Goal: Task Accomplishment & Management: Manage account settings

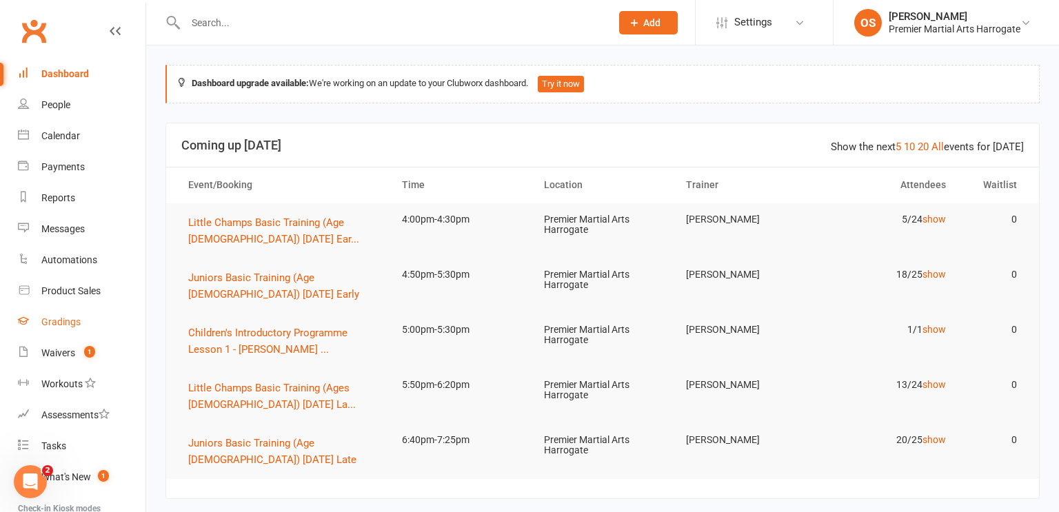
click at [73, 322] on div "Gradings" at bounding box center [60, 321] width 39 height 11
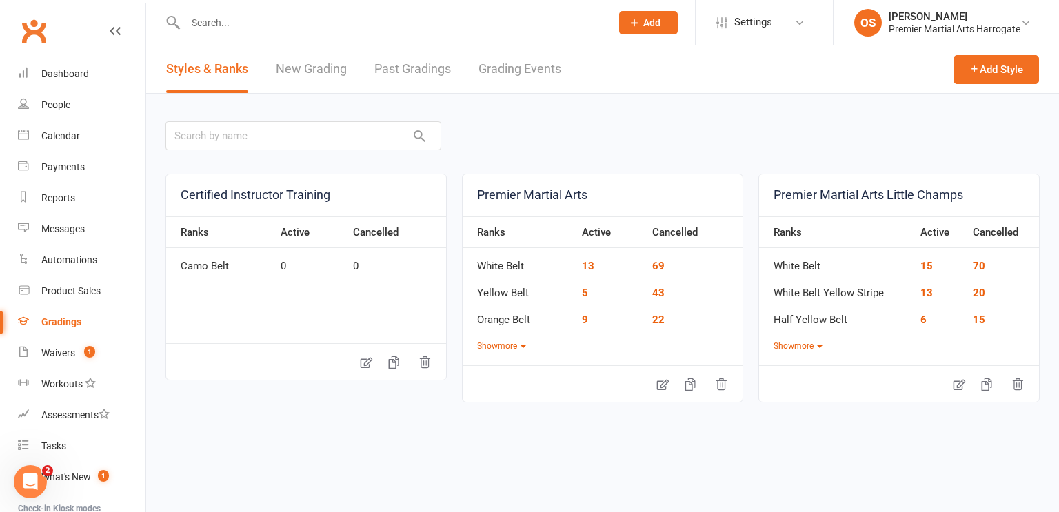
click at [323, 70] on link "New Grading" at bounding box center [311, 69] width 71 height 48
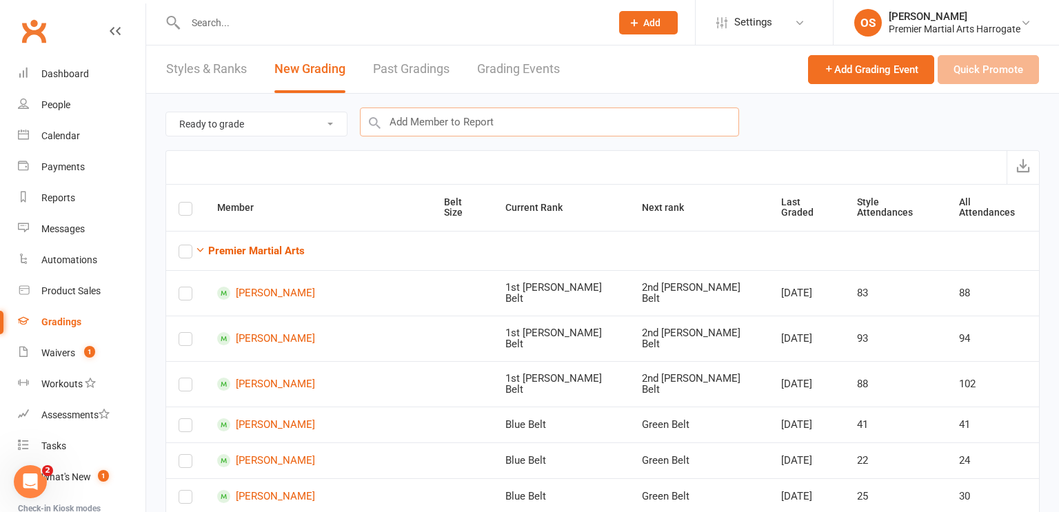
click at [547, 119] on input "text" at bounding box center [549, 122] width 379 height 29
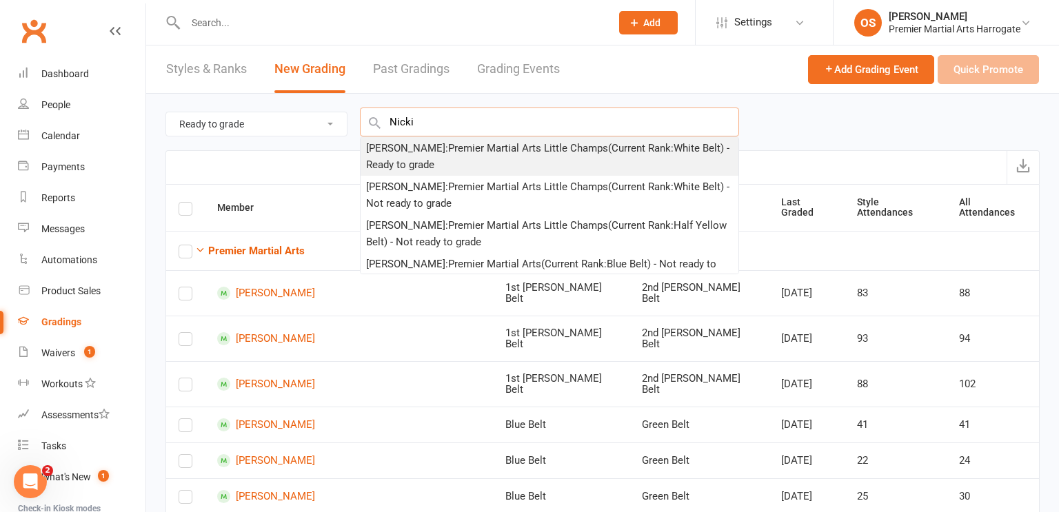
type input "Nicki"
click at [529, 152] on div "[PERSON_NAME] : Premier Martial Arts Little Champs (Current Rank: White Belt ) …" at bounding box center [549, 156] width 367 height 33
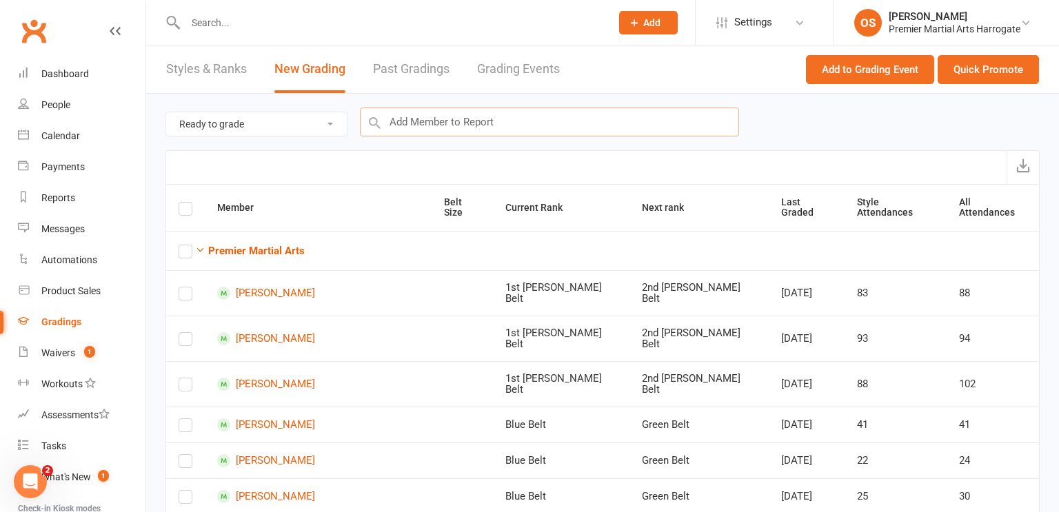
click at [463, 120] on input "text" at bounding box center [549, 122] width 379 height 29
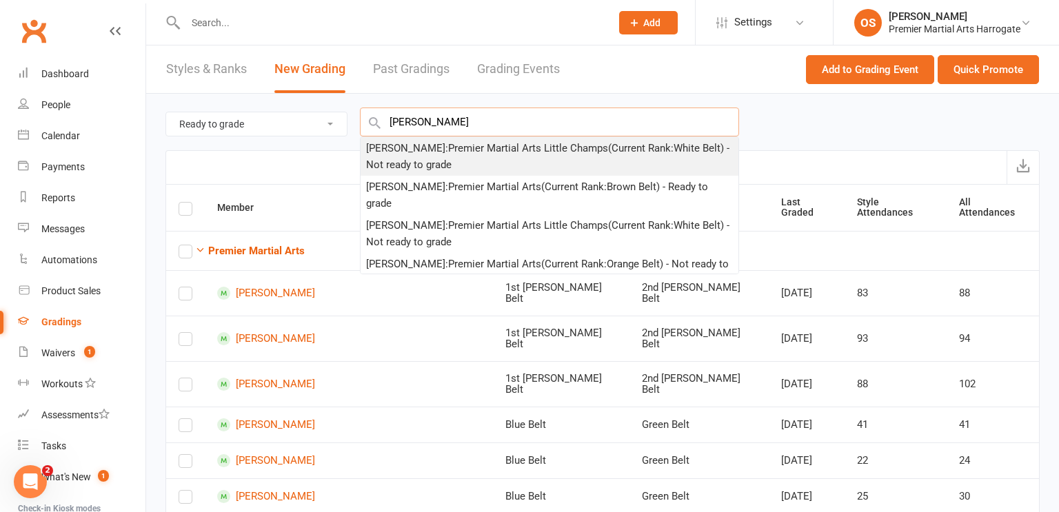
type input "isabella cole"
click at [432, 158] on div "Izabella Cole : Premier Martial Arts Little Champs (Current Rank: White Belt ) …" at bounding box center [549, 156] width 367 height 33
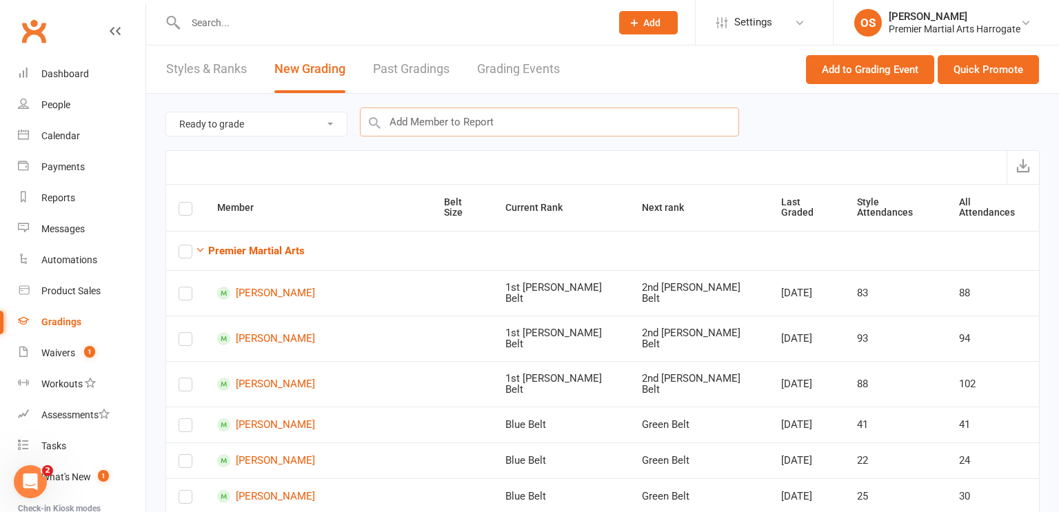
click at [617, 120] on input "text" at bounding box center [549, 122] width 379 height 29
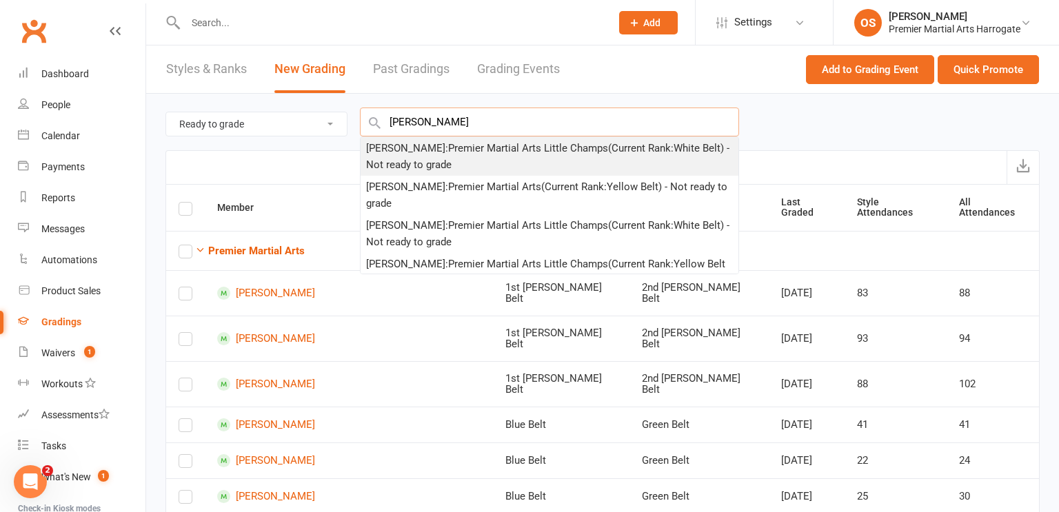
type input "isaac mass"
click at [602, 150] on div "Isaac Massey : Premier Martial Arts Little Champs (Current Rank: White Belt ) -…" at bounding box center [549, 156] width 367 height 33
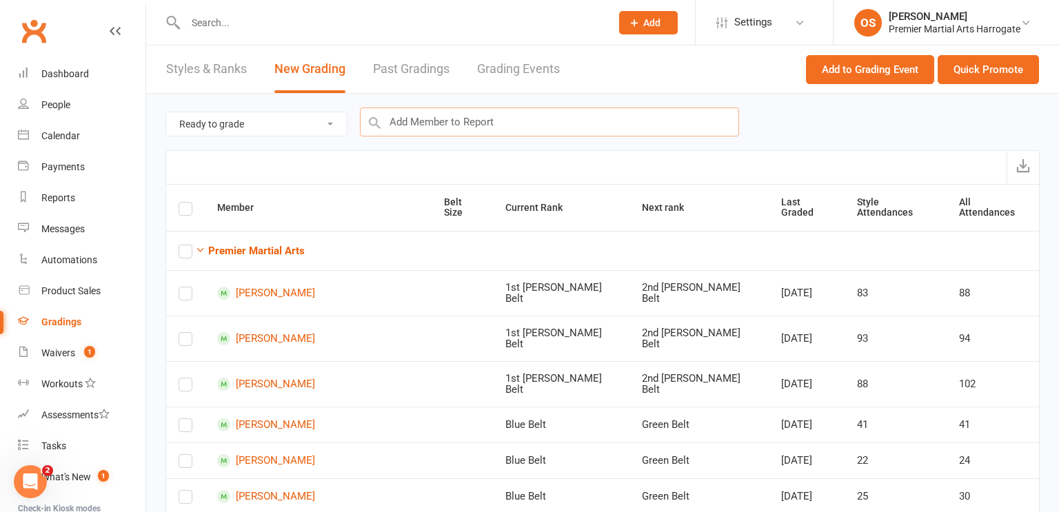
click at [603, 125] on input "text" at bounding box center [549, 122] width 379 height 29
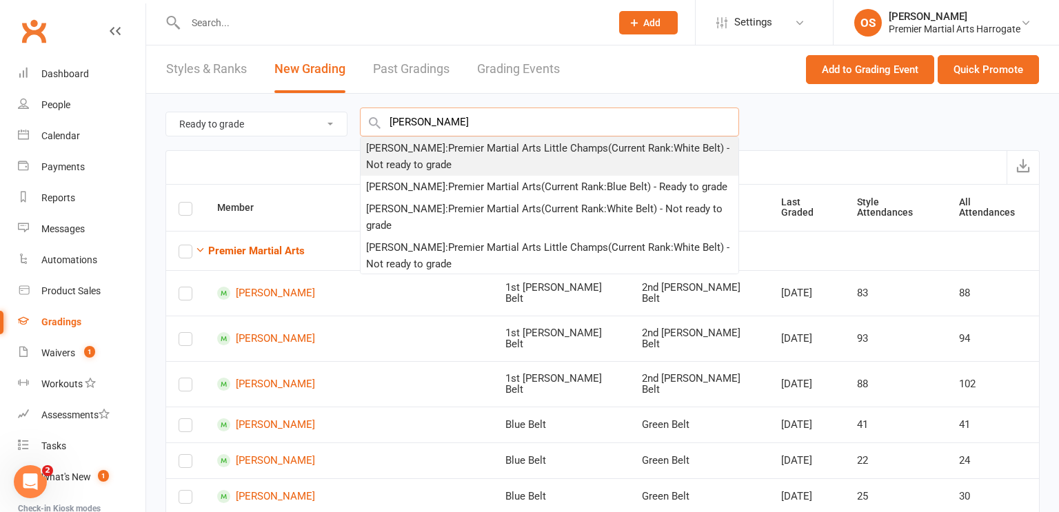
type input "george walker"
click at [587, 153] on div "George Walker : Premier Martial Arts Little Champs (Current Rank: White Belt ) …" at bounding box center [549, 156] width 367 height 33
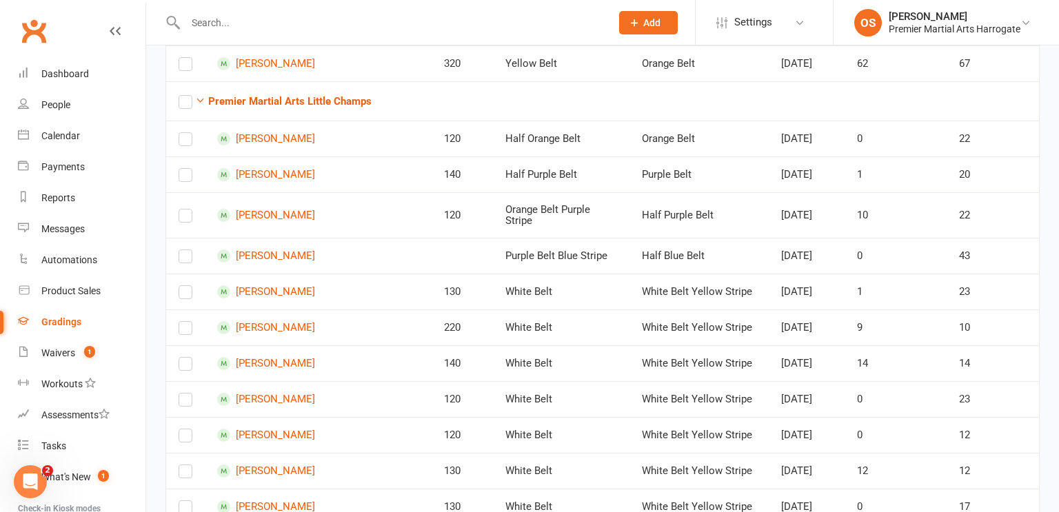
scroll to position [2824, 0]
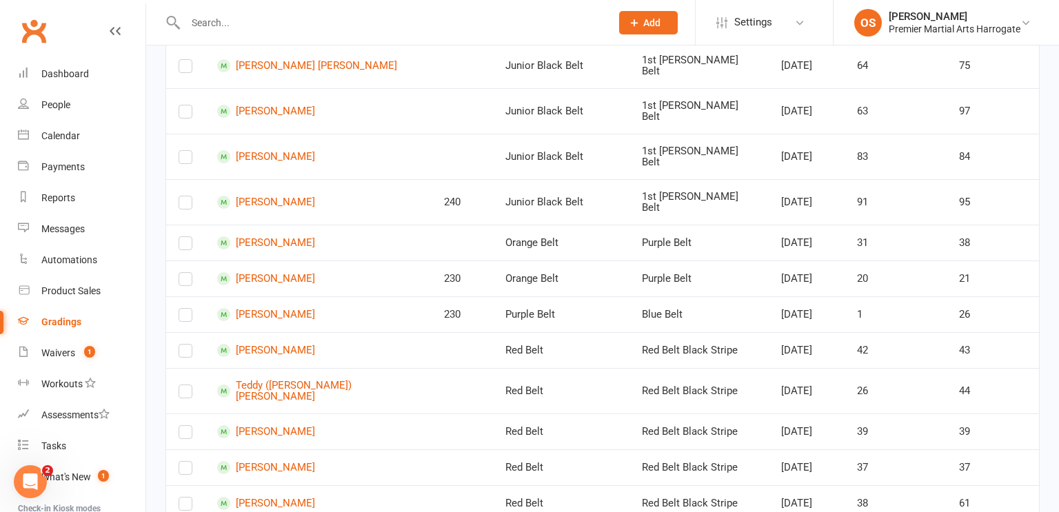
scroll to position [0, 0]
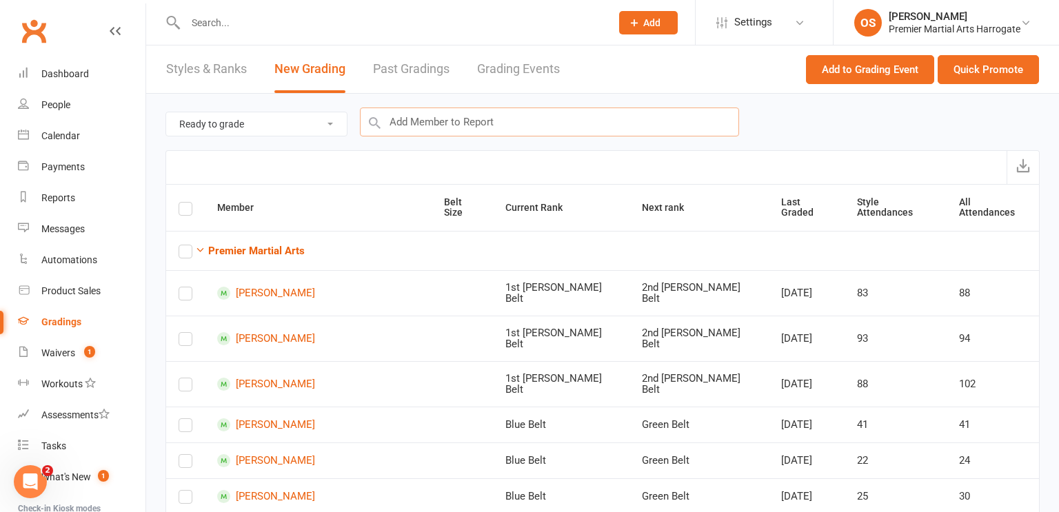
click at [571, 115] on input "text" at bounding box center [549, 122] width 379 height 29
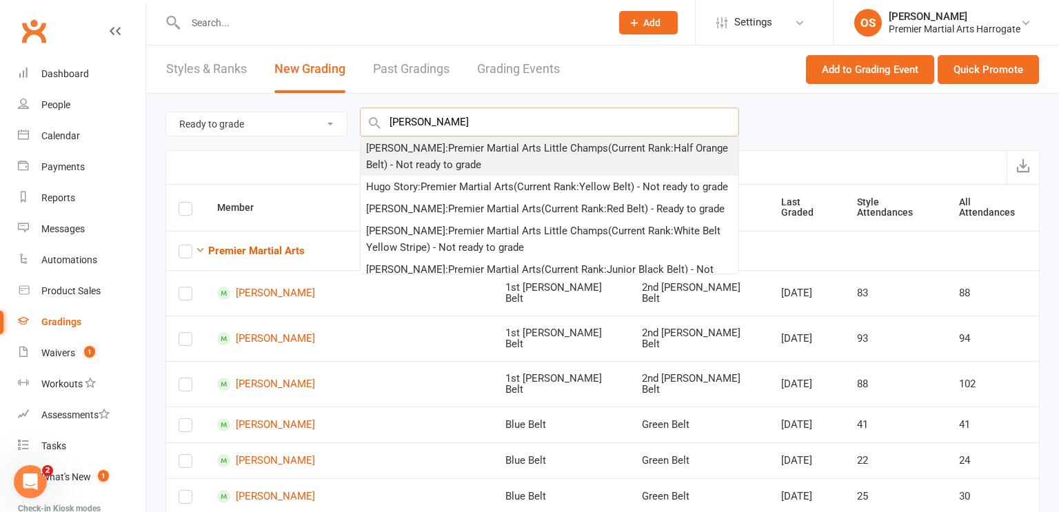
type input "Hugo Hol"
click at [562, 149] on div "Hugo Hollingworth : Premier Martial Arts Little Champs (Current Rank: Half Oran…" at bounding box center [549, 156] width 367 height 33
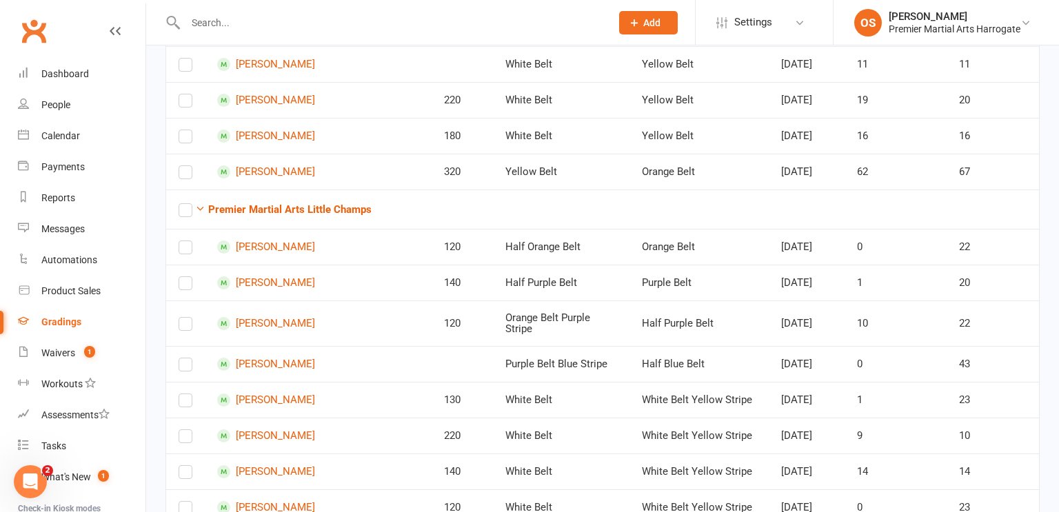
scroll to position [2860, 0]
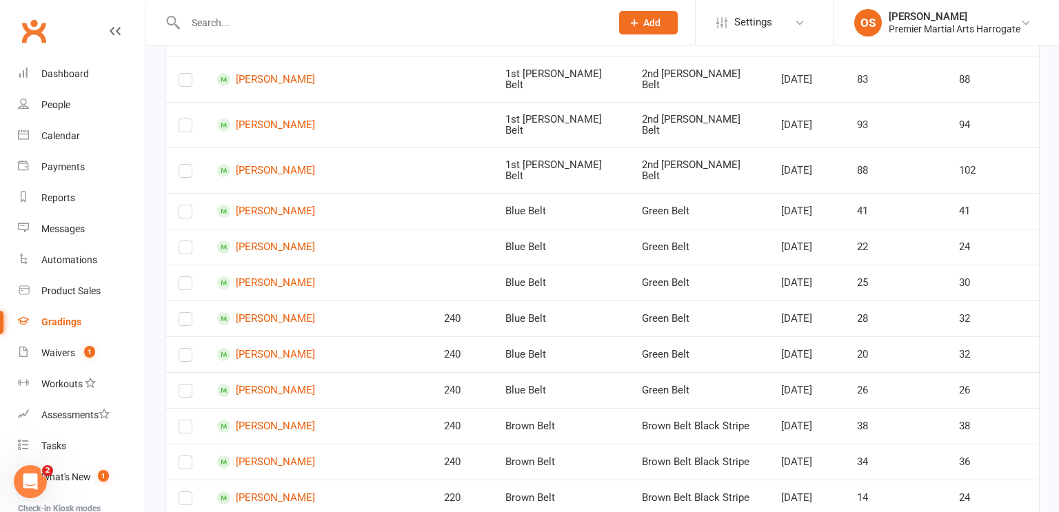
scroll to position [0, 0]
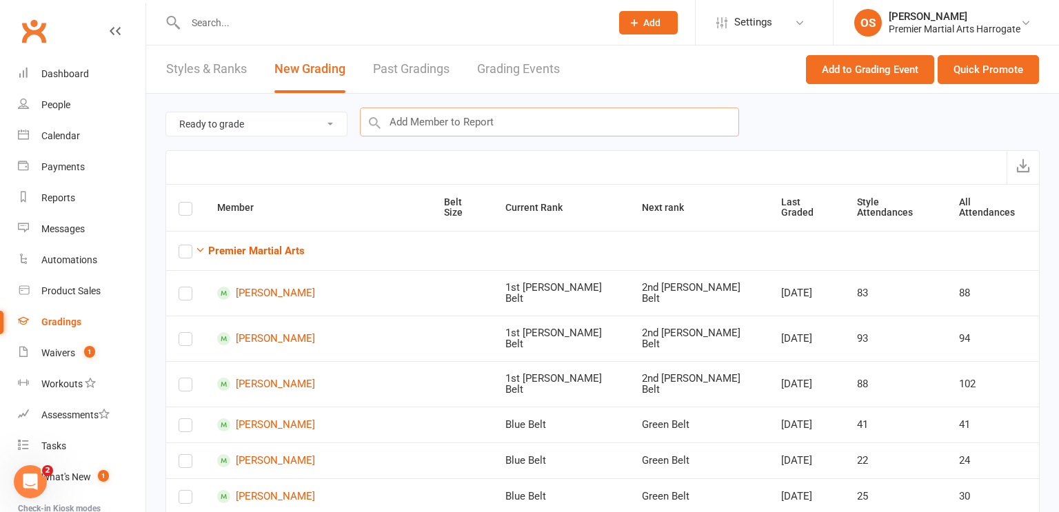
click at [637, 119] on input "text" at bounding box center [549, 122] width 379 height 29
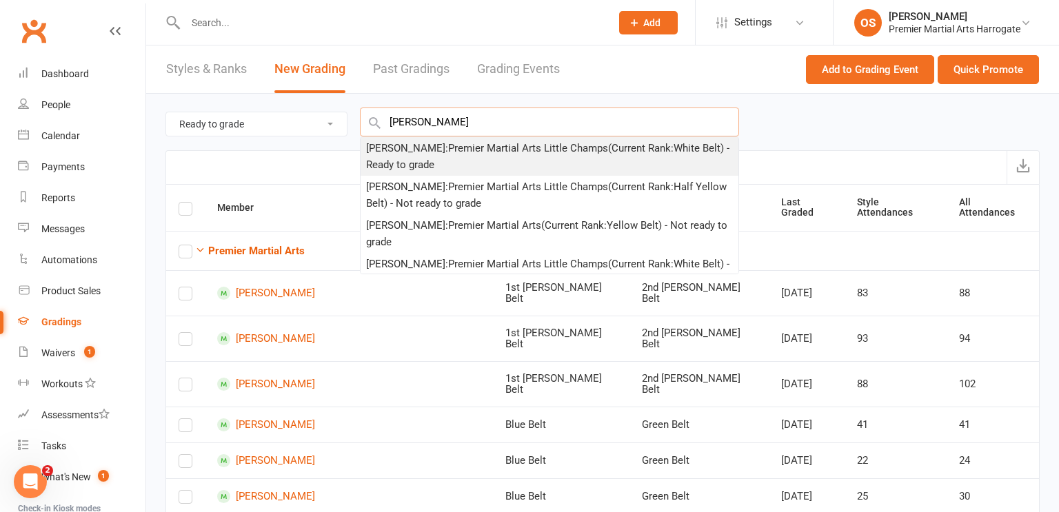
type input "Leo Wy"
click at [618, 148] on div "Leo Wycherley : Premier Martial Arts Little Champs (Current Rank: White Belt ) …" at bounding box center [549, 156] width 367 height 33
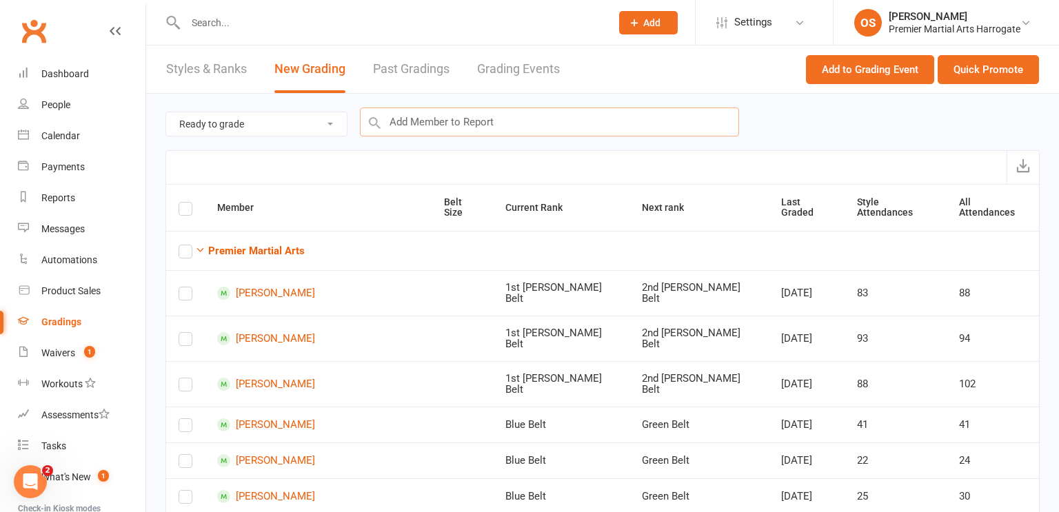
click at [625, 120] on input "text" at bounding box center [549, 122] width 379 height 29
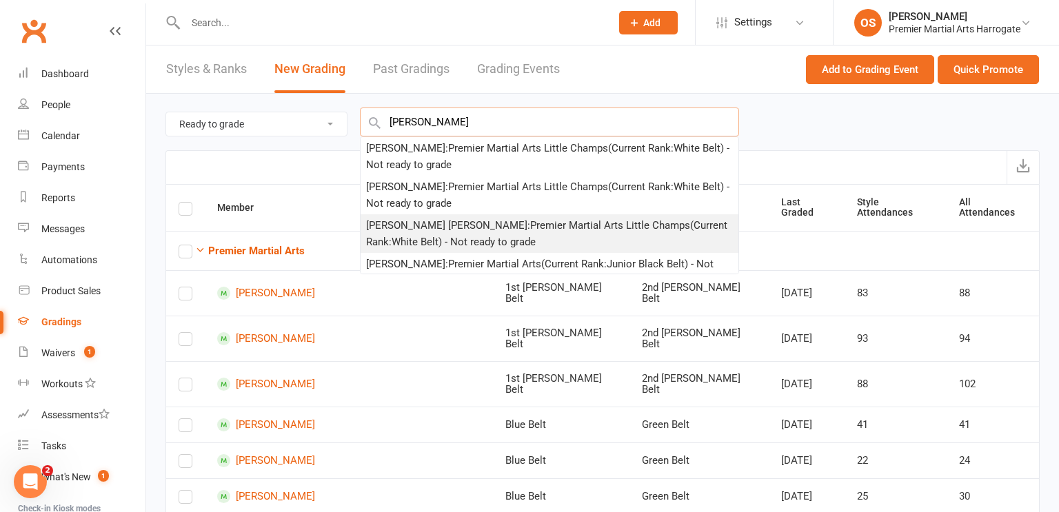
type input "Hudson"
click at [565, 227] on div "Hudson Geaney : Premier Martial Arts Little Champs (Current Rank: White Belt ) …" at bounding box center [549, 233] width 367 height 33
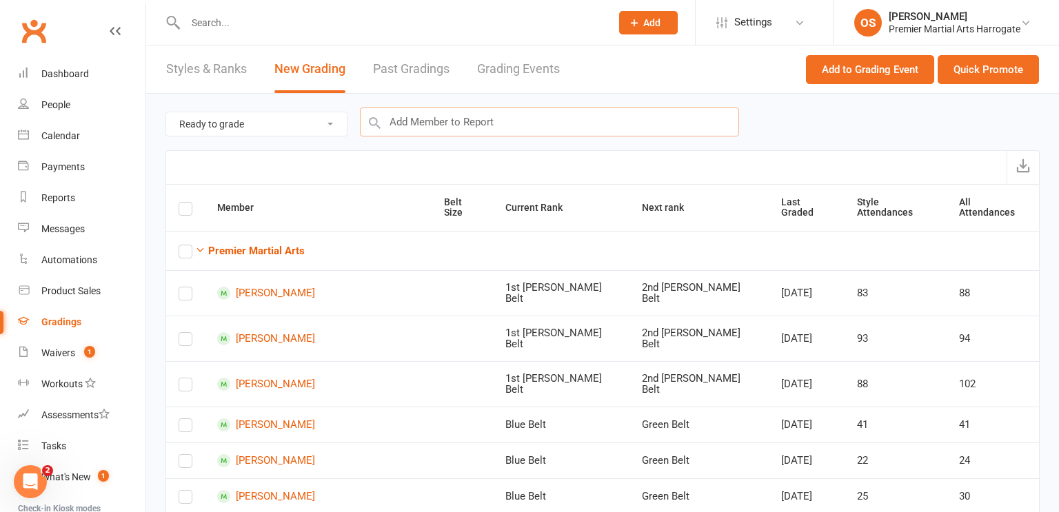
click at [637, 120] on input "text" at bounding box center [549, 122] width 379 height 29
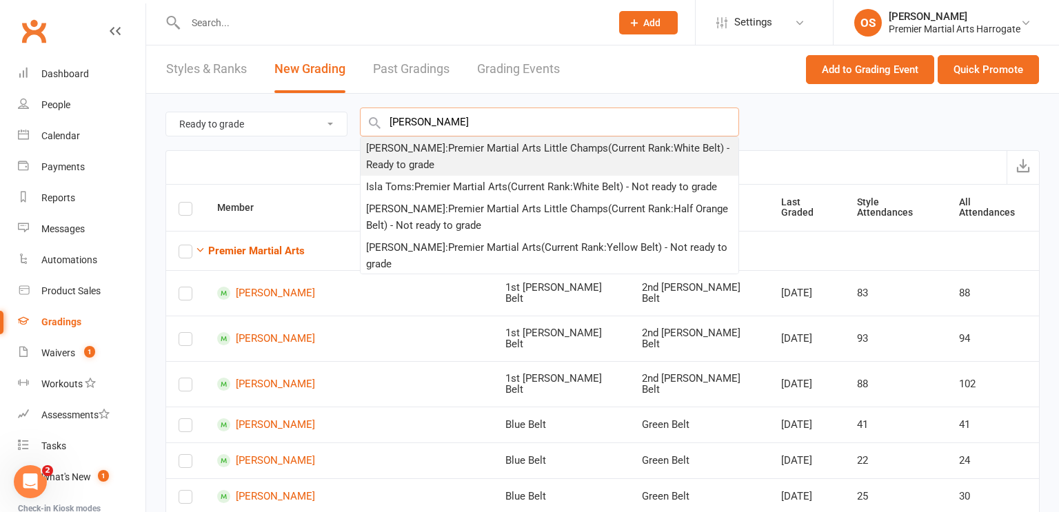
type input "tommy a"
click at [592, 153] on div "Tommy Atkinson : Premier Martial Arts Little Champs (Current Rank: White Belt )…" at bounding box center [549, 156] width 367 height 33
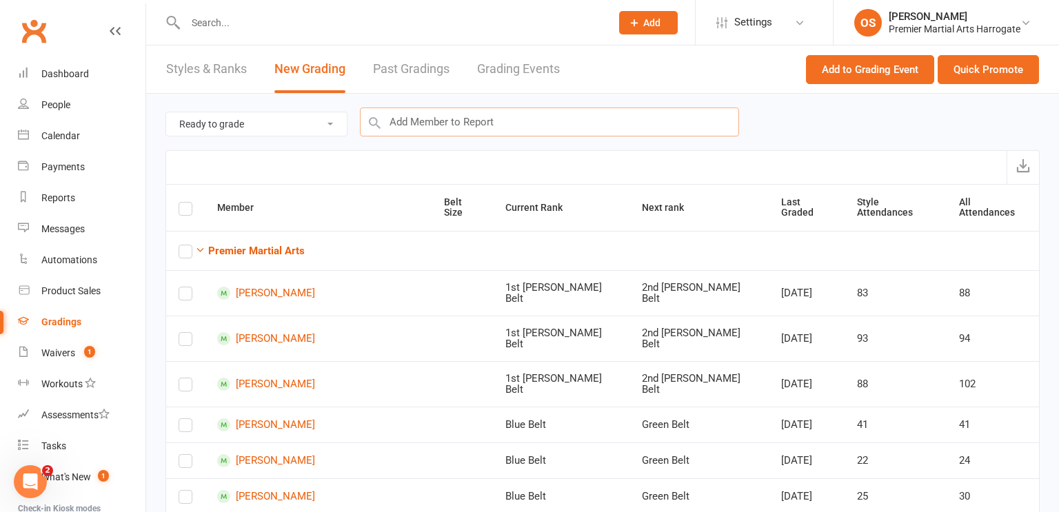
click at [642, 127] on input "text" at bounding box center [549, 122] width 379 height 29
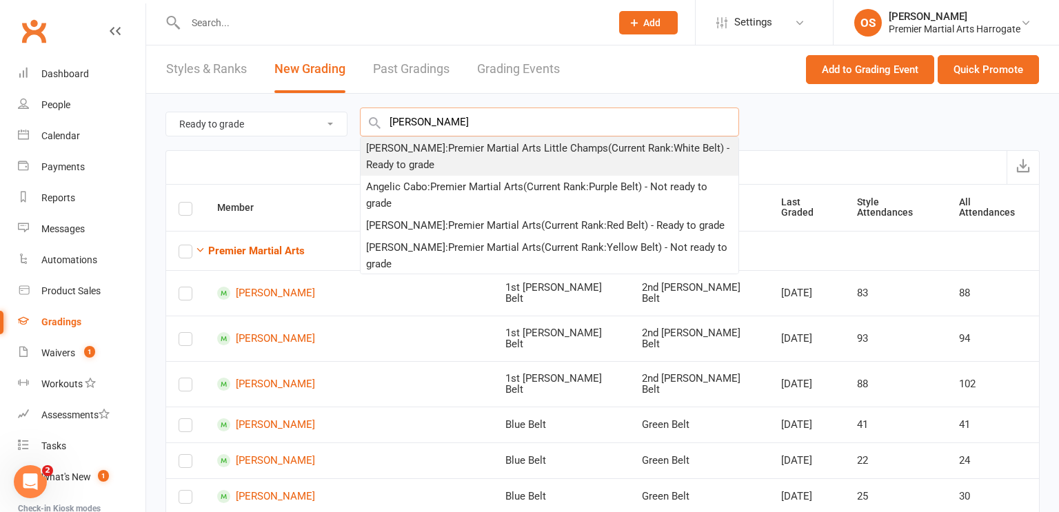
type input "Angus w"
click at [625, 156] on div "Angus Weir : Premier Martial Arts Little Champs (Current Rank: White Belt ) - R…" at bounding box center [549, 156] width 367 height 33
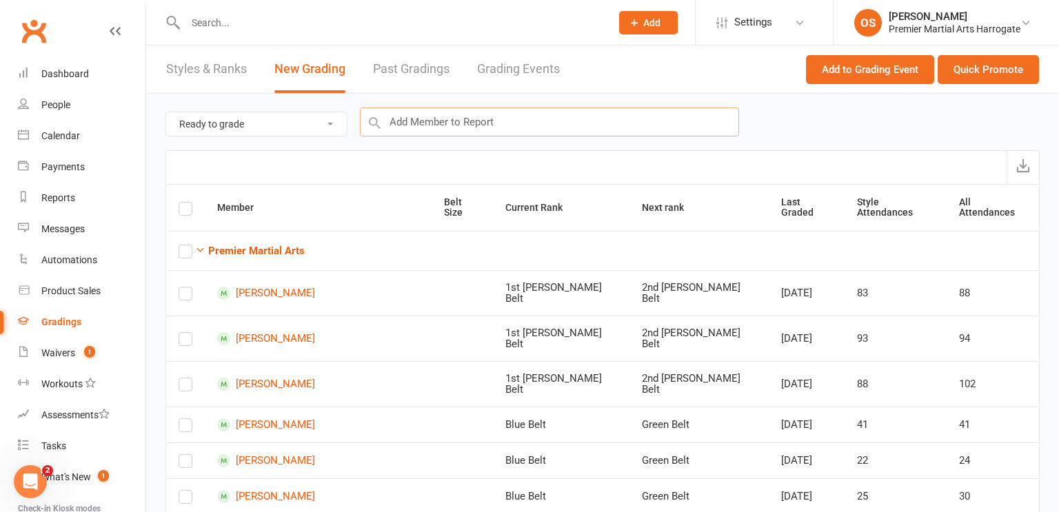
click at [629, 130] on input "text" at bounding box center [549, 122] width 379 height 29
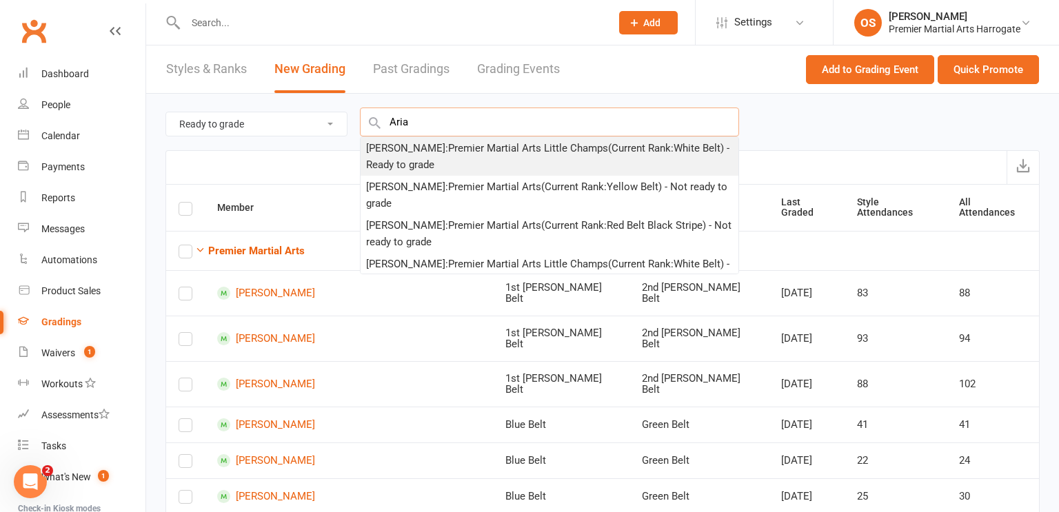
type input "Aria"
click at [587, 150] on div "Aria Disberry : Premier Martial Arts Little Champs (Current Rank: White Belt ) …" at bounding box center [549, 156] width 367 height 33
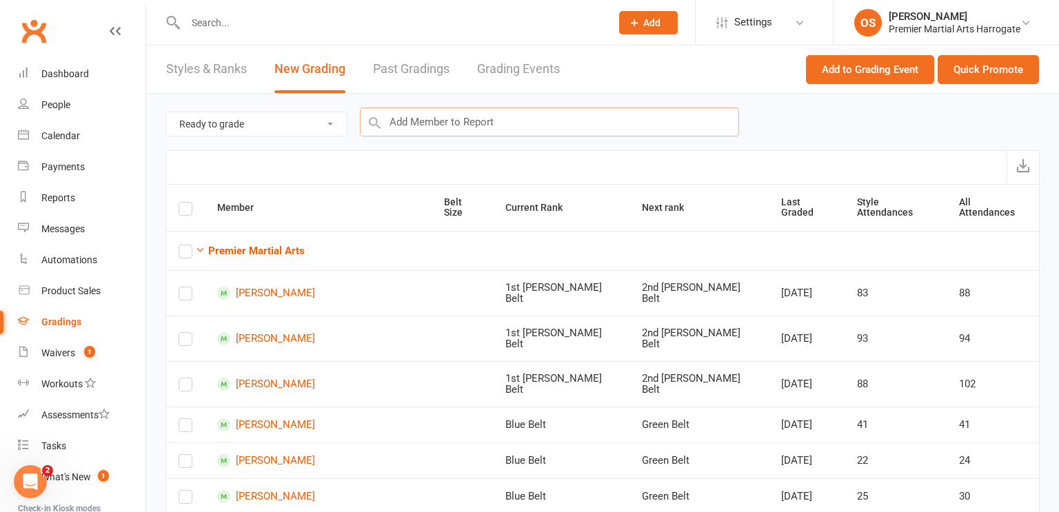
click at [613, 127] on input "text" at bounding box center [549, 122] width 379 height 29
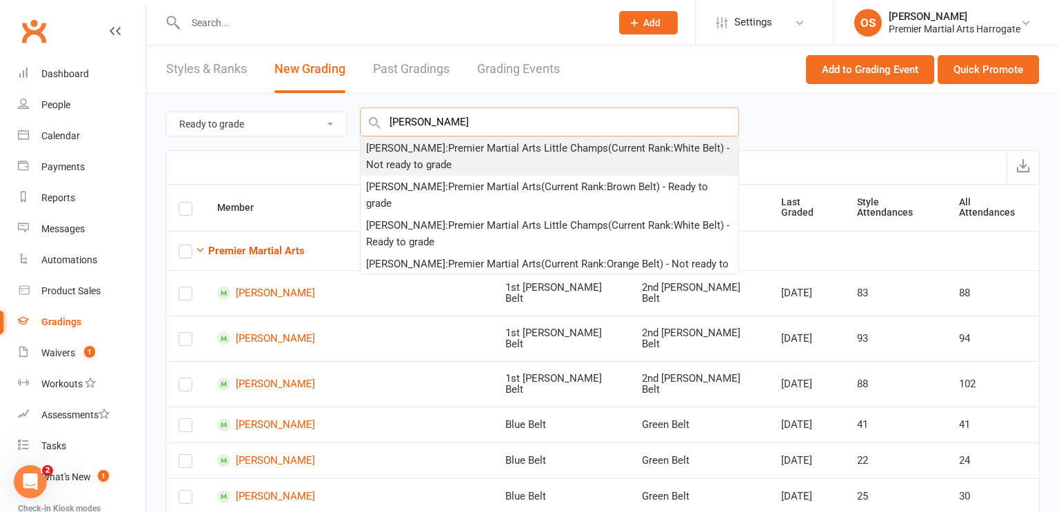
type input "isabella mass"
click at [588, 157] on div "Isabella Massey : Premier Martial Arts Little Champs (Current Rank: White Belt …" at bounding box center [549, 156] width 367 height 33
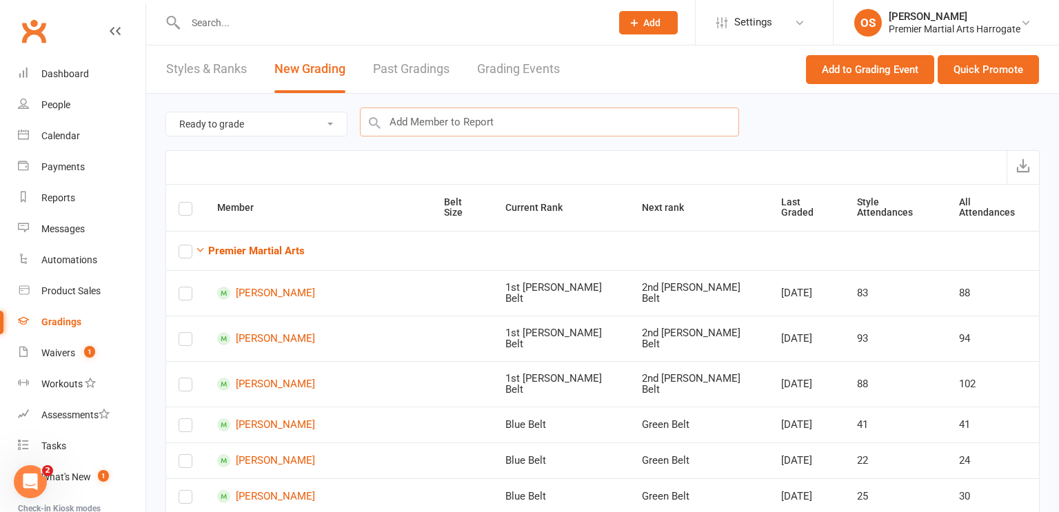
click at [601, 121] on input "text" at bounding box center [549, 122] width 379 height 29
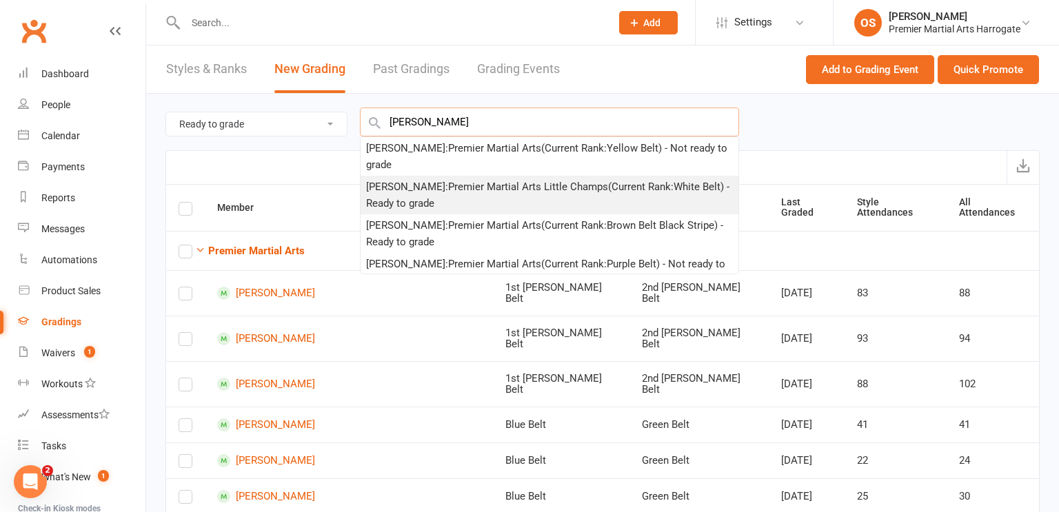
type input "Adam"
click at [540, 179] on div "Adam Graham : Premier Martial Arts Little Champs (Current Rank: White Belt ) - …" at bounding box center [549, 195] width 367 height 33
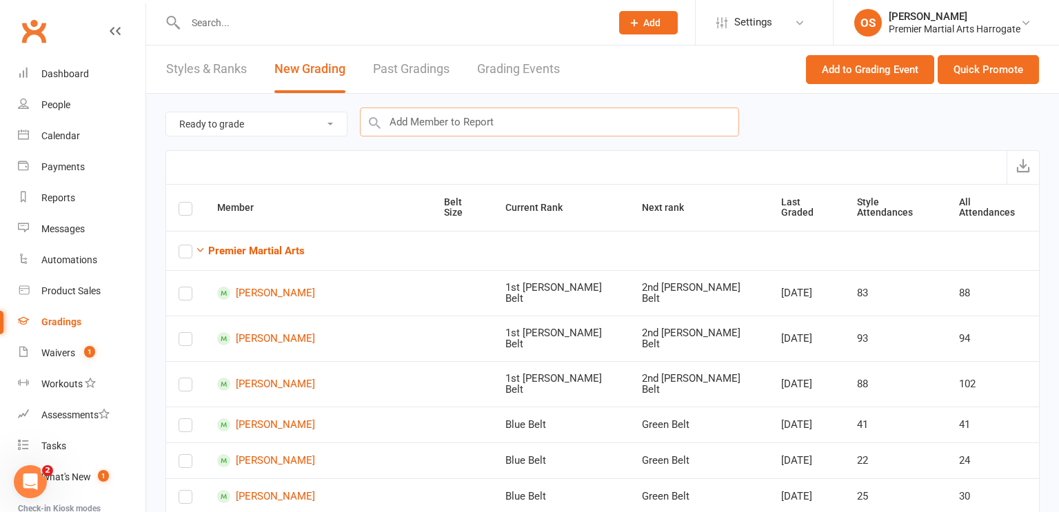
click at [642, 121] on input "text" at bounding box center [549, 122] width 379 height 29
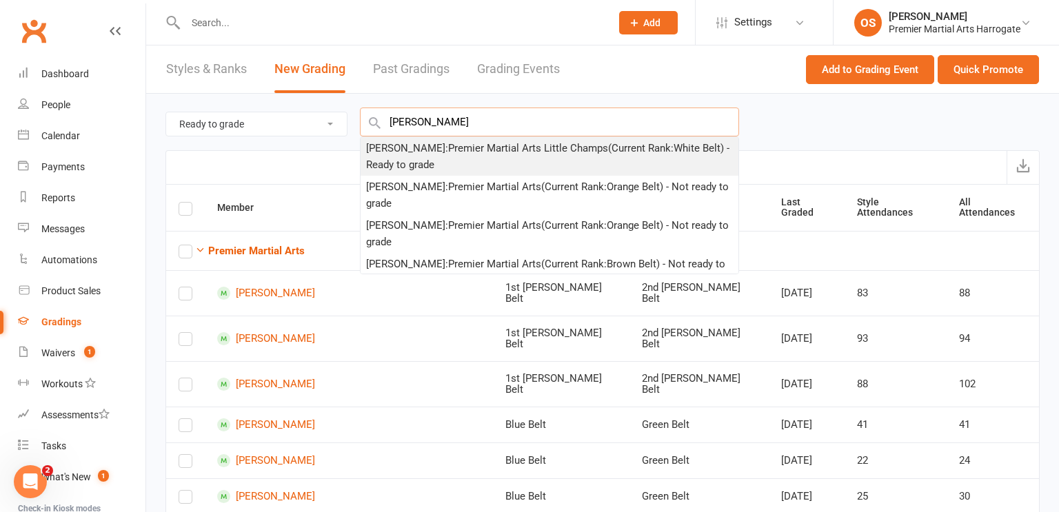
type input "Seb Evans"
click at [606, 160] on div "Seb Evans : Premier Martial Arts Little Champs (Current Rank: White Belt ) - Re…" at bounding box center [549, 156] width 367 height 33
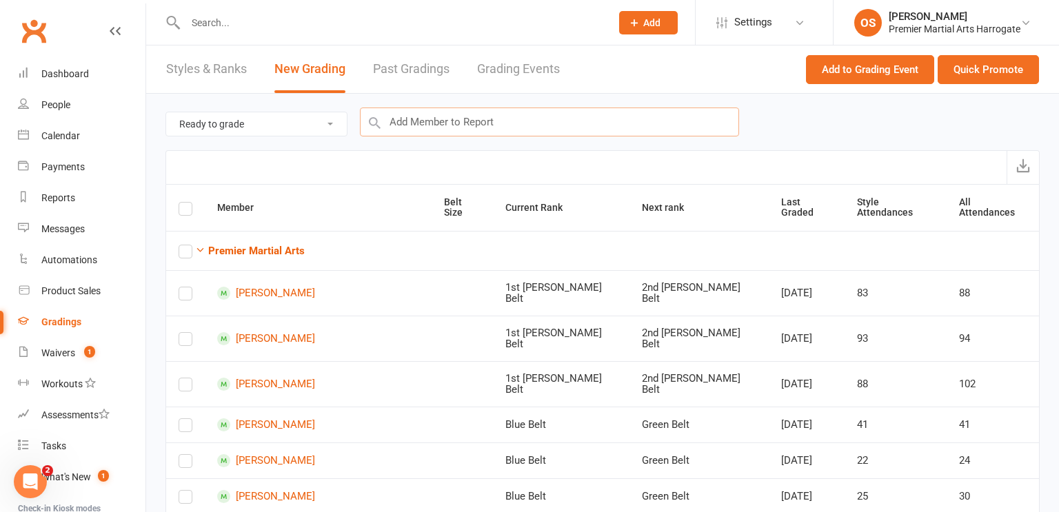
click at [569, 128] on input "text" at bounding box center [549, 122] width 379 height 29
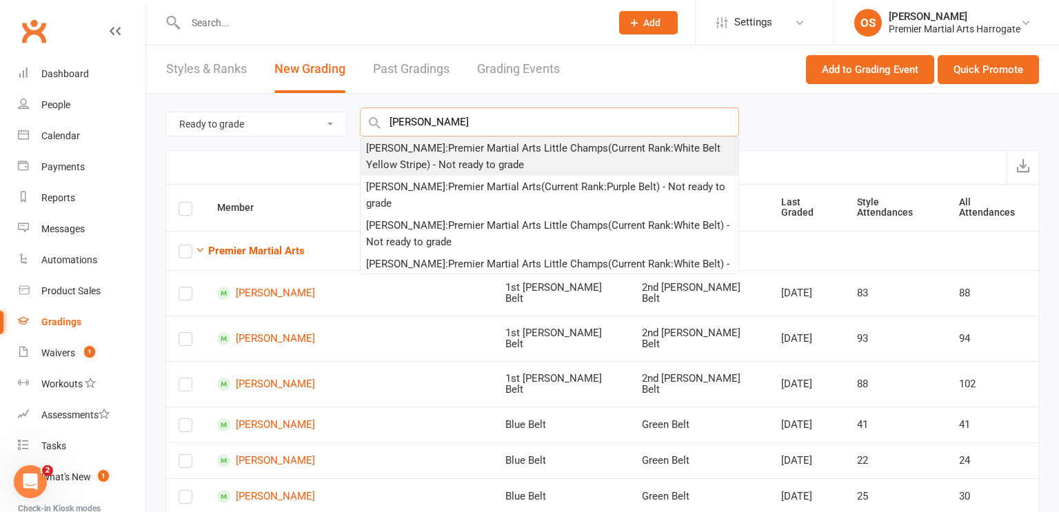
type input "charlie govi"
click at [534, 155] on div "Charlie Govind : Premier Martial Arts Little Champs (Current Rank: White Belt Y…" at bounding box center [549, 156] width 367 height 33
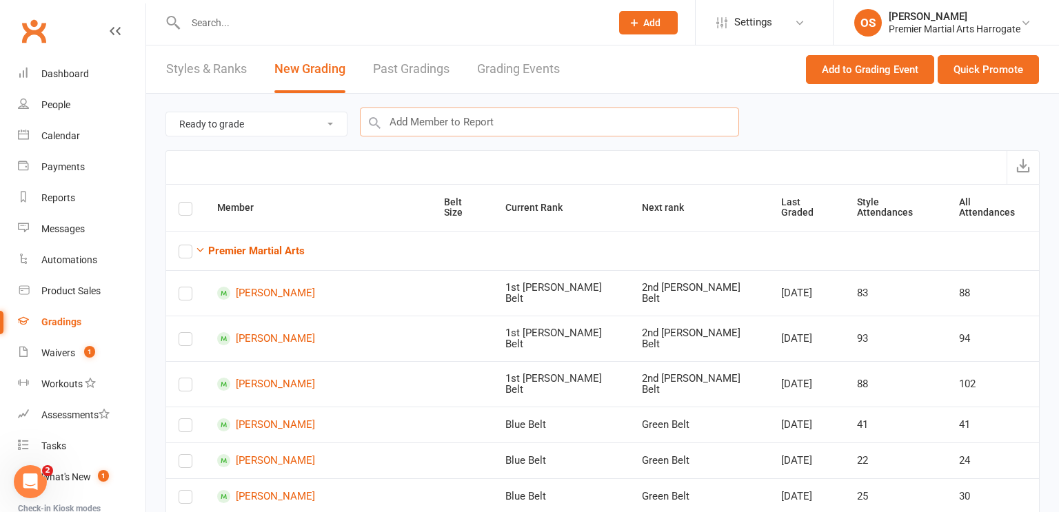
click at [546, 127] on input "text" at bounding box center [549, 122] width 379 height 29
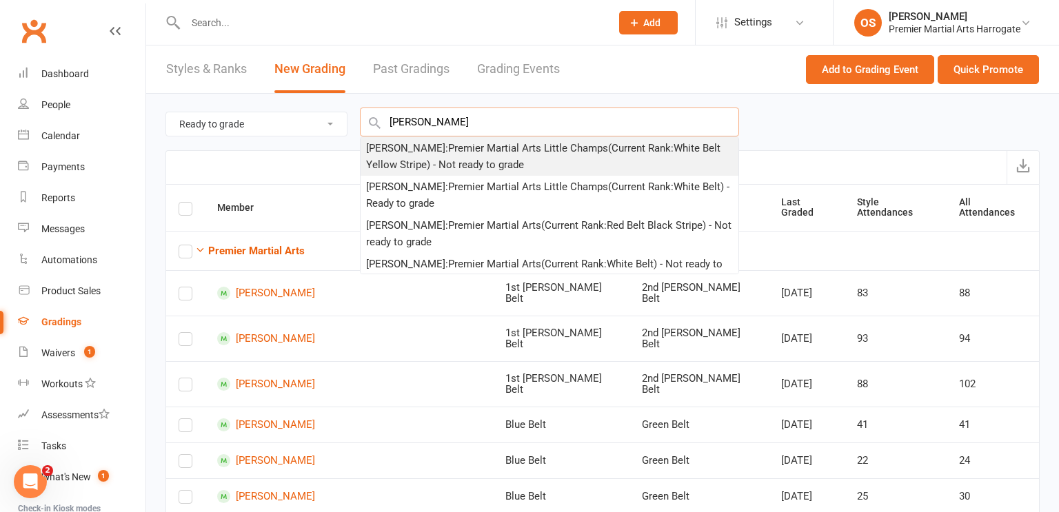
type input "thomas pinkn"
click at [532, 152] on div "Thomas pinkney : Premier Martial Arts Little Champs (Current Rank: White Belt Y…" at bounding box center [549, 156] width 367 height 33
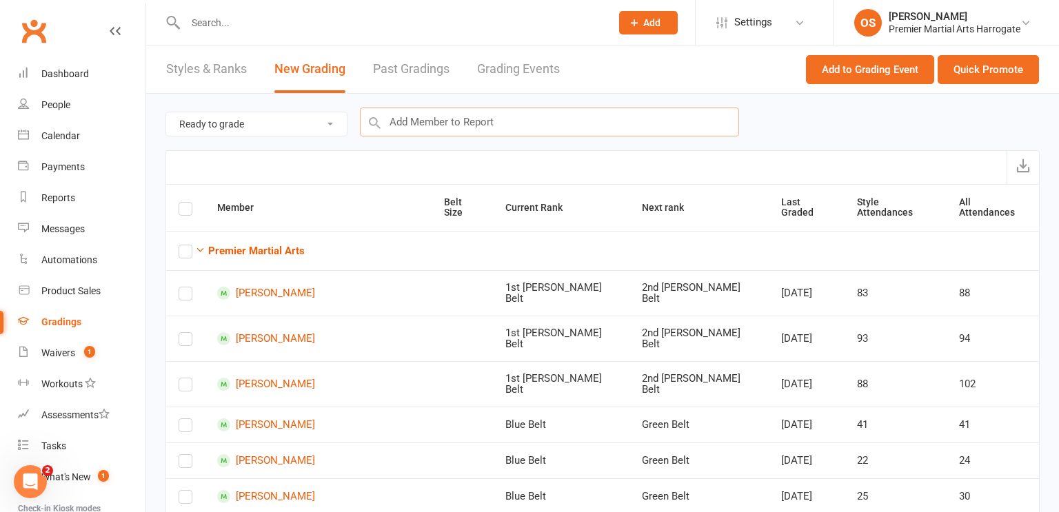
click at [601, 118] on input "text" at bounding box center [549, 122] width 379 height 29
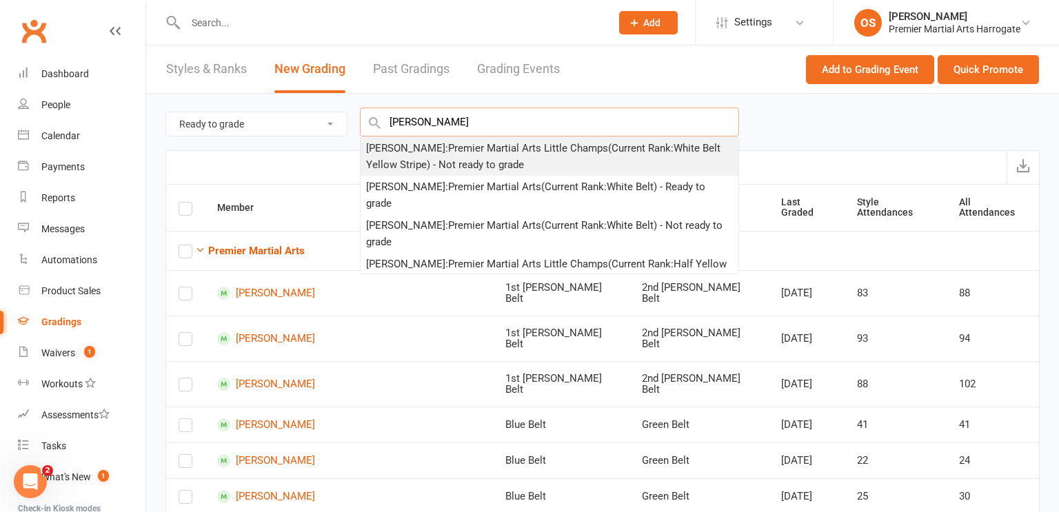
type input "elian feath"
click at [562, 152] on div "Elián Feather-Stracey : Premier Martial Arts Little Champs (Current Rank: White…" at bounding box center [549, 156] width 367 height 33
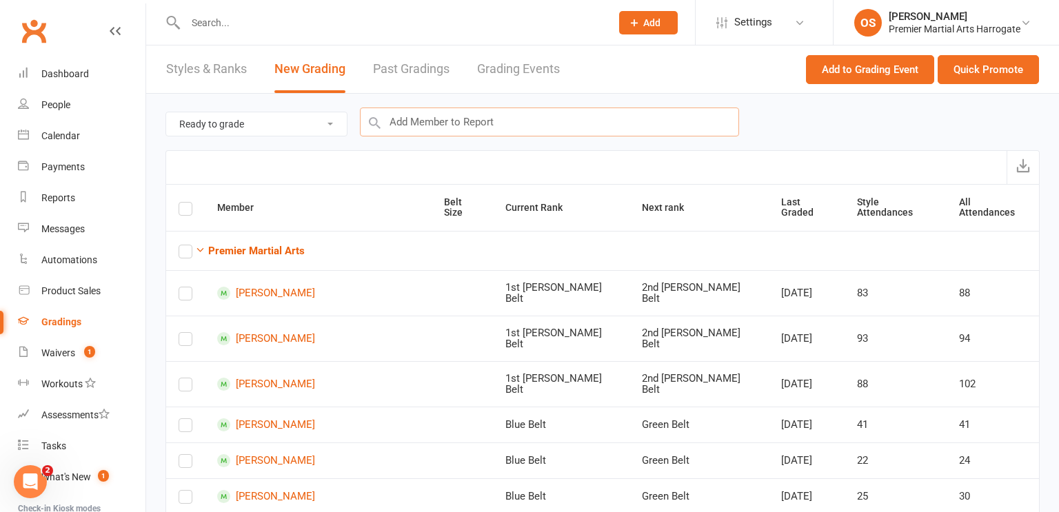
click at [680, 116] on input "text" at bounding box center [549, 122] width 379 height 29
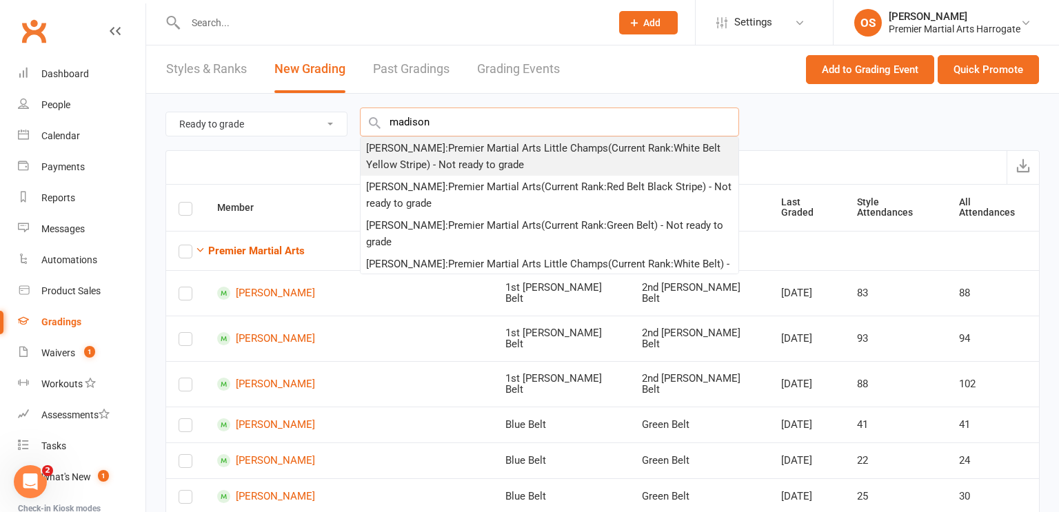
type input "madison"
click at [668, 154] on div "Madison Warner : Premier Martial Arts Little Champs (Current Rank: White Belt Y…" at bounding box center [549, 156] width 367 height 33
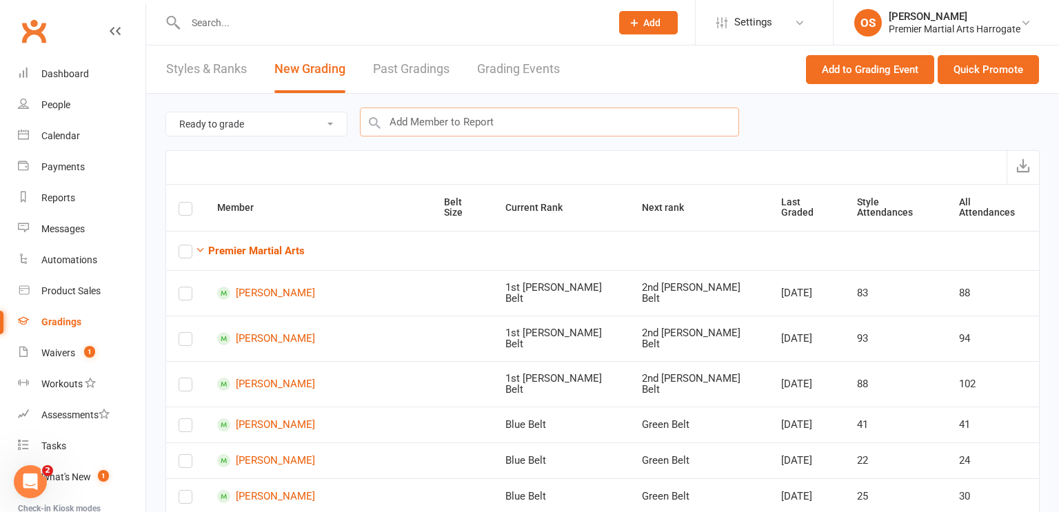
click at [700, 121] on input "text" at bounding box center [549, 122] width 379 height 29
type input "k"
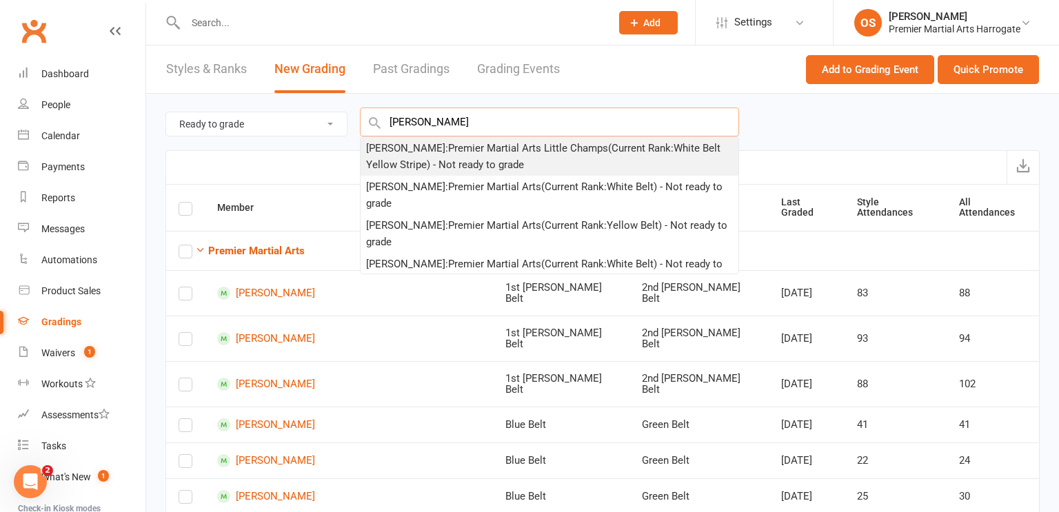
type input "james rolfe"
click at [524, 161] on div "James Rolfe : Premier Martial Arts Little Champs (Current Rank: White Belt Yell…" at bounding box center [549, 156] width 367 height 33
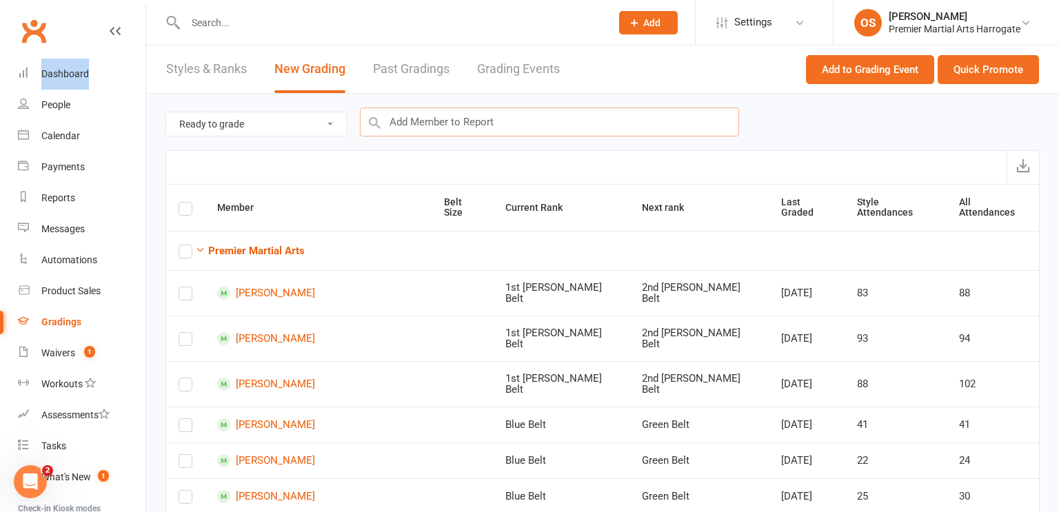
click at [435, 121] on input "text" at bounding box center [549, 122] width 379 height 29
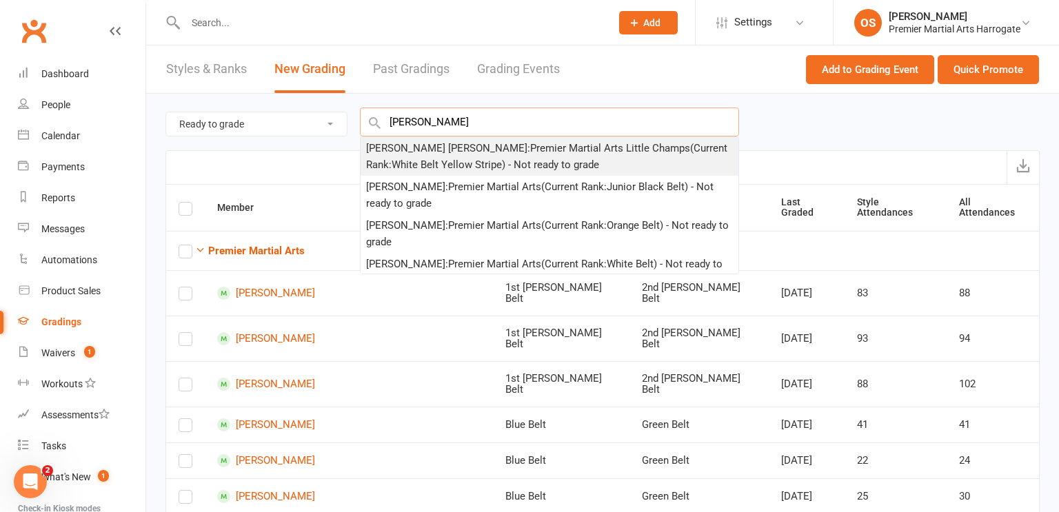
type input "jenson"
click at [435, 154] on div "Jenson Hardcastle : Premier Martial Arts Little Champs (Current Rank: White Bel…" at bounding box center [549, 156] width 367 height 33
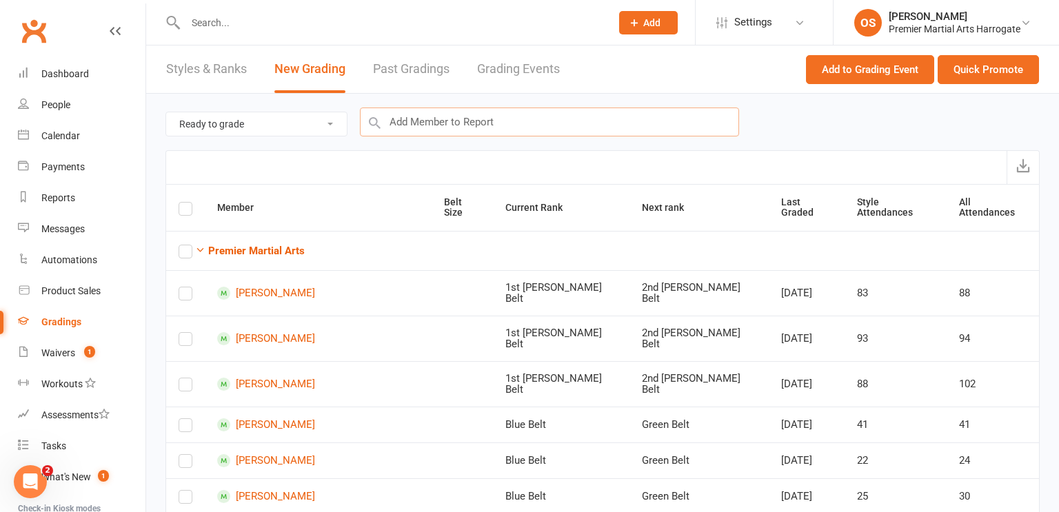
click at [590, 122] on input "text" at bounding box center [549, 122] width 379 height 29
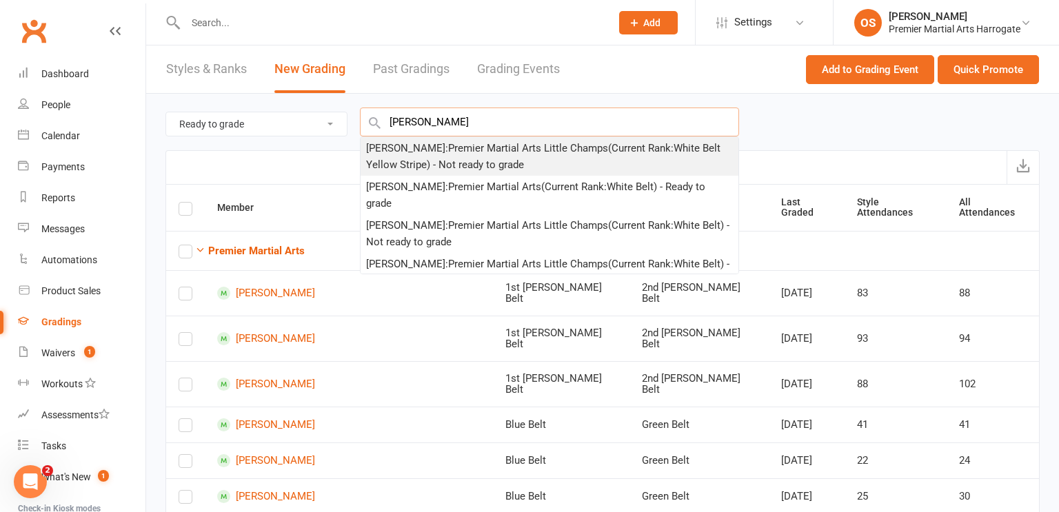
type input "ben parkin"
click at [587, 152] on div "Ben Parkin : Premier Martial Arts Little Champs (Current Rank: White Belt Yello…" at bounding box center [549, 156] width 367 height 33
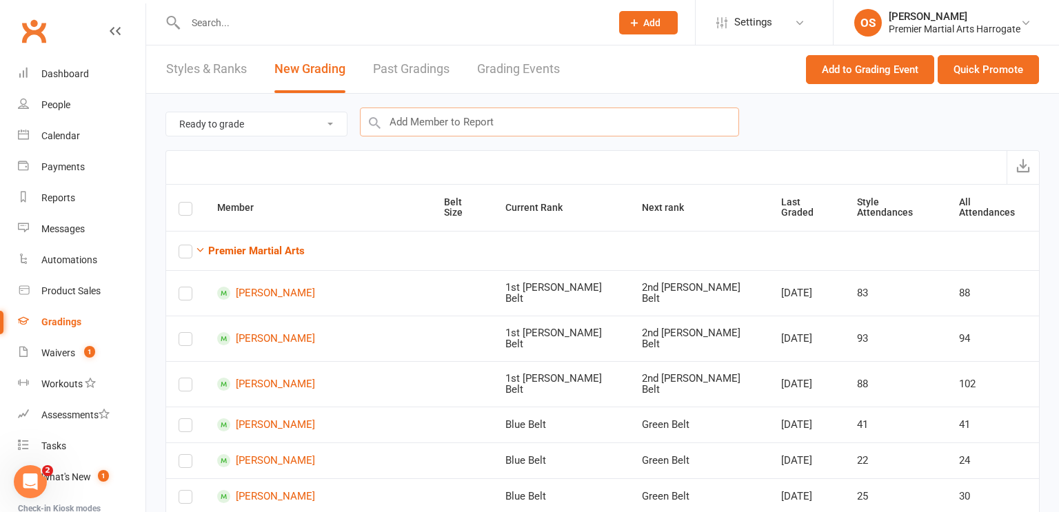
click at [593, 128] on input "text" at bounding box center [549, 122] width 379 height 29
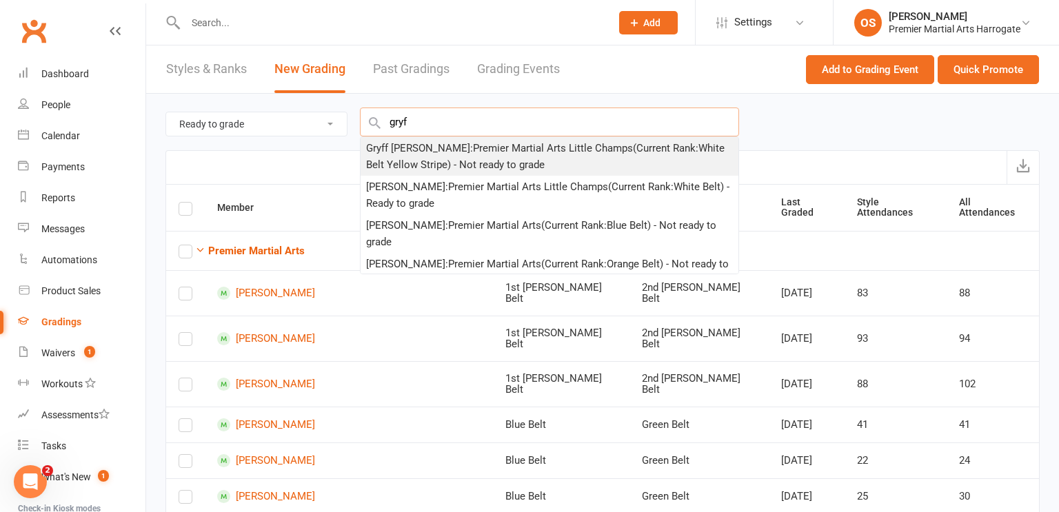
type input "gryf"
click at [582, 158] on div "Gryff Wickens : Premier Martial Arts Little Champs (Current Rank: White Belt Ye…" at bounding box center [549, 156] width 367 height 33
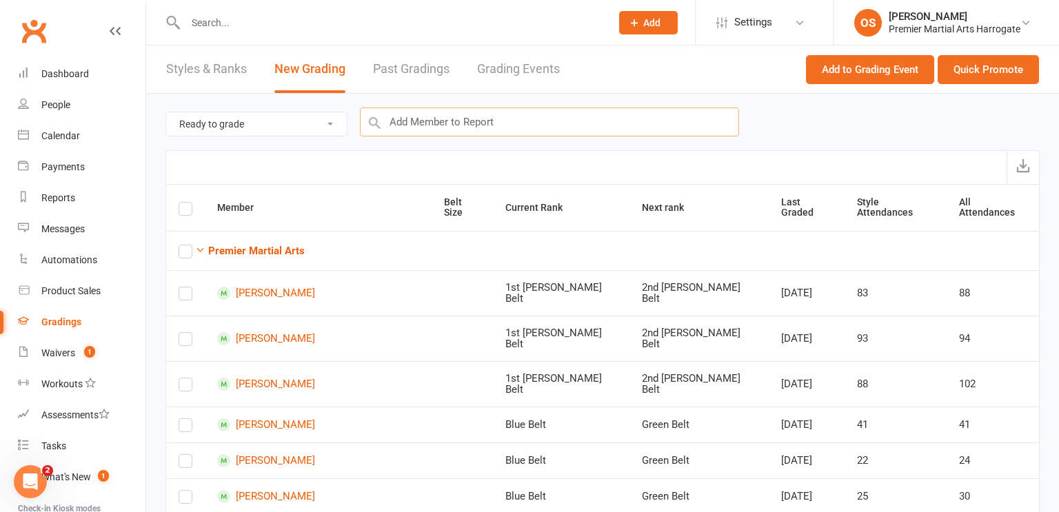
click at [563, 125] on input "text" at bounding box center [549, 122] width 379 height 29
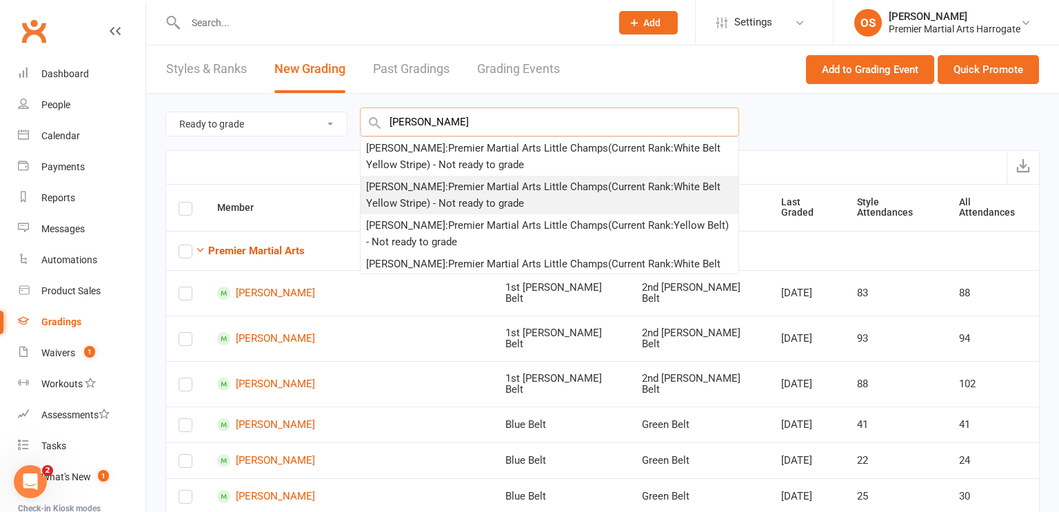
type input "reuben"
click at [546, 182] on div "Reuben Dilley : Premier Martial Arts Little Champs (Current Rank: White Belt Ye…" at bounding box center [549, 195] width 367 height 33
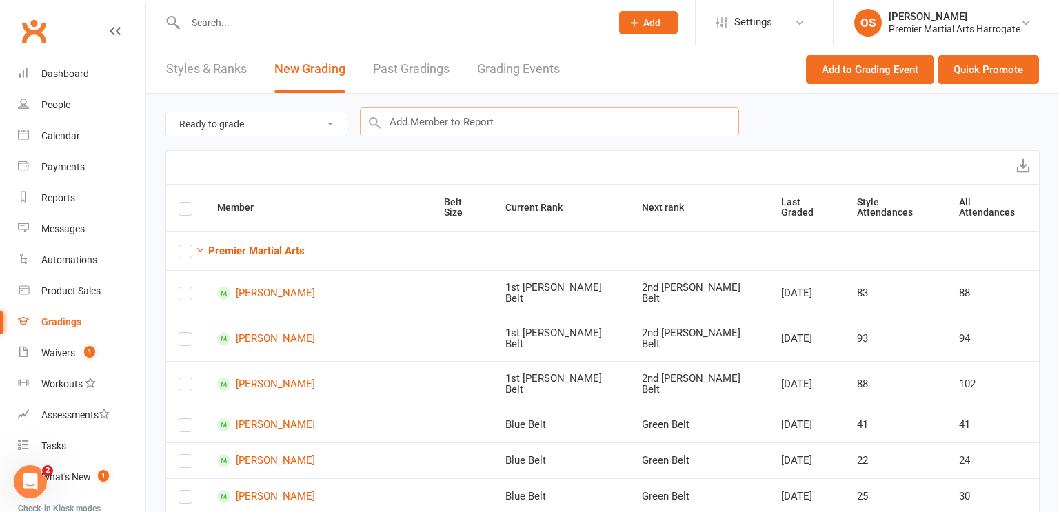
click at [633, 116] on input "text" at bounding box center [549, 122] width 379 height 29
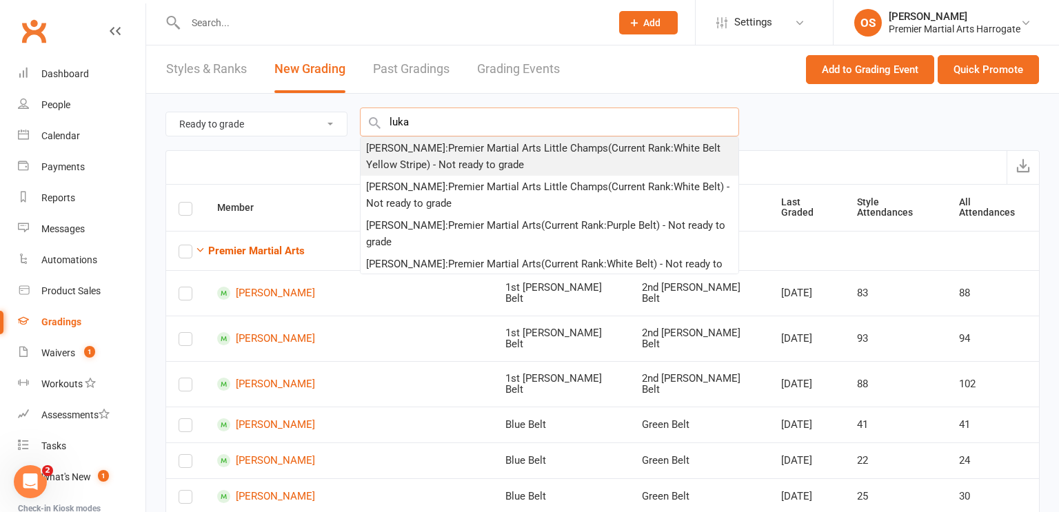
type input "luka"
click at [618, 161] on div "Luka Liakh : Premier Martial Arts Little Champs (Current Rank: White Belt Yello…" at bounding box center [549, 156] width 367 height 33
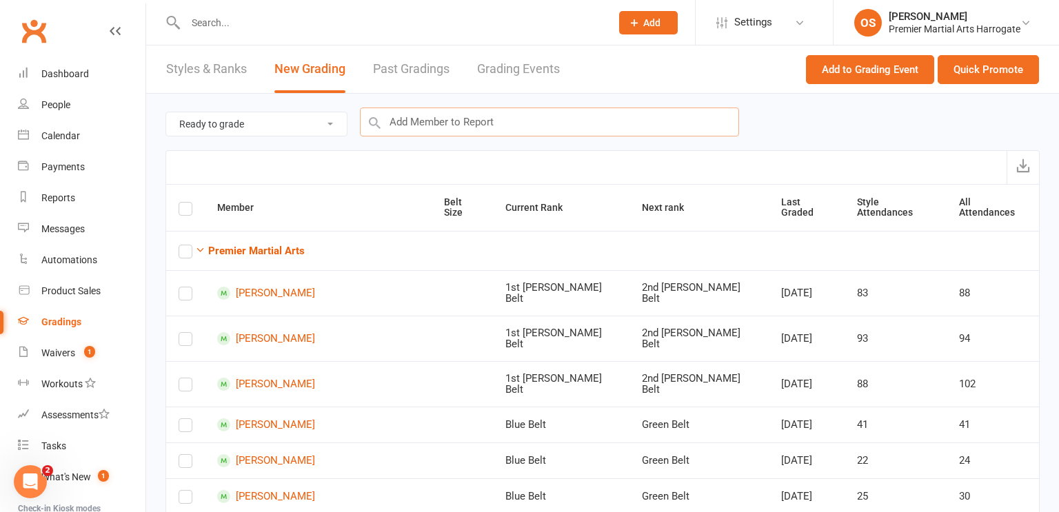
click at [644, 122] on input "text" at bounding box center [549, 122] width 379 height 29
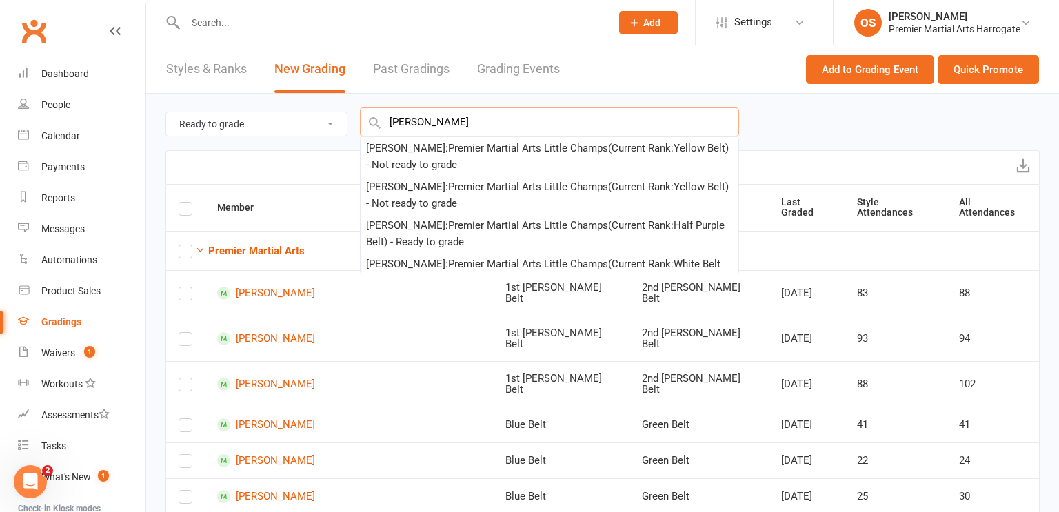
type input "teddy shaw"
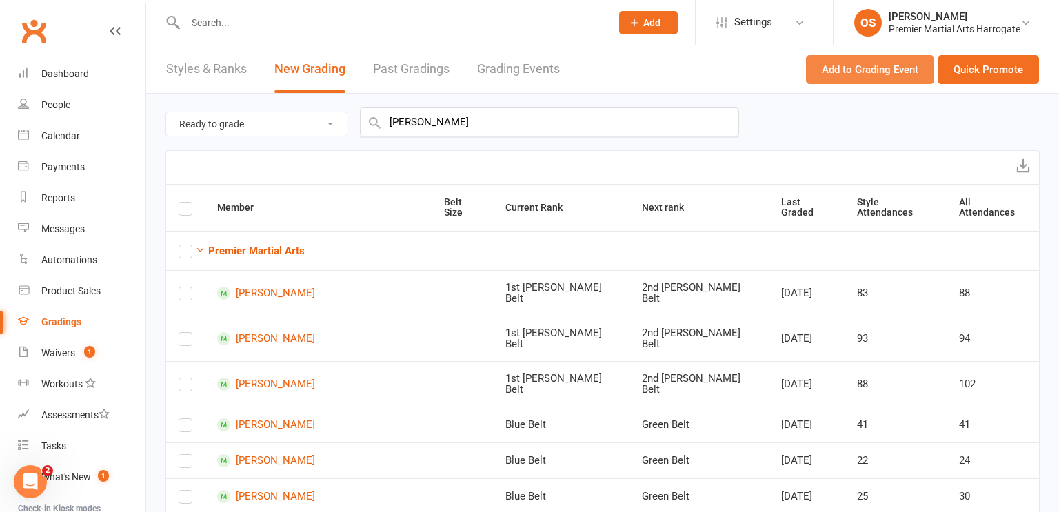
click at [868, 76] on button "Add to Grading Event" at bounding box center [870, 69] width 128 height 29
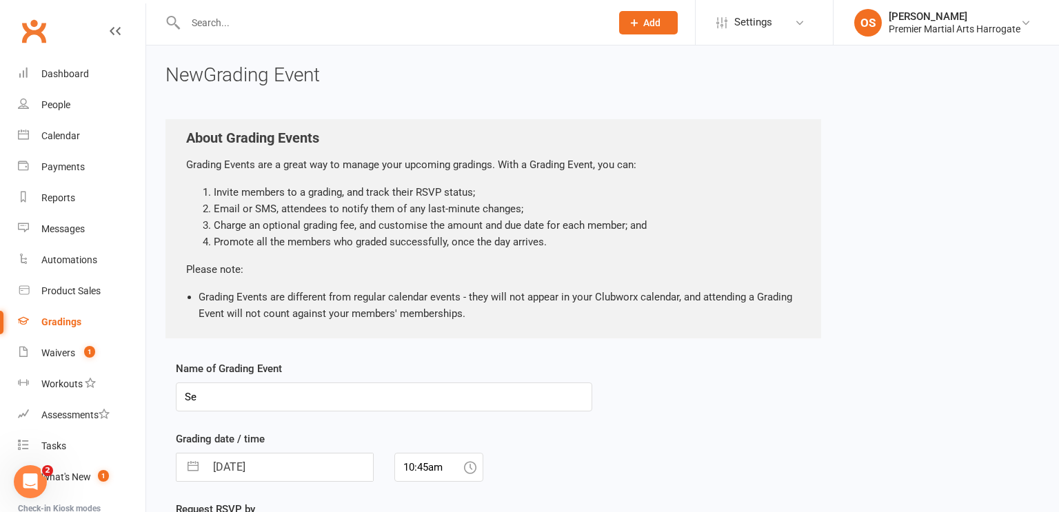
type input "S"
click at [249, 397] on input "Little Champs Beginner Grades" at bounding box center [384, 397] width 416 height 29
click at [395, 396] on input "Little Champs Age 5-7 Beginner Grades" at bounding box center [384, 397] width 416 height 29
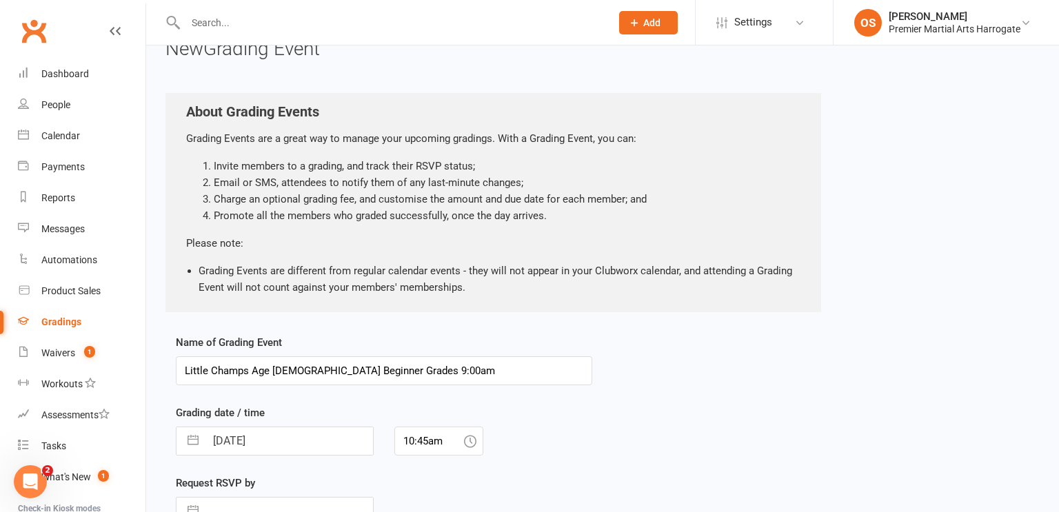
type input "Little Champs Age [DEMOGRAPHIC_DATA] Beginner Grades 9:00am"
click at [267, 445] on input "[DATE]" at bounding box center [289, 441] width 168 height 28
select select "7"
select select "2025"
select select "8"
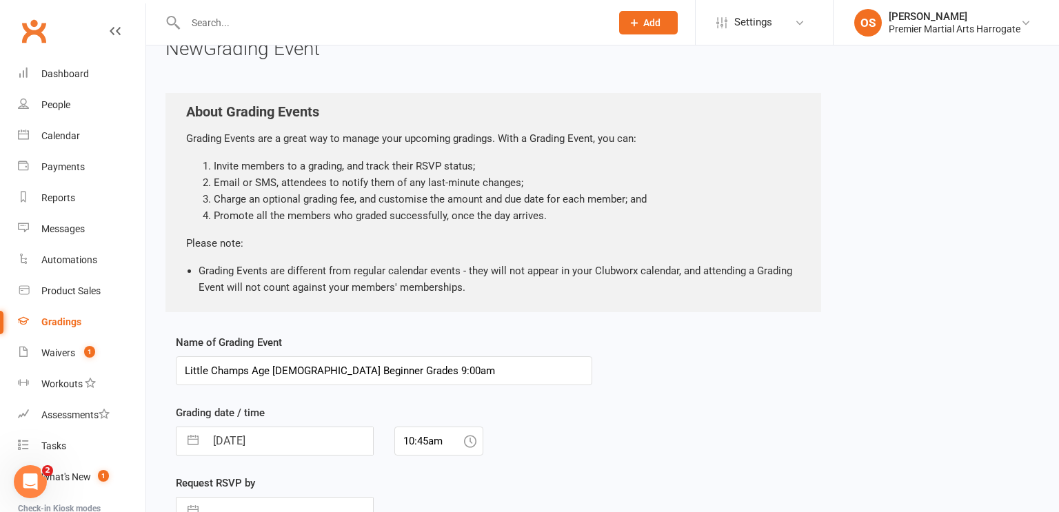
select select "2025"
select select "9"
select select "2025"
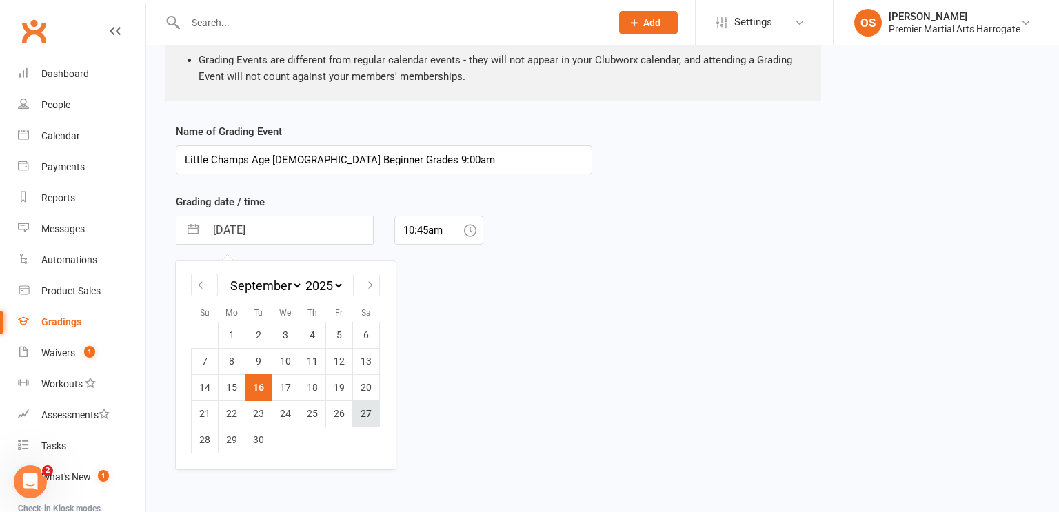
click at [365, 411] on td "27" at bounding box center [366, 413] width 27 height 26
type input "27 Sep 2025"
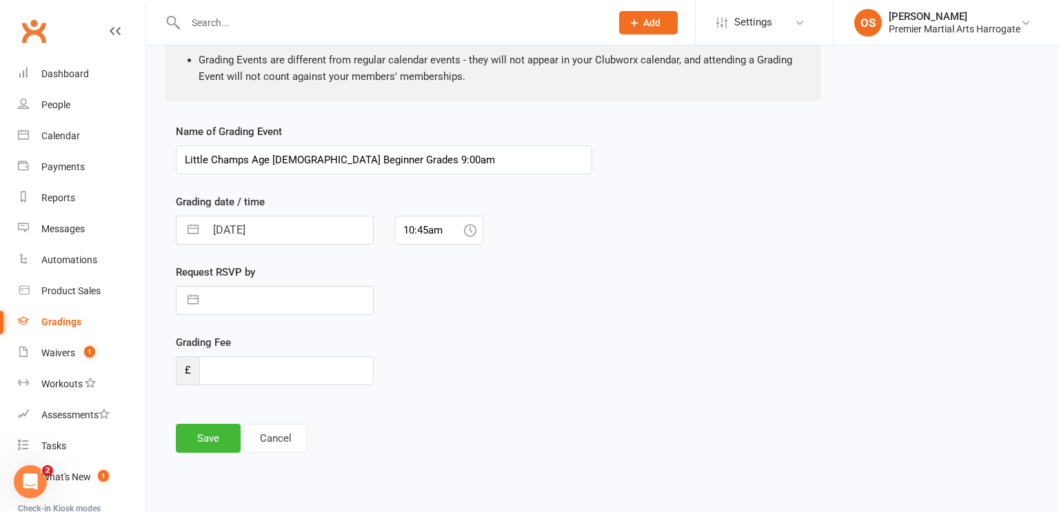
click at [467, 232] on icon at bounding box center [470, 230] width 12 height 12
click at [423, 233] on input "10:45am" at bounding box center [438, 230] width 89 height 29
click at [416, 273] on div "9:00am" at bounding box center [439, 277] width 88 height 22
type input "9:00am"
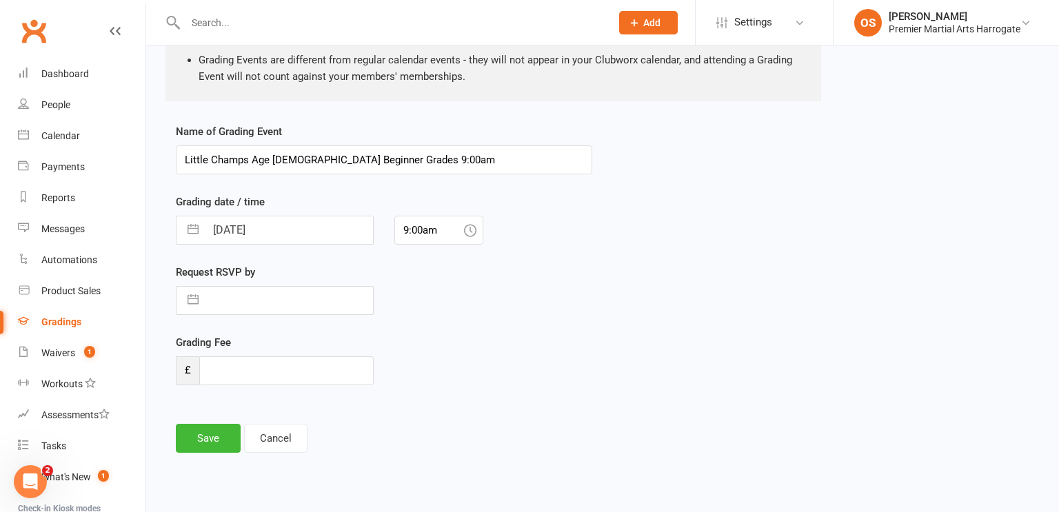
click at [260, 296] on input "text" at bounding box center [289, 301] width 168 height 28
select select "7"
select select "2025"
select select "8"
select select "2025"
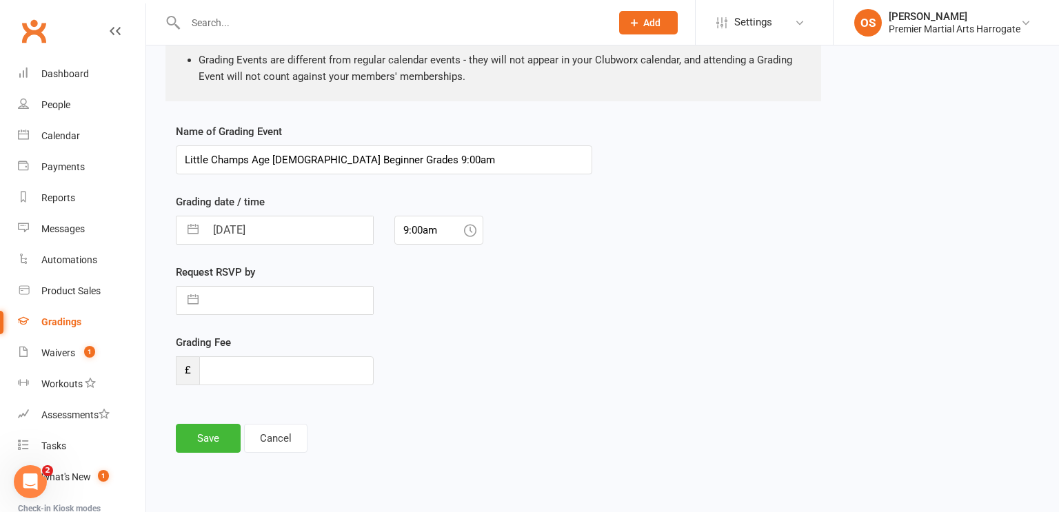
select select "9"
select select "2025"
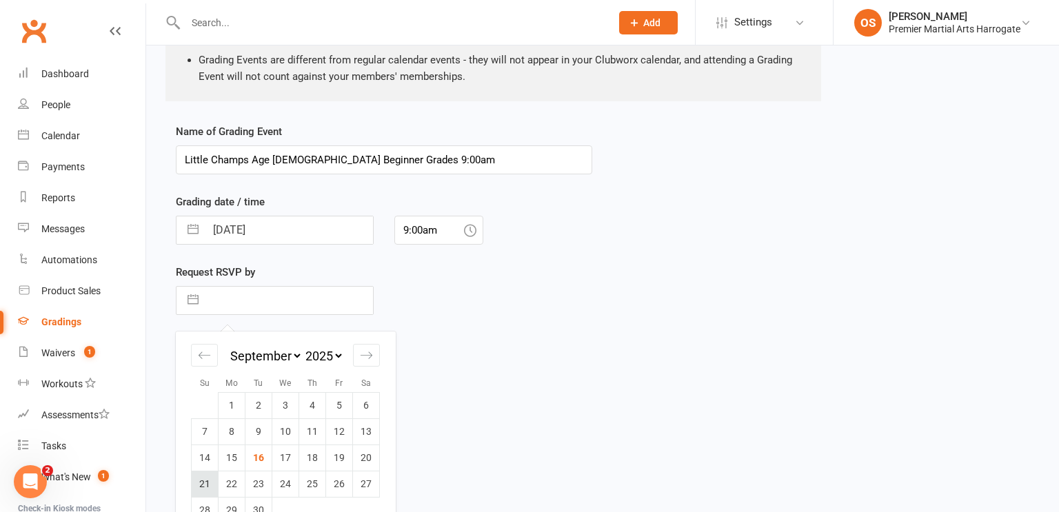
click at [207, 487] on td "21" at bounding box center [205, 484] width 27 height 26
type input "21 Sep 2025"
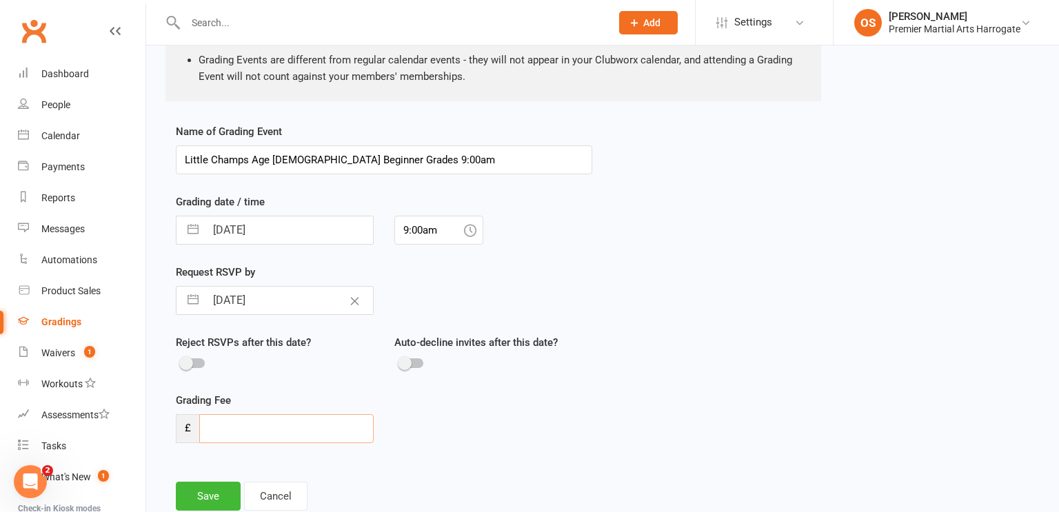
click at [349, 427] on input "number" at bounding box center [286, 428] width 174 height 29
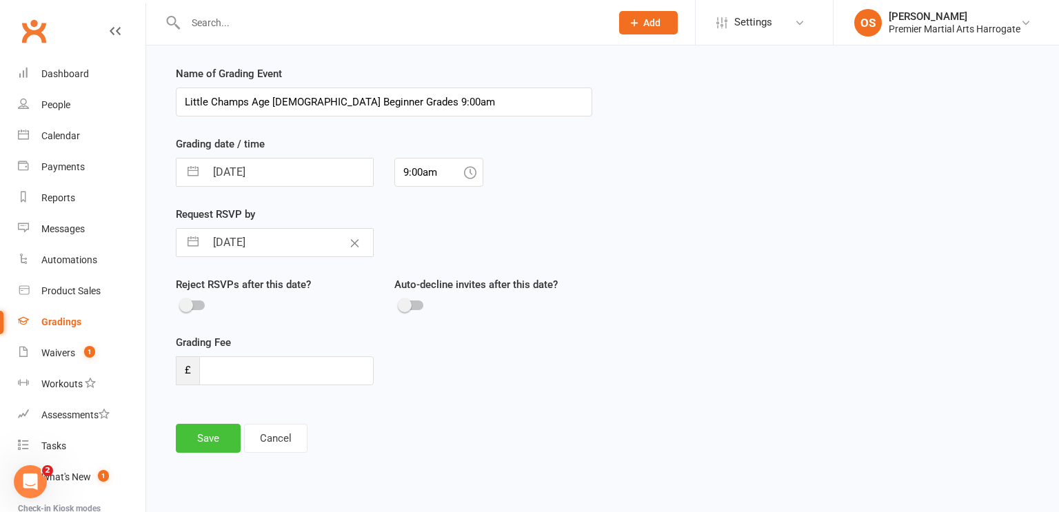
click at [205, 442] on button "Save" at bounding box center [208, 438] width 65 height 29
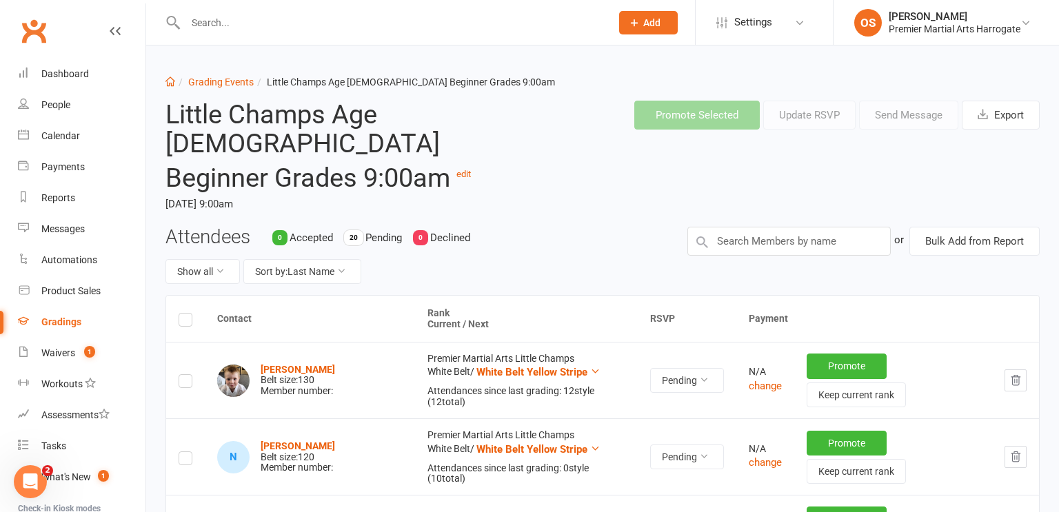
click at [185, 322] on label at bounding box center [186, 322] width 14 height 0
click at [185, 314] on input "checkbox" at bounding box center [186, 314] width 14 height 0
click at [896, 119] on button "Send Message" at bounding box center [908, 115] width 99 height 29
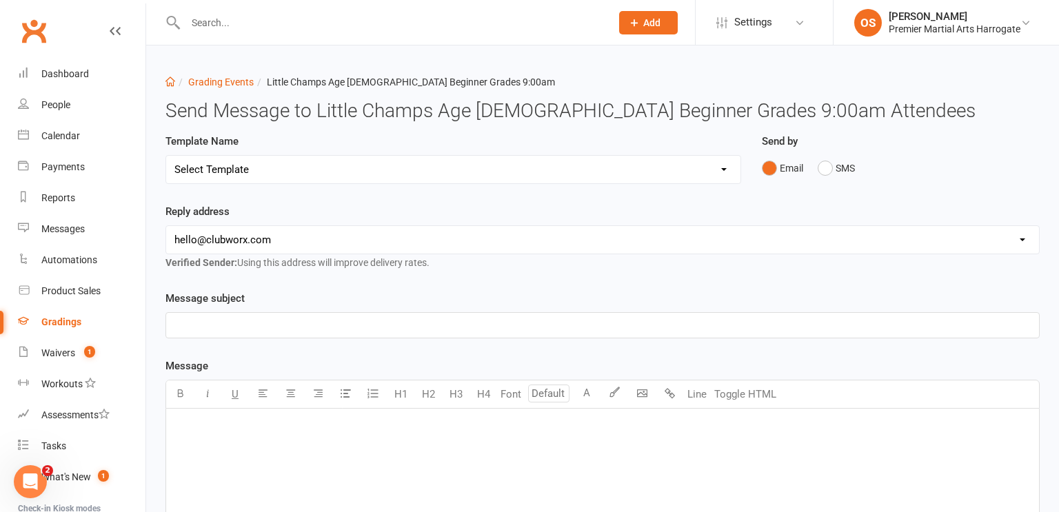
click at [725, 172] on select "Select Template [Email] Confirmation of Successful Grading [Email] Grading Even…" at bounding box center [453, 170] width 574 height 28
select select "3"
click at [166, 156] on select "Select Template [Email] Confirmation of Successful Grading [Email] Grading Even…" at bounding box center [453, 170] width 574 height 28
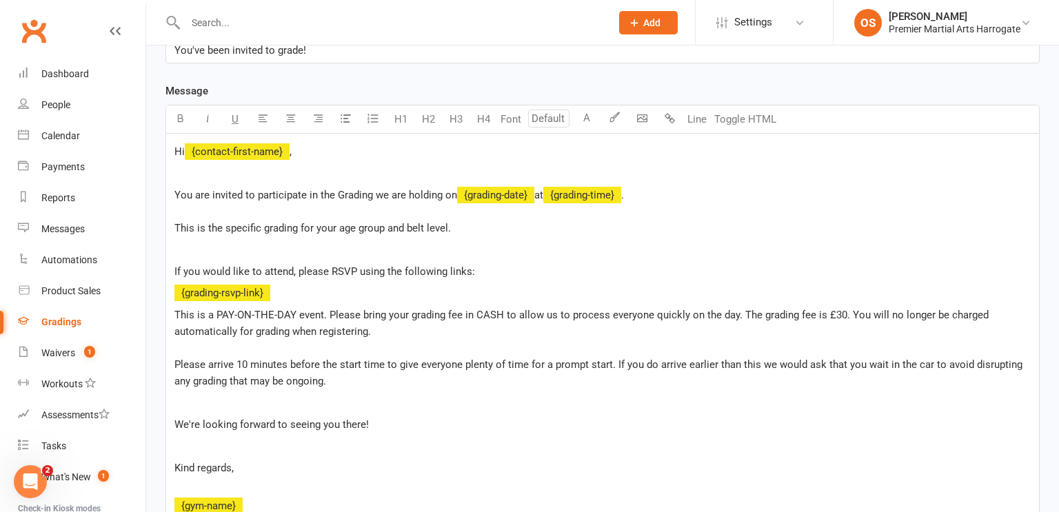
scroll to position [297, 0]
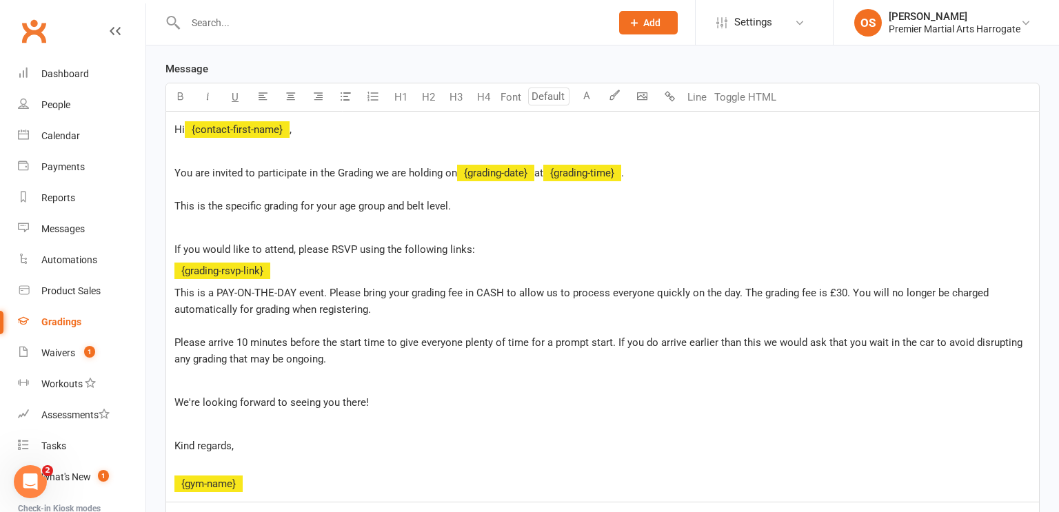
click at [350, 360] on p "This is a PAY-ON-THE-DAY event. Please bring your grading fee in CASH to allow …" at bounding box center [602, 326] width 856 height 83
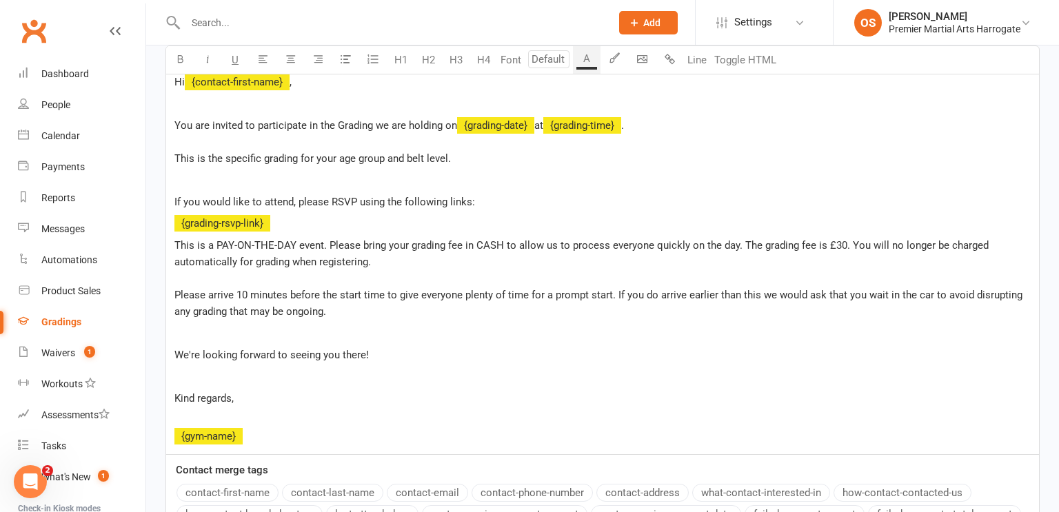
scroll to position [347, 0]
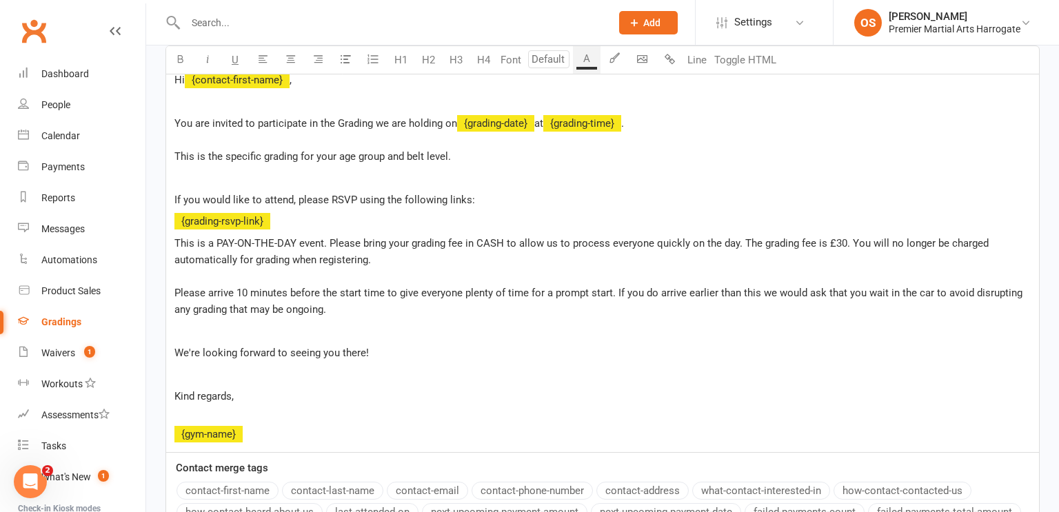
click at [468, 157] on p "You are invited to participate in the Grading we are holding on ﻿ {grading-date…" at bounding box center [602, 140] width 856 height 50
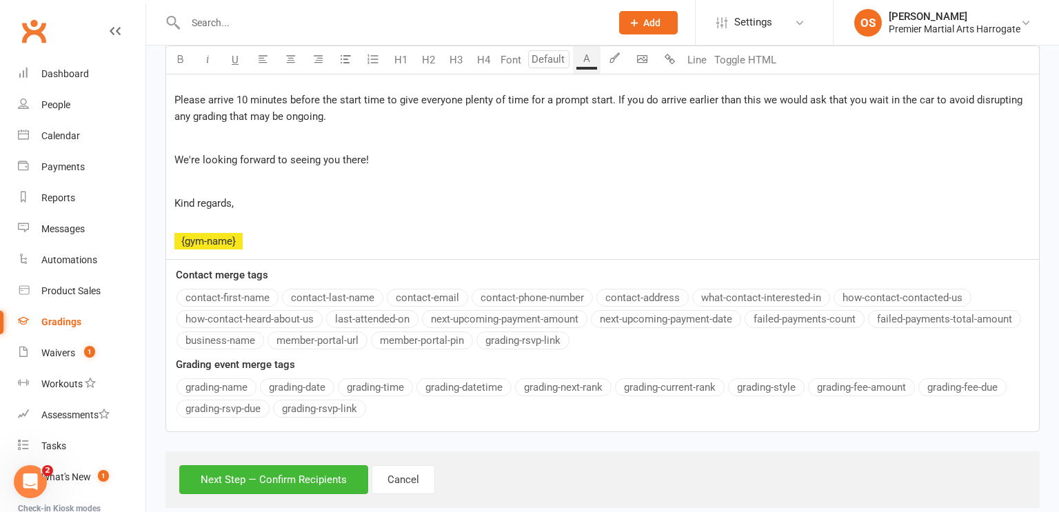
scroll to position [562, 0]
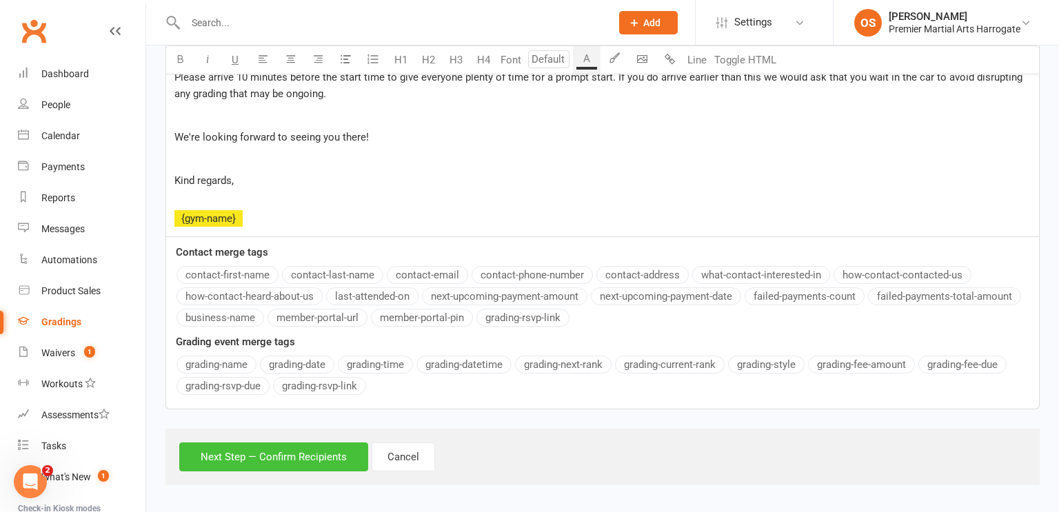
click at [286, 458] on button "Next Step — Confirm Recipients" at bounding box center [273, 457] width 189 height 29
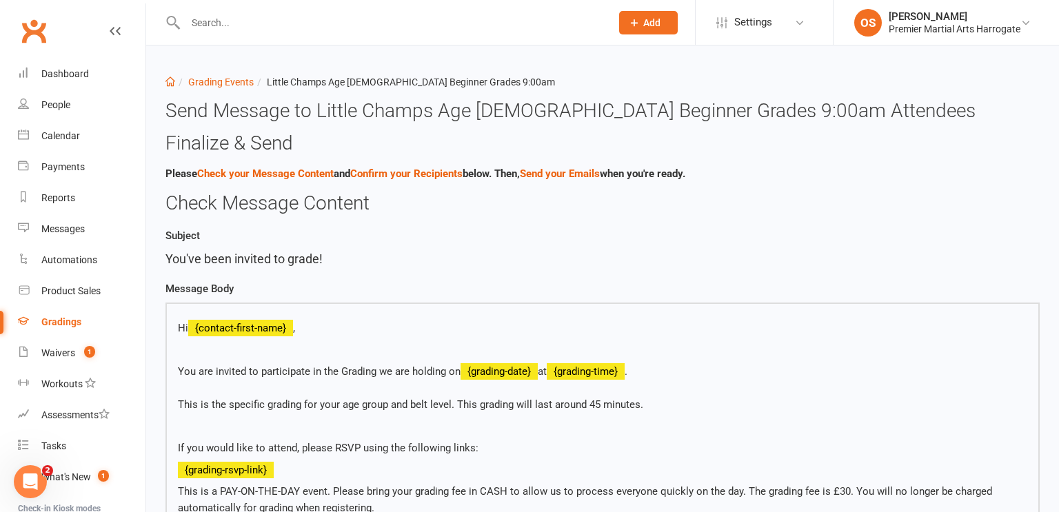
scroll to position [1091, 0]
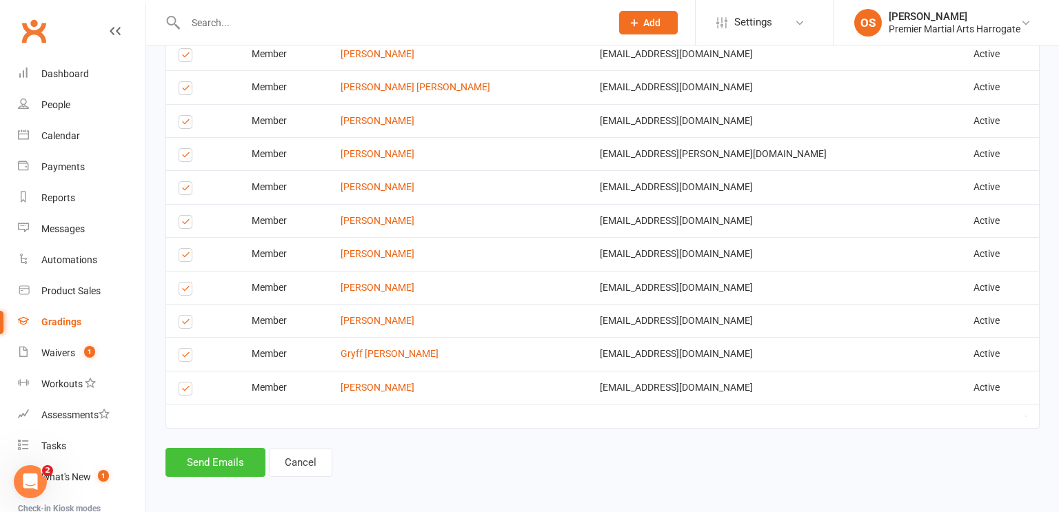
click at [228, 459] on button "Send Emails" at bounding box center [215, 462] width 100 height 29
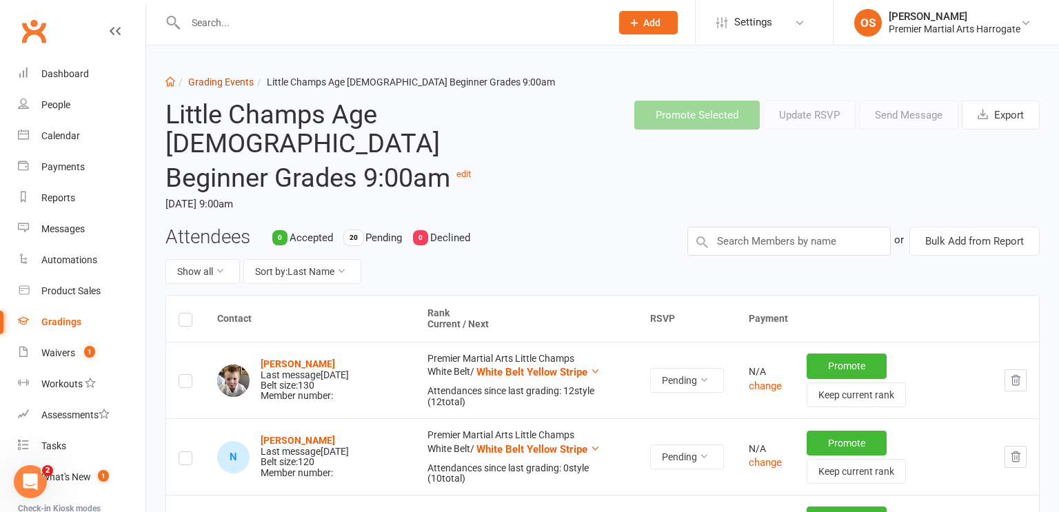
click at [211, 84] on link "Grading Events" at bounding box center [220, 82] width 65 height 11
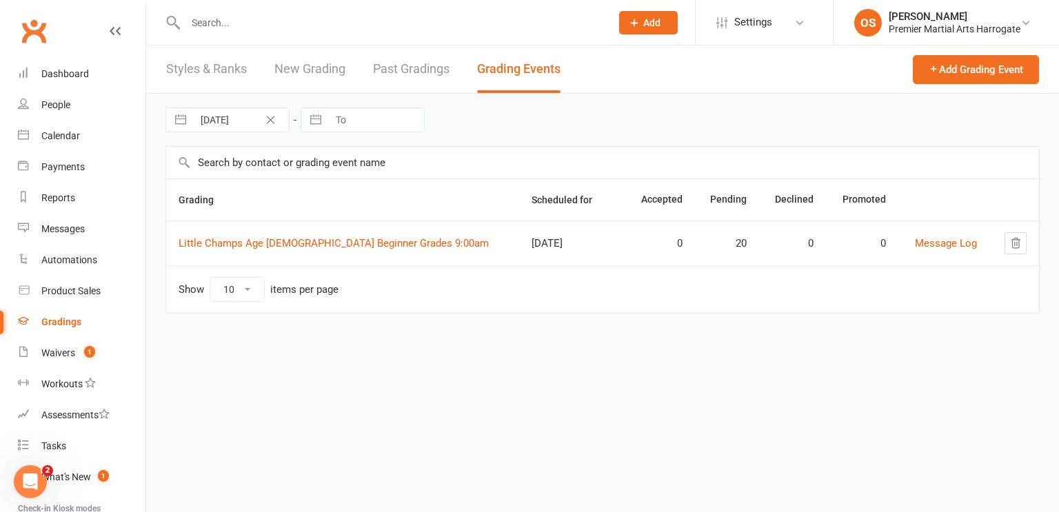
click at [321, 71] on link "New Grading" at bounding box center [309, 69] width 71 height 48
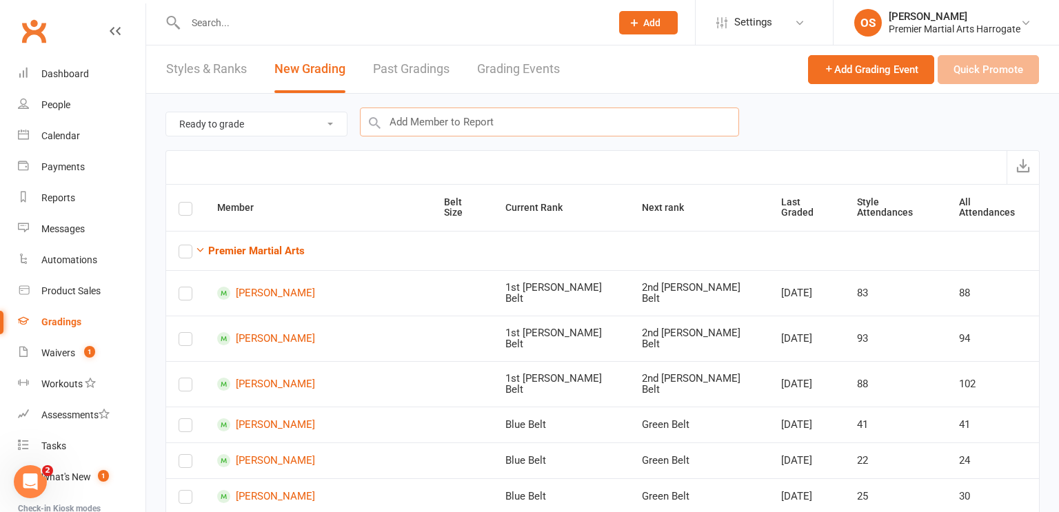
click at [503, 112] on input "text" at bounding box center [549, 122] width 379 height 29
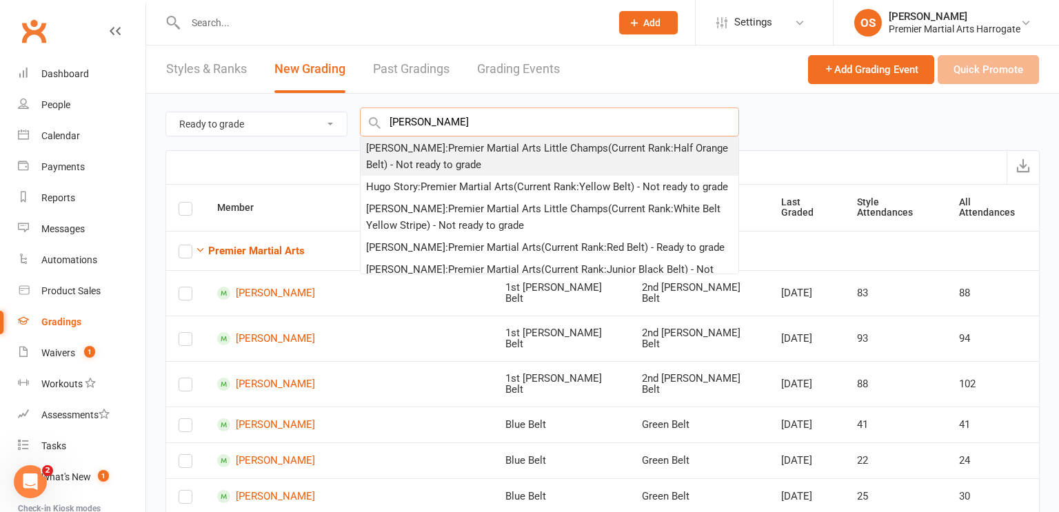
type input "hugo holl"
click at [491, 156] on div "Hugo Hollingworth : Premier Martial Arts Little Champs (Current Rank: Half Oran…" at bounding box center [549, 156] width 367 height 33
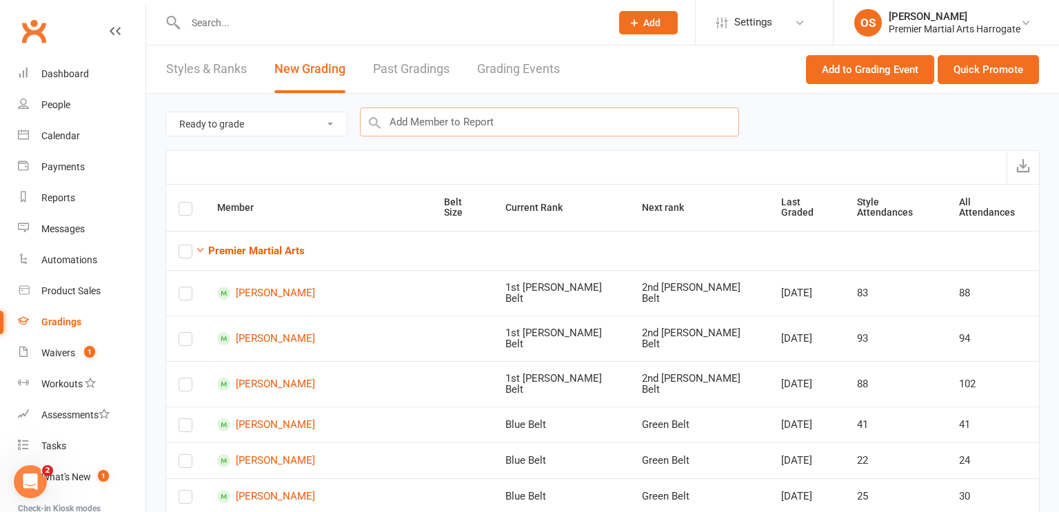
click at [496, 127] on input "text" at bounding box center [549, 122] width 379 height 29
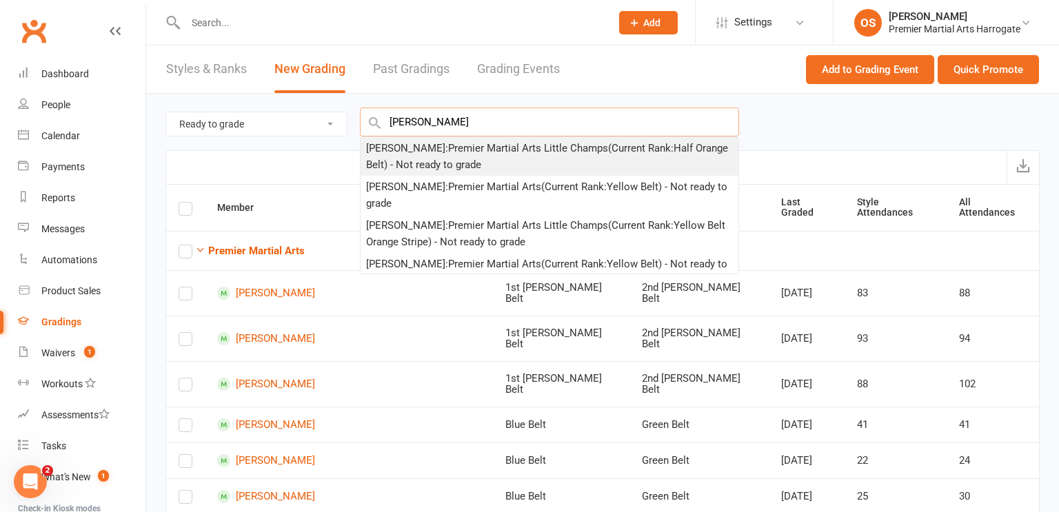
type input "[PERSON_NAME]"
click at [491, 163] on div "Byron Charles Milligan : Premier Martial Arts Little Champs (Current Rank: Half…" at bounding box center [549, 156] width 367 height 33
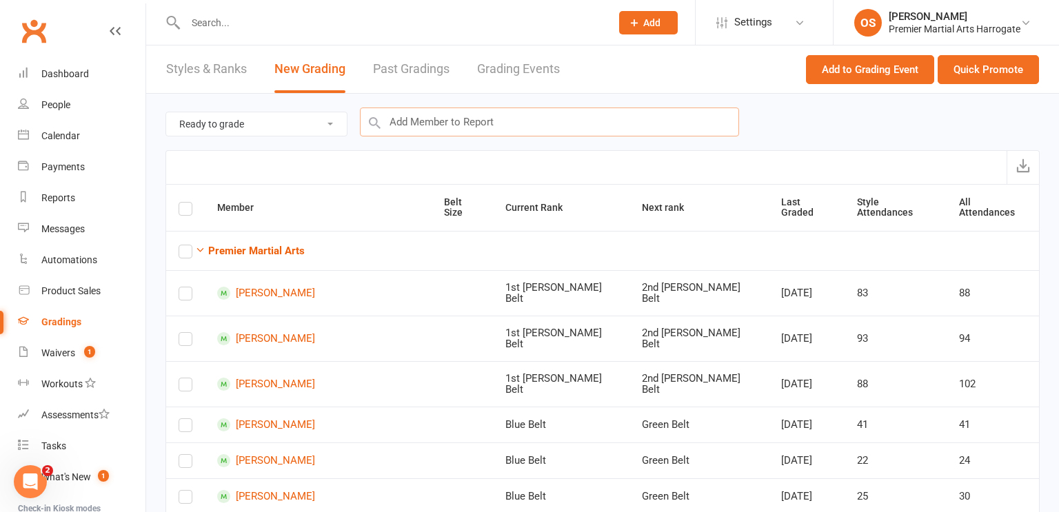
click at [655, 130] on input "text" at bounding box center [549, 122] width 379 height 29
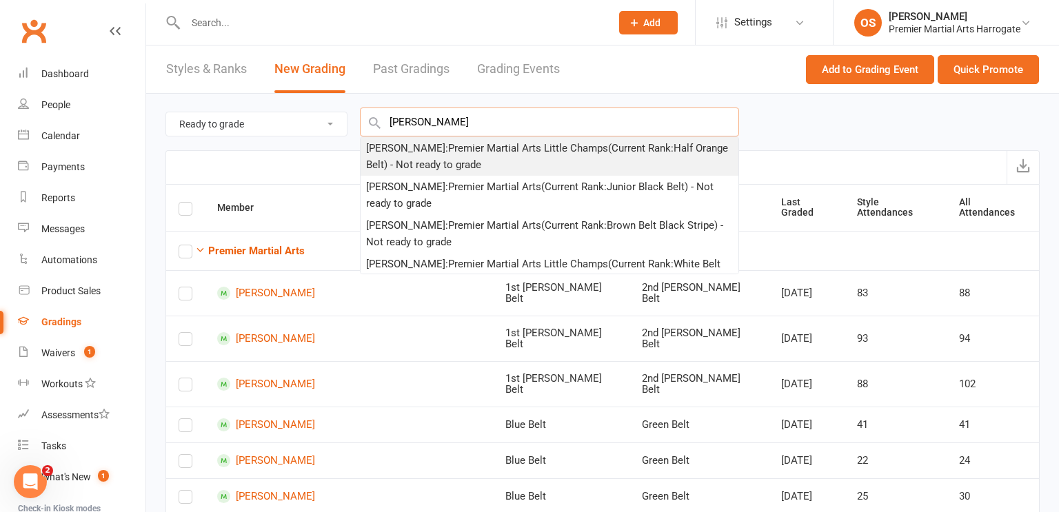
type input "joshua crank"
click at [654, 161] on div "Joshua Crank : Premier Martial Arts Little Champs (Current Rank: Half Orange Be…" at bounding box center [549, 156] width 367 height 33
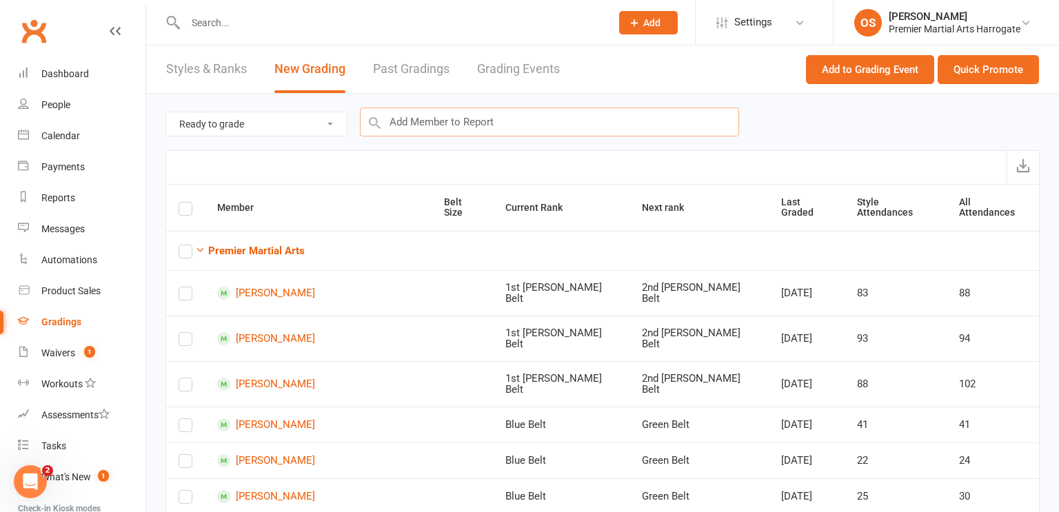
click at [627, 128] on input "text" at bounding box center [549, 122] width 379 height 29
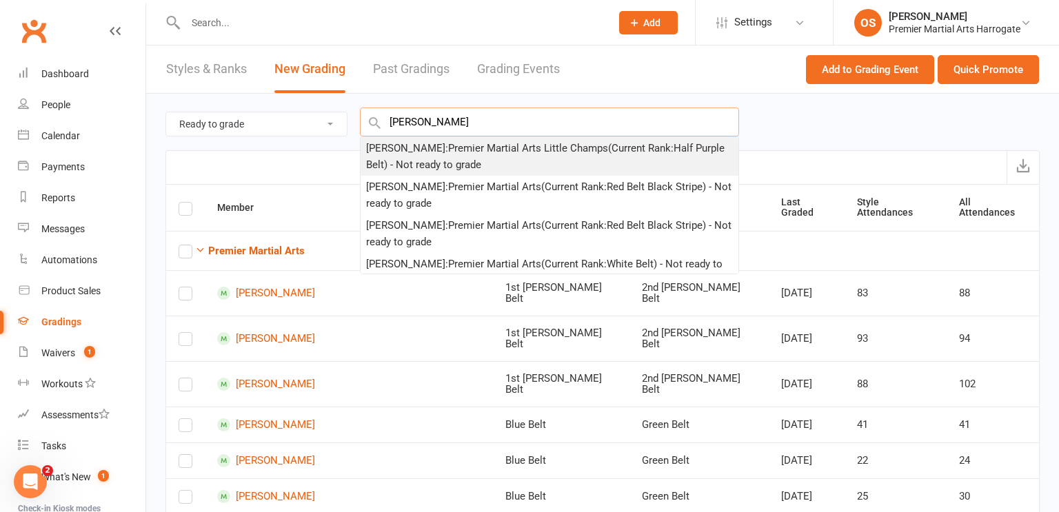
type input "hannah praga"
click at [569, 154] on div "Hannah Praga : Premier Martial Arts Little Champs (Current Rank: Half Purple Be…" at bounding box center [549, 156] width 367 height 33
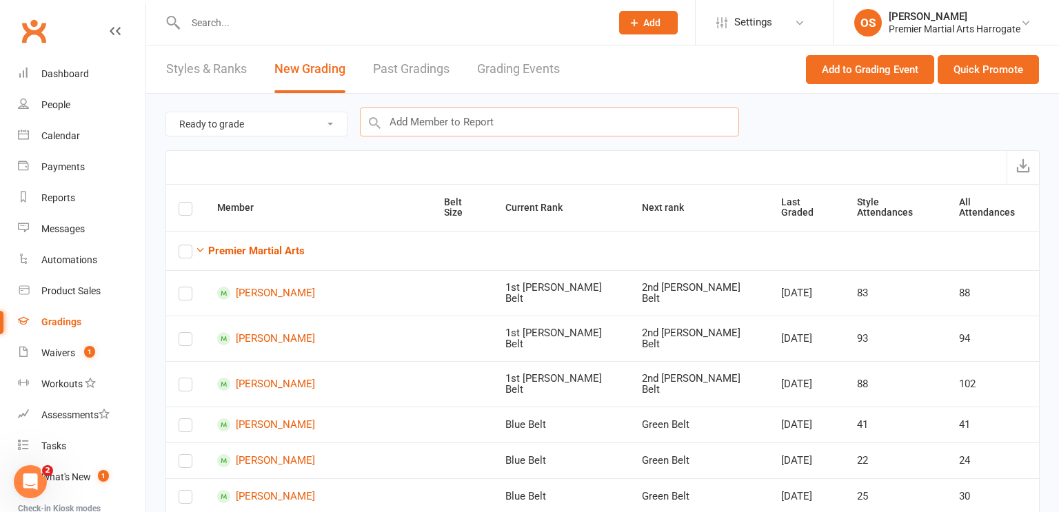
click at [538, 121] on input "text" at bounding box center [549, 122] width 379 height 29
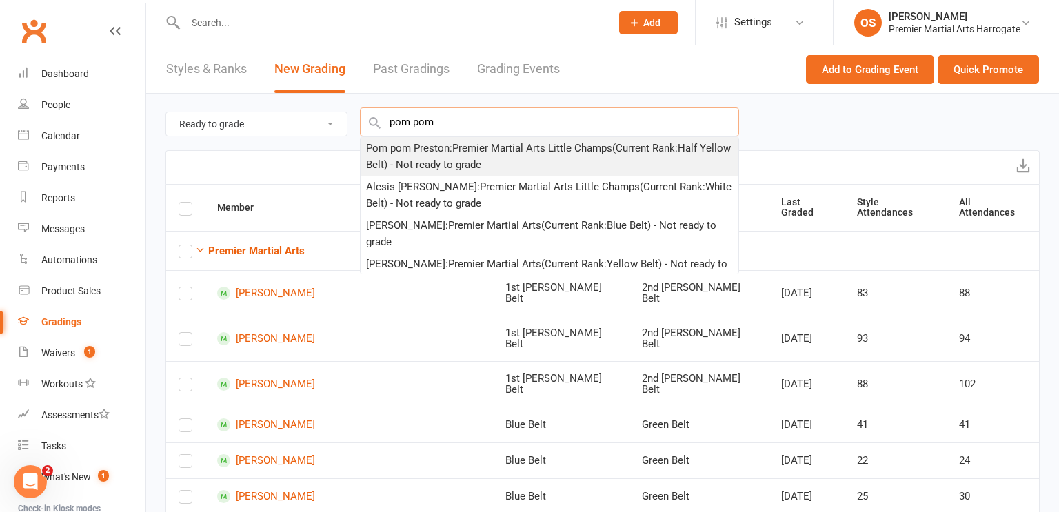
type input "pom pom"
click at [540, 148] on div "Pom pom Preston : Premier Martial Arts Little Champs (Current Rank: Half Yellow…" at bounding box center [549, 156] width 367 height 33
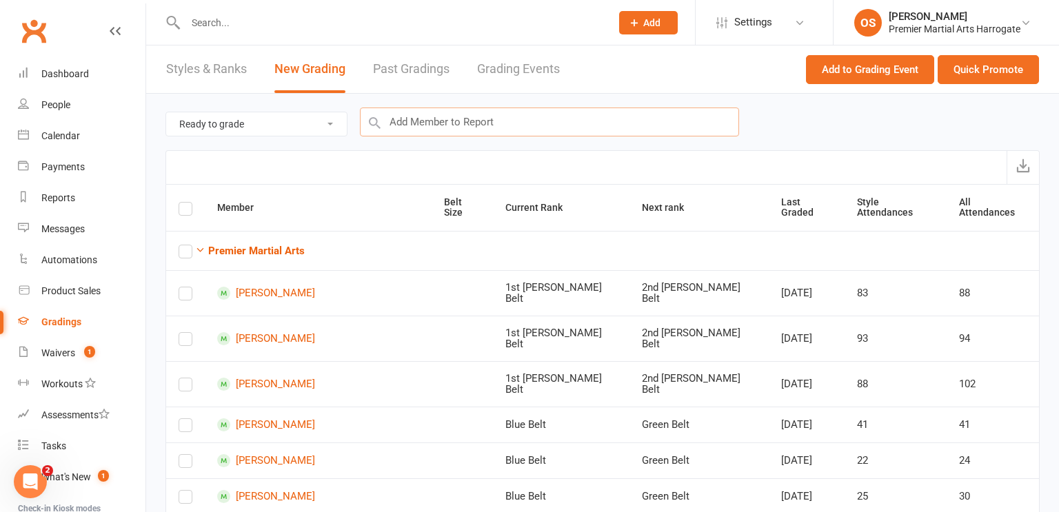
click at [673, 123] on input "text" at bounding box center [549, 122] width 379 height 29
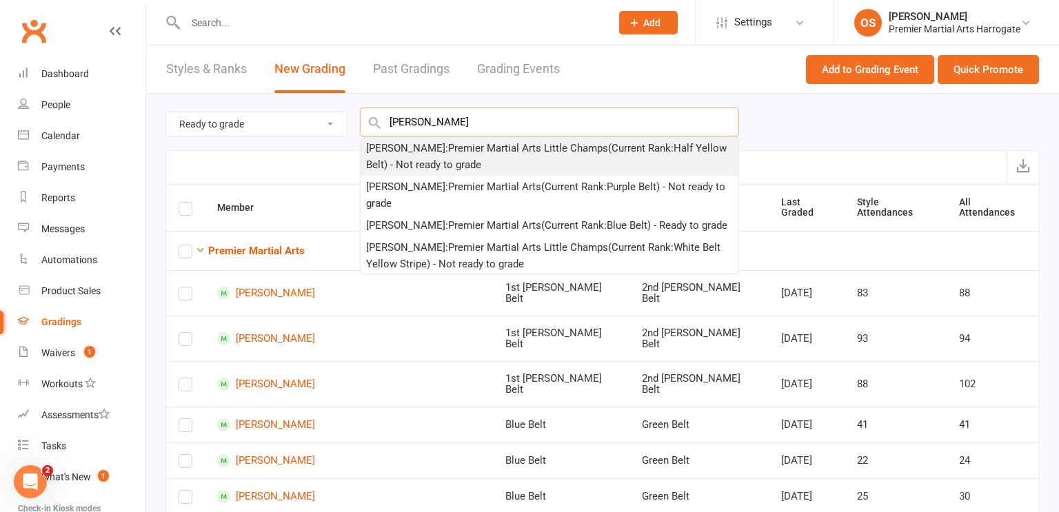
type input "Alex McM"
click at [658, 156] on div "Alex McMurray : Premier Martial Arts Little Champs (Current Rank: Half Yellow B…" at bounding box center [549, 156] width 367 height 33
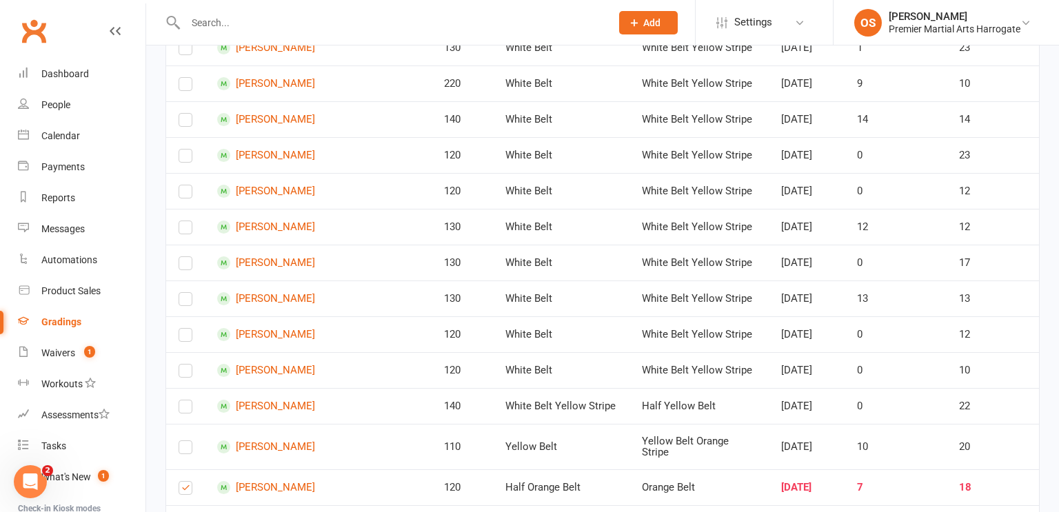
scroll to position [2931, 0]
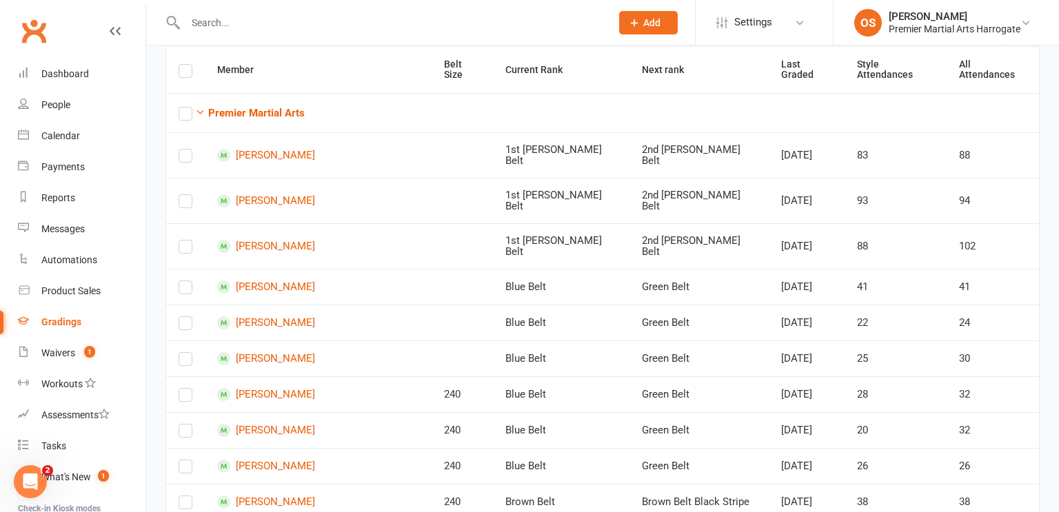
scroll to position [0, 0]
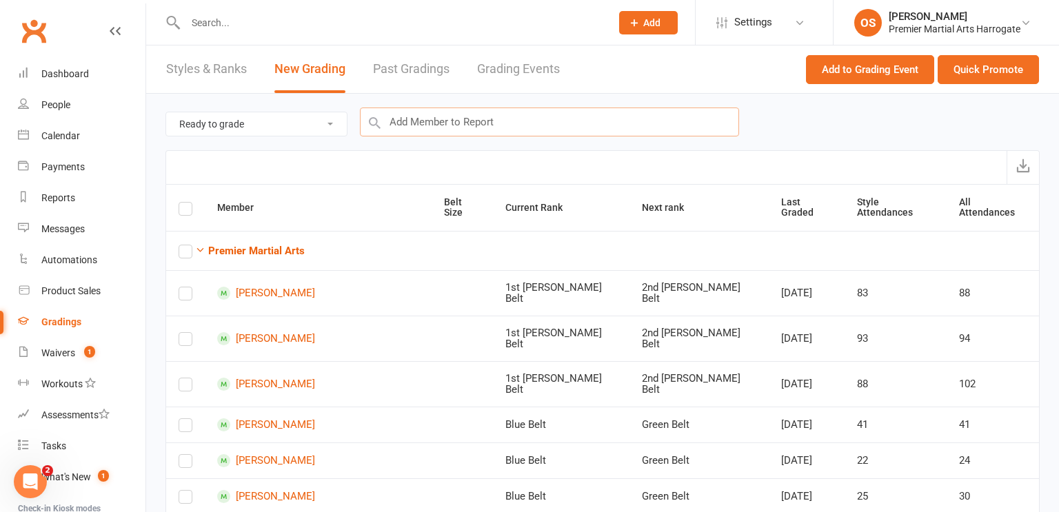
click at [690, 122] on input "text" at bounding box center [549, 122] width 379 height 29
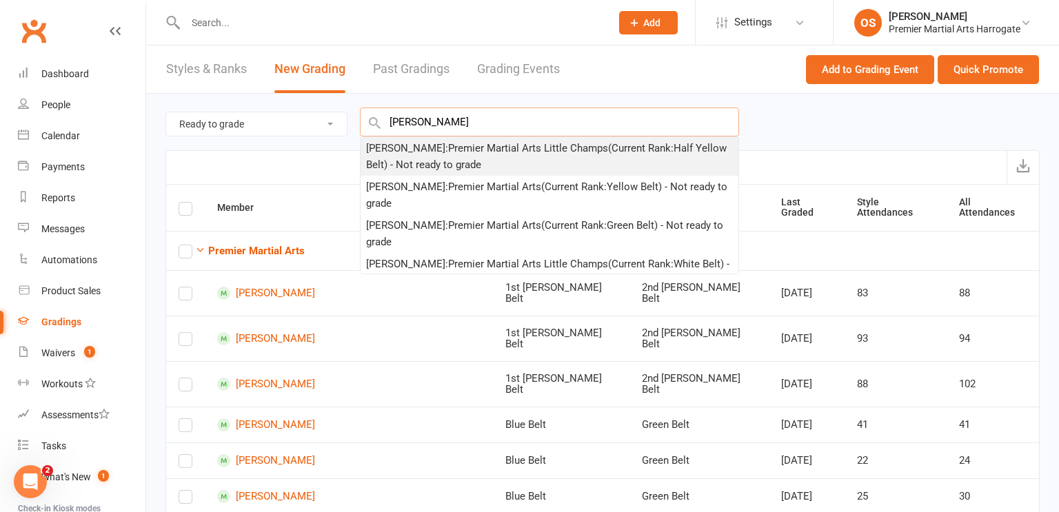
type input "[PERSON_NAME]"
click at [679, 154] on div "Leo Wilson : Premier Martial Arts Little Champs (Current Rank: Half Yellow Belt…" at bounding box center [549, 156] width 367 height 33
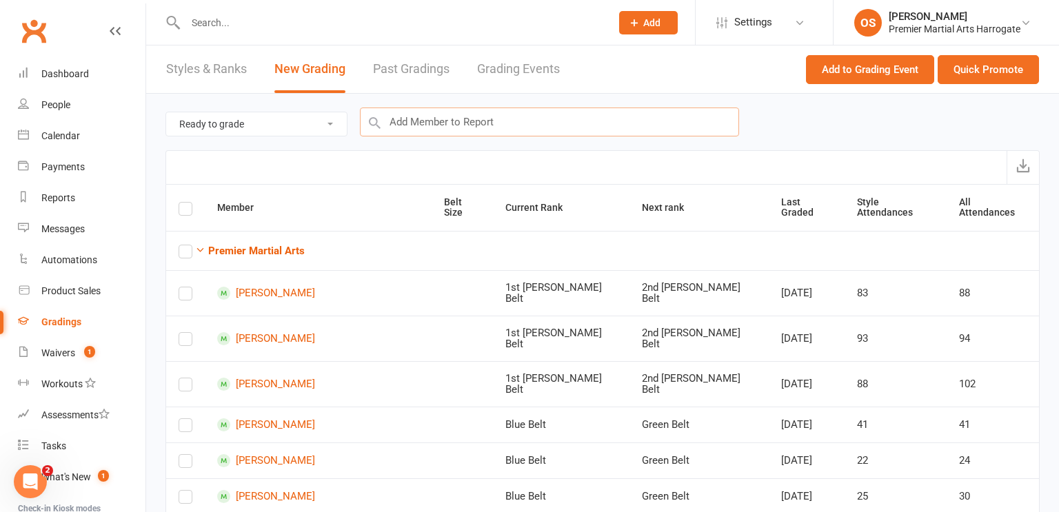
click at [562, 128] on input "text" at bounding box center [549, 122] width 379 height 29
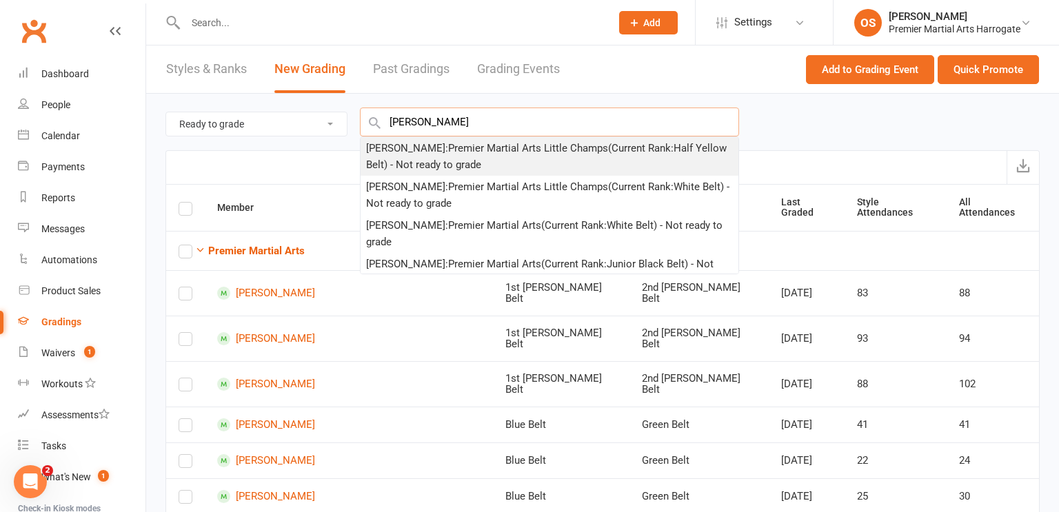
type input "joel vernon"
click at [560, 159] on div "Joel Vernon : Premier Martial Arts Little Champs (Current Rank: Half Yellow Bel…" at bounding box center [549, 156] width 367 height 33
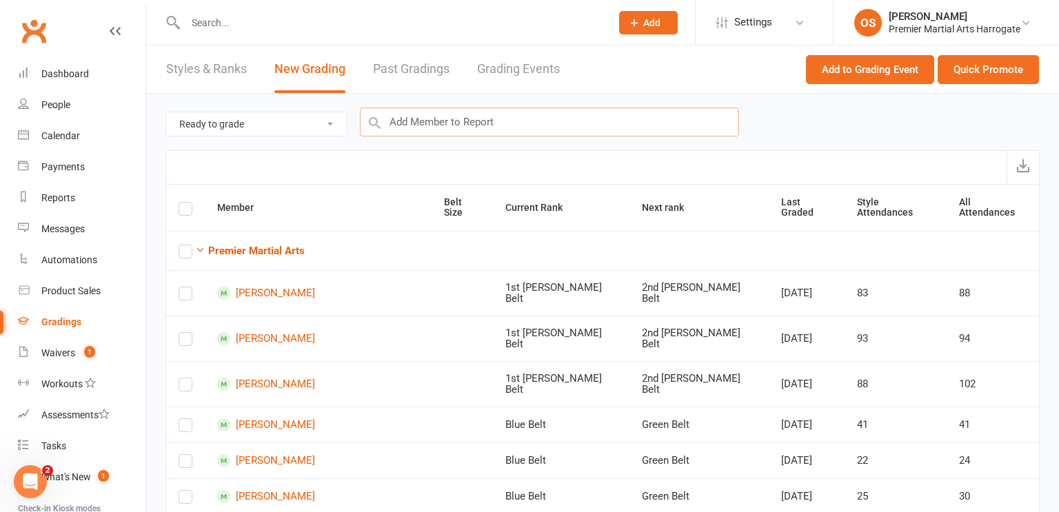
click at [636, 113] on input "text" at bounding box center [549, 122] width 379 height 29
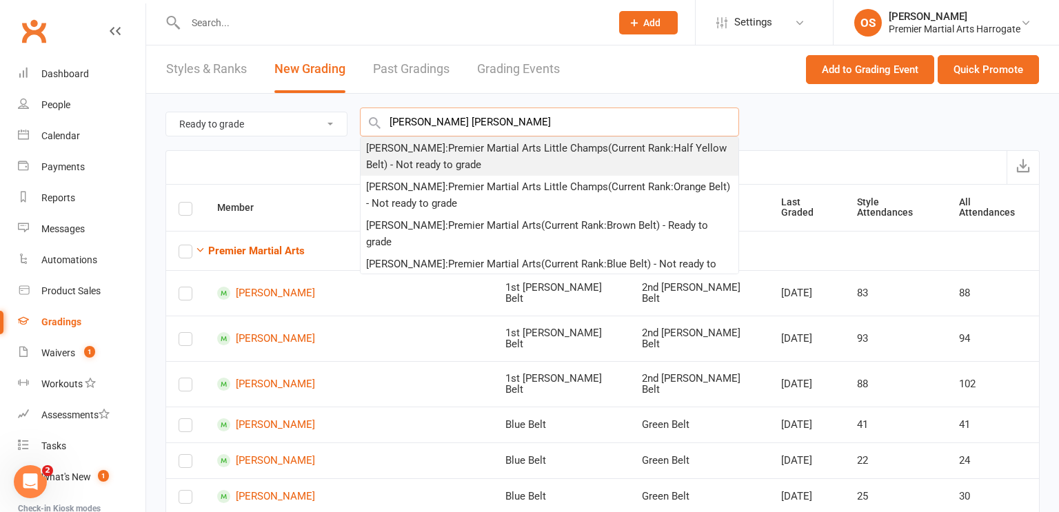
type input "fraser prest"
click at [569, 155] on div "Fraser Preston : Premier Martial Arts Little Champs (Current Rank: Half Yellow …" at bounding box center [549, 156] width 367 height 33
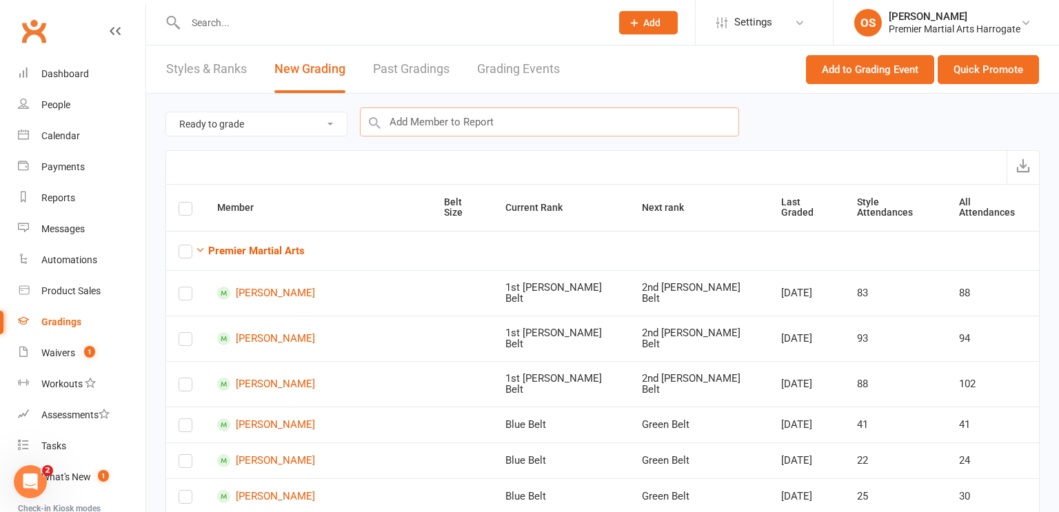
click at [600, 128] on input "text" at bounding box center [549, 122] width 379 height 29
type input "b"
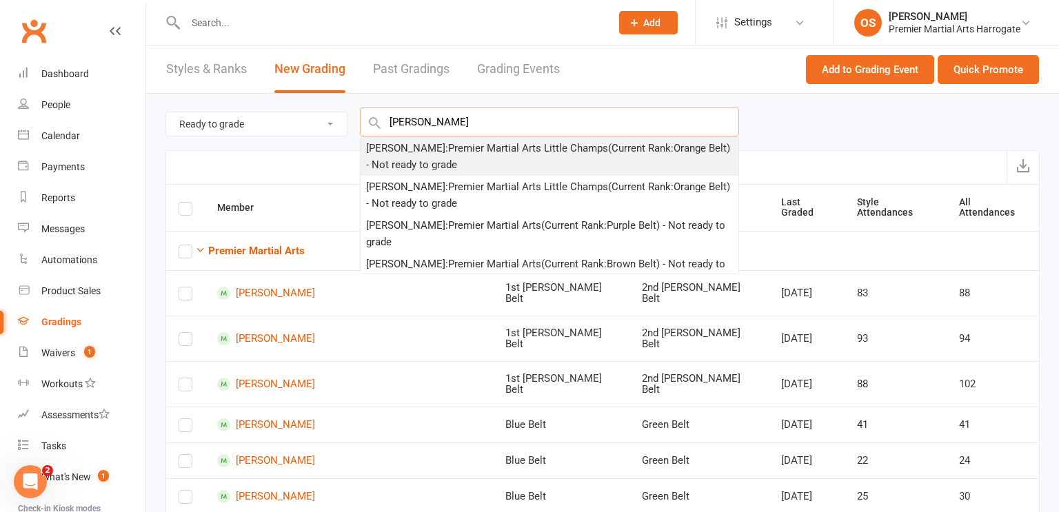
type input "billy hamilt"
click at [575, 161] on div "Billy Hamilton : Premier Martial Arts Little Champs (Current Rank: Orange Belt …" at bounding box center [549, 156] width 367 height 33
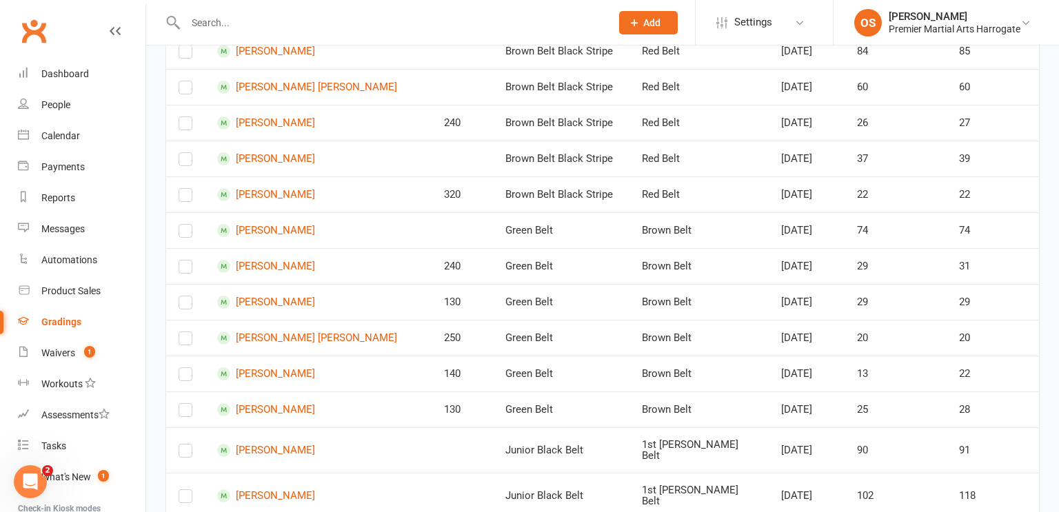
scroll to position [634, 0]
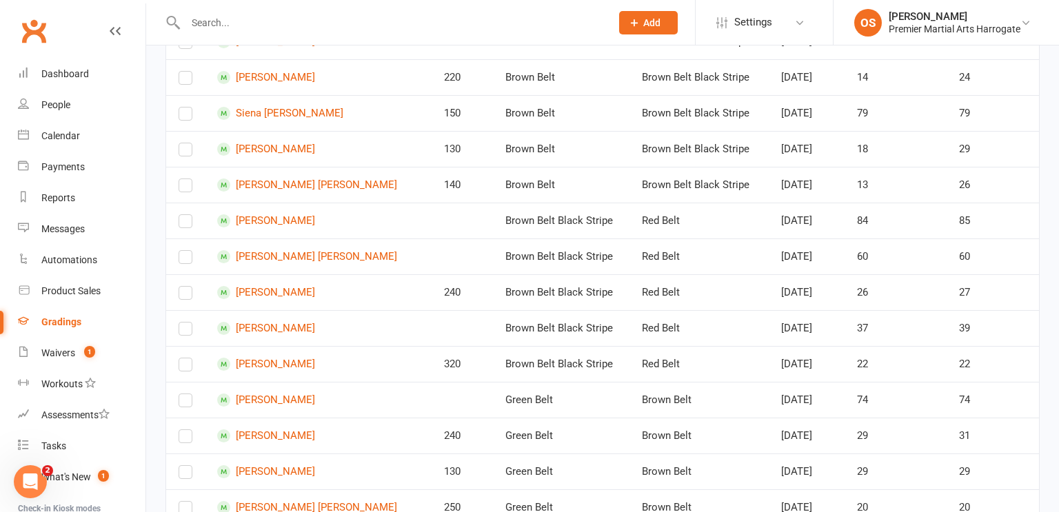
click at [499, 22] on input "text" at bounding box center [391, 22] width 420 height 19
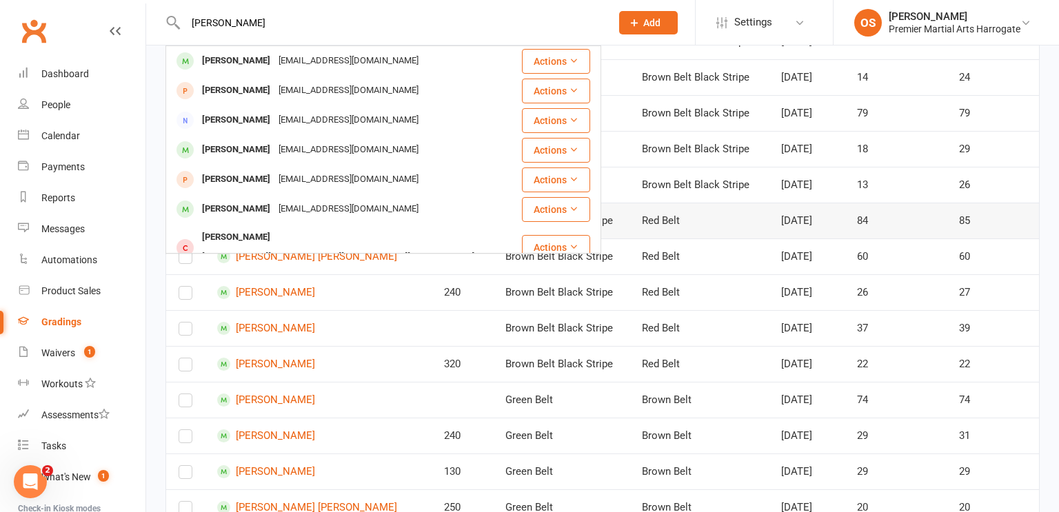
scroll to position [0, 0]
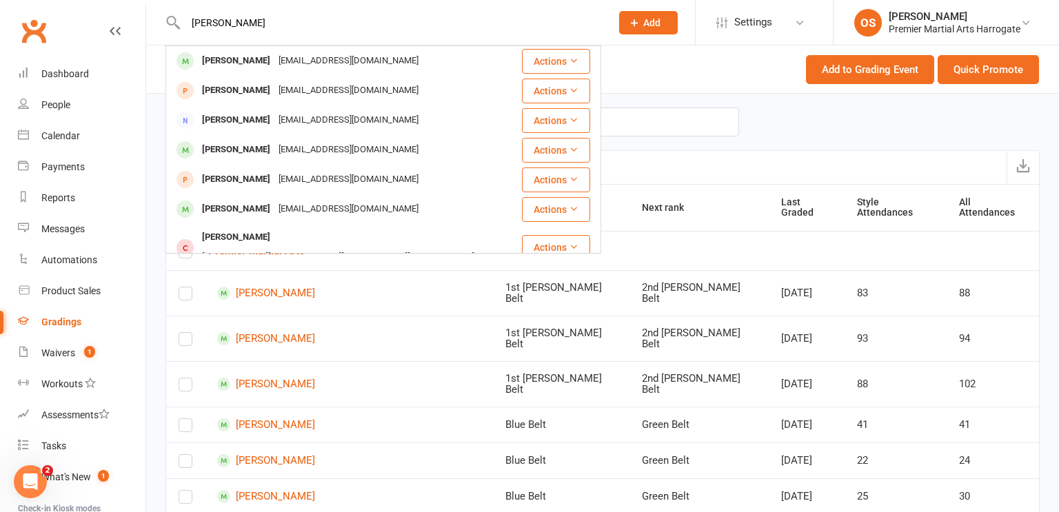
type input "oliver fraser"
click at [713, 124] on input "text" at bounding box center [549, 122] width 379 height 29
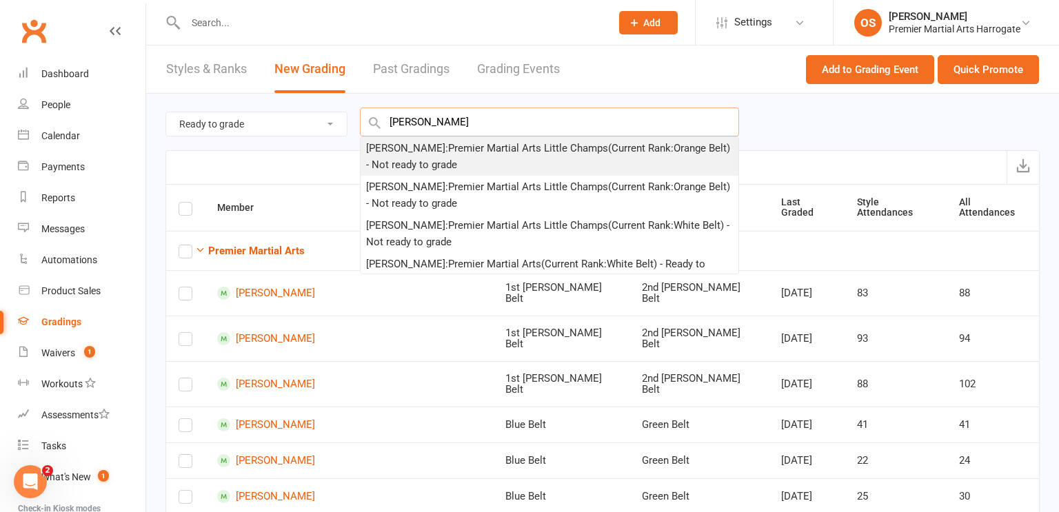
type input "oliver fraser"
click at [598, 154] on div "Oliver Fraser : Premier Martial Arts Little Champs (Current Rank: Orange Belt )…" at bounding box center [549, 156] width 367 height 33
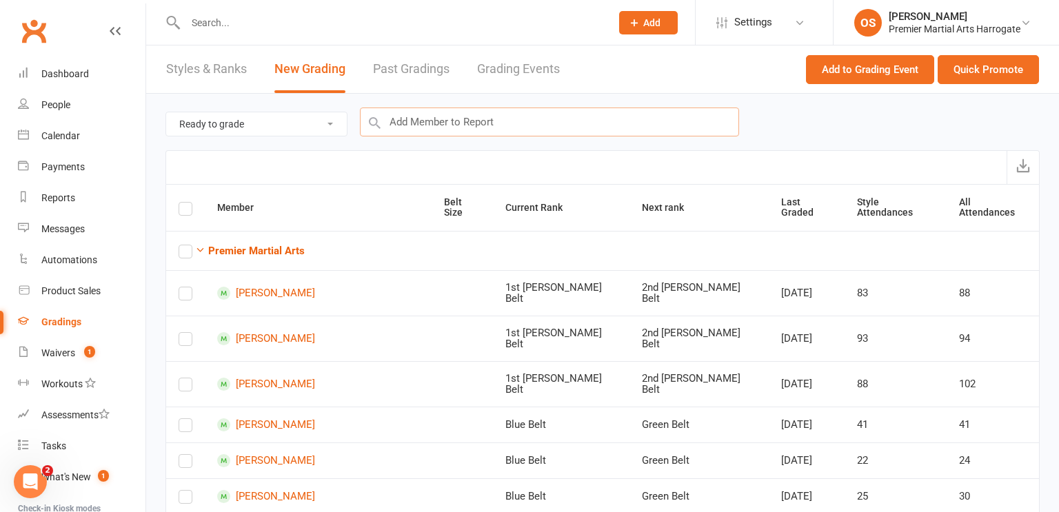
click at [611, 132] on input "text" at bounding box center [549, 122] width 379 height 29
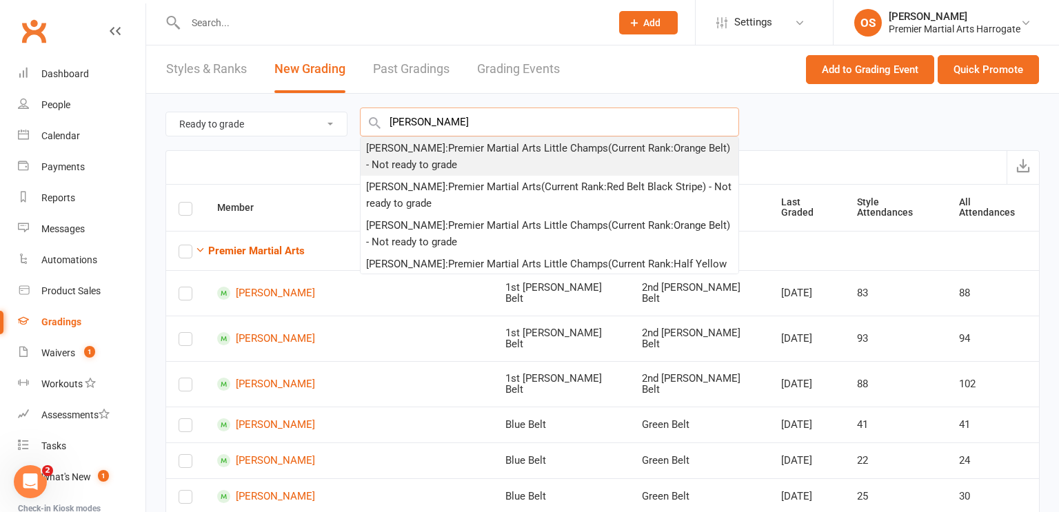
type input "kavan wil"
click at [580, 163] on div "Kavan Wilkhu : Premier Martial Arts Little Champs (Current Rank: Orange Belt ) …" at bounding box center [549, 156] width 367 height 33
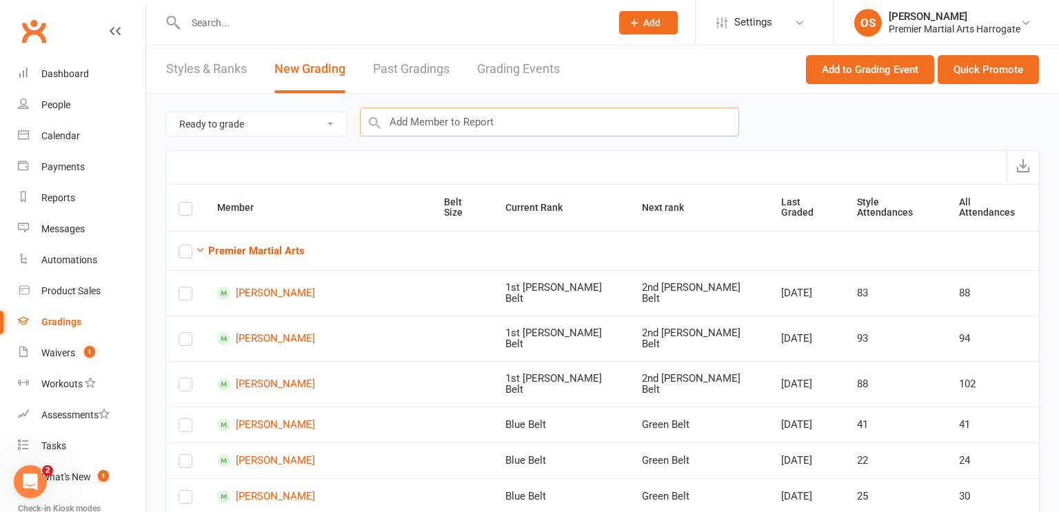
click at [630, 128] on input "text" at bounding box center [549, 122] width 379 height 29
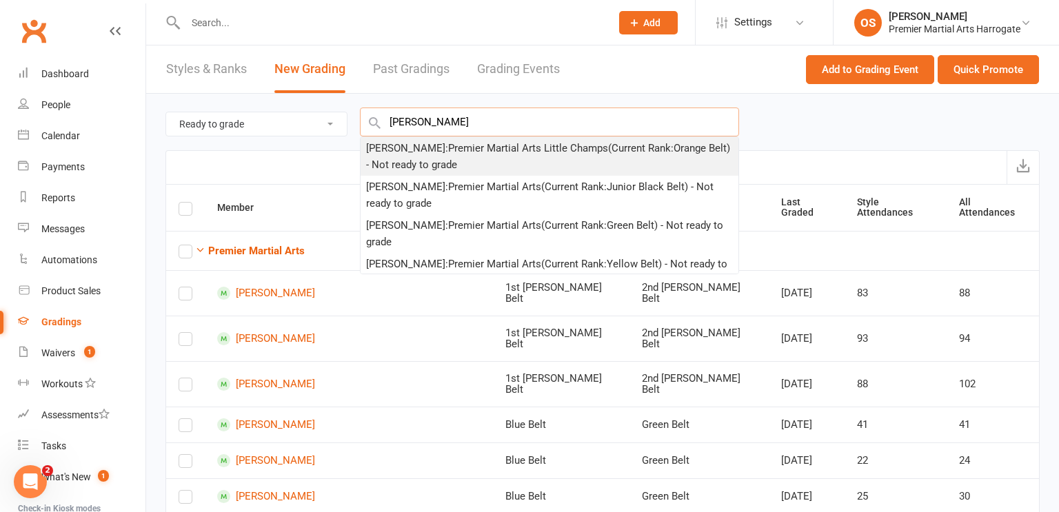
type input "elliot purk"
click at [626, 152] on div "Elliott Purkis : Premier Martial Arts Little Champs (Current Rank: Orange Belt …" at bounding box center [549, 156] width 367 height 33
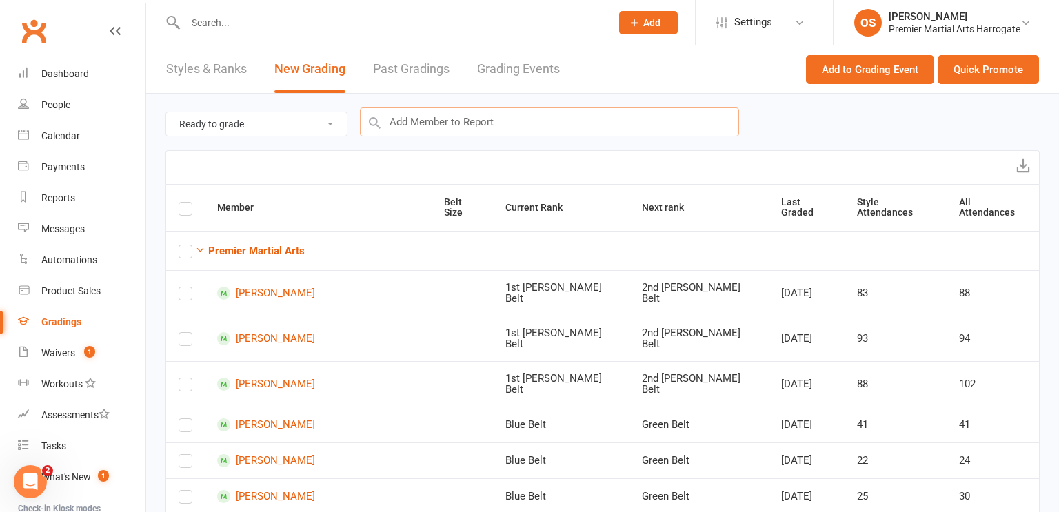
click at [613, 115] on input "text" at bounding box center [549, 122] width 379 height 29
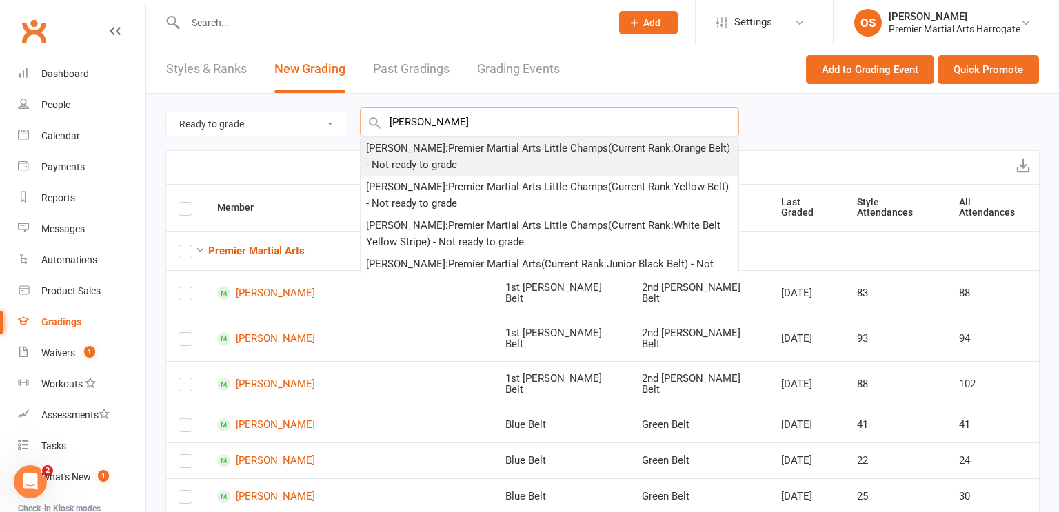
type input "henry kenn"
click at [583, 150] on div "Henry Kennady : Premier Martial Arts Little Champs (Current Rank: Orange Belt )…" at bounding box center [549, 156] width 367 height 33
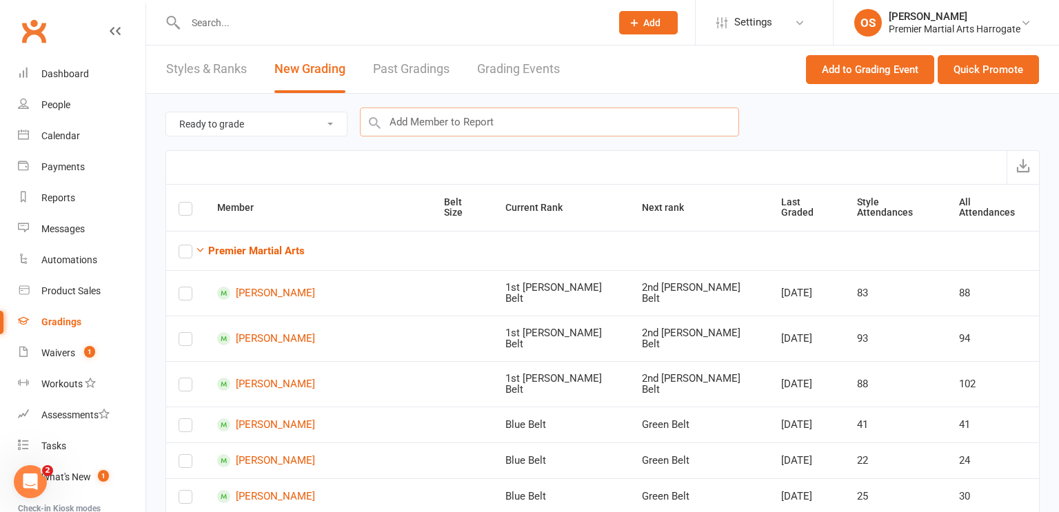
click at [588, 117] on input "text" at bounding box center [549, 122] width 379 height 29
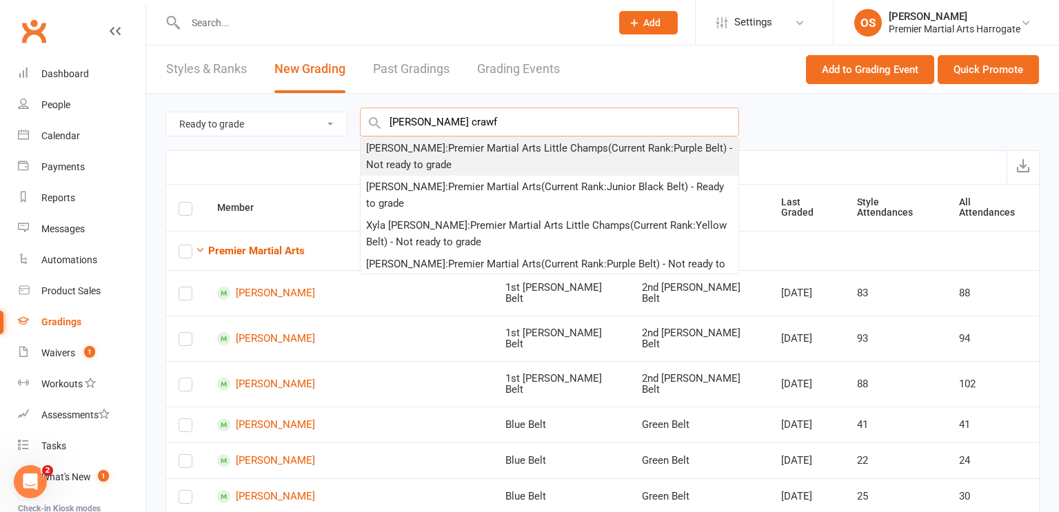
type input "bessie crawf"
click at [547, 156] on div "Bessie Crawford : Premier Martial Arts Little Champs (Current Rank: Purple Belt…" at bounding box center [549, 156] width 367 height 33
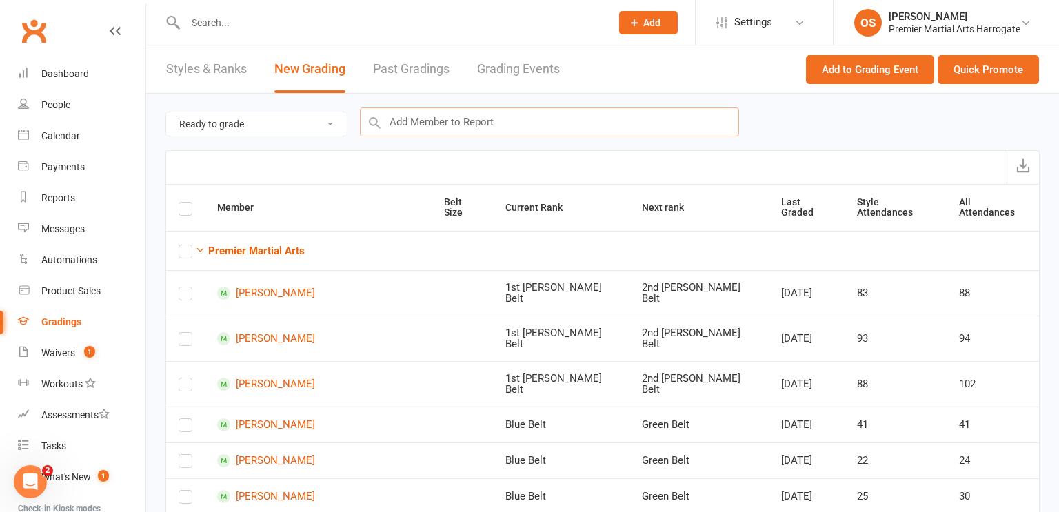
click at [660, 128] on input "text" at bounding box center [549, 122] width 379 height 29
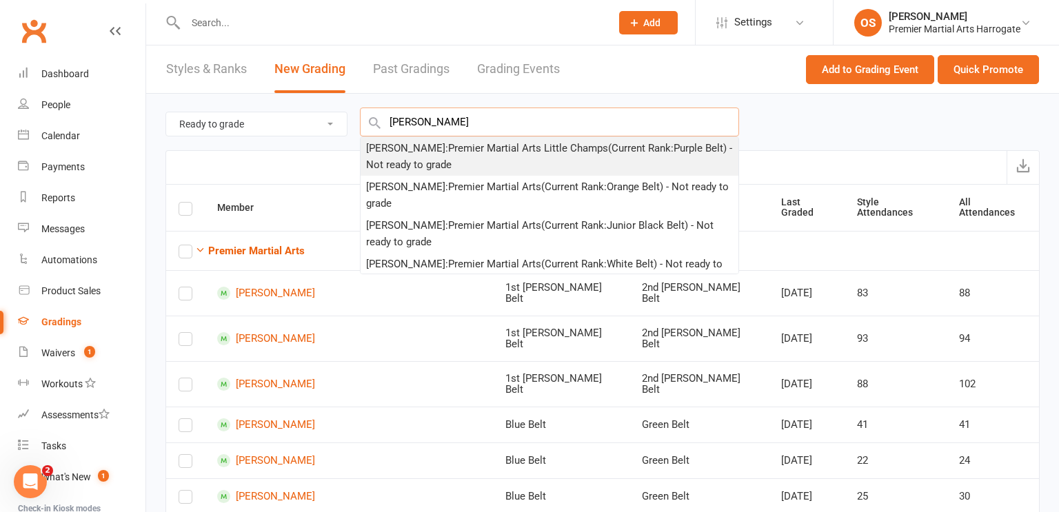
type input "ethan martla"
click at [605, 160] on div "Ethan Martland : Premier Martial Arts Little Champs (Current Rank: Purple Belt …" at bounding box center [549, 156] width 367 height 33
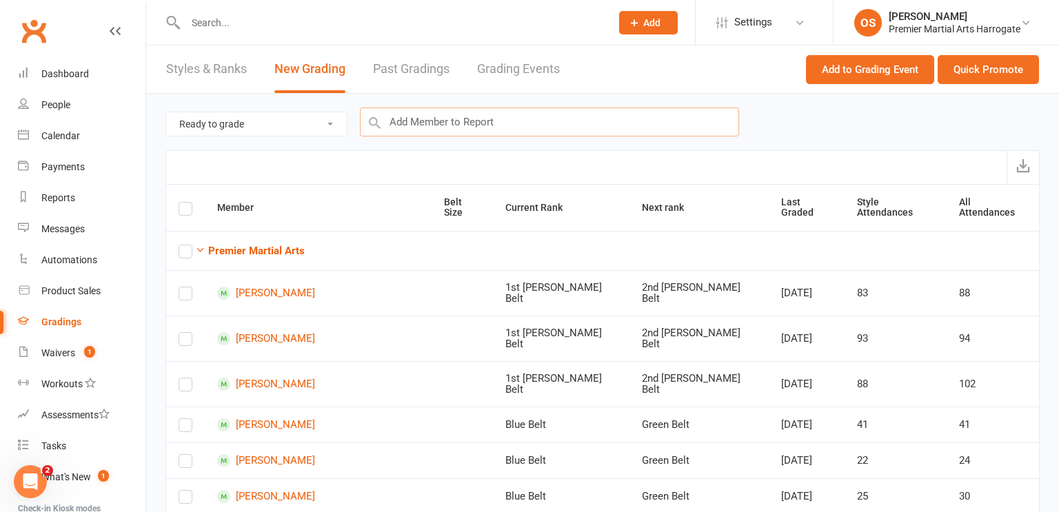
click at [680, 116] on input "text" at bounding box center [549, 122] width 379 height 29
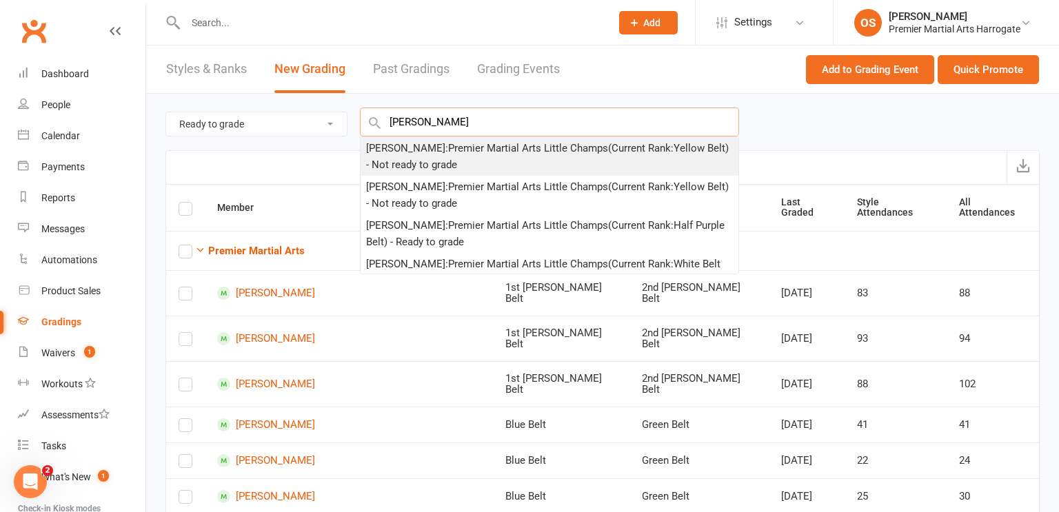
type input "[PERSON_NAME]"
click at [646, 162] on div "Teddy Shaw : Premier Martial Arts Little Champs (Current Rank: Yellow Belt ) - …" at bounding box center [549, 156] width 367 height 33
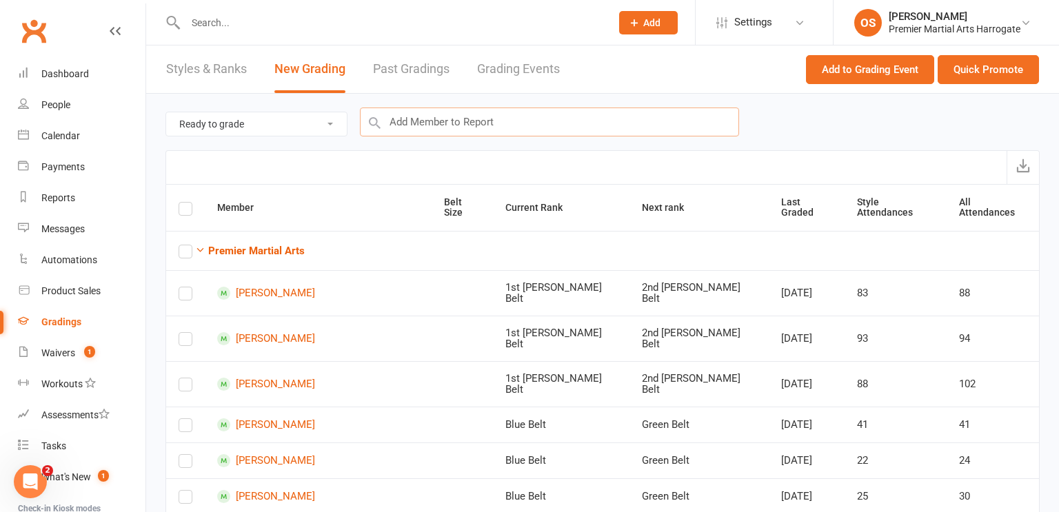
click at [627, 125] on input "text" at bounding box center [549, 122] width 379 height 29
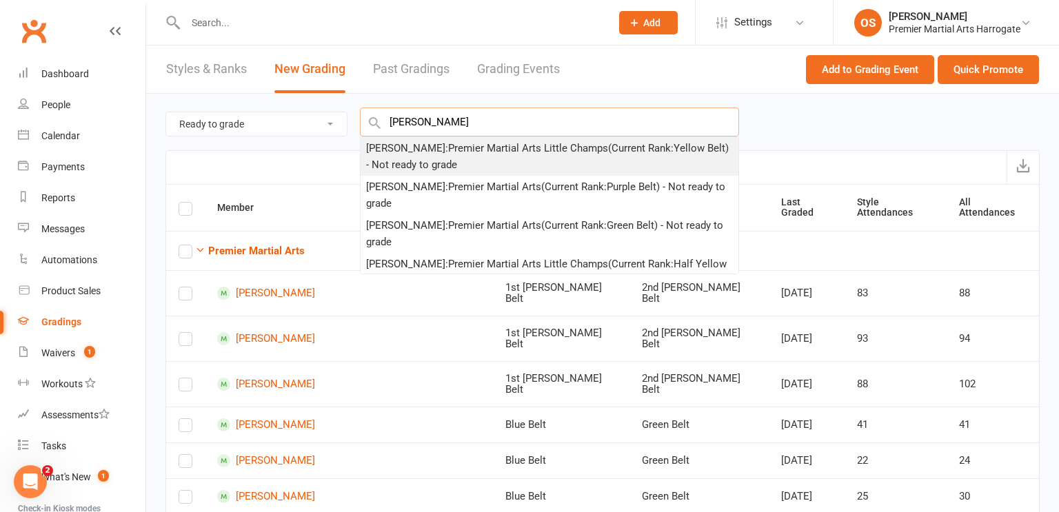
type input "Bobby Bridger"
click at [585, 154] on div "Bobby Bridger : Premier Martial Arts Little Champs (Current Rank: Yellow Belt )…" at bounding box center [549, 156] width 367 height 33
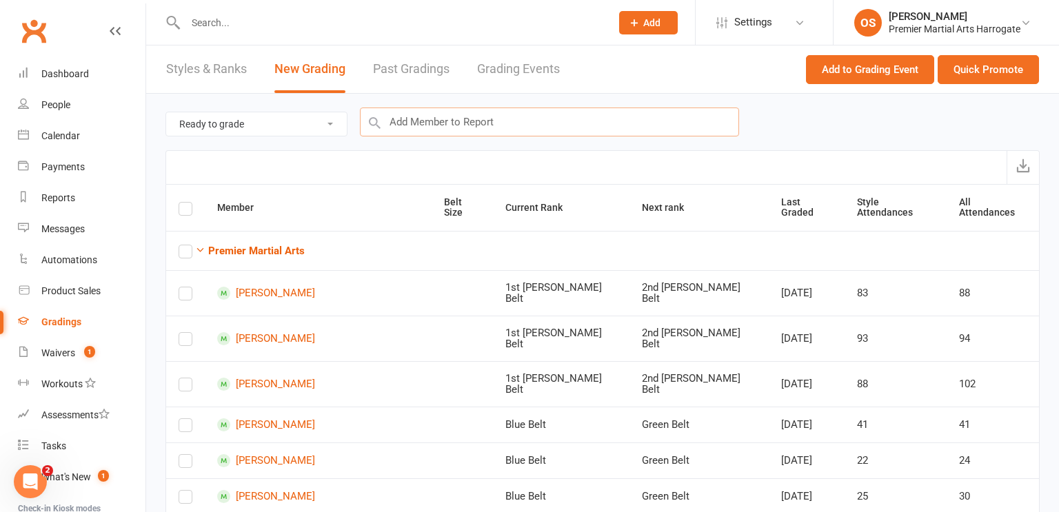
click at [637, 128] on input "text" at bounding box center [549, 122] width 379 height 29
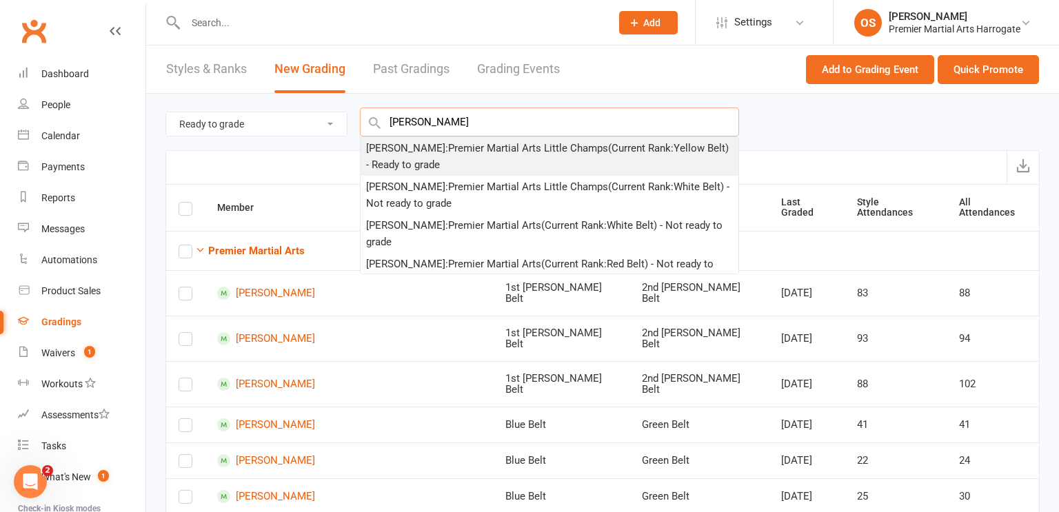
type input "Albert Bean"
click at [621, 158] on div "Albert Bean : Premier Martial Arts Little Champs (Current Rank: Yellow Belt ) -…" at bounding box center [549, 156] width 367 height 33
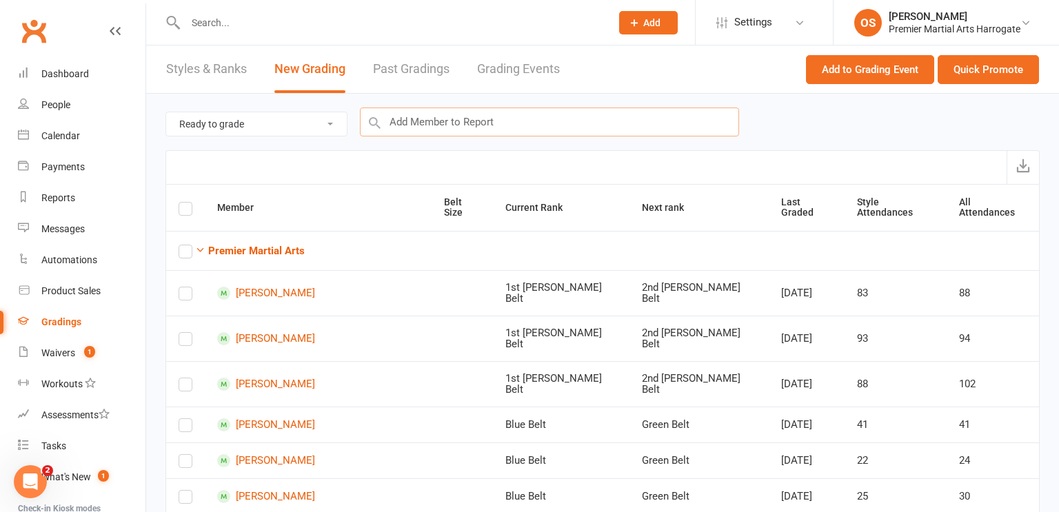
click at [620, 122] on input "text" at bounding box center [549, 122] width 379 height 29
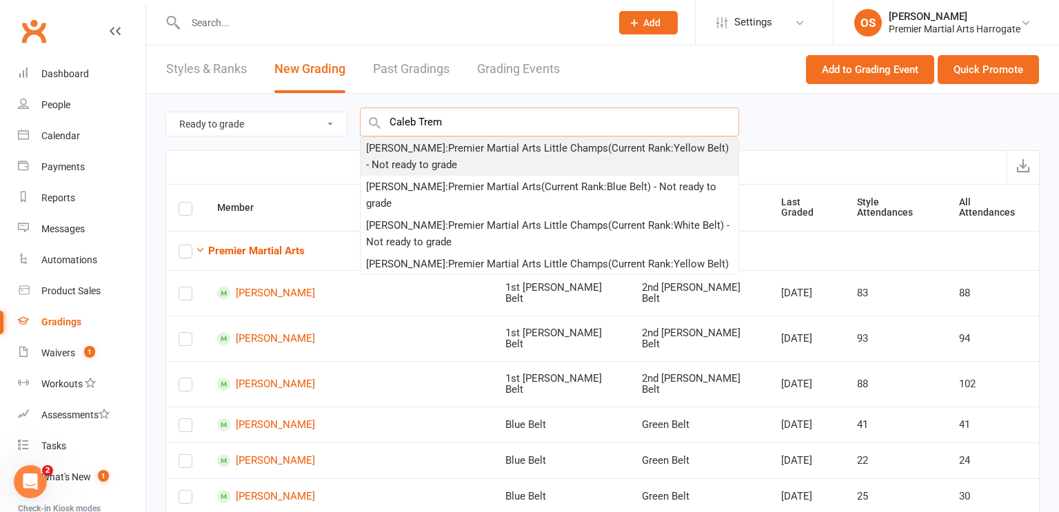
type input "Caleb Trem"
click at [608, 150] on div "Caleb Tremble : Premier Martial Arts Little Champs (Current Rank: Yellow Belt )…" at bounding box center [549, 156] width 367 height 33
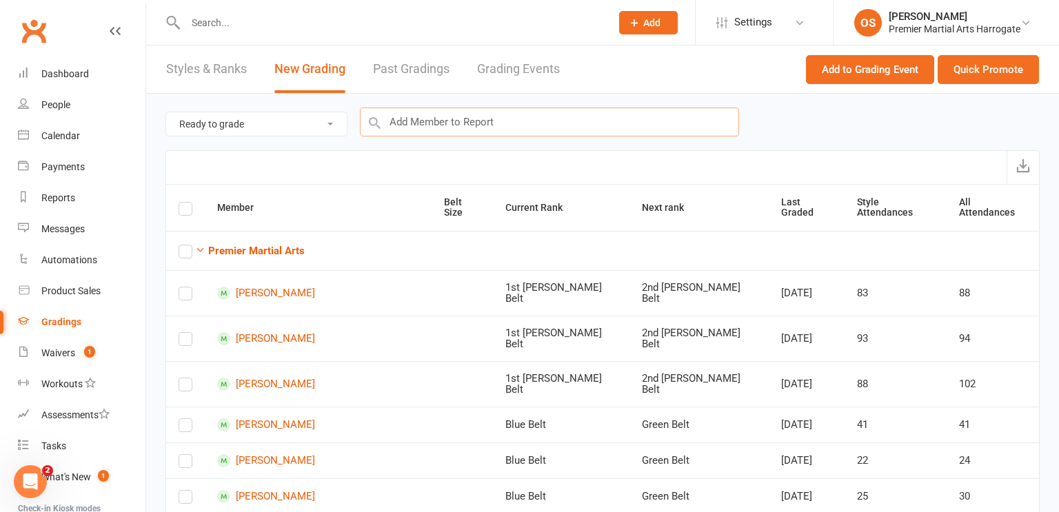
click at [658, 118] on input "text" at bounding box center [549, 122] width 379 height 29
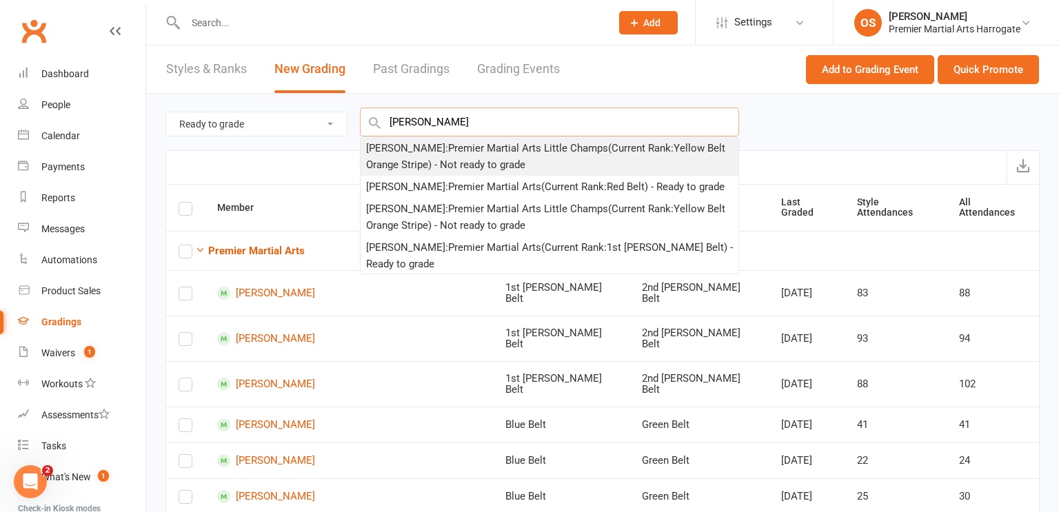
type input "[PERSON_NAME]"
click at [589, 159] on div "Jack Ladlow : Premier Martial Arts Little Champs (Current Rank: Yellow Belt Ora…" at bounding box center [549, 156] width 367 height 33
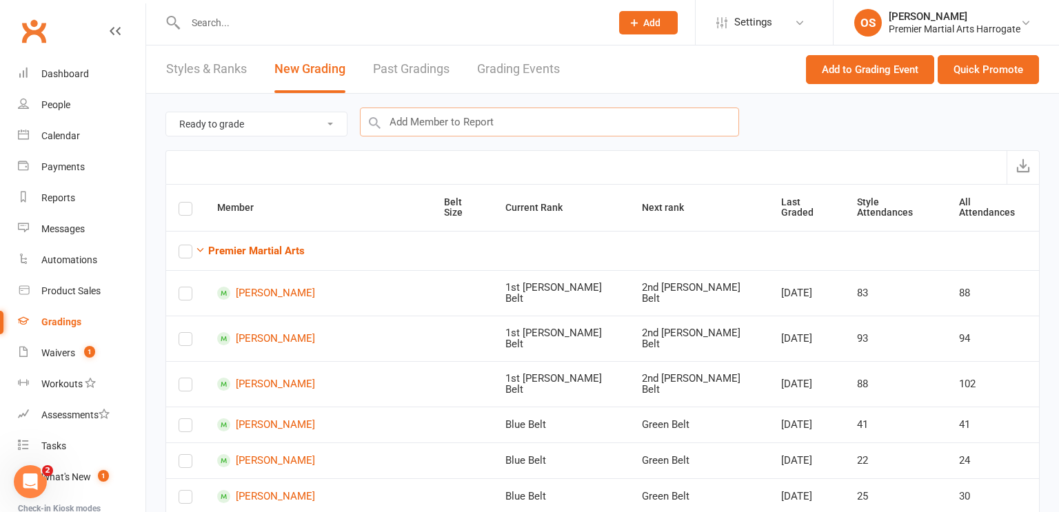
click at [669, 117] on input "text" at bounding box center [549, 122] width 379 height 29
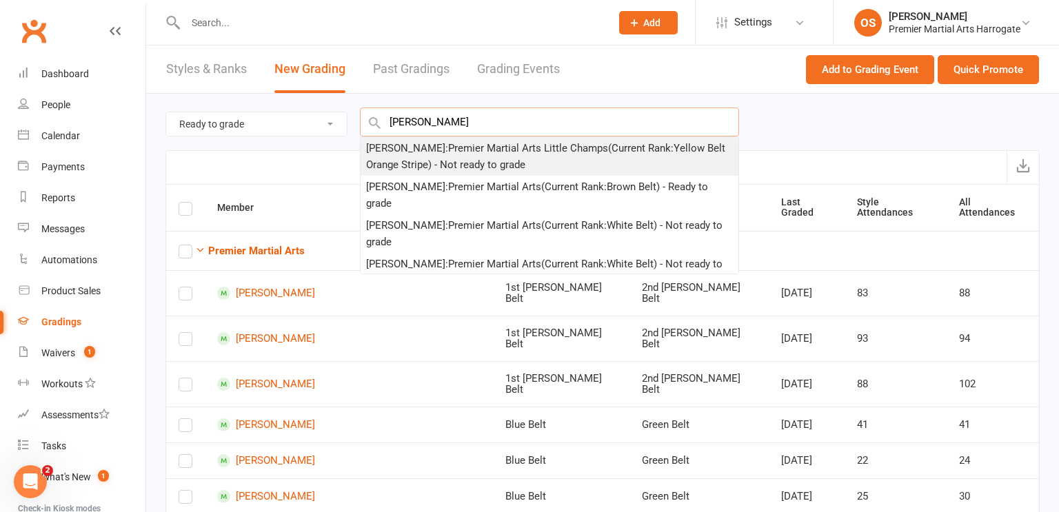
type input "[PERSON_NAME]"
click at [632, 150] on div "Joseph Williamson : Premier Martial Arts Little Champs (Current Rank: Yellow Be…" at bounding box center [549, 156] width 367 height 33
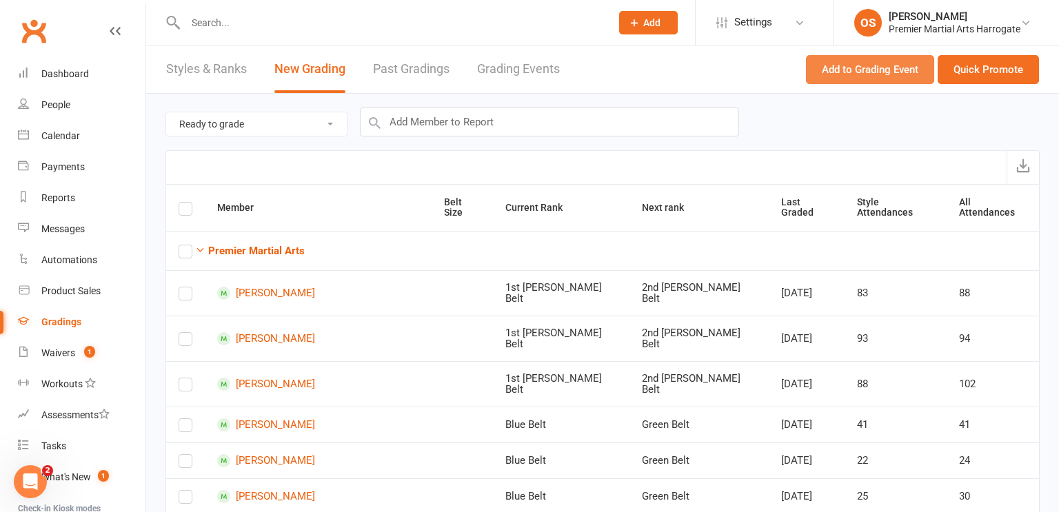
click at [853, 72] on button "Add to Grading Event" at bounding box center [870, 69] width 128 height 29
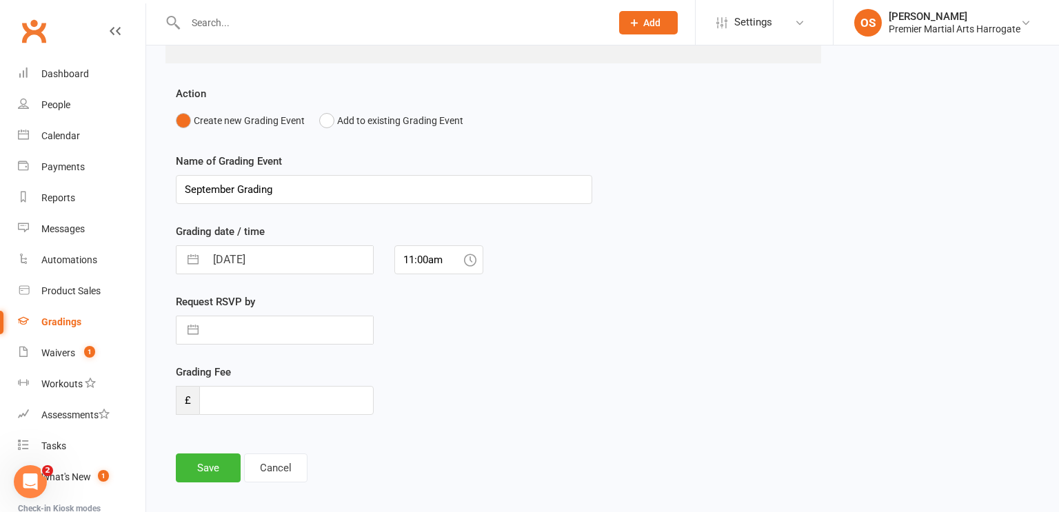
scroll to position [287, 0]
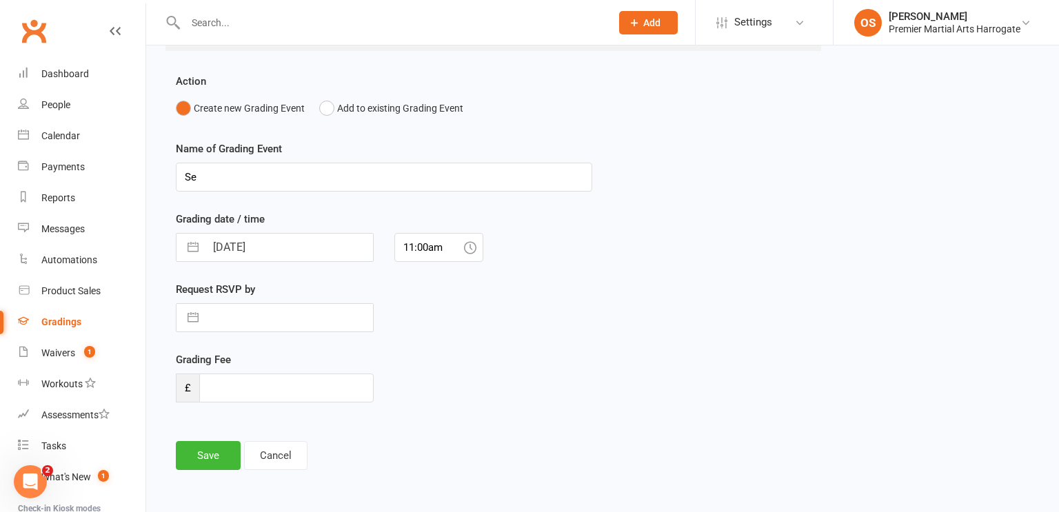
type input "S"
type input "Little Champs Age 5-7 Intermediate Grades 10:00am - 10:45"
click at [300, 252] on input "[DATE]" at bounding box center [289, 248] width 168 height 28
select select "7"
select select "2025"
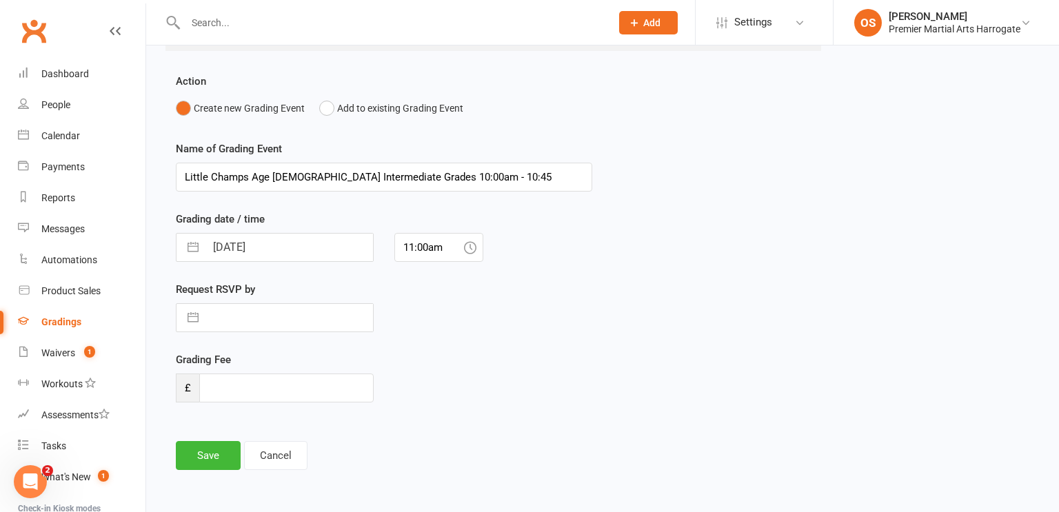
select select "8"
select select "2025"
select select "9"
select select "2025"
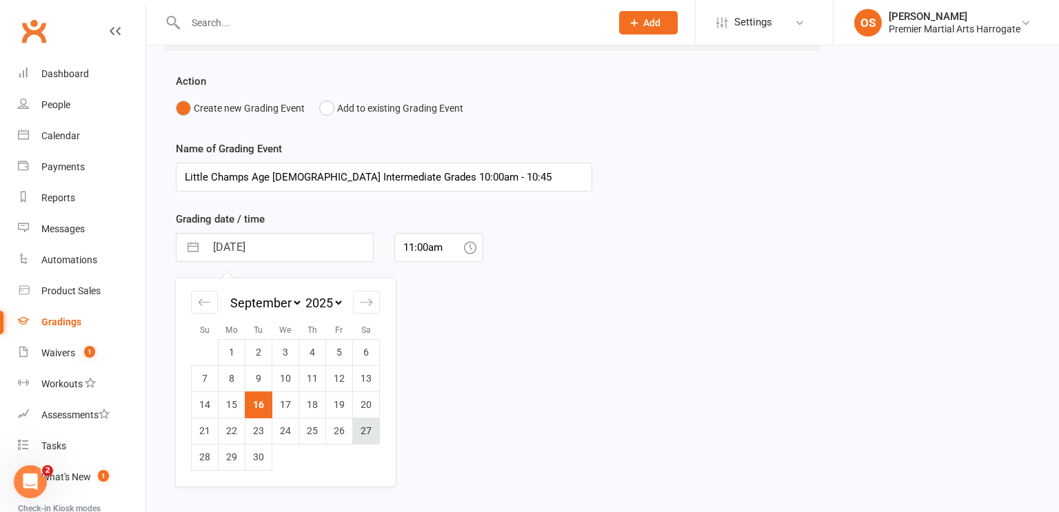
click at [363, 429] on td "27" at bounding box center [366, 431] width 27 height 26
type input "27 Sep 2025"
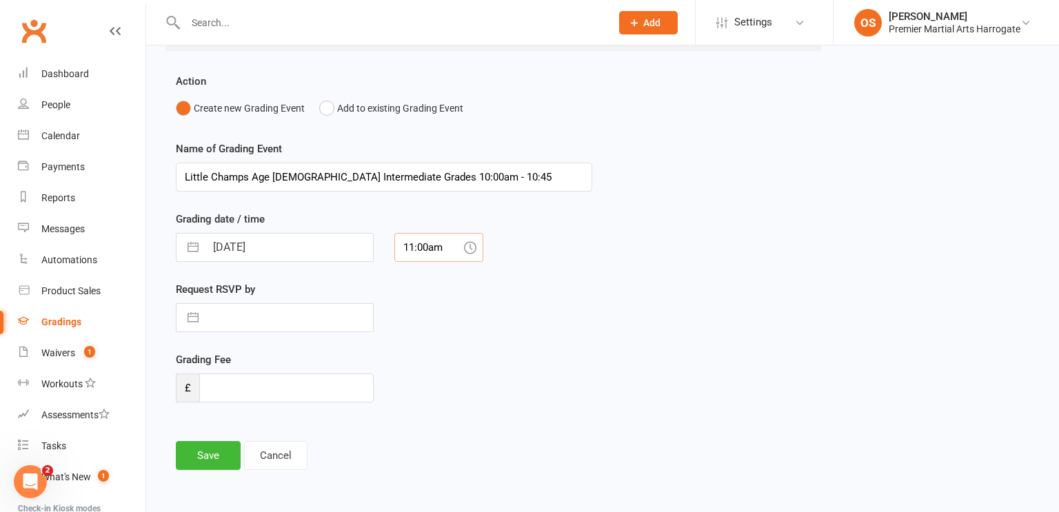
click at [429, 247] on input "11:00am" at bounding box center [438, 247] width 89 height 29
click at [427, 298] on div "10:00am" at bounding box center [439, 298] width 88 height 22
type input "10:00am"
click at [245, 321] on input "text" at bounding box center [289, 318] width 168 height 28
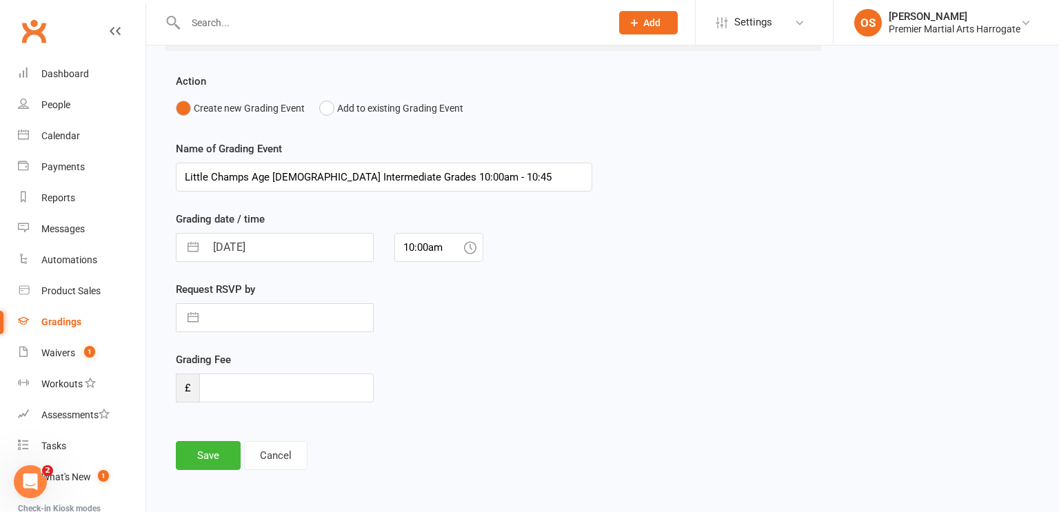
select select "7"
select select "2025"
select select "8"
select select "2025"
select select "9"
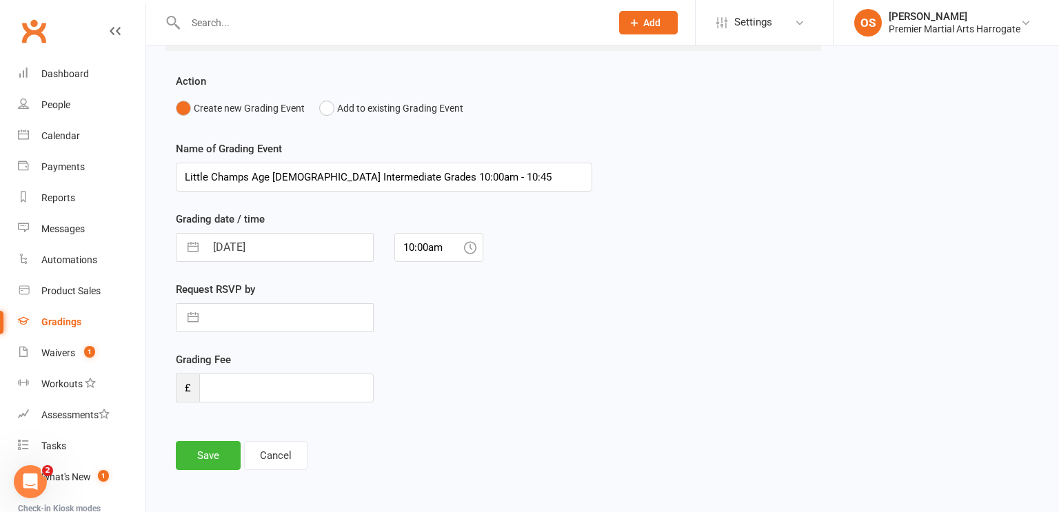
select select "2025"
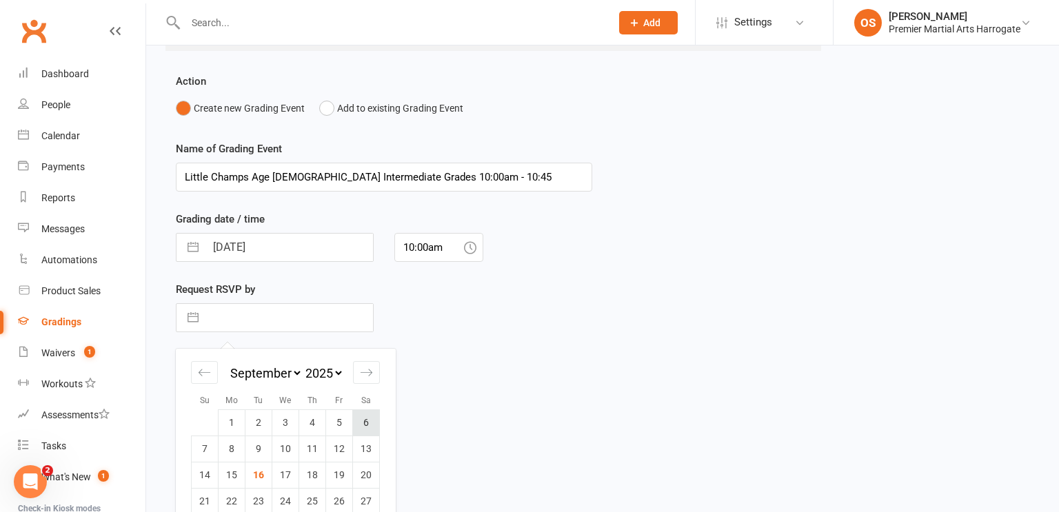
scroll to position [332, 0]
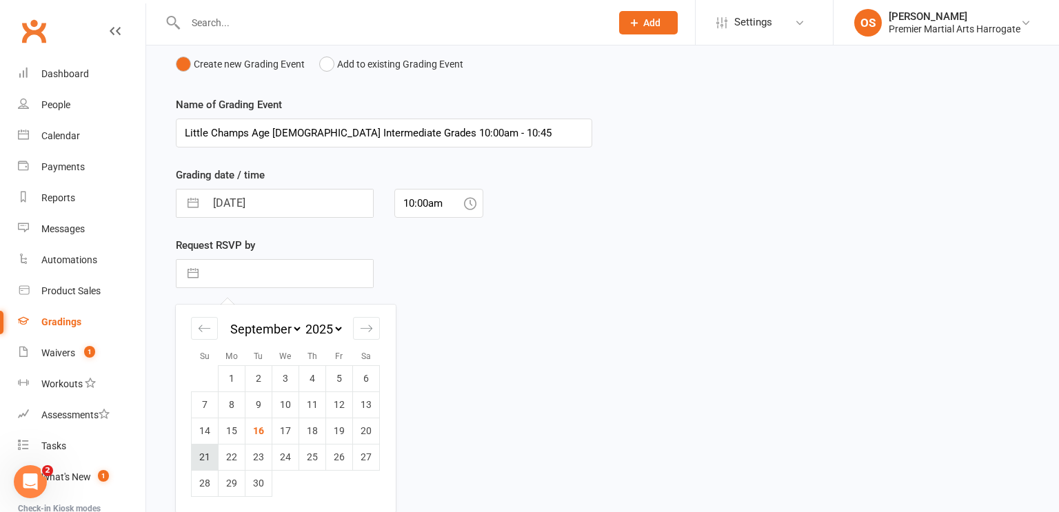
click at [209, 462] on td "21" at bounding box center [205, 457] width 27 height 26
type input "21 Sep 2025"
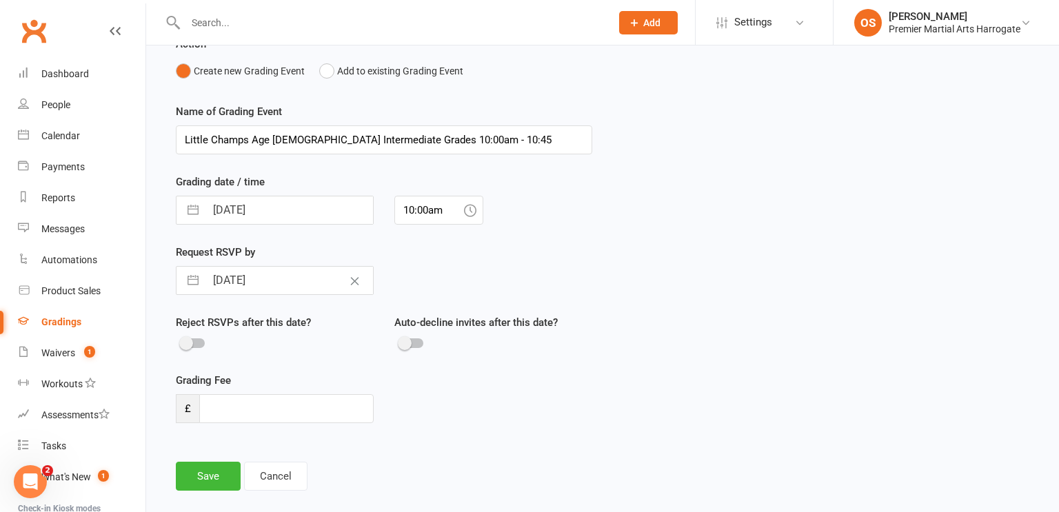
scroll to position [325, 0]
click at [205, 476] on button "Save" at bounding box center [208, 475] width 65 height 29
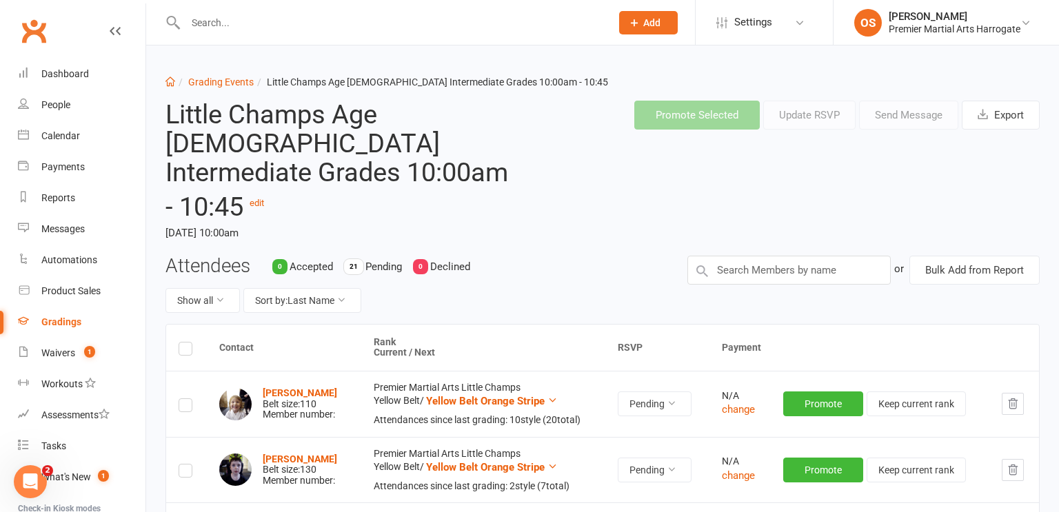
click at [189, 351] on label at bounding box center [186, 351] width 14 height 0
click at [189, 343] on input "checkbox" at bounding box center [186, 343] width 14 height 0
click at [886, 117] on button "Send Message" at bounding box center [908, 115] width 99 height 29
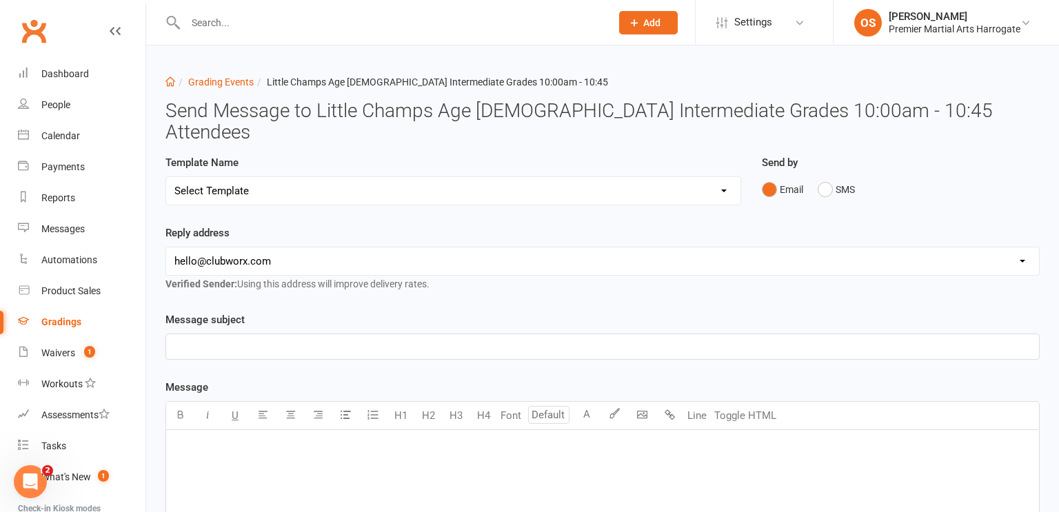
click at [466, 177] on select "Select Template [Email] Confirmation of Successful Grading [Email] Grading Even…" at bounding box center [453, 191] width 574 height 28
select select "3"
click at [166, 177] on select "Select Template [Email] Confirmation of Successful Grading [Email] Grading Even…" at bounding box center [453, 191] width 574 height 28
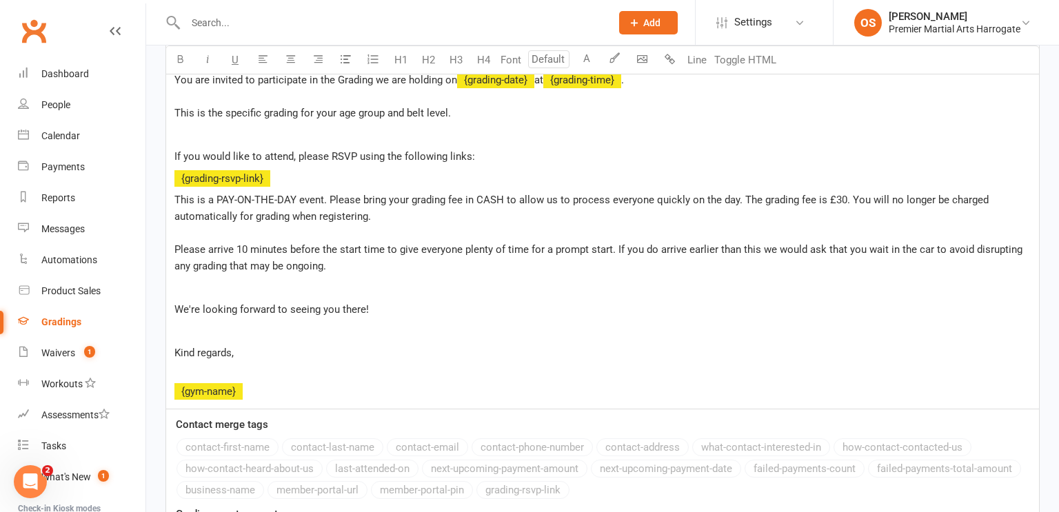
scroll to position [562, 0]
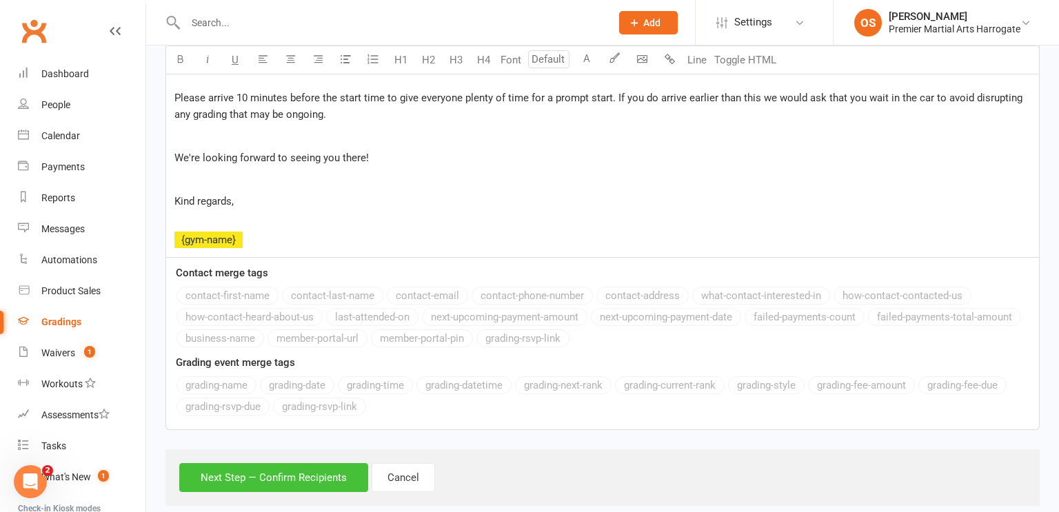
click at [259, 463] on button "Next Step — Confirm Recipients" at bounding box center [273, 477] width 189 height 29
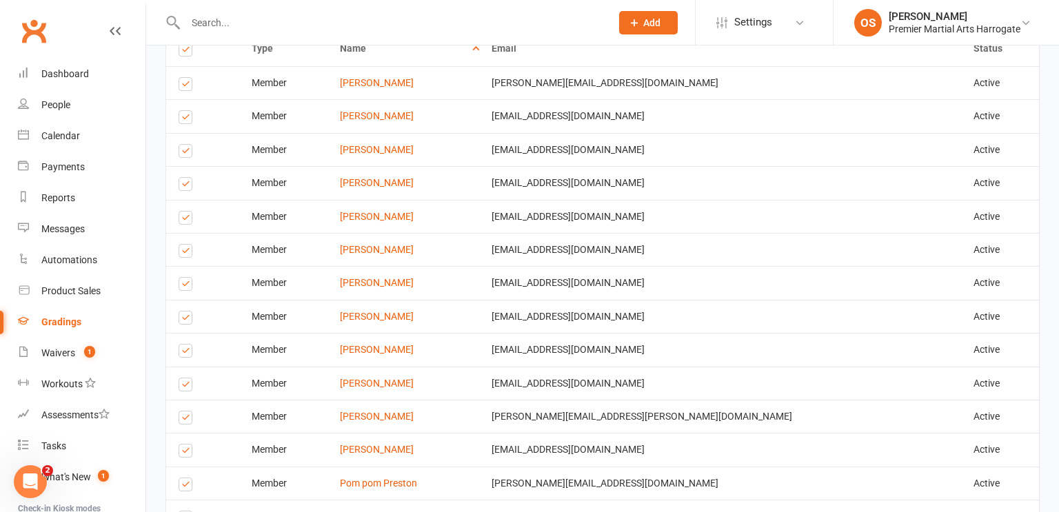
scroll to position [1124, 0]
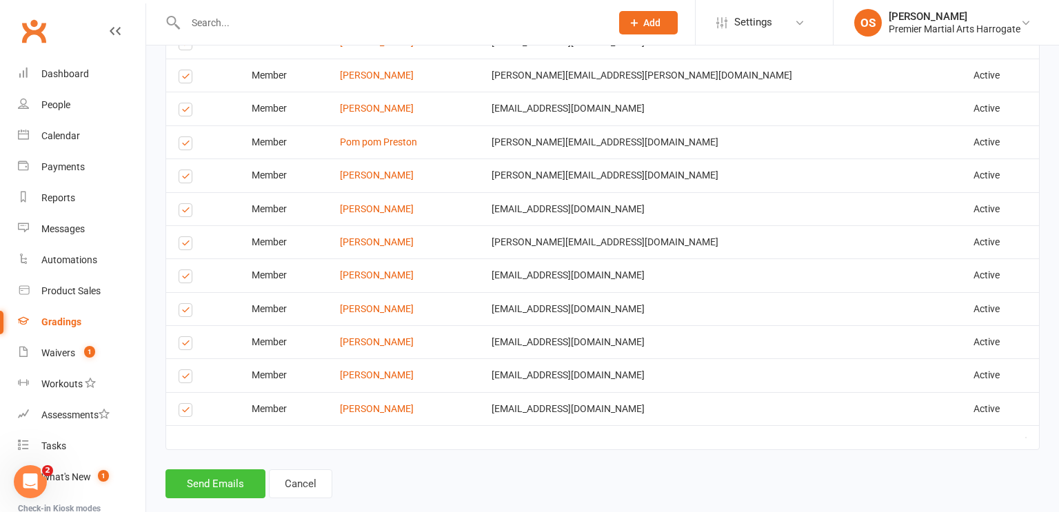
click at [221, 469] on button "Send Emails" at bounding box center [215, 483] width 100 height 29
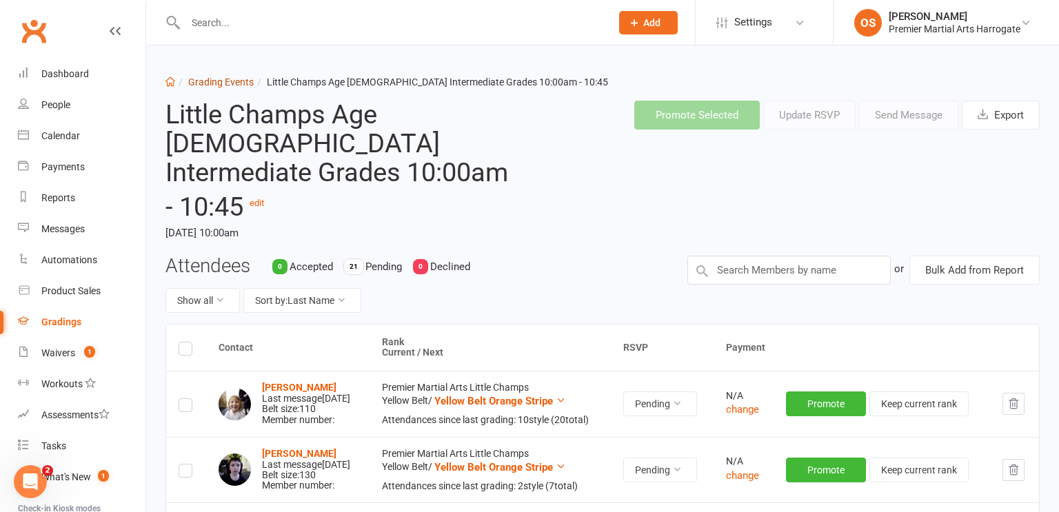
click at [223, 84] on link "Grading Events" at bounding box center [220, 82] width 65 height 11
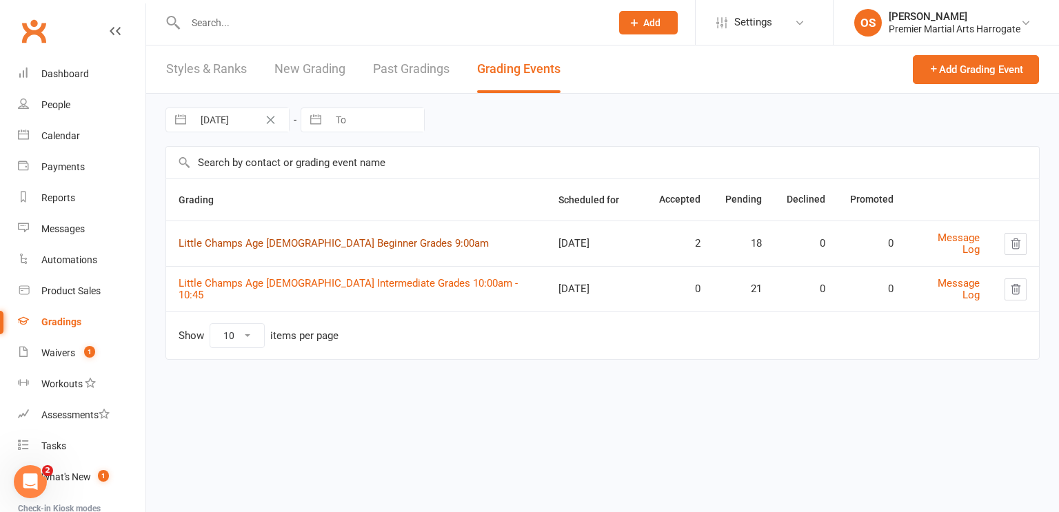
click at [378, 245] on link "Little Champs Age [DEMOGRAPHIC_DATA] Beginner Grades 9:00am" at bounding box center [334, 243] width 310 height 12
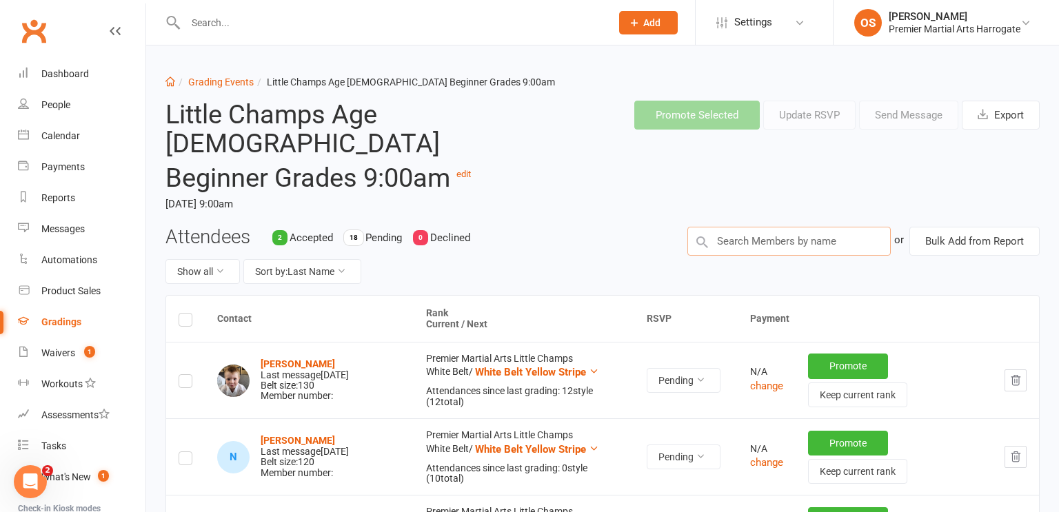
click at [774, 227] on input "text" at bounding box center [788, 241] width 203 height 29
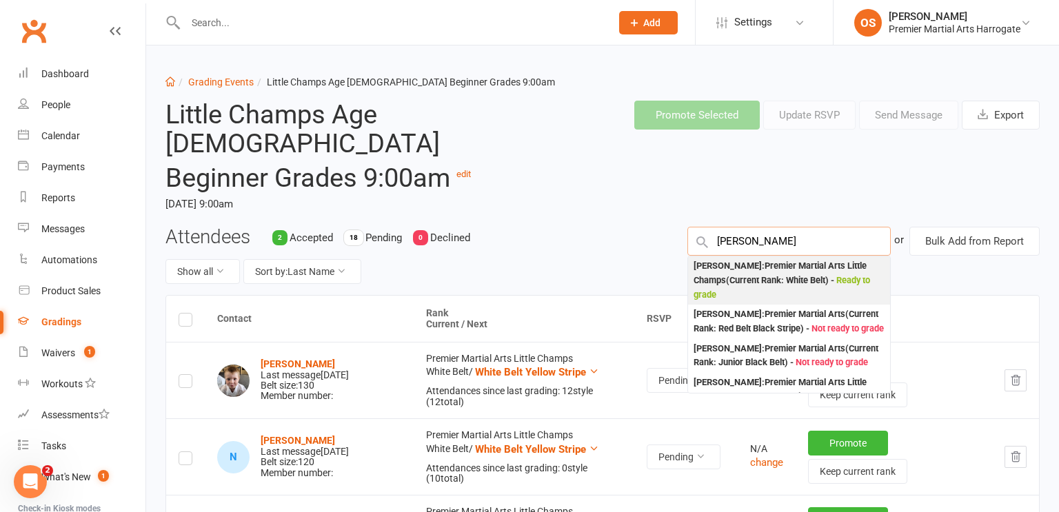
type input "[PERSON_NAME]"
click at [778, 259] on div "Thomas Penn : Premier Martial Arts Little Champs (Current Rank: White Belt ) - …" at bounding box center [788, 280] width 191 height 43
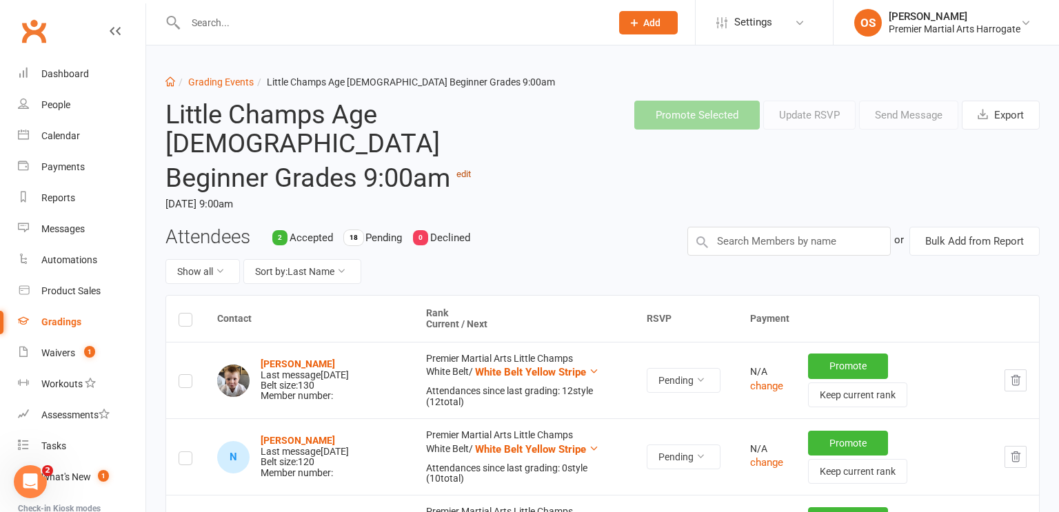
click at [468, 169] on link "edit" at bounding box center [463, 174] width 14 height 10
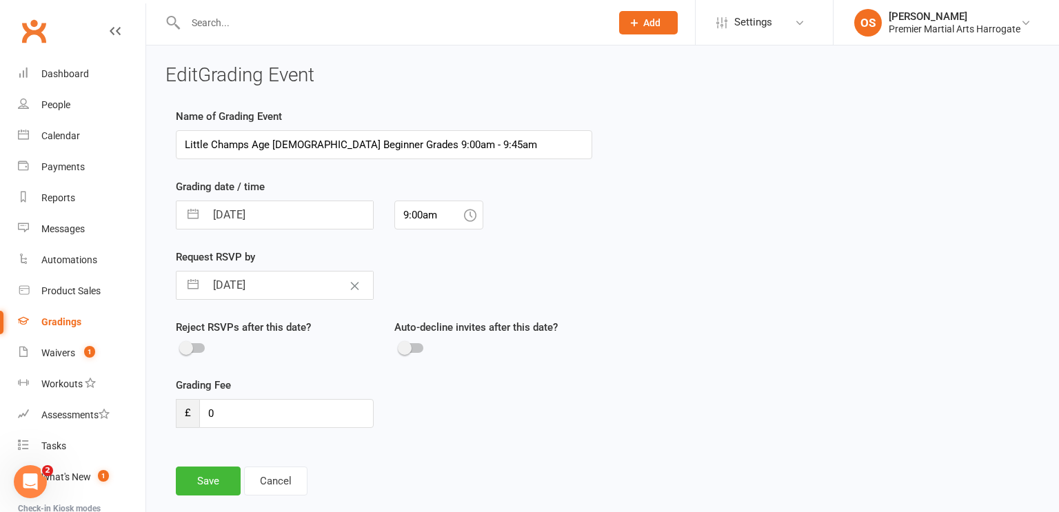
scroll to position [43, 0]
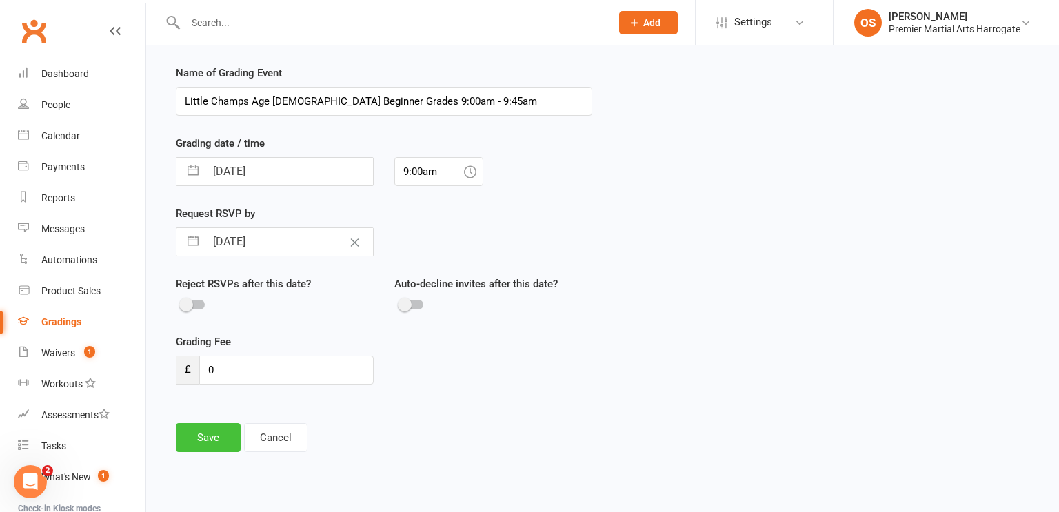
type input "Little Champs Age 5-7 Beginner Grades 9:00am - 9:45am"
click at [225, 437] on button "Save" at bounding box center [208, 437] width 65 height 29
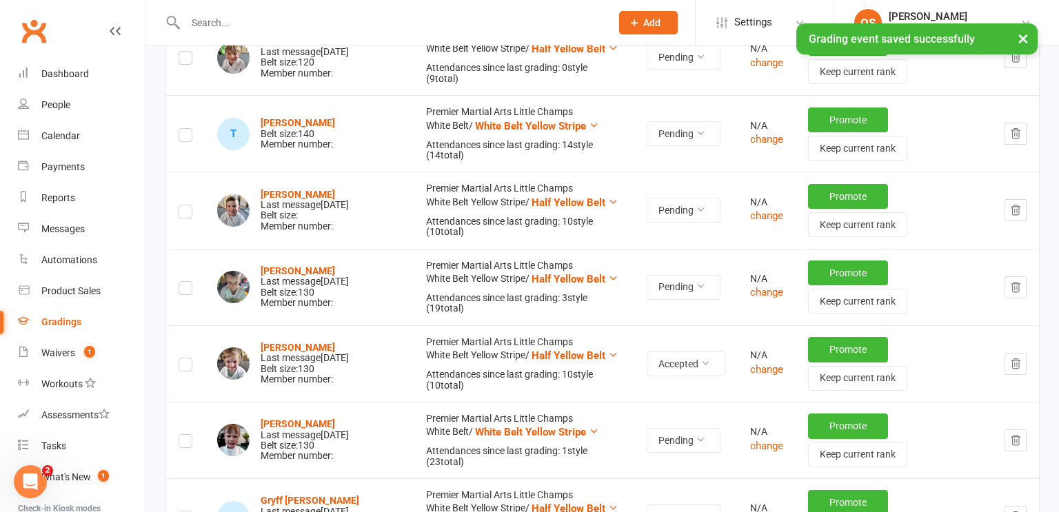
scroll to position [1343, 0]
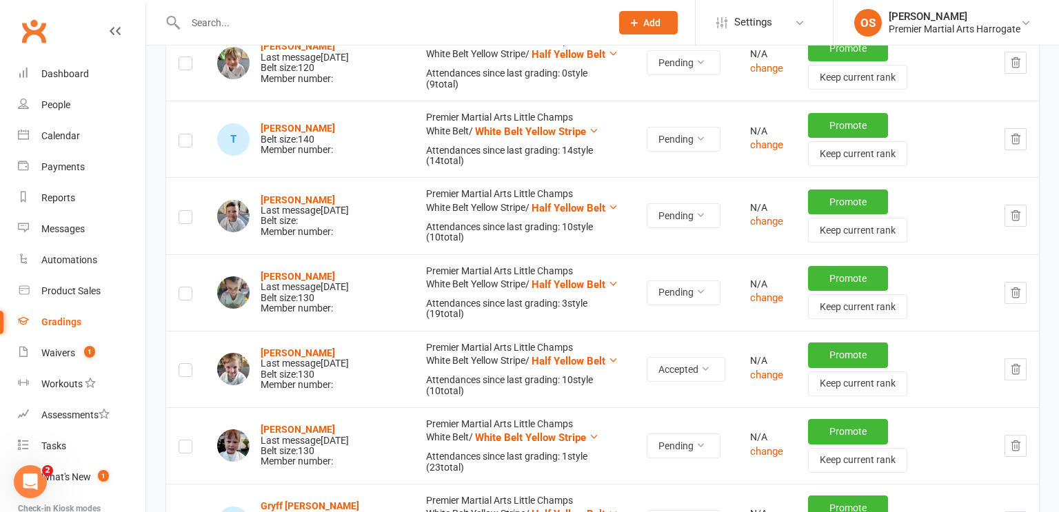
click at [183, 143] on label at bounding box center [186, 143] width 14 height 0
click at [183, 134] on input "checkbox" at bounding box center [186, 134] width 14 height 0
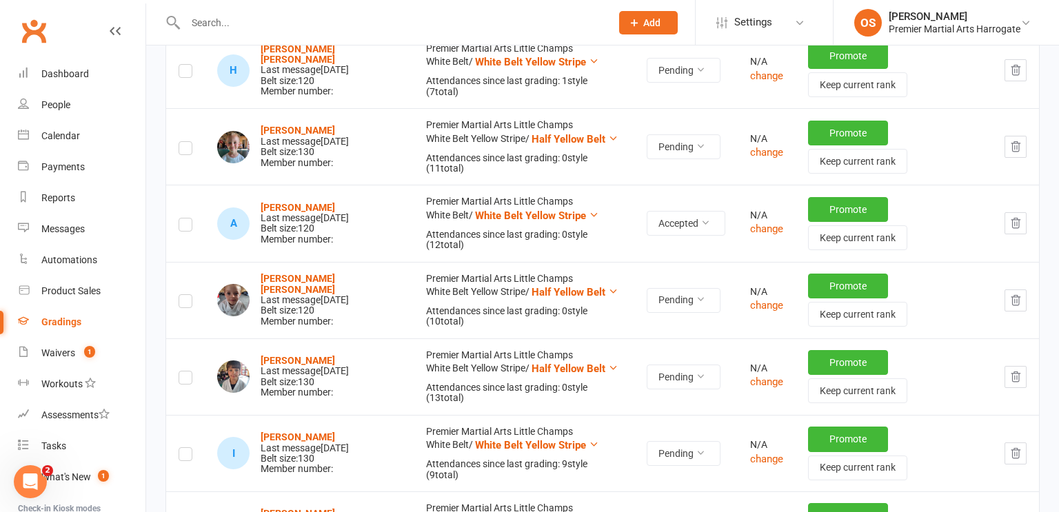
scroll to position [0, 0]
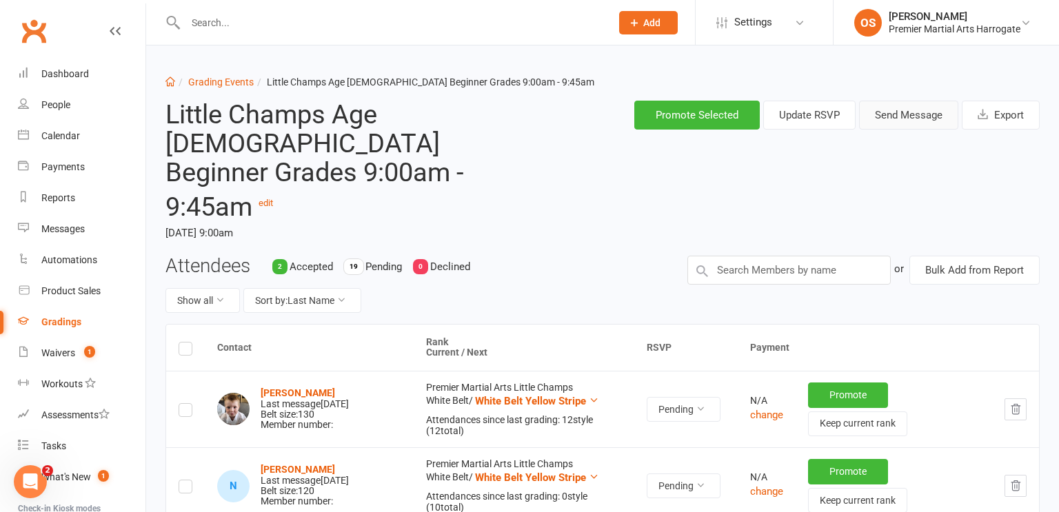
click at [891, 115] on button "Send Message" at bounding box center [908, 115] width 99 height 29
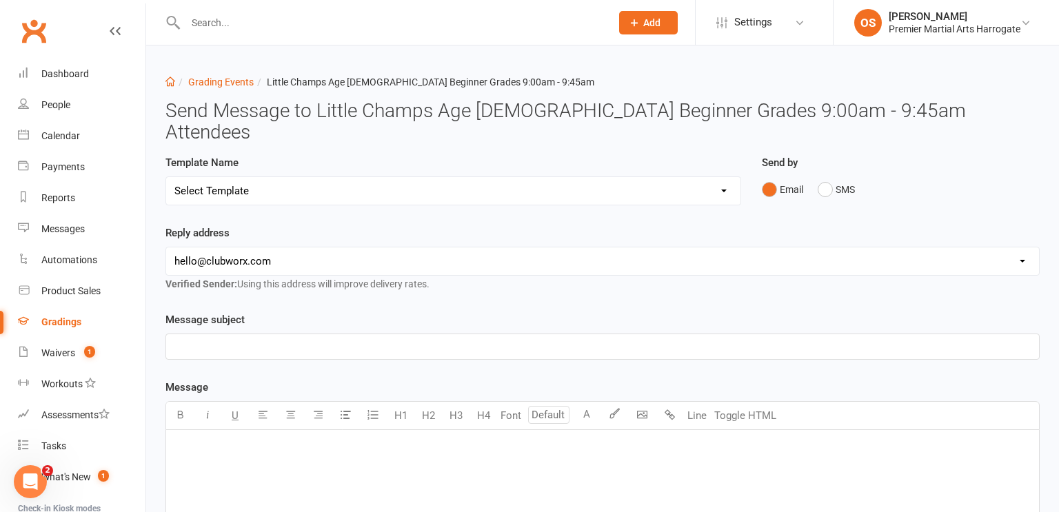
click at [471, 177] on select "Select Template [Email] Confirmation of Successful Grading [Email] Grading Even…" at bounding box center [453, 191] width 574 height 28
select select "3"
click at [166, 177] on select "Select Template [Email] Confirmation of Successful Grading [Email] Grading Even…" at bounding box center [453, 191] width 574 height 28
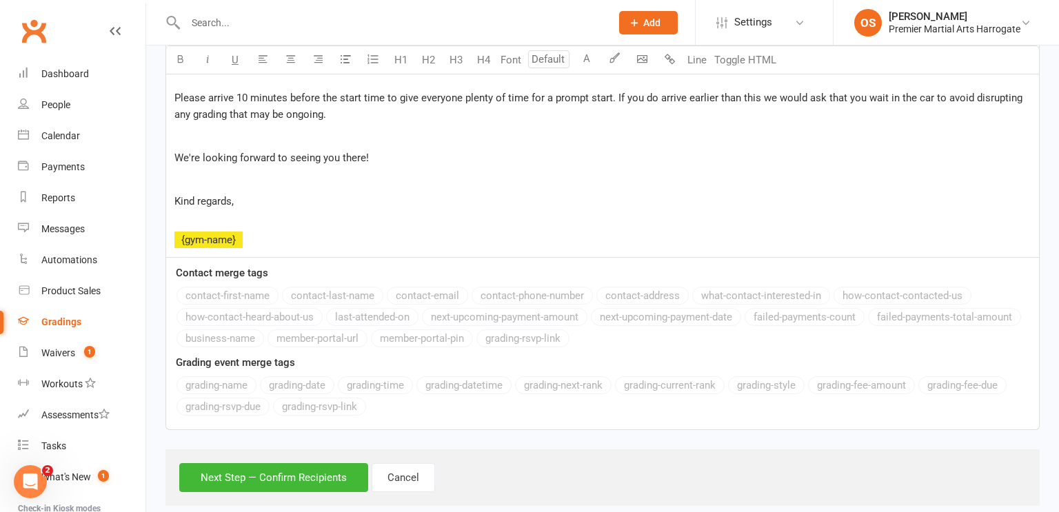
scroll to position [562, 0]
click at [274, 463] on button "Next Step — Confirm Recipients" at bounding box center [273, 477] width 189 height 29
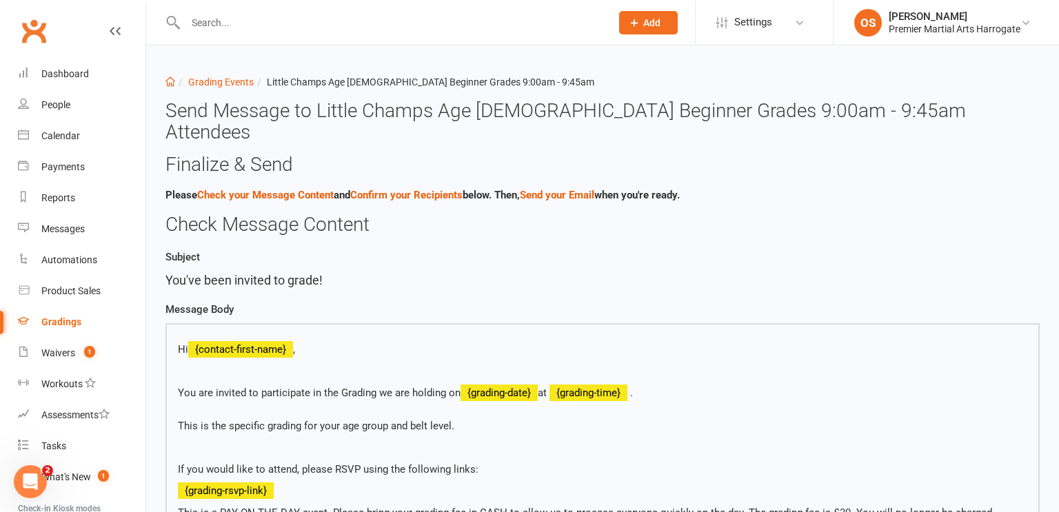
scroll to position [460, 0]
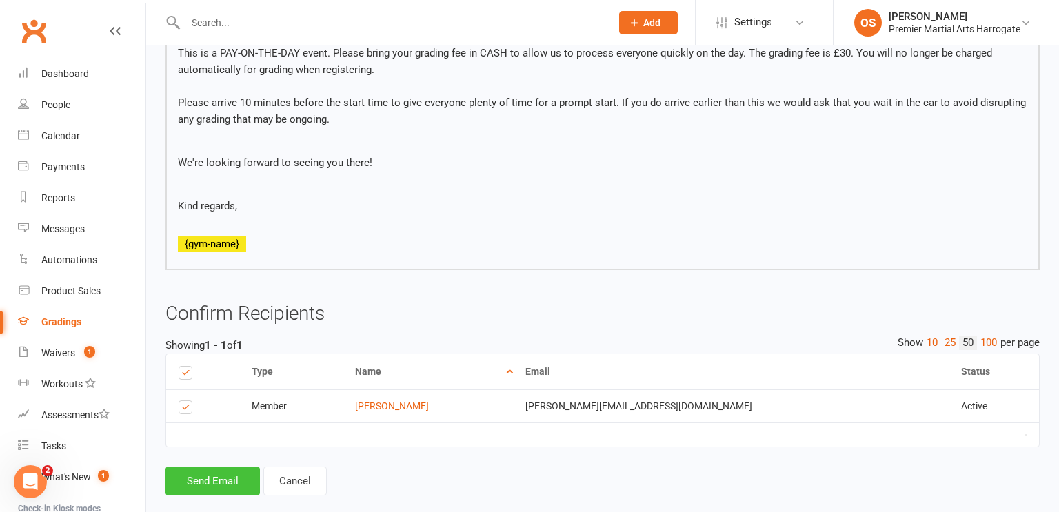
click at [198, 467] on button "Send Email" at bounding box center [212, 481] width 94 height 29
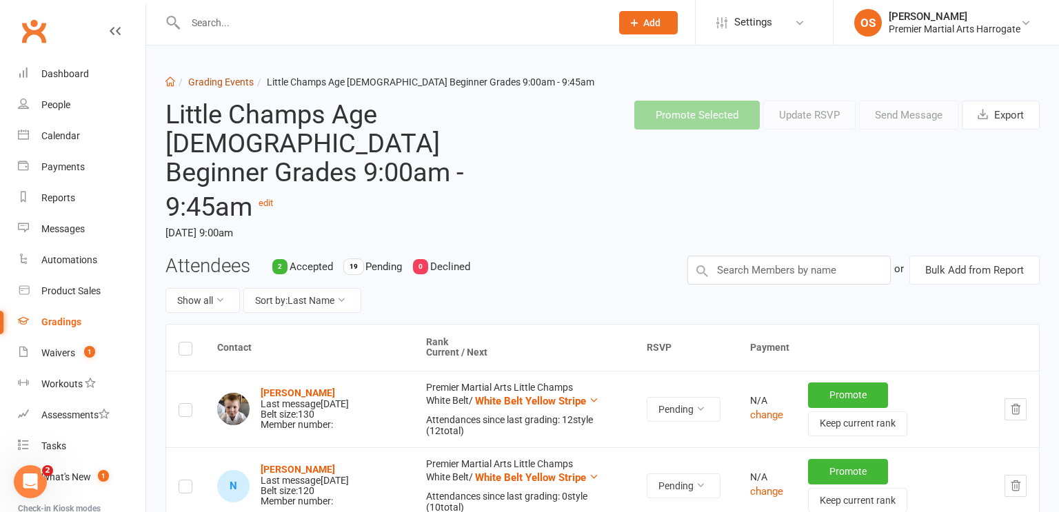
click at [205, 84] on link "Grading Events" at bounding box center [220, 82] width 65 height 11
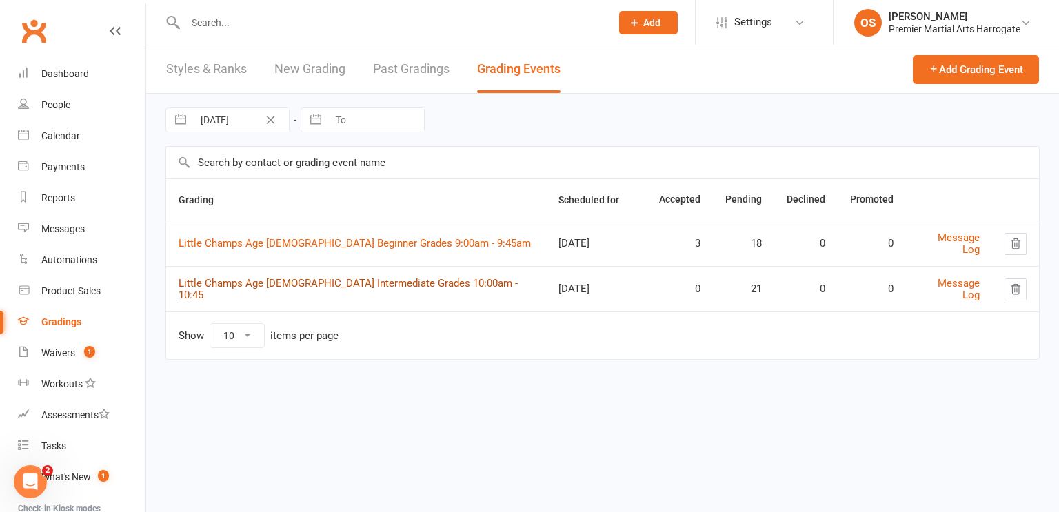
click at [365, 290] on link "Little Champs Age 5-7 Intermediate Grades 10:00am - 10:45" at bounding box center [348, 289] width 339 height 24
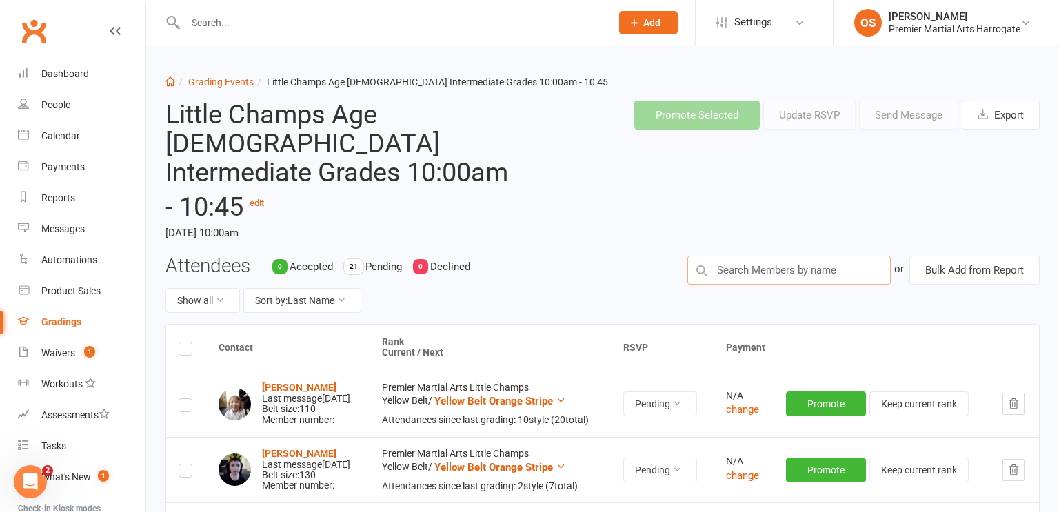
click at [746, 256] on input "text" at bounding box center [788, 270] width 203 height 29
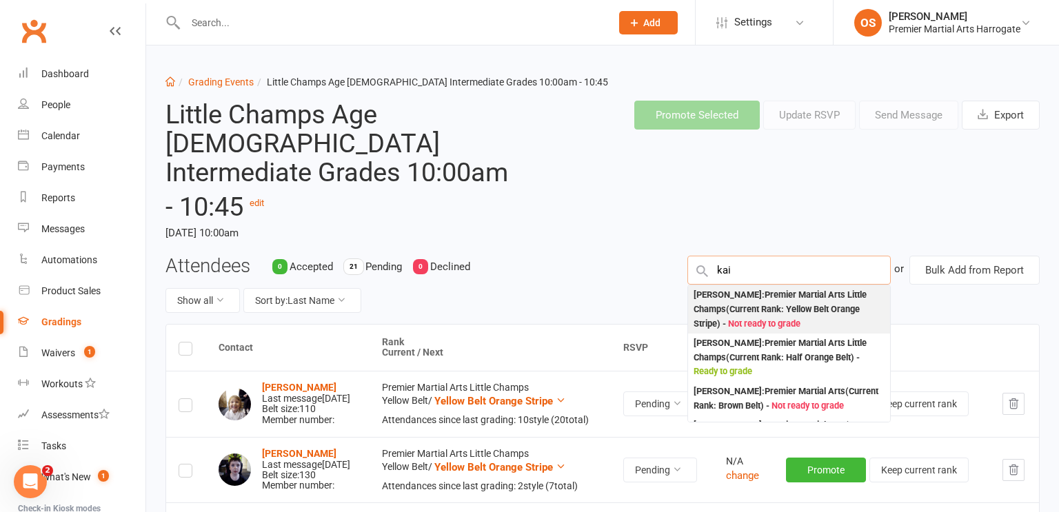
type input "kai"
click at [756, 288] on div "Kai Eling : Premier Martial Arts Little Champs (Current Rank: Yellow Belt Orang…" at bounding box center [788, 309] width 191 height 43
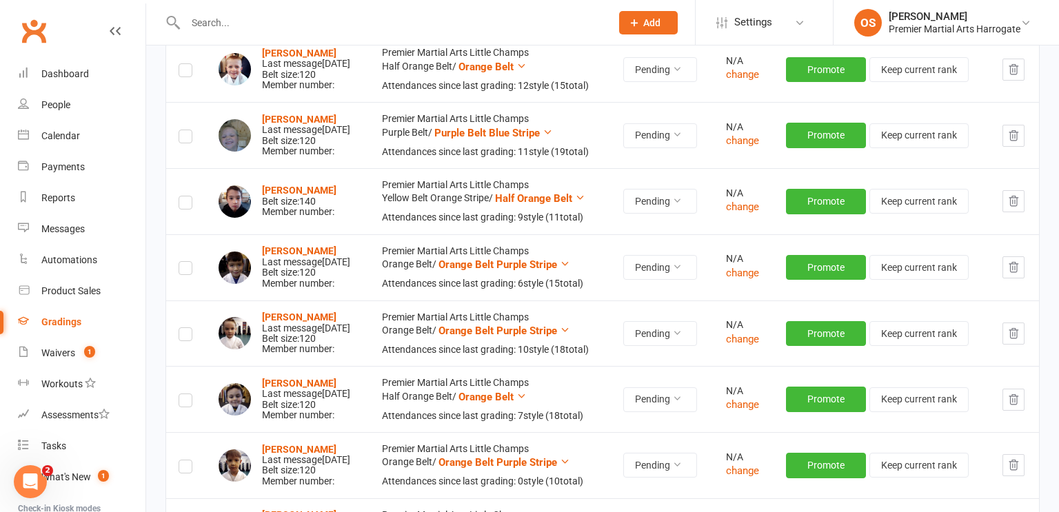
scroll to position [460, 0]
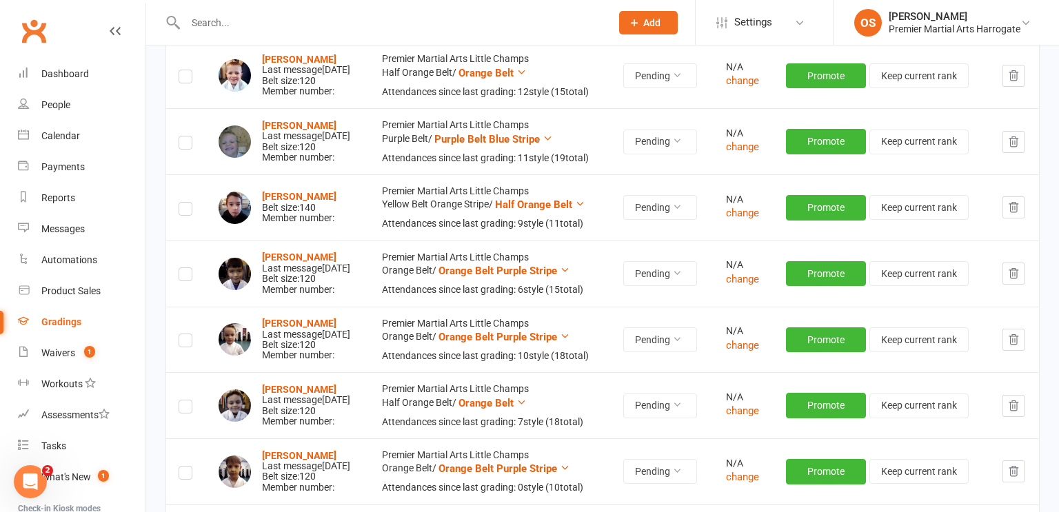
click at [186, 211] on label at bounding box center [186, 211] width 14 height 0
click at [186, 203] on input "checkbox" at bounding box center [186, 203] width 14 height 0
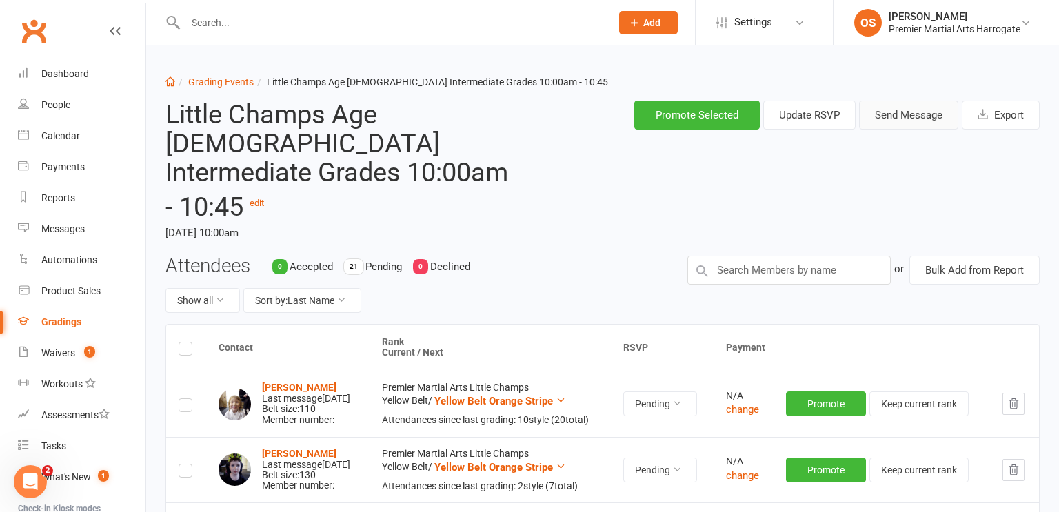
click at [913, 125] on button "Send Message" at bounding box center [908, 115] width 99 height 29
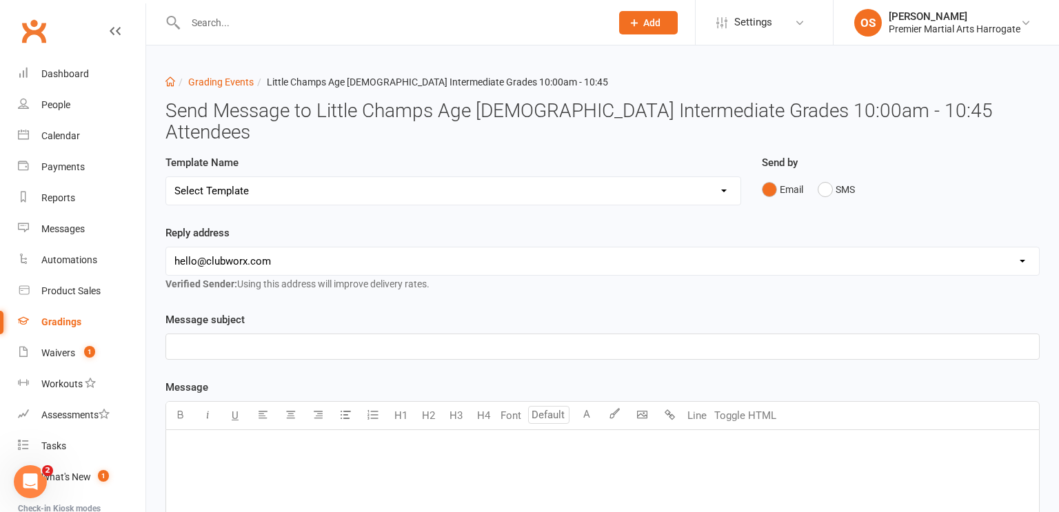
click at [516, 178] on select "Select Template [Email] Confirmation of Successful Grading [Email] Grading Even…" at bounding box center [453, 191] width 574 height 28
select select "3"
click at [166, 177] on select "Select Template [Email] Confirmation of Successful Grading [Email] Grading Even…" at bounding box center [453, 191] width 574 height 28
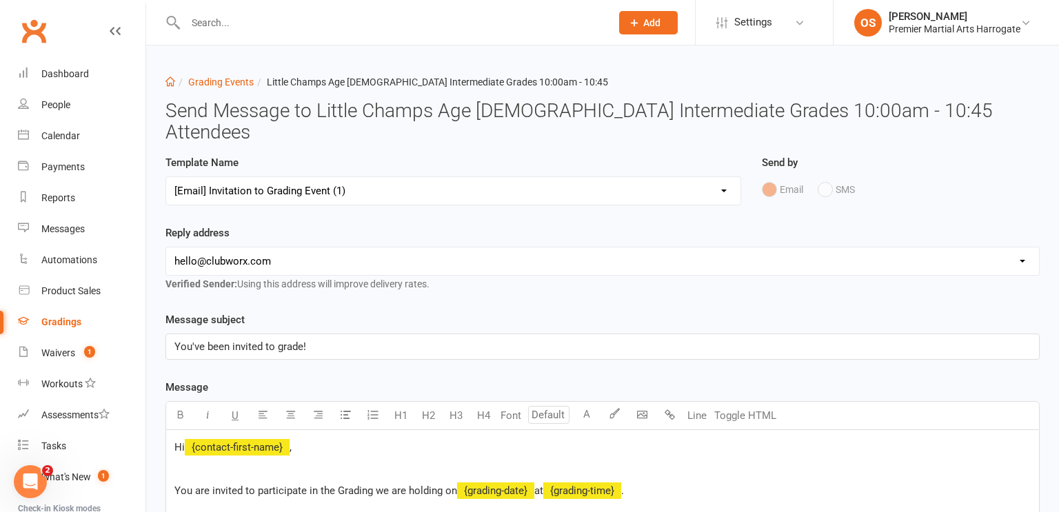
scroll to position [562, 0]
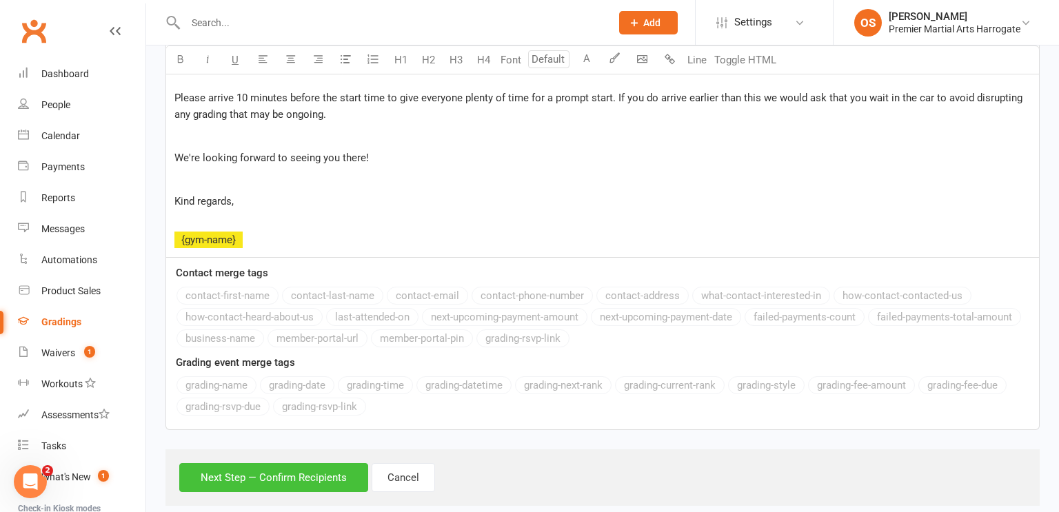
click at [272, 463] on button "Next Step — Confirm Recipients" at bounding box center [273, 477] width 189 height 29
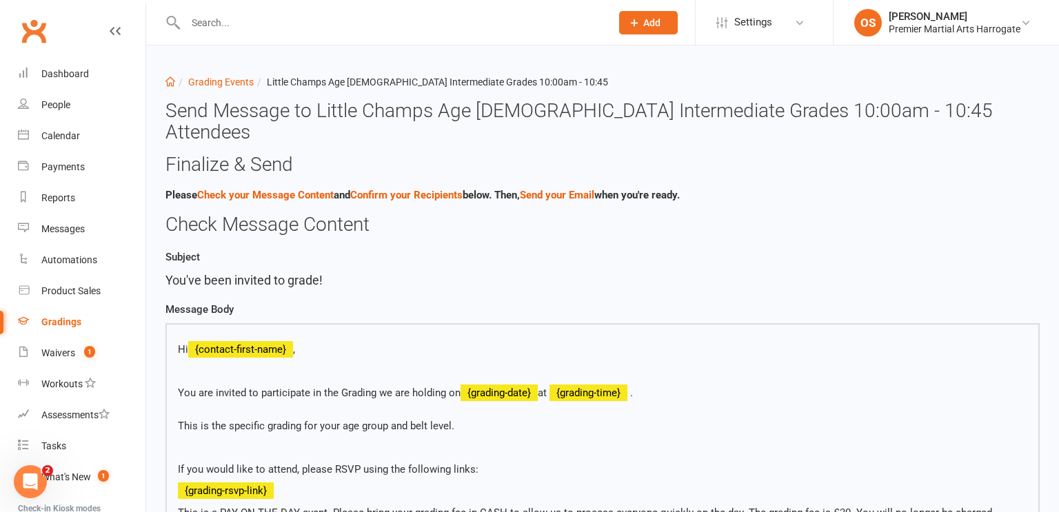
scroll to position [460, 0]
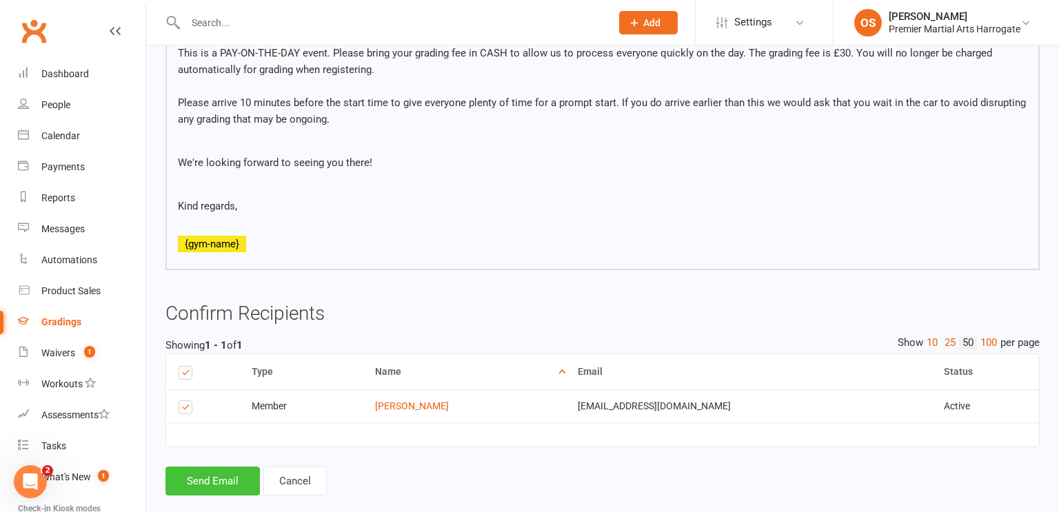
click at [214, 467] on button "Send Email" at bounding box center [212, 481] width 94 height 29
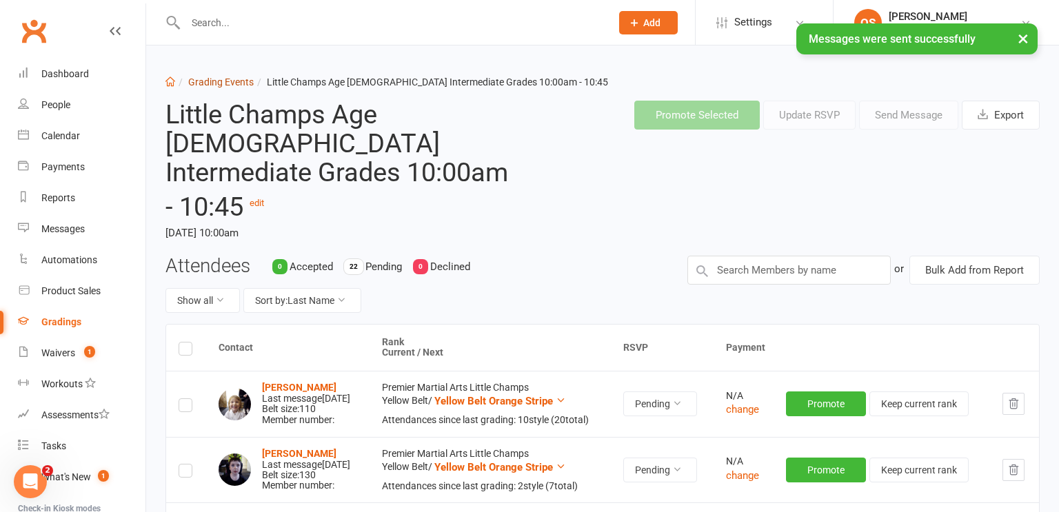
click at [212, 80] on link "Grading Events" at bounding box center [220, 82] width 65 height 11
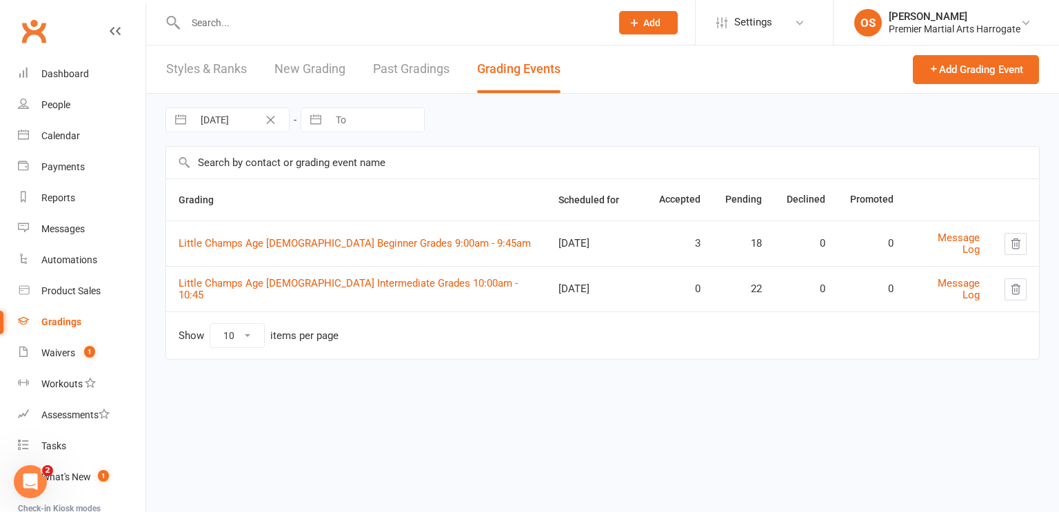
click at [509, 30] on input "text" at bounding box center [391, 22] width 420 height 19
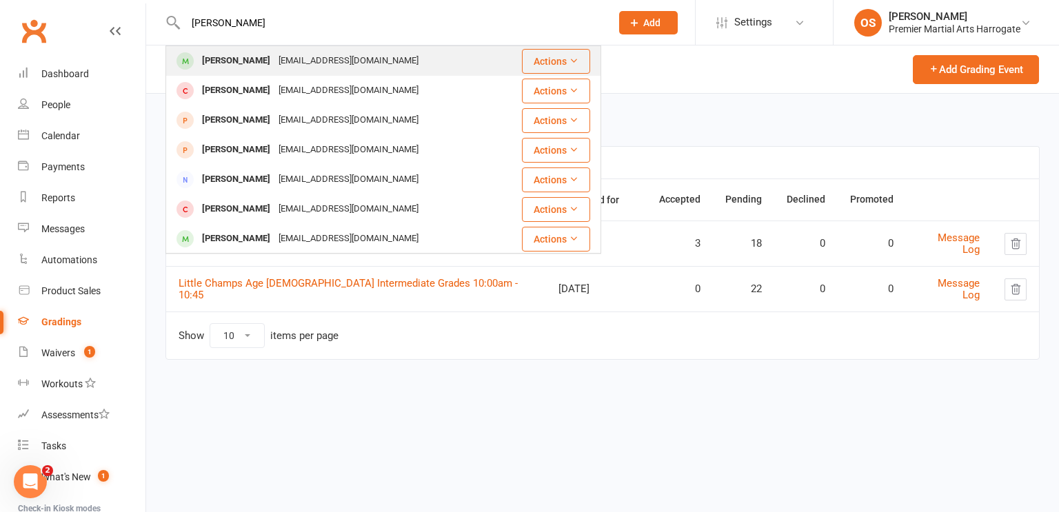
type input "seb smith"
click at [490, 69] on td "Seb Smith msmith7@gmail.com" at bounding box center [341, 61] width 350 height 30
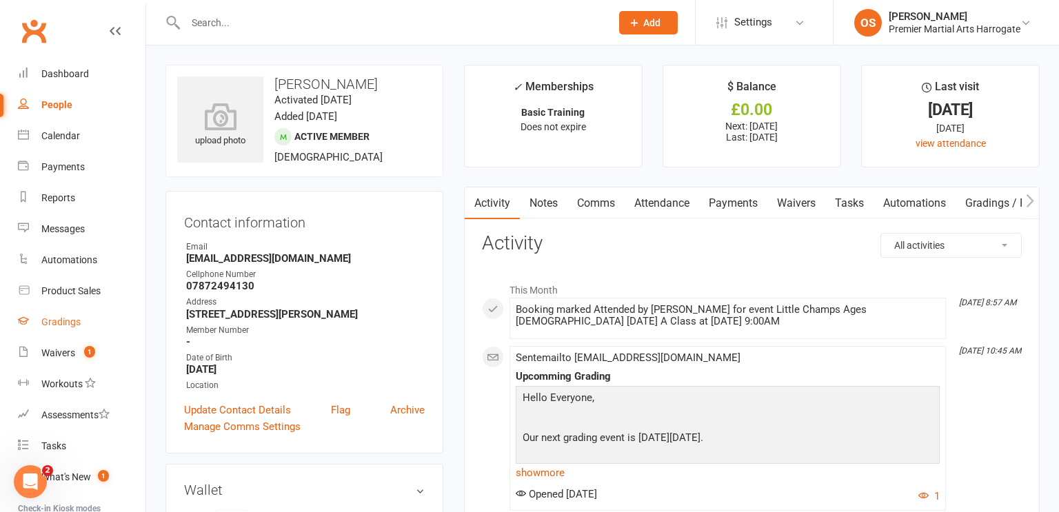
click at [72, 325] on div "Gradings" at bounding box center [60, 321] width 39 height 11
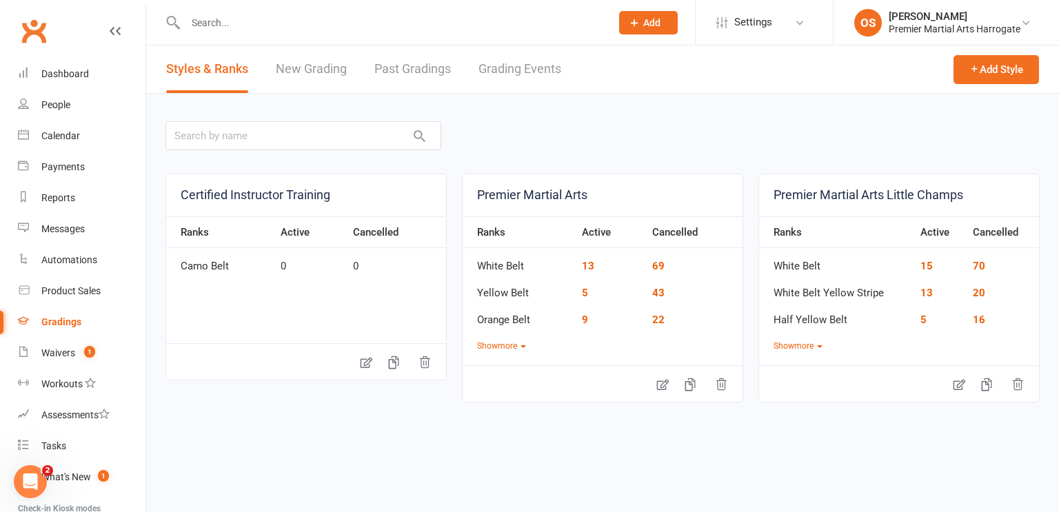
click at [498, 72] on link "Grading Events" at bounding box center [519, 69] width 83 height 48
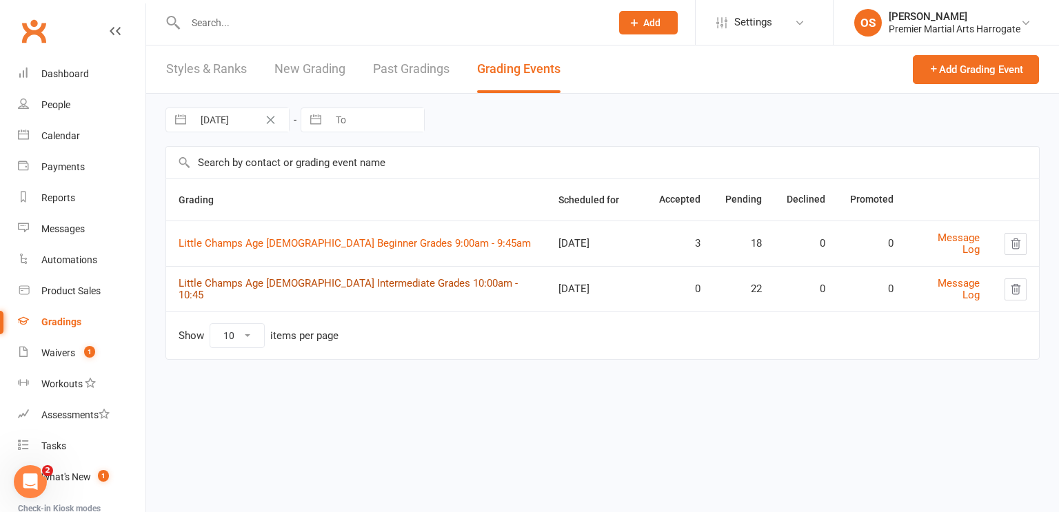
click at [305, 285] on link "Little Champs Age 5-7 Intermediate Grades 10:00am - 10:45" at bounding box center [348, 289] width 339 height 24
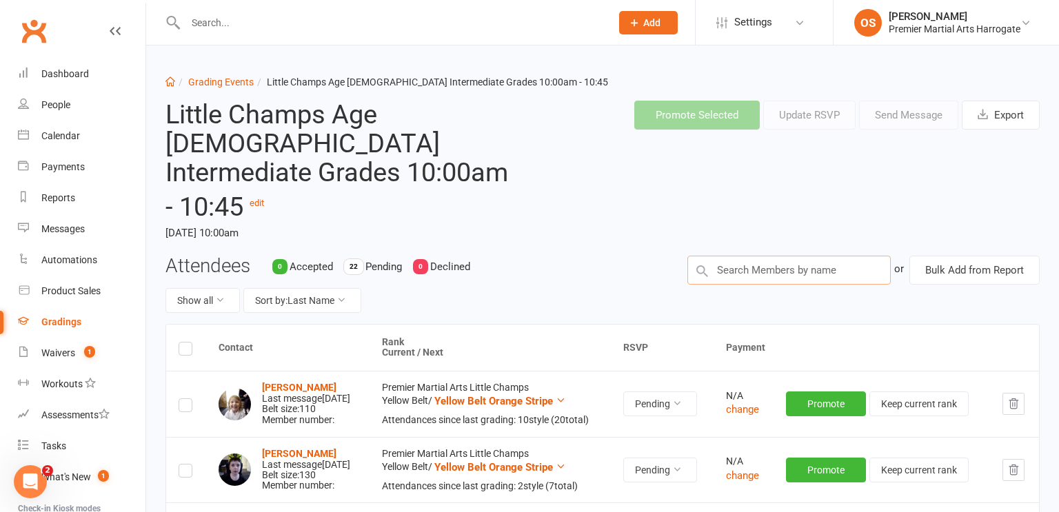
click at [770, 256] on input "text" at bounding box center [788, 270] width 203 height 29
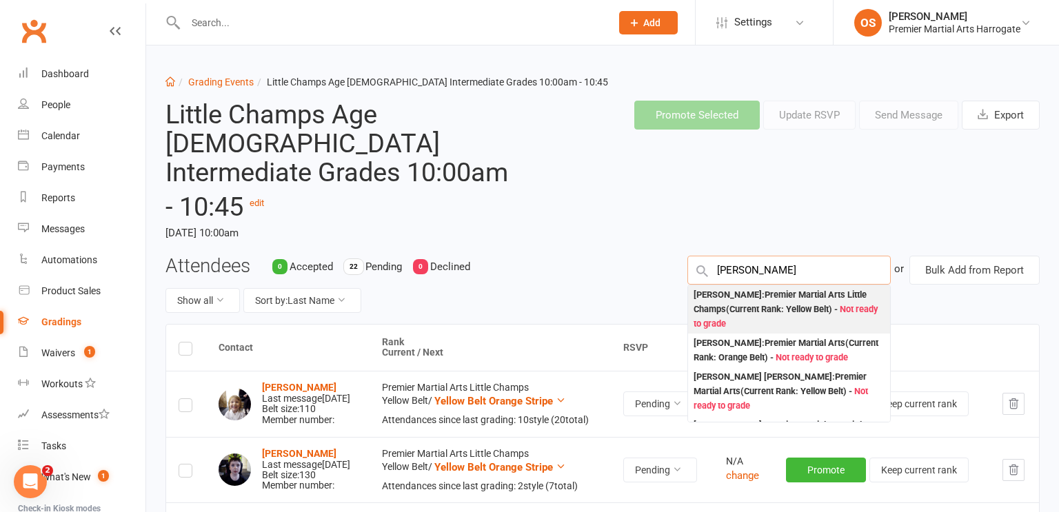
type input "Matthew Brans"
click at [778, 288] on div "Matthew Branscombe : Premier Martial Arts Little Champs (Current Rank: Yellow B…" at bounding box center [788, 309] width 191 height 43
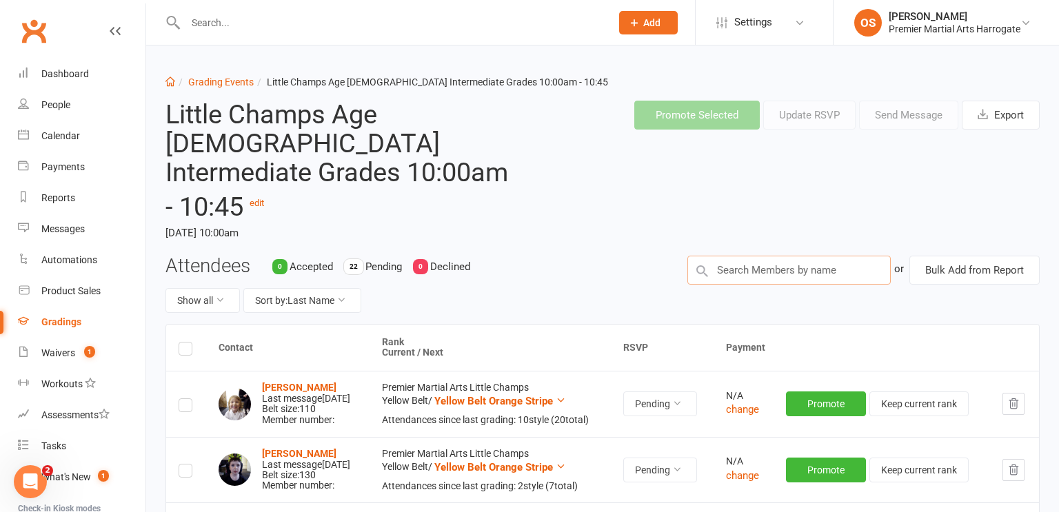
click at [797, 256] on input "text" at bounding box center [788, 270] width 203 height 29
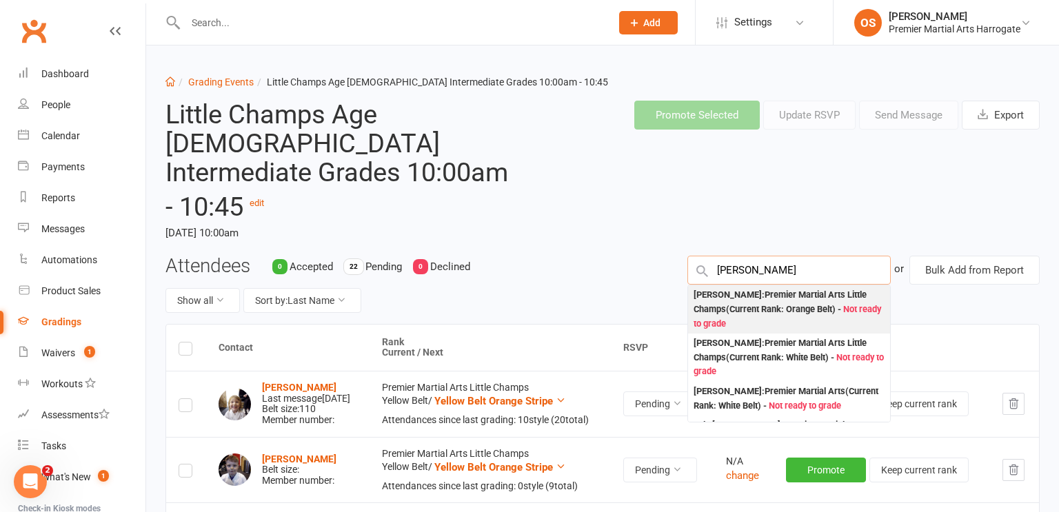
type input "[PERSON_NAME]"
click at [793, 288] on div "Lyla Hamilton : Premier Martial Arts Little Champs (Current Rank: Orange Belt )…" at bounding box center [788, 309] width 191 height 43
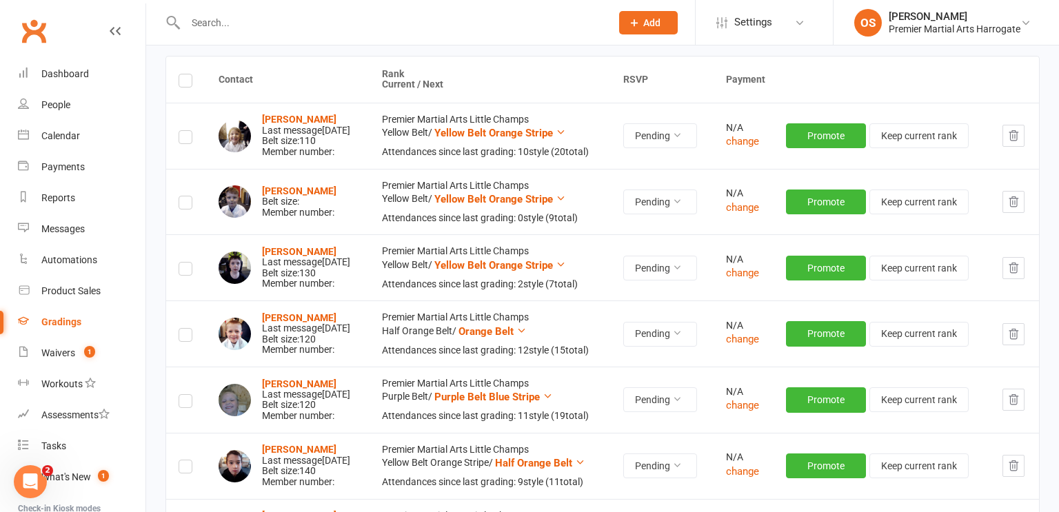
scroll to position [272, 0]
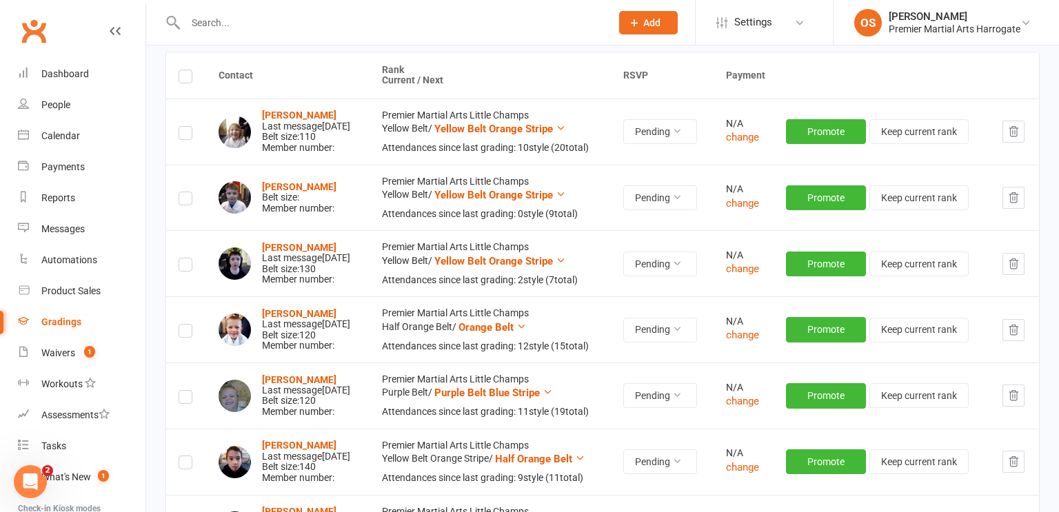
click at [186, 201] on label at bounding box center [186, 201] width 14 height 0
click at [186, 192] on input "checkbox" at bounding box center [186, 192] width 14 height 0
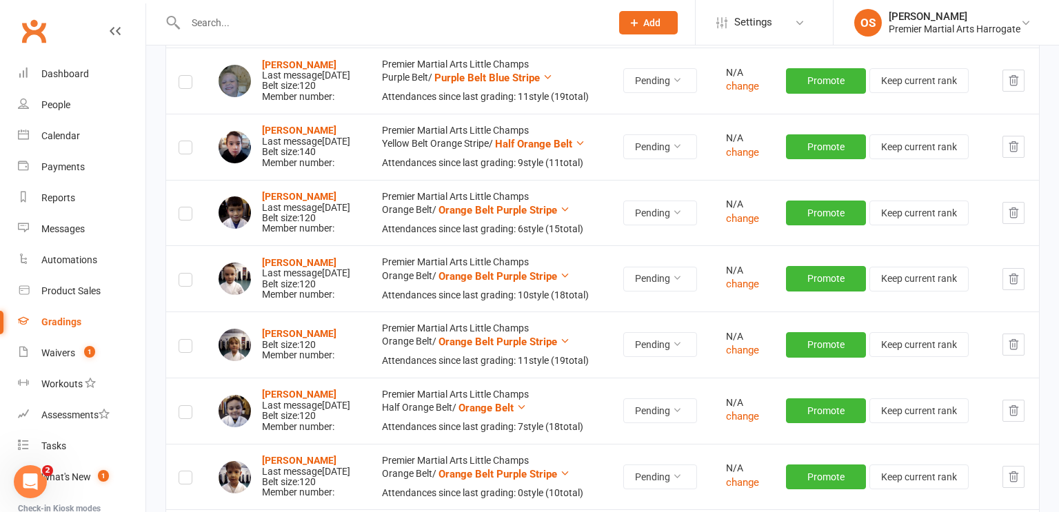
scroll to position [588, 0]
click at [185, 347] on label at bounding box center [186, 347] width 14 height 0
click at [185, 339] on input "checkbox" at bounding box center [186, 339] width 14 height 0
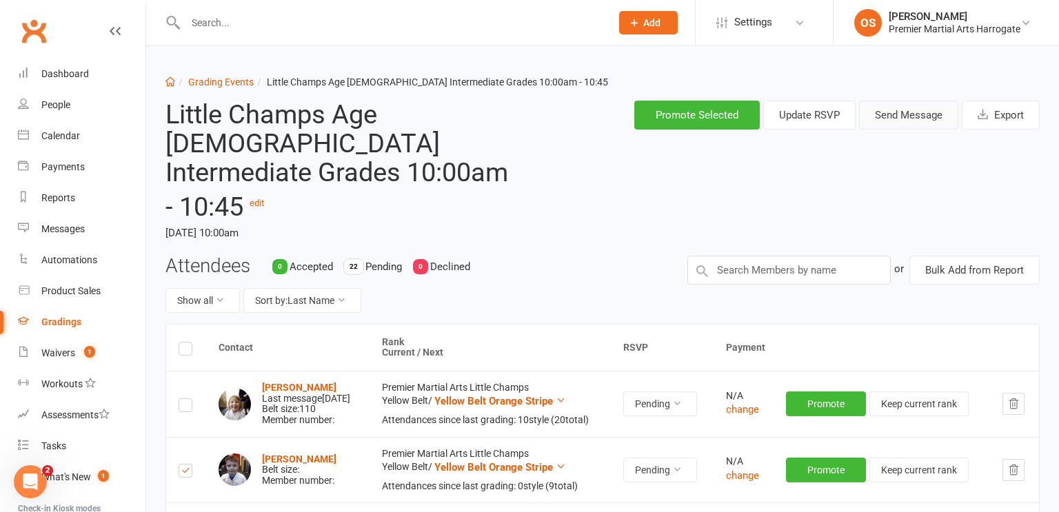
click at [915, 119] on button "Send Message" at bounding box center [908, 115] width 99 height 29
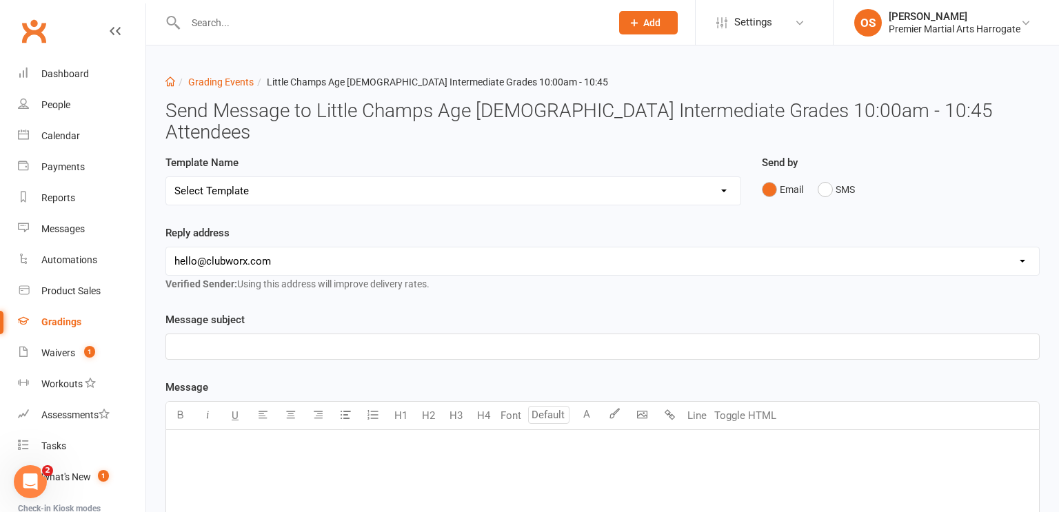
click at [718, 177] on select "Select Template [Email] Confirmation of Successful Grading [Email] Grading Even…" at bounding box center [453, 191] width 574 height 28
select select "3"
click at [166, 177] on select "Select Template [Email] Confirmation of Successful Grading [Email] Grading Even…" at bounding box center [453, 191] width 574 height 28
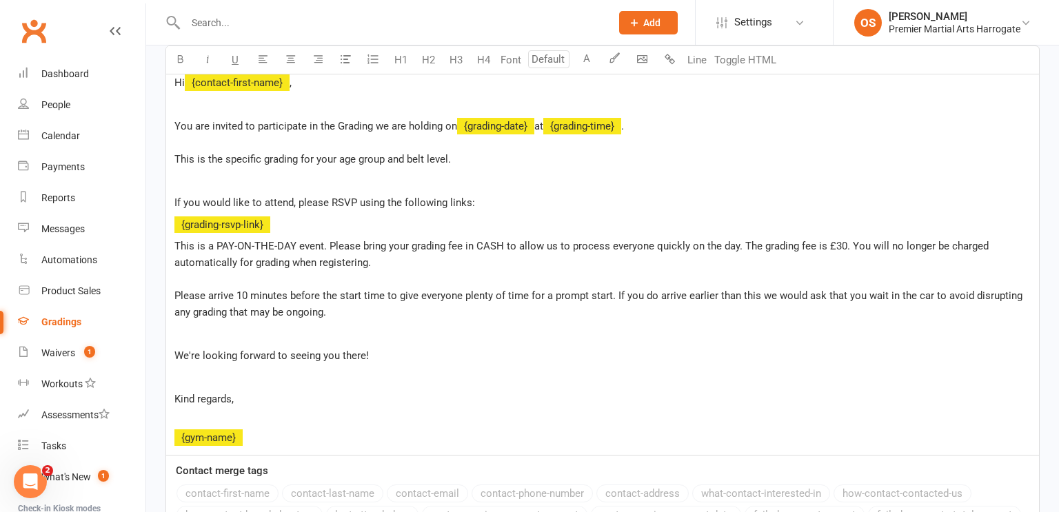
scroll to position [562, 0]
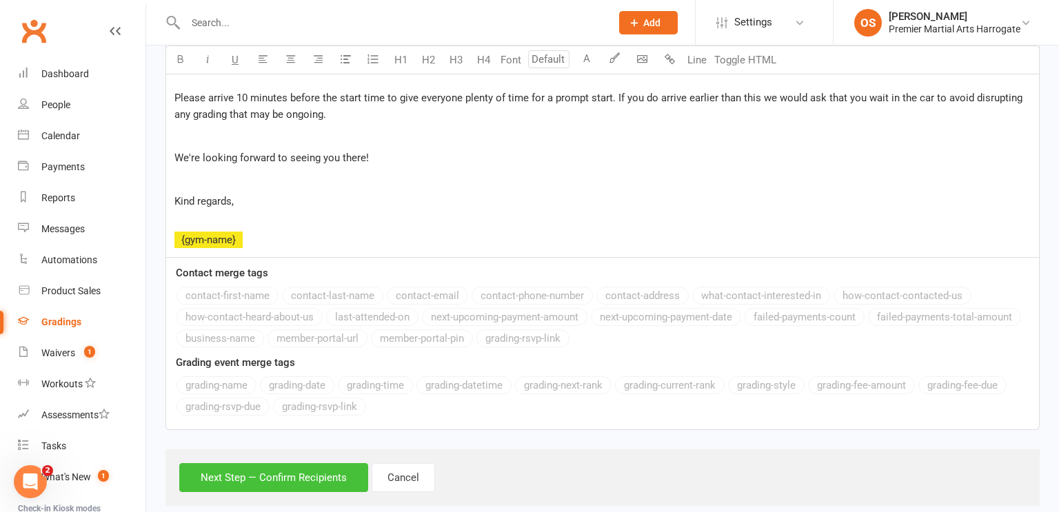
click at [281, 463] on button "Next Step — Confirm Recipients" at bounding box center [273, 477] width 189 height 29
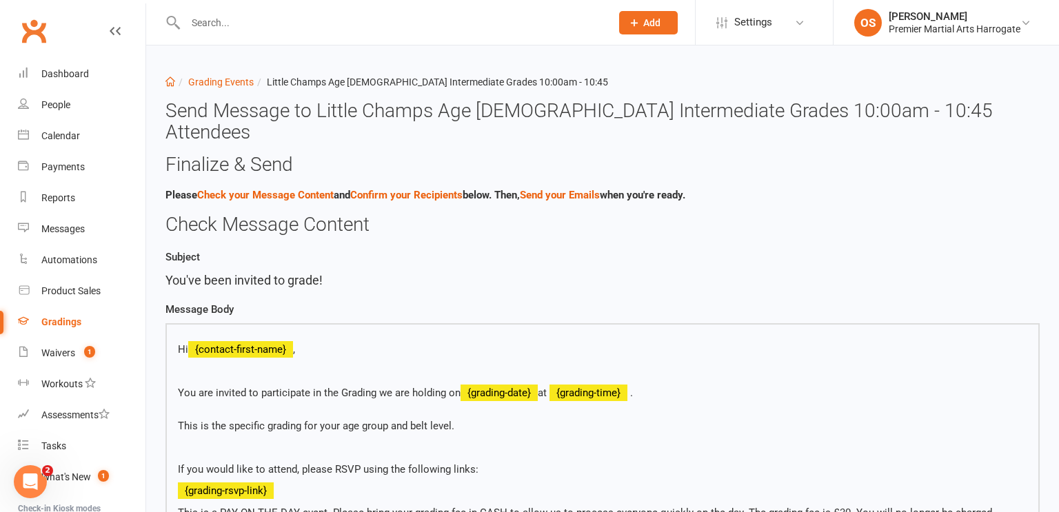
scroll to position [493, 0]
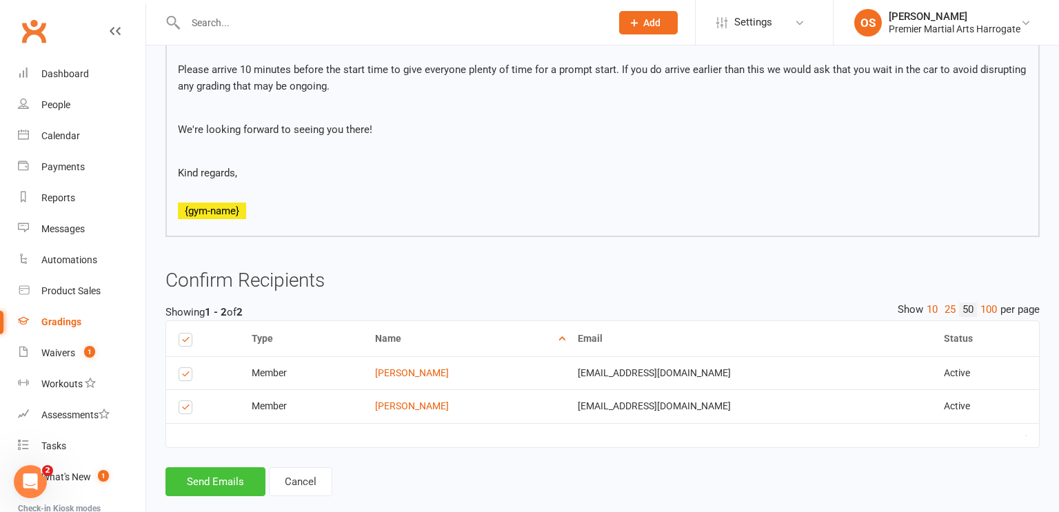
click at [210, 467] on button "Send Emails" at bounding box center [215, 481] width 100 height 29
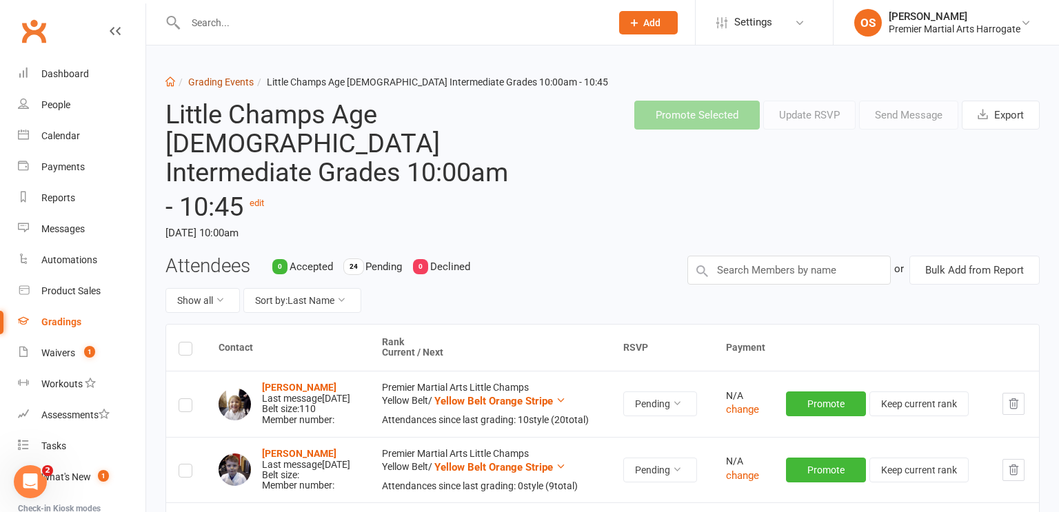
click at [213, 83] on link "Grading Events" at bounding box center [220, 82] width 65 height 11
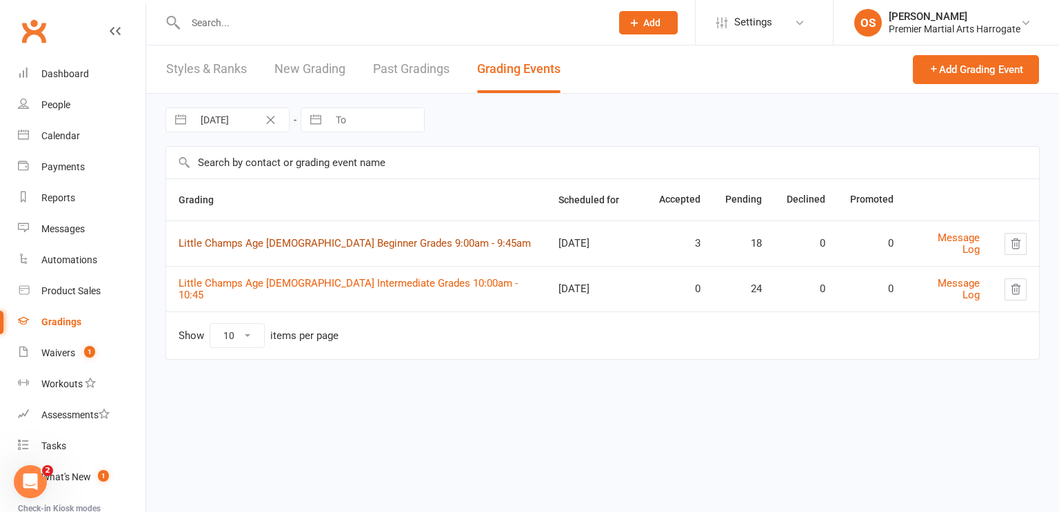
click at [385, 247] on link "Little Champs Age 5-7 Beginner Grades 9:00am - 9:45am" at bounding box center [355, 243] width 352 height 12
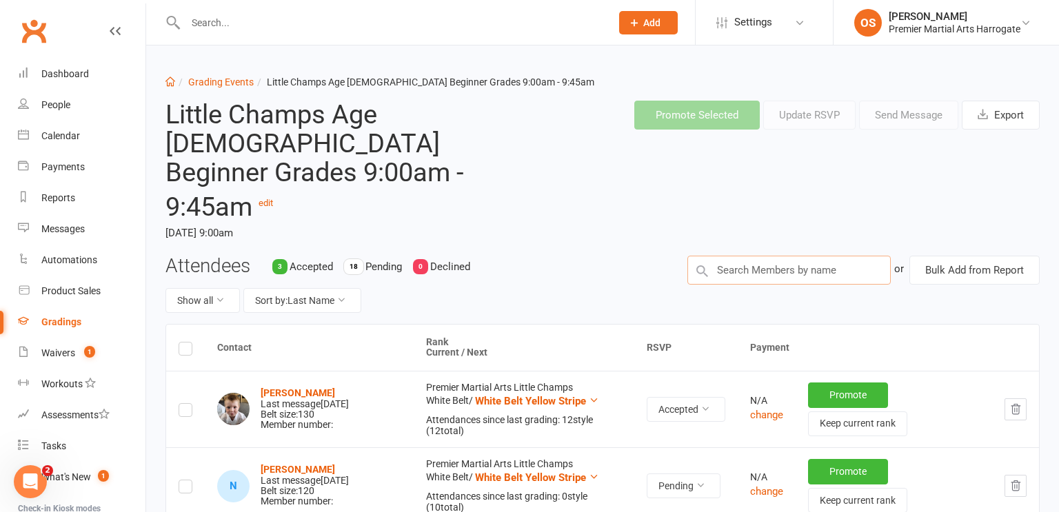
click at [772, 256] on input "text" at bounding box center [788, 270] width 203 height 29
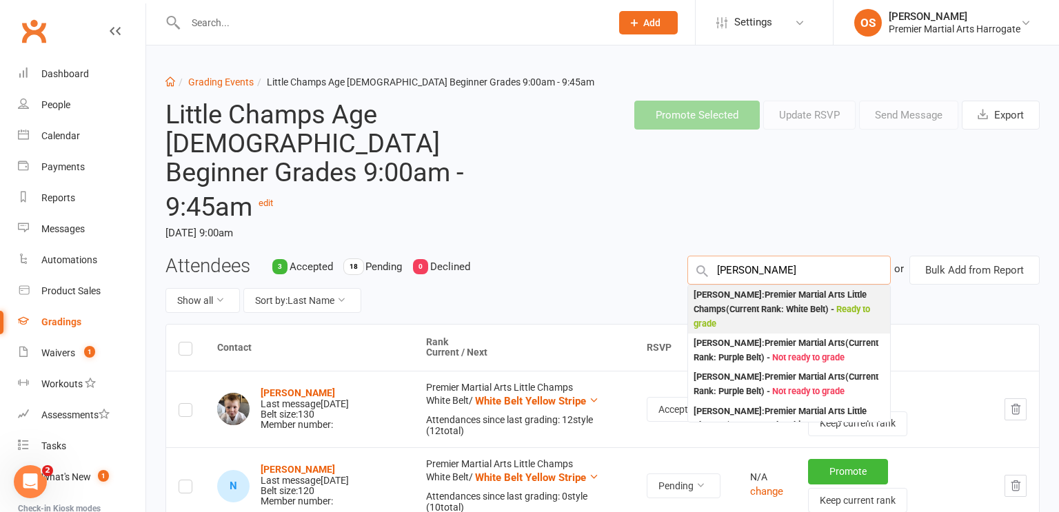
type input "seb smith"
click at [793, 288] on div "Seb Smith : Premier Martial Arts Little Champs (Current Rank: White Belt ) - Re…" at bounding box center [788, 309] width 191 height 43
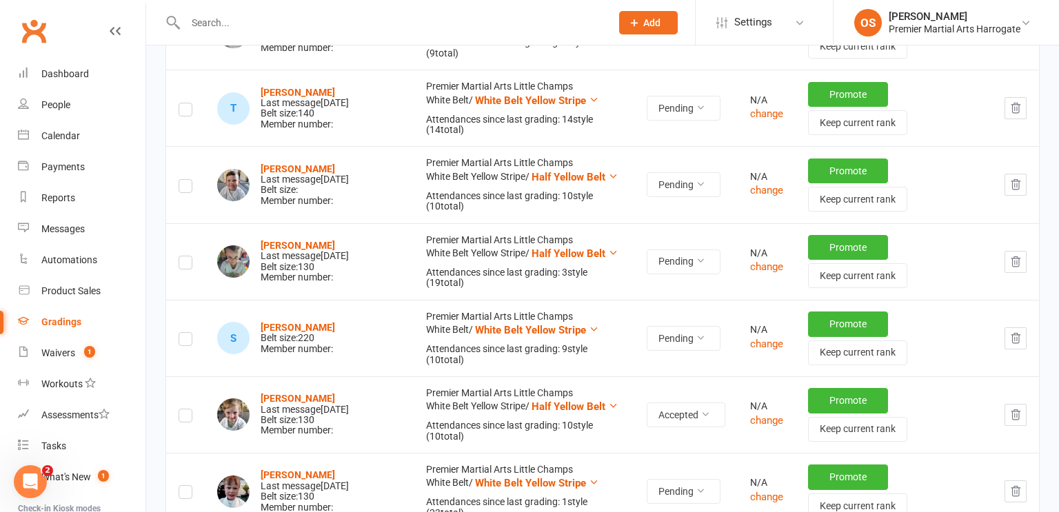
scroll to position [1372, 0]
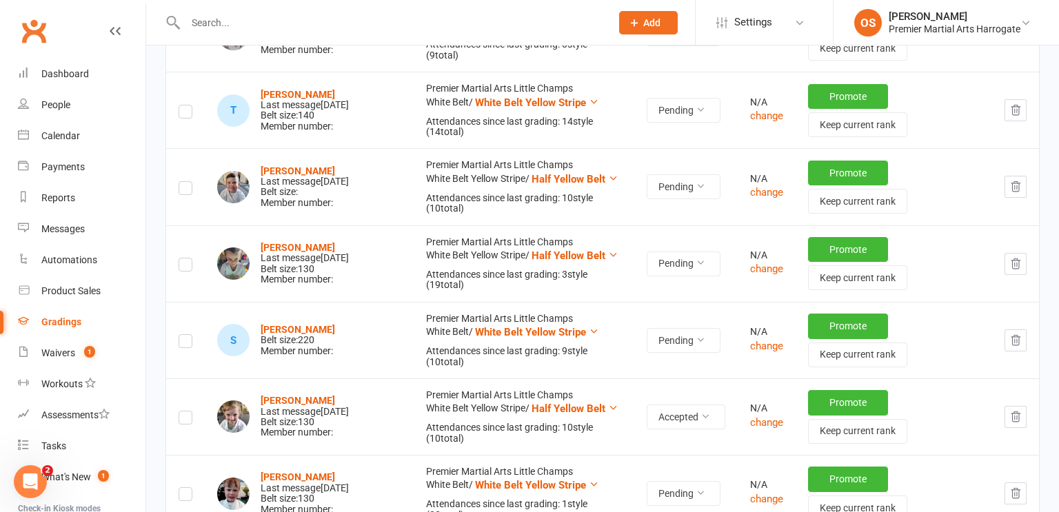
click at [185, 343] on label at bounding box center [186, 343] width 14 height 0
click at [185, 335] on input "checkbox" at bounding box center [186, 335] width 14 height 0
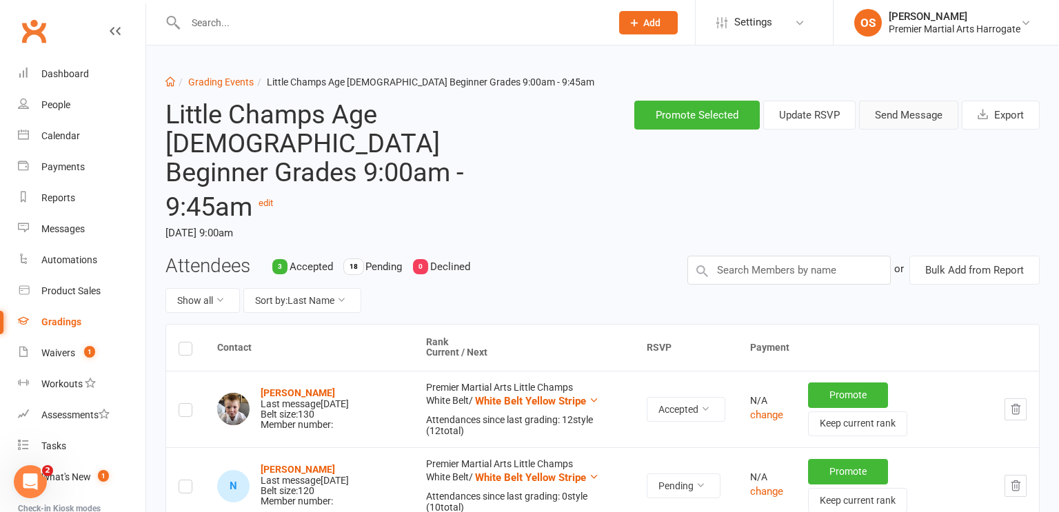
click at [894, 121] on button "Send Message" at bounding box center [908, 115] width 99 height 29
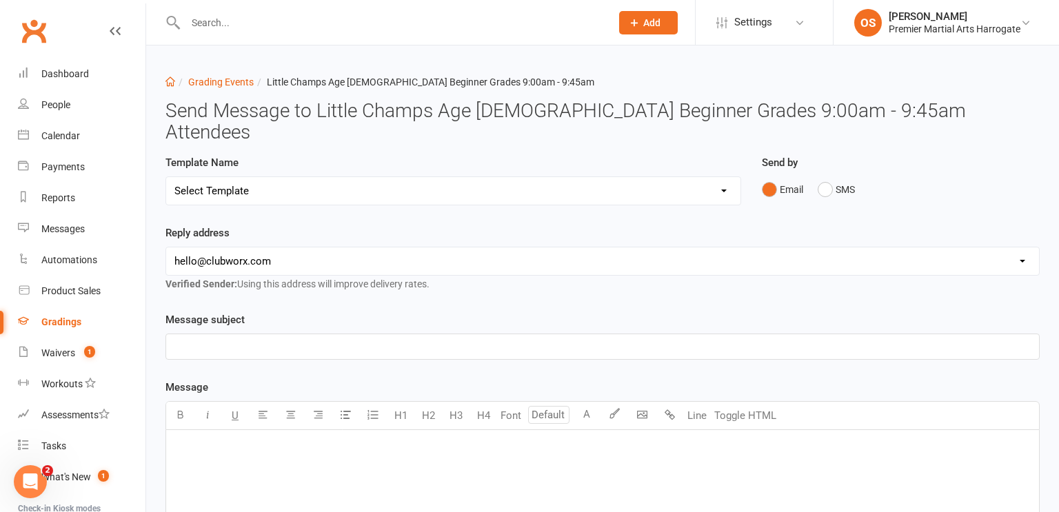
click at [657, 177] on select "Select Template [Email] Confirmation of Successful Grading [Email] Grading Even…" at bounding box center [453, 191] width 574 height 28
select select "3"
click at [166, 177] on select "Select Template [Email] Confirmation of Successful Grading [Email] Grading Even…" at bounding box center [453, 191] width 574 height 28
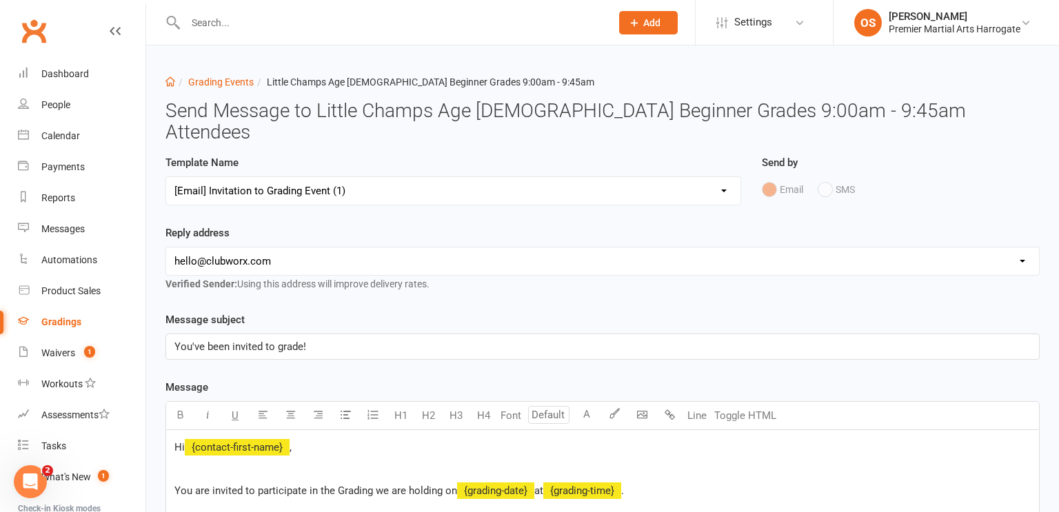
scroll to position [562, 0]
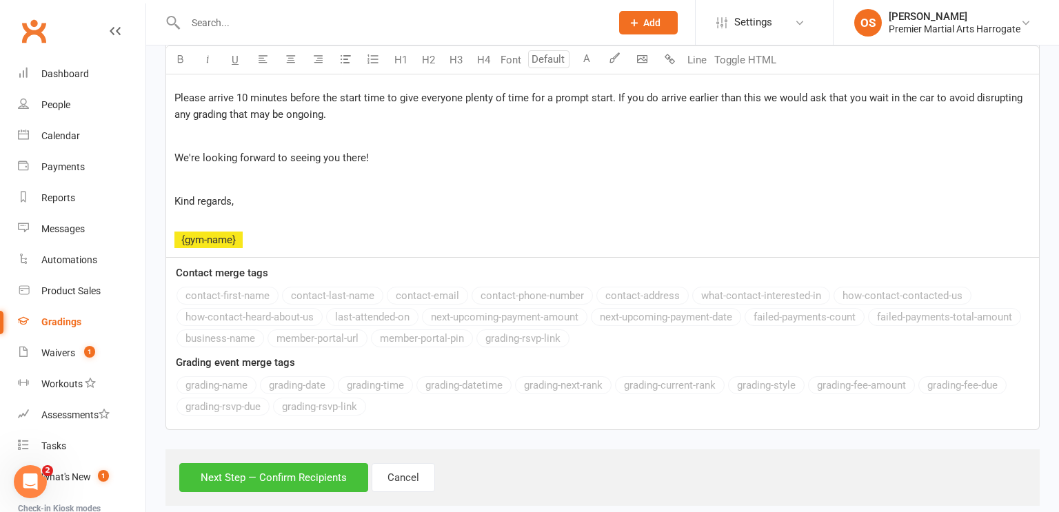
click at [240, 463] on button "Next Step — Confirm Recipients" at bounding box center [273, 477] width 189 height 29
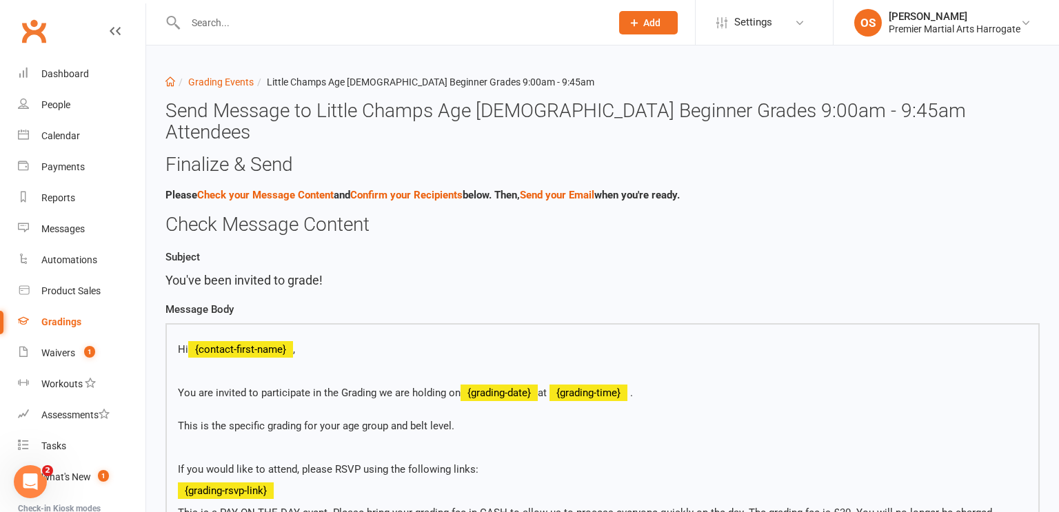
scroll to position [460, 0]
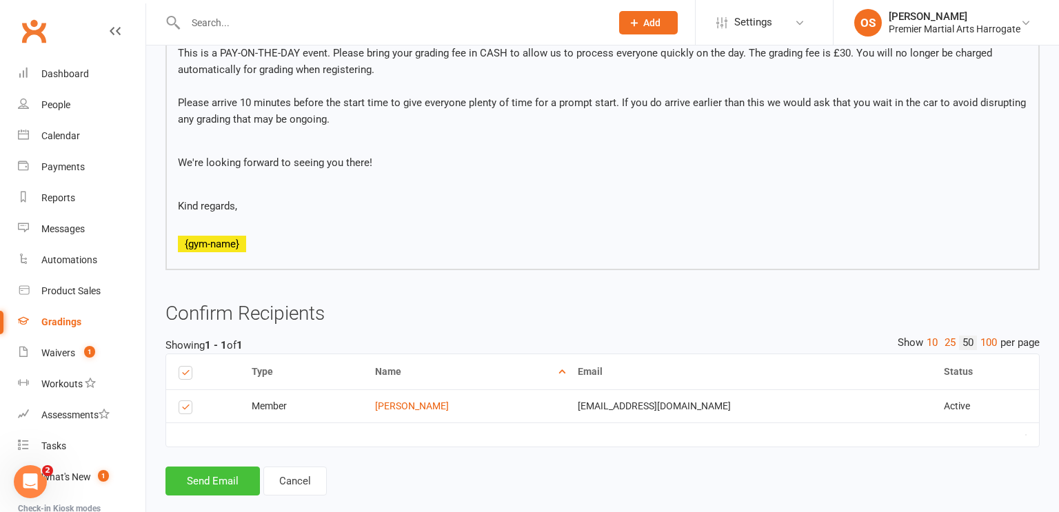
click at [216, 467] on button "Send Email" at bounding box center [212, 481] width 94 height 29
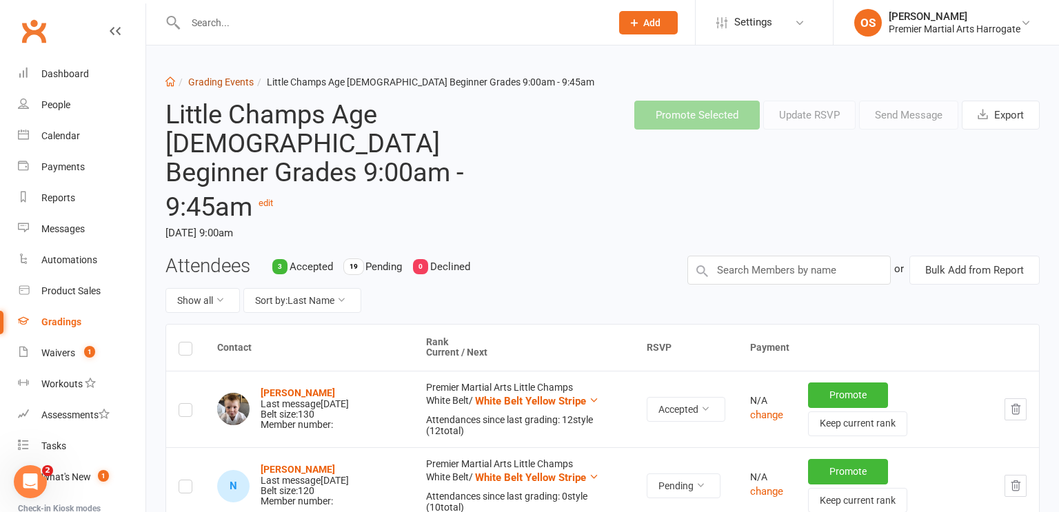
click at [203, 83] on link "Grading Events" at bounding box center [220, 82] width 65 height 11
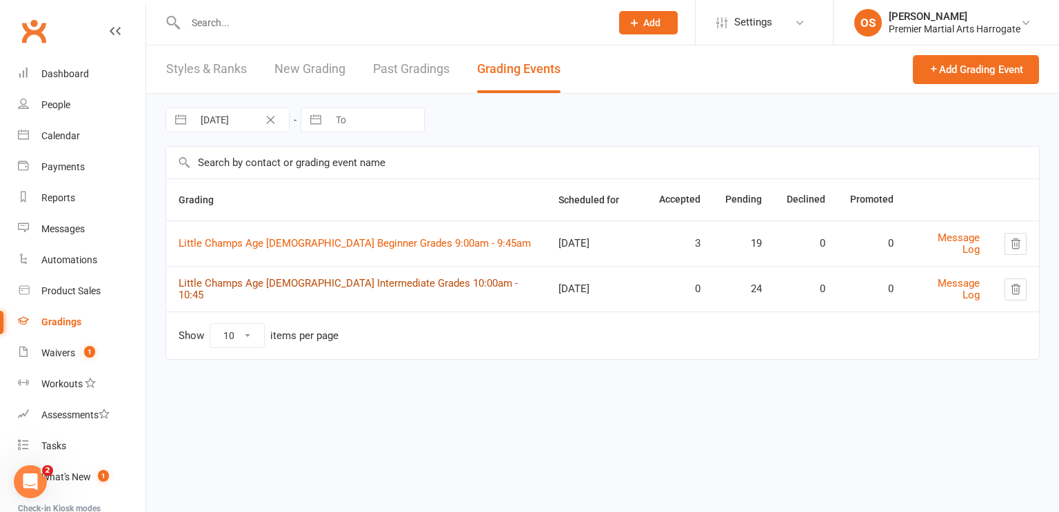
click at [299, 290] on link "Little Champs Age 5-7 Intermediate Grades 10:00am - 10:45" at bounding box center [348, 289] width 339 height 24
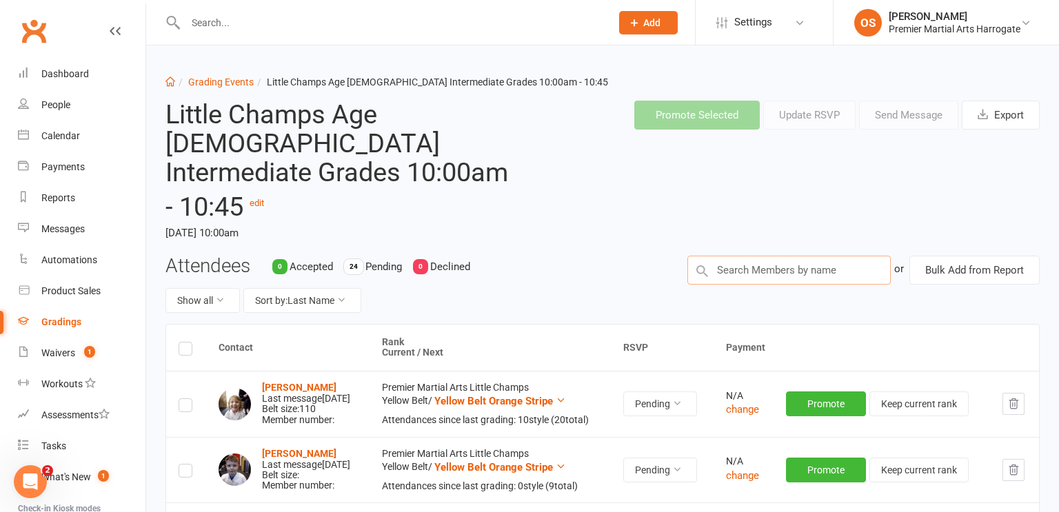
click at [763, 256] on input "text" at bounding box center [788, 270] width 203 height 29
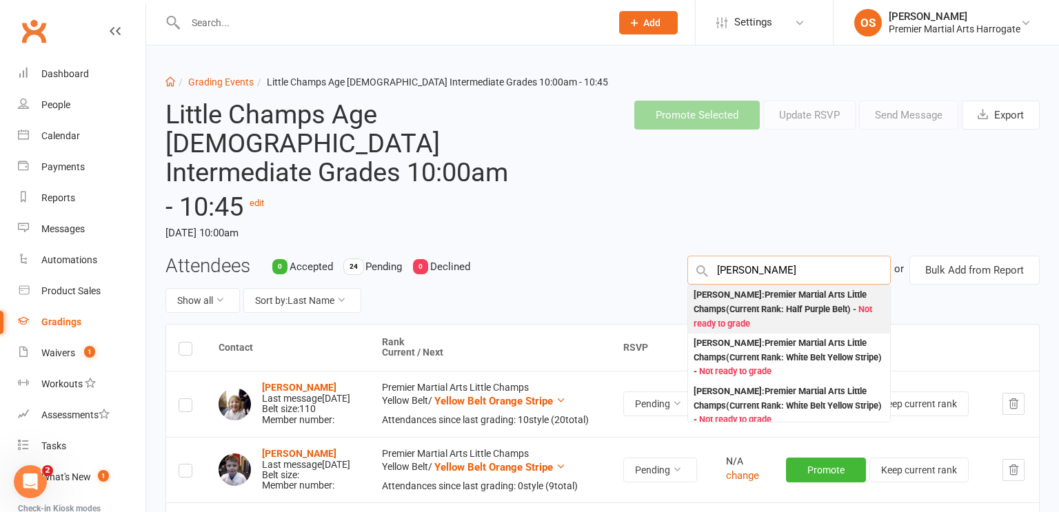
type input "Hari govin"
click at [765, 288] on div "Hari Govind : Premier Martial Arts Little Champs (Current Rank: Half Purple Bel…" at bounding box center [788, 309] width 191 height 43
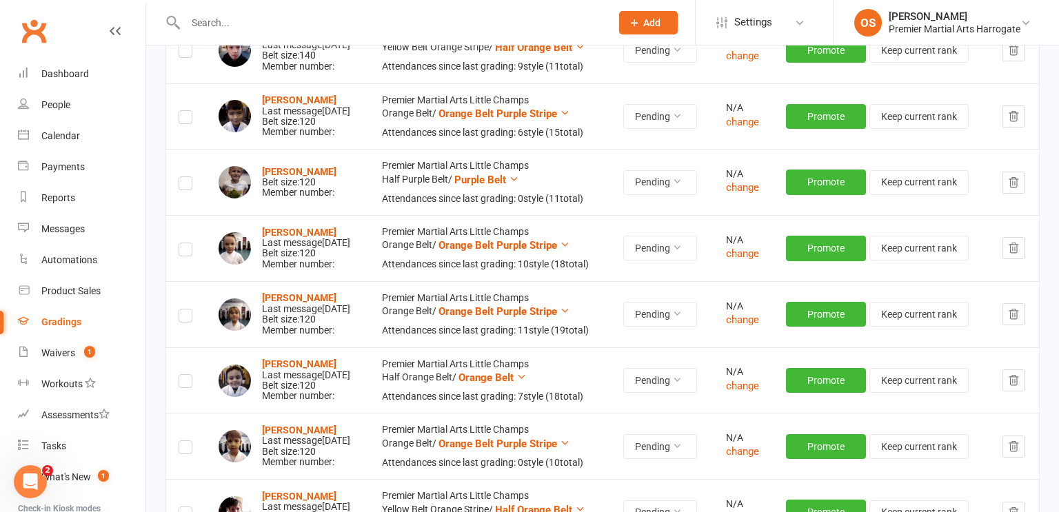
scroll to position [684, 0]
click at [186, 185] on label at bounding box center [186, 185] width 14 height 0
click at [186, 177] on input "checkbox" at bounding box center [186, 177] width 14 height 0
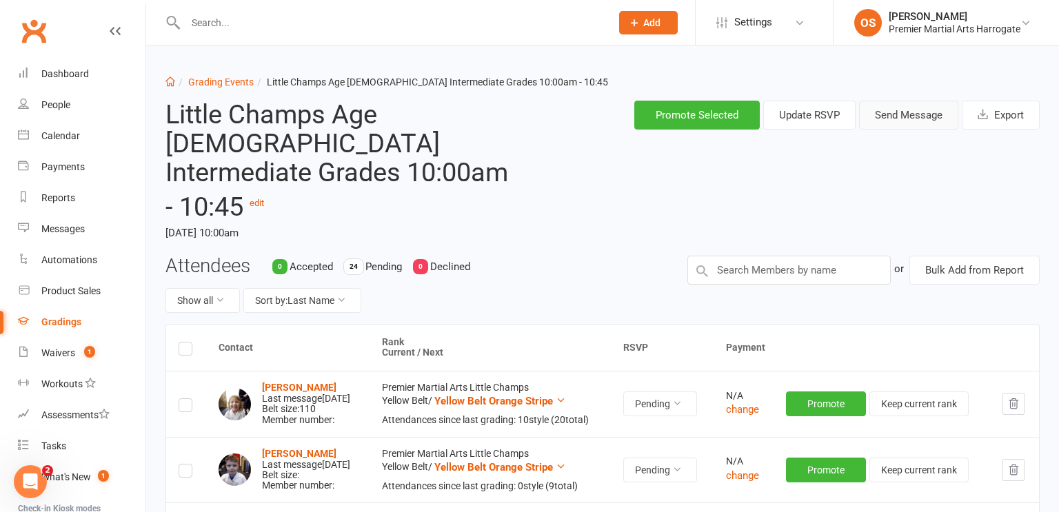
click at [906, 114] on button "Send Message" at bounding box center [908, 115] width 99 height 29
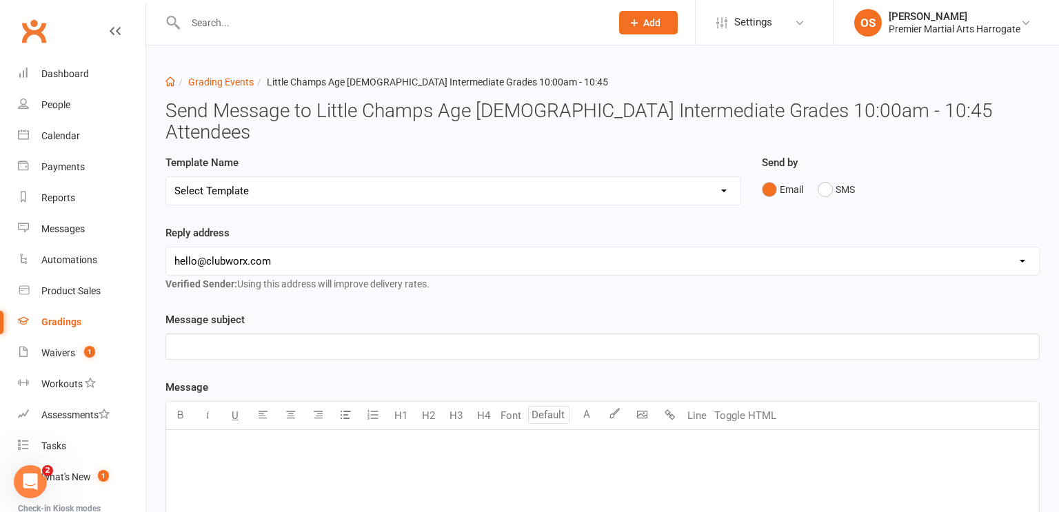
click at [725, 177] on select "Select Template [Email] Confirmation of Successful Grading [Email] Grading Even…" at bounding box center [453, 191] width 574 height 28
select select "3"
click at [166, 177] on select "Select Template [Email] Confirmation of Successful Grading [Email] Grading Even…" at bounding box center [453, 191] width 574 height 28
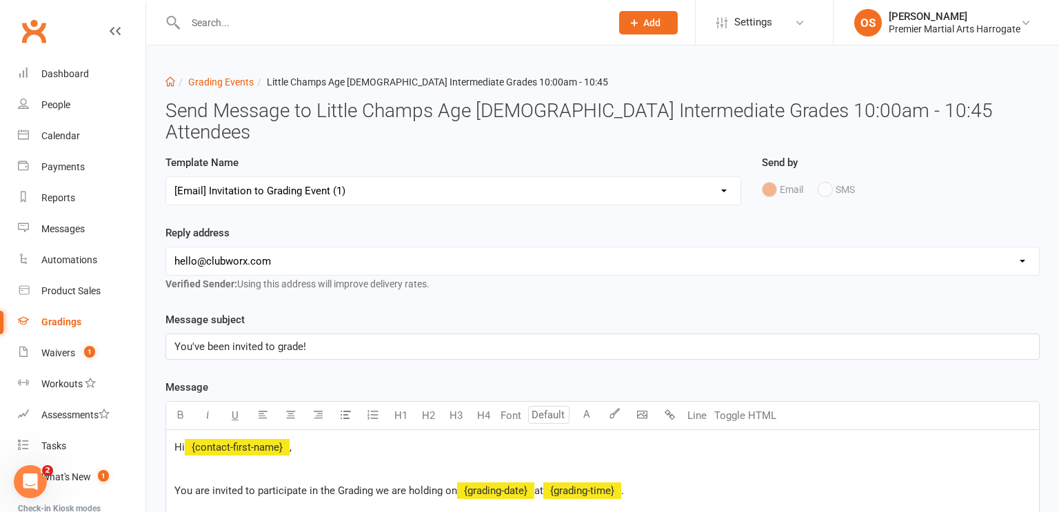
scroll to position [562, 0]
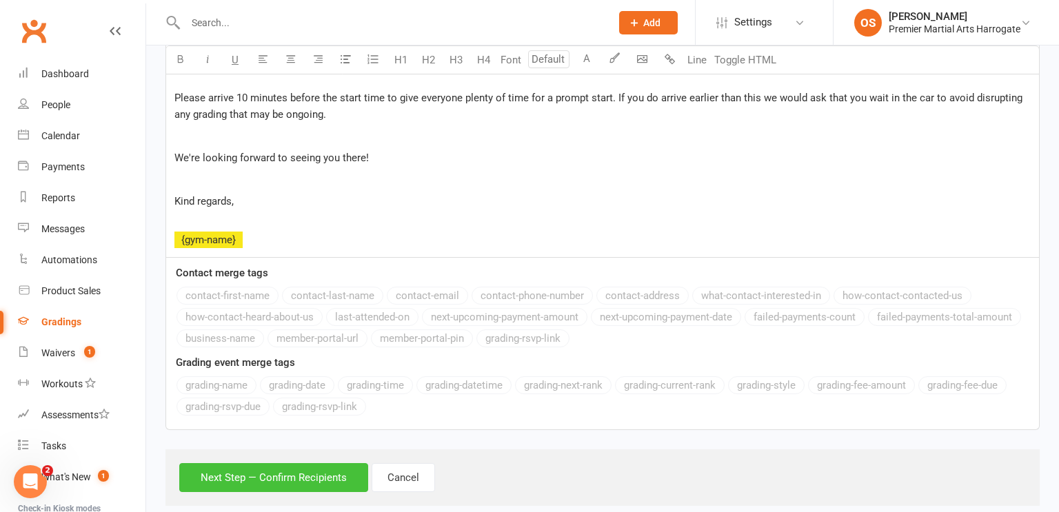
click at [288, 463] on button "Next Step — Confirm Recipients" at bounding box center [273, 477] width 189 height 29
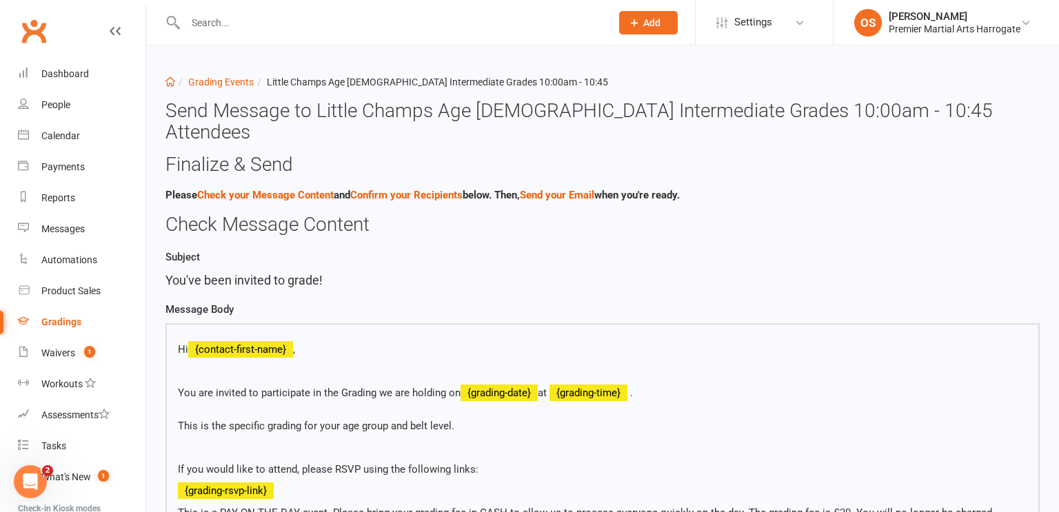
scroll to position [460, 0]
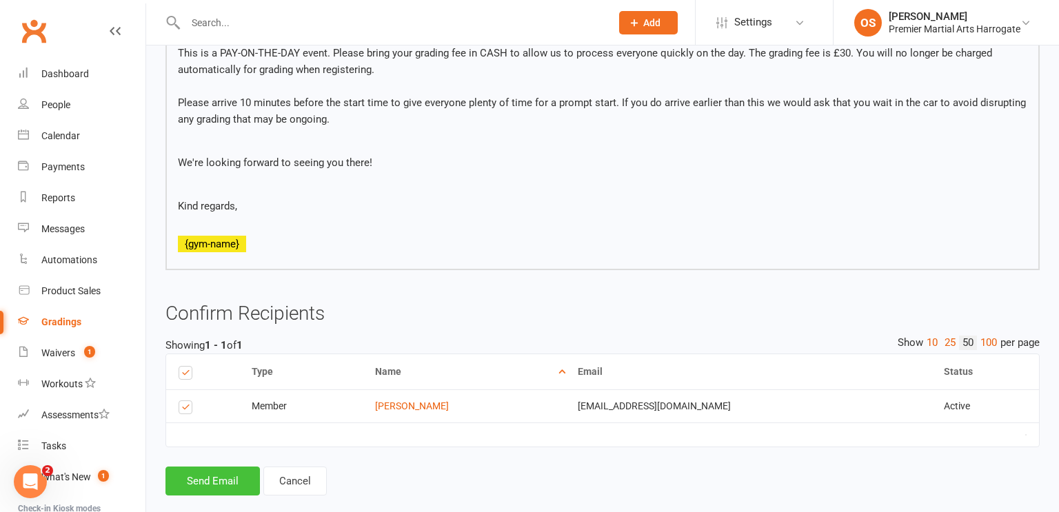
click at [214, 467] on button "Send Email" at bounding box center [212, 481] width 94 height 29
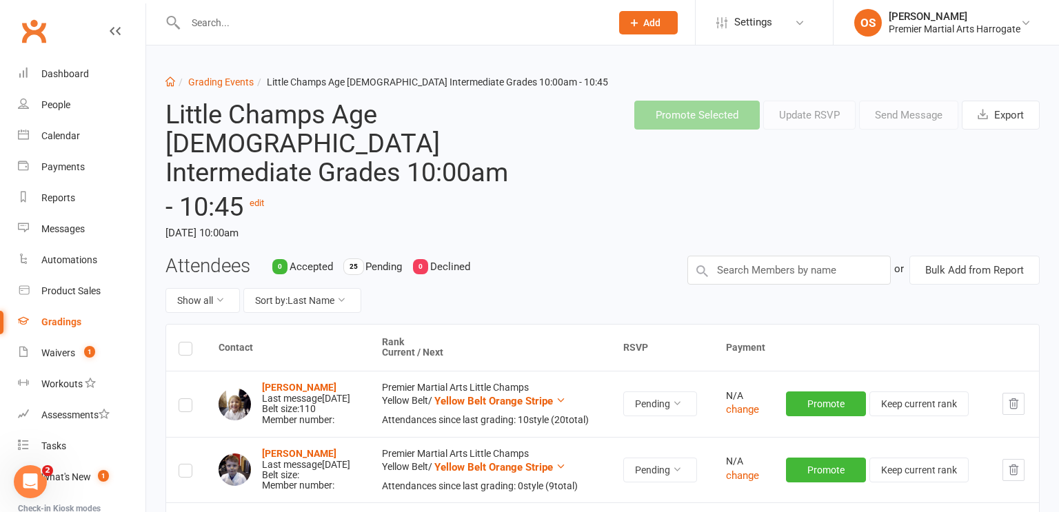
click at [214, 457] on td "Matthew Branscombe Last message Sep 16, 2025 Belt size: Member number:" at bounding box center [287, 470] width 163 height 66
click at [542, 26] on input "text" at bounding box center [391, 22] width 420 height 19
click at [797, 256] on input "text" at bounding box center [788, 270] width 203 height 29
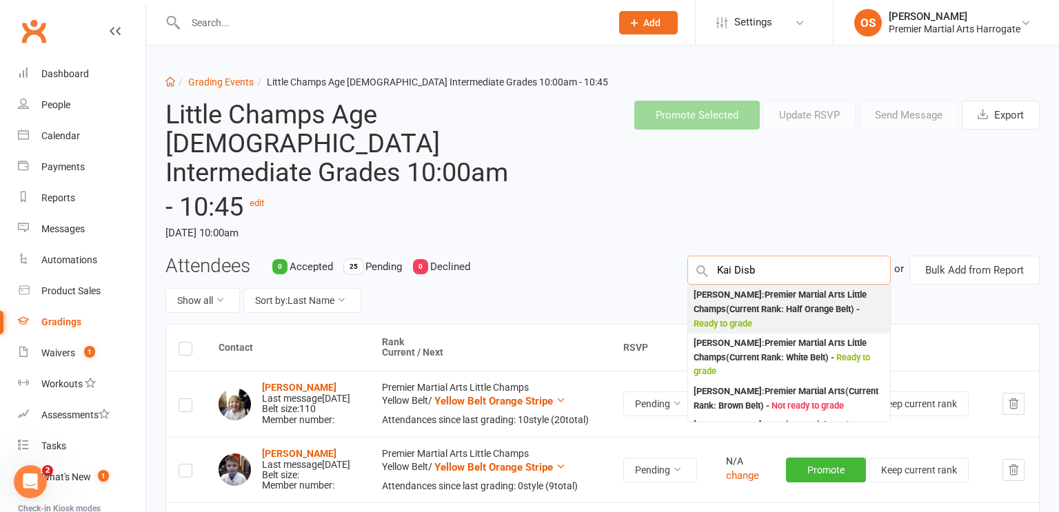
type input "Kai Disb"
click at [783, 288] on div "Kai Disberry : Premier Martial Arts Little Champs (Current Rank: Half Orange Be…" at bounding box center [788, 309] width 191 height 43
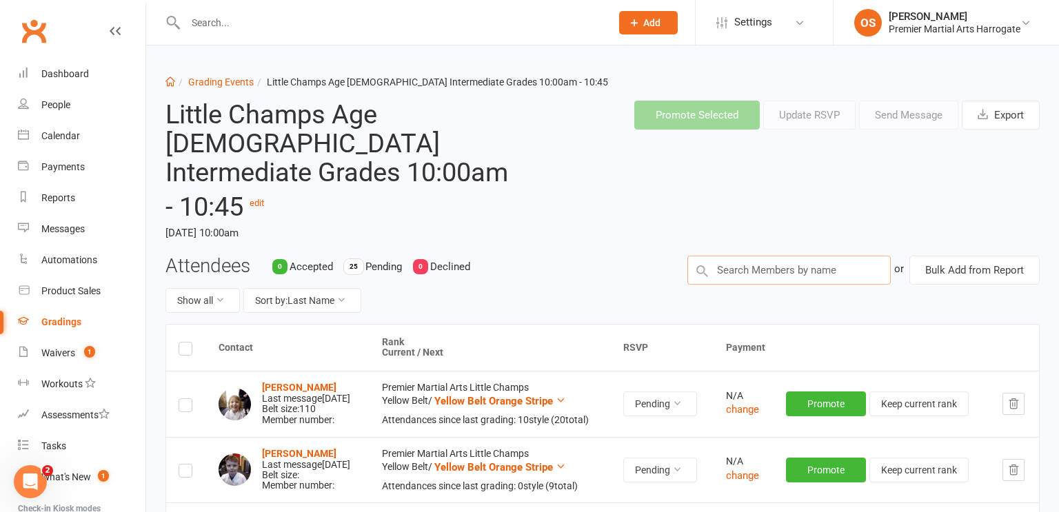
click at [785, 256] on input "text" at bounding box center [788, 270] width 203 height 29
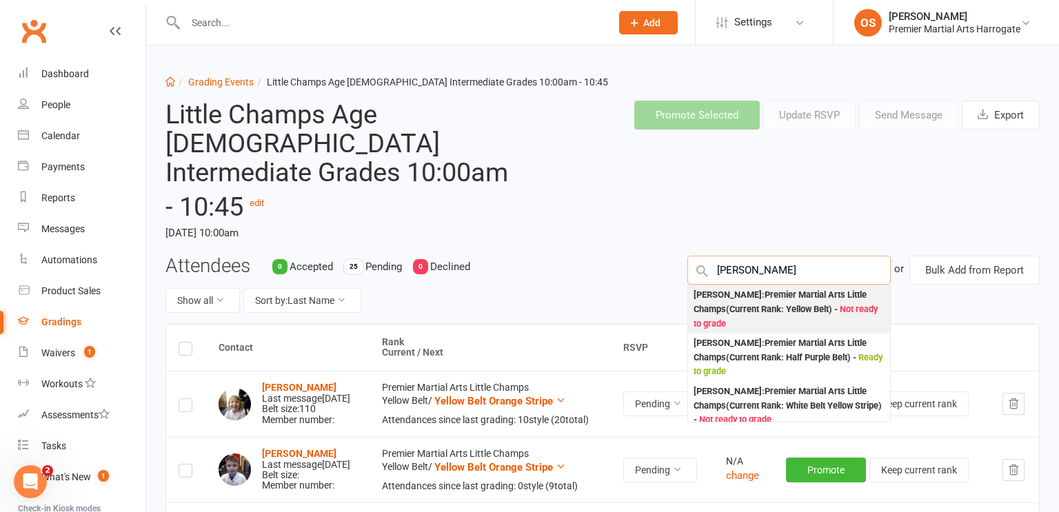
type input "Henry shaw"
click at [806, 288] on div "Henry Shaw : Premier Martial Arts Little Champs (Current Rank: Yellow Belt ) - …" at bounding box center [788, 309] width 191 height 43
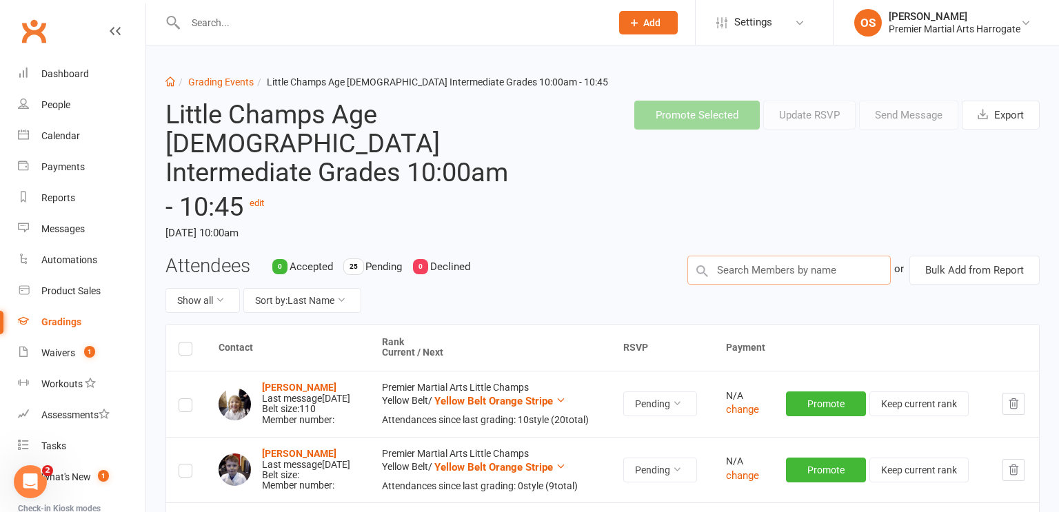
click at [827, 256] on input "text" at bounding box center [788, 270] width 203 height 29
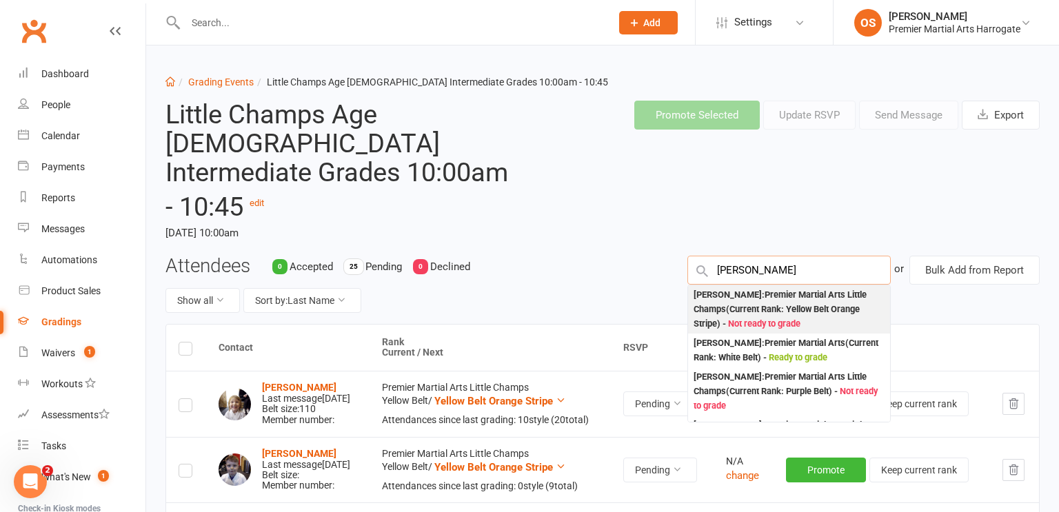
type input "Arthur Ladl"
click at [794, 288] on div "Arthur Ladlow : Premier Martial Arts Little Champs (Current Rank: Yellow Belt O…" at bounding box center [788, 309] width 191 height 43
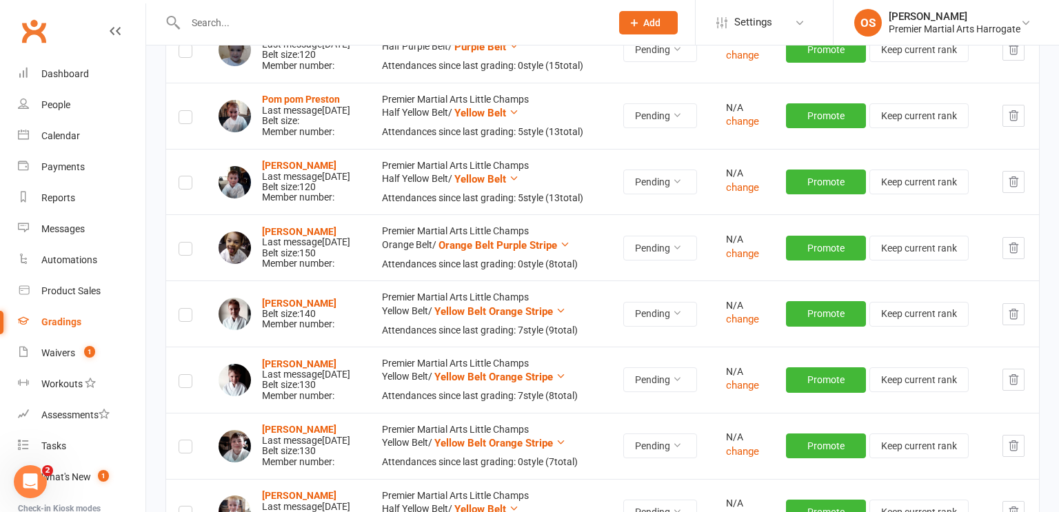
scroll to position [1459, 0]
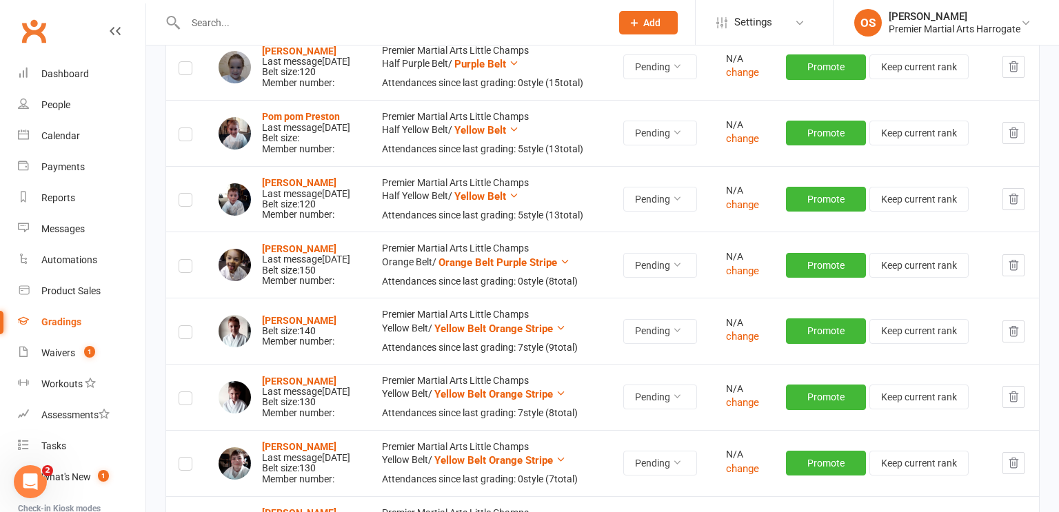
click at [187, 334] on label at bounding box center [186, 334] width 14 height 0
click at [187, 326] on input "checkbox" at bounding box center [186, 326] width 14 height 0
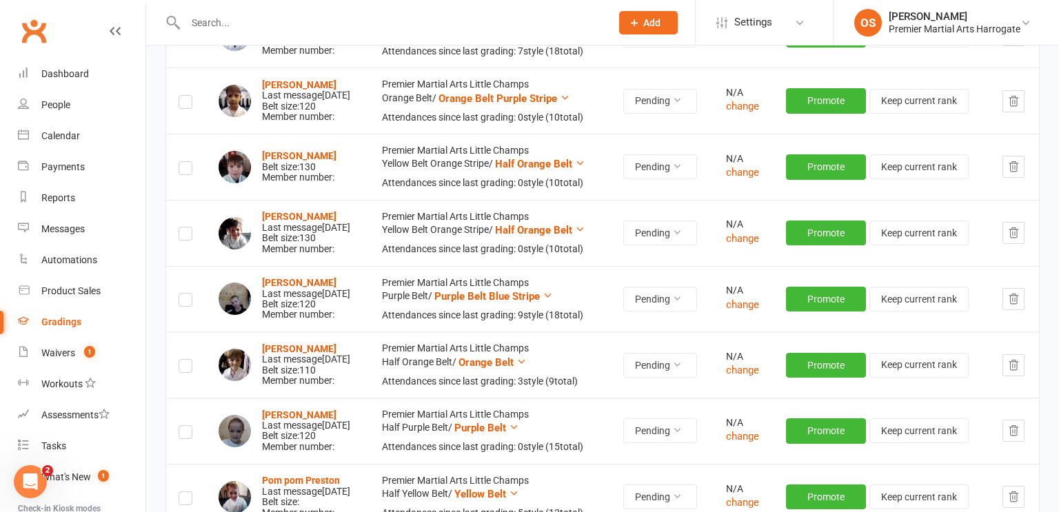
scroll to position [1089, 0]
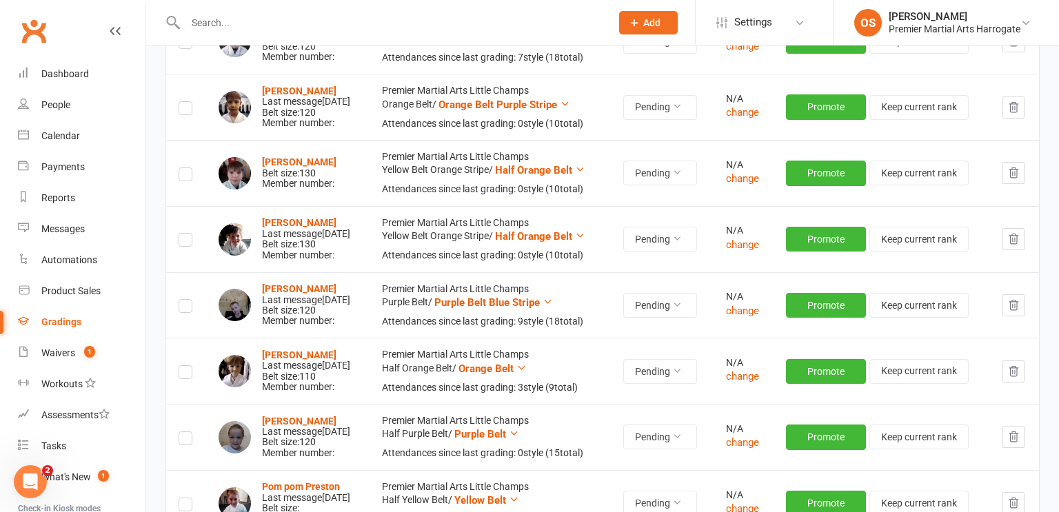
click at [185, 176] on label at bounding box center [186, 176] width 14 height 0
click at [185, 168] on input "checkbox" at bounding box center [186, 168] width 14 height 0
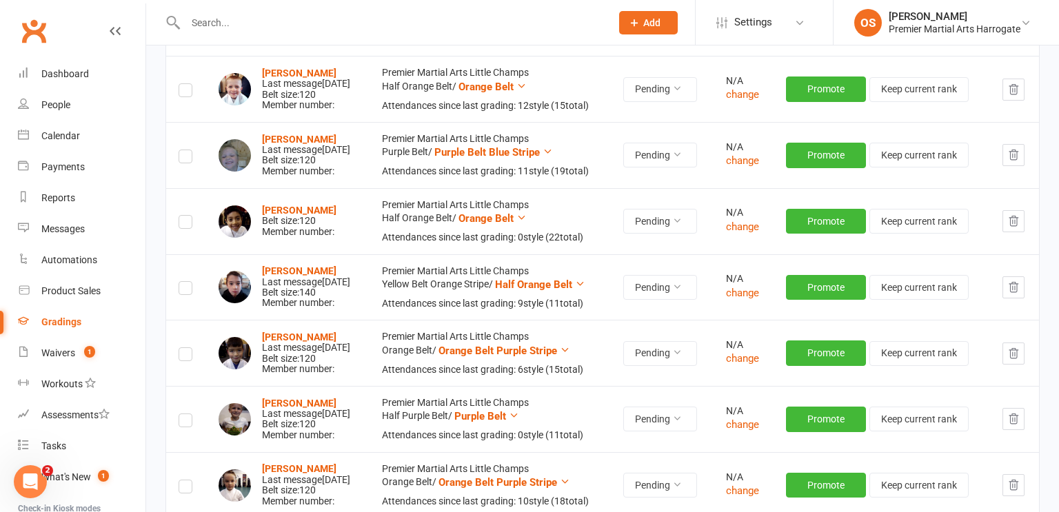
scroll to position [511, 0]
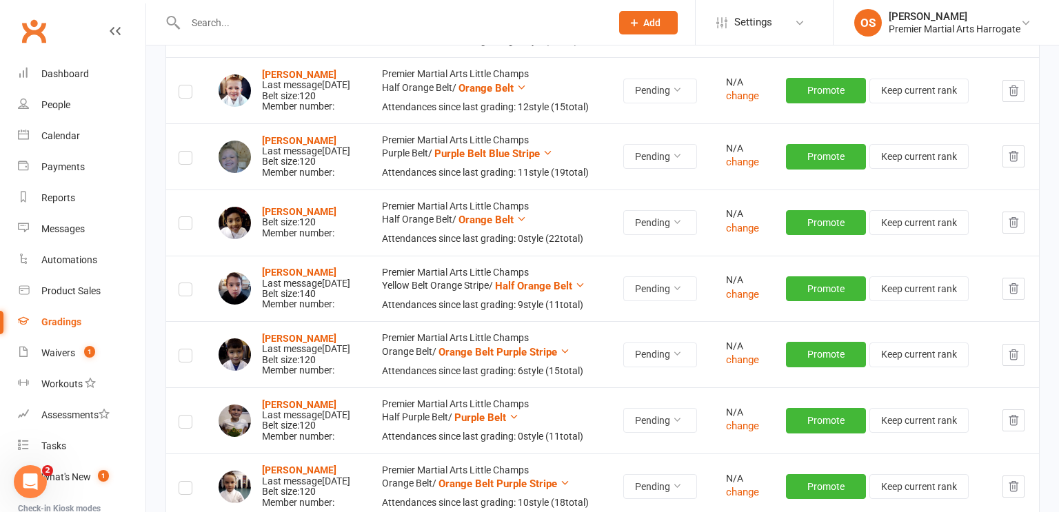
click at [185, 225] on label at bounding box center [186, 225] width 14 height 0
click at [185, 217] on input "checkbox" at bounding box center [186, 217] width 14 height 0
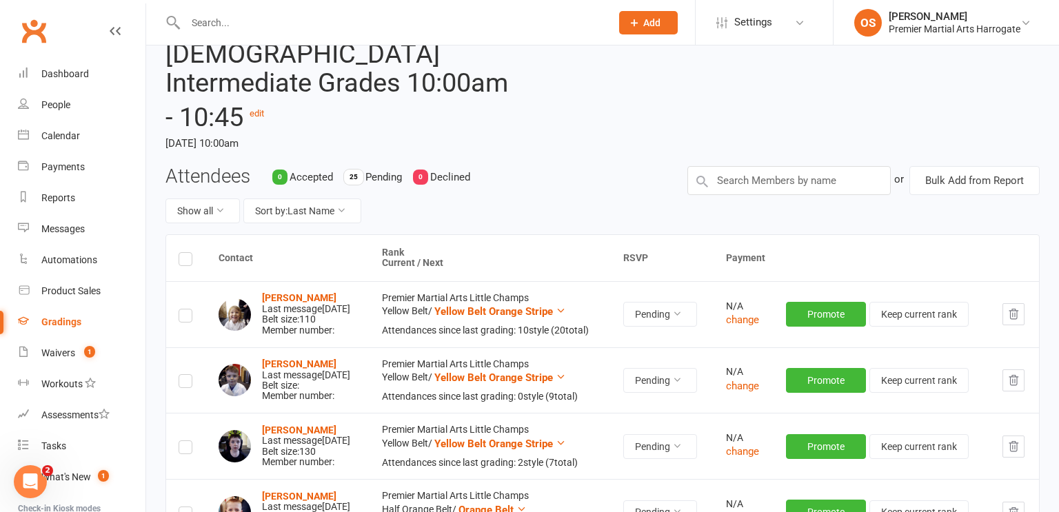
scroll to position [0, 0]
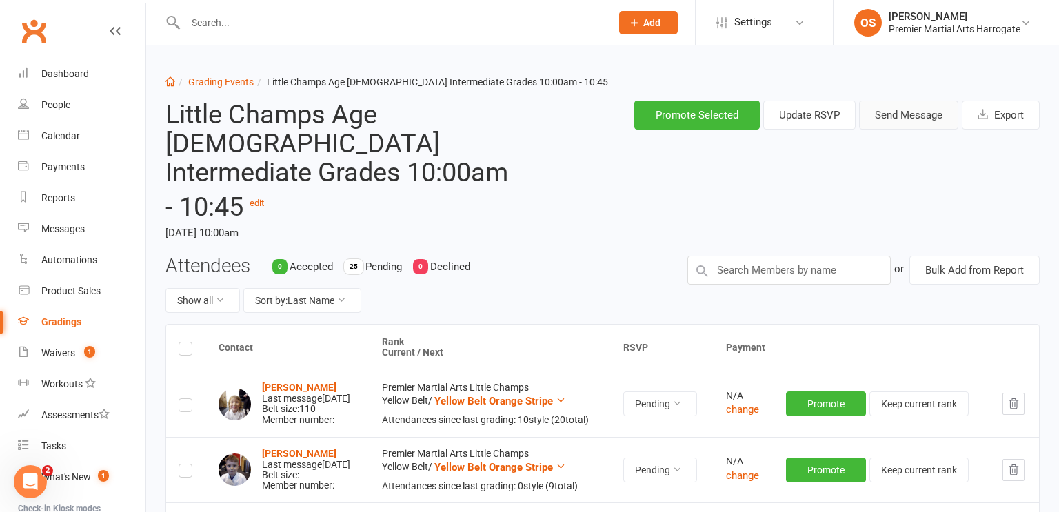
click at [921, 124] on button "Send Message" at bounding box center [908, 115] width 99 height 29
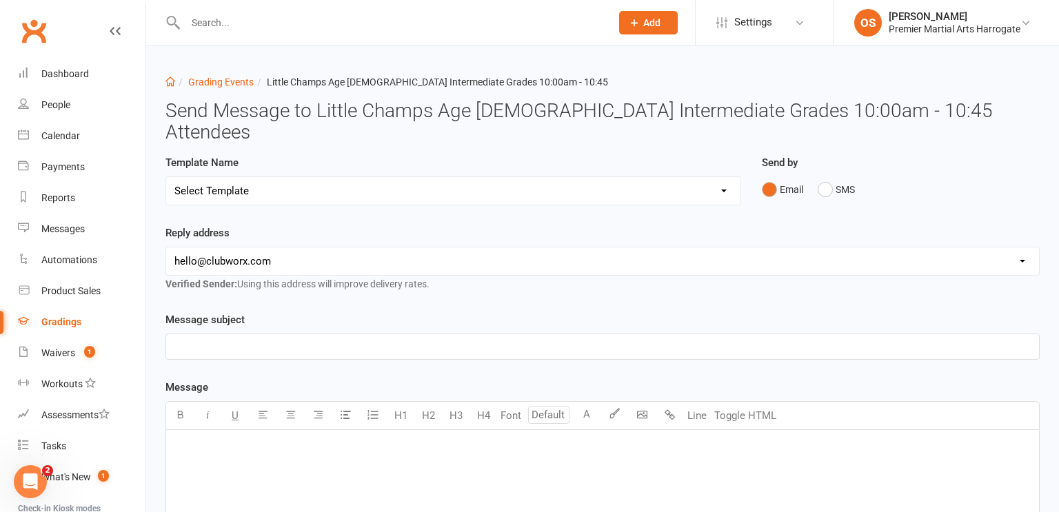
click at [571, 179] on select "Select Template [Email] Confirmation of Successful Grading [Email] Grading Even…" at bounding box center [453, 191] width 574 height 28
select select "3"
click at [166, 177] on select "Select Template [Email] Confirmation of Successful Grading [Email] Grading Even…" at bounding box center [453, 191] width 574 height 28
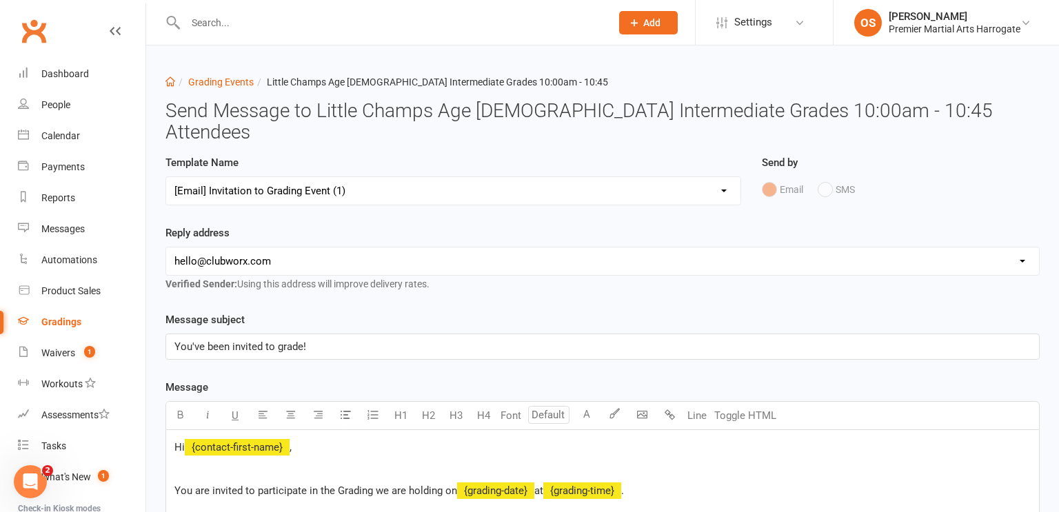
scroll to position [562, 0]
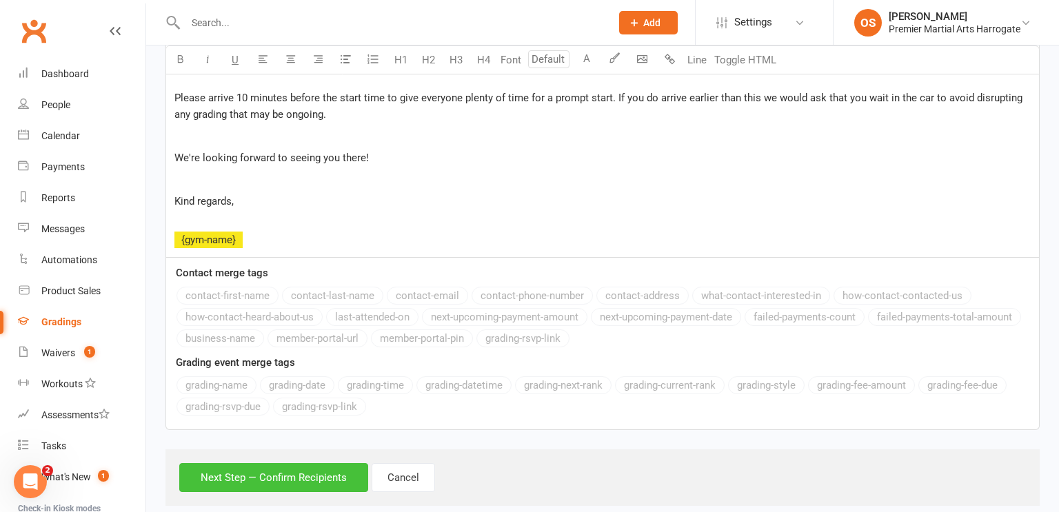
click at [286, 464] on button "Next Step — Confirm Recipients" at bounding box center [273, 477] width 189 height 29
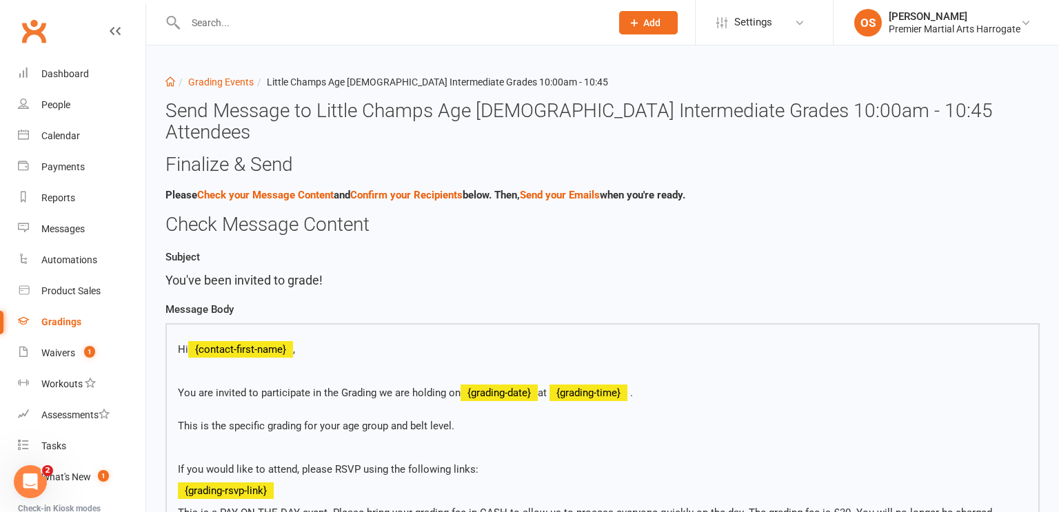
scroll to position [527, 0]
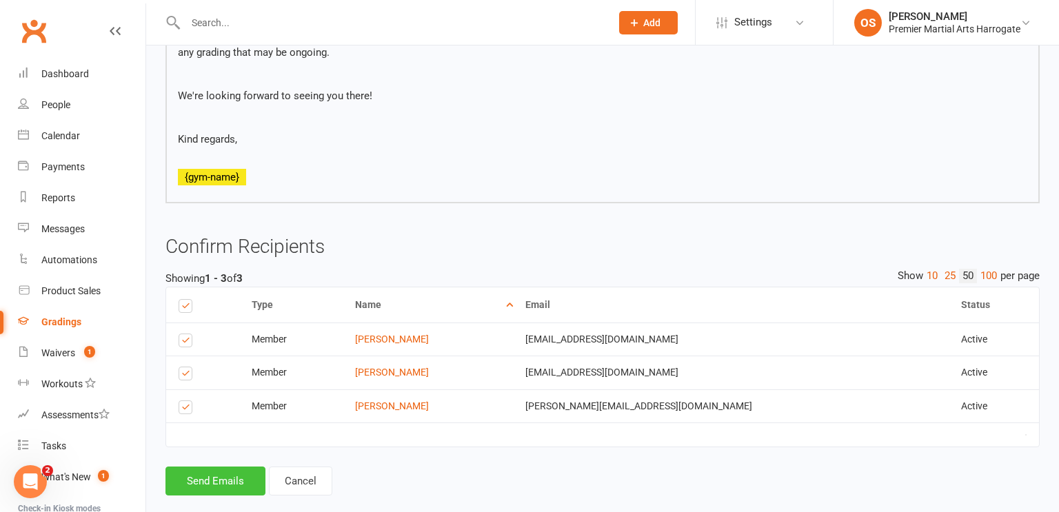
click at [232, 467] on button "Send Emails" at bounding box center [215, 481] width 100 height 29
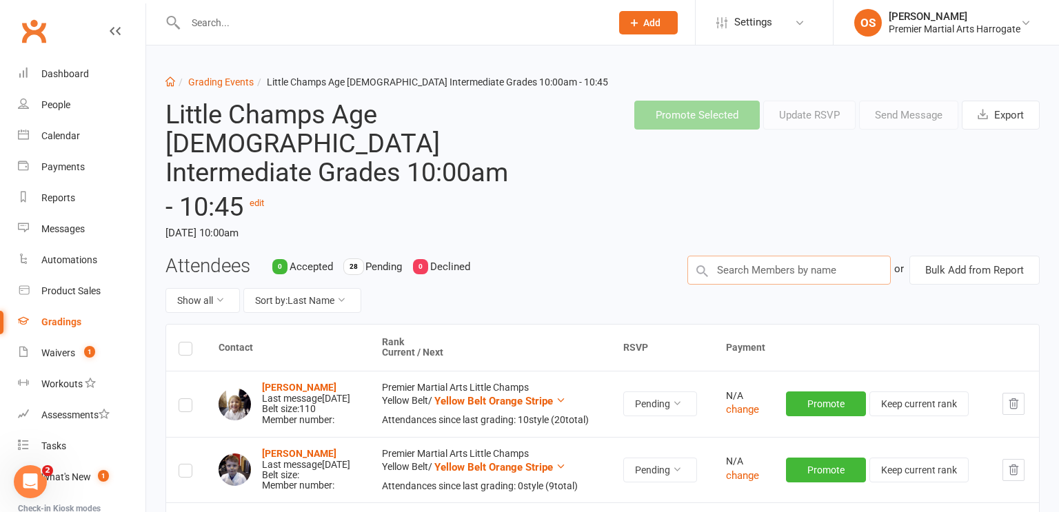
click at [791, 256] on input "text" at bounding box center [788, 270] width 203 height 29
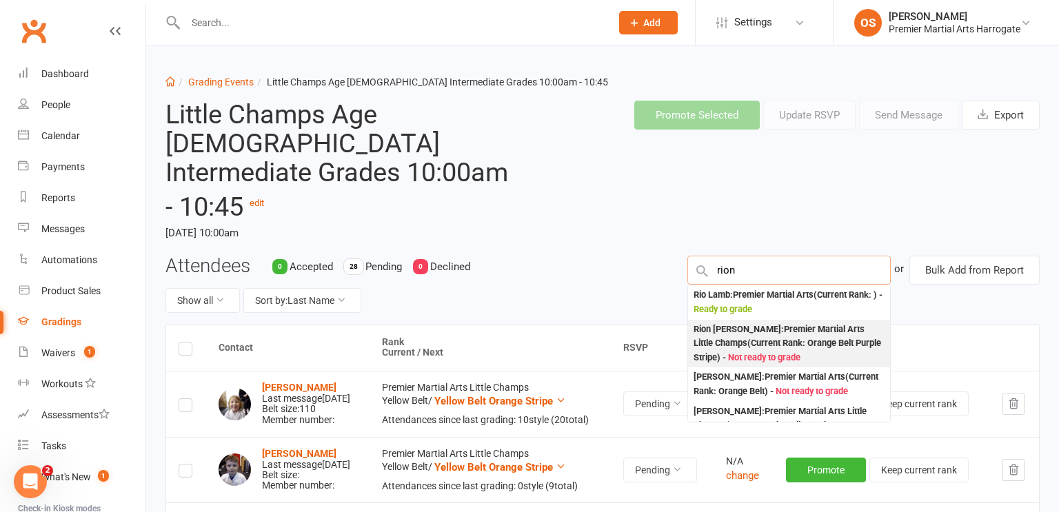
type input "rion"
click at [775, 323] on div "Rion Julian Burata-Sanchez : Premier Martial Arts Little Champs (Current Rank: …" at bounding box center [788, 344] width 191 height 43
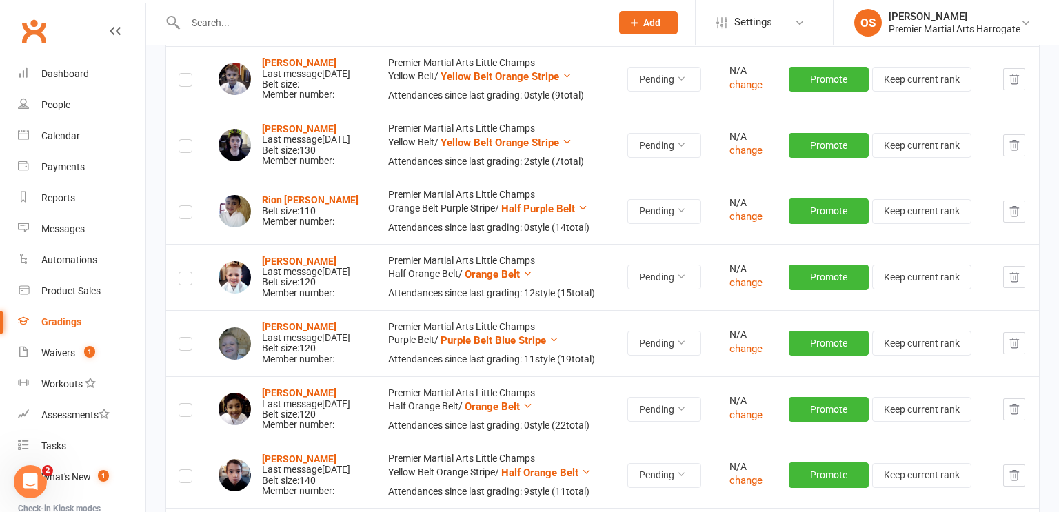
scroll to position [395, 0]
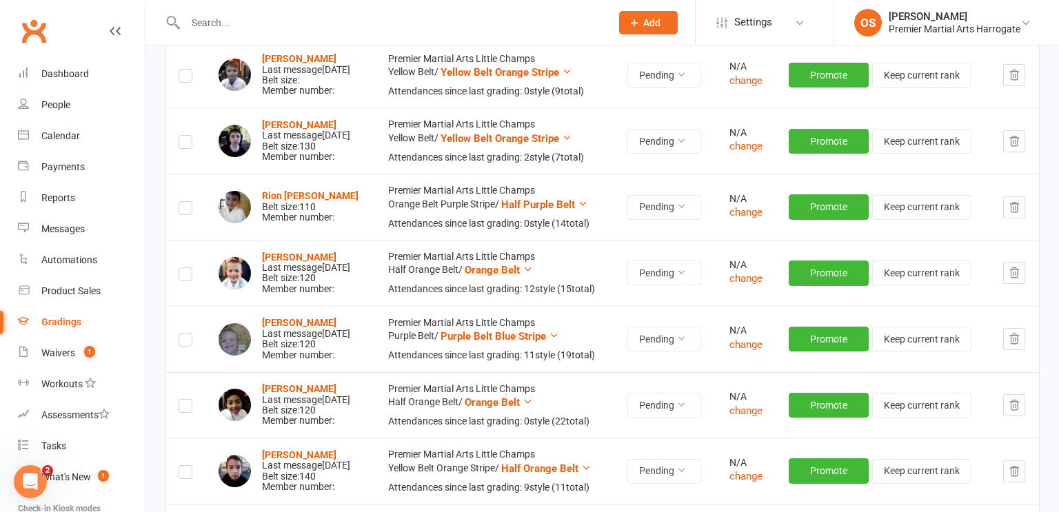
click at [186, 210] on label at bounding box center [186, 210] width 14 height 0
click at [186, 202] on input "checkbox" at bounding box center [186, 202] width 14 height 0
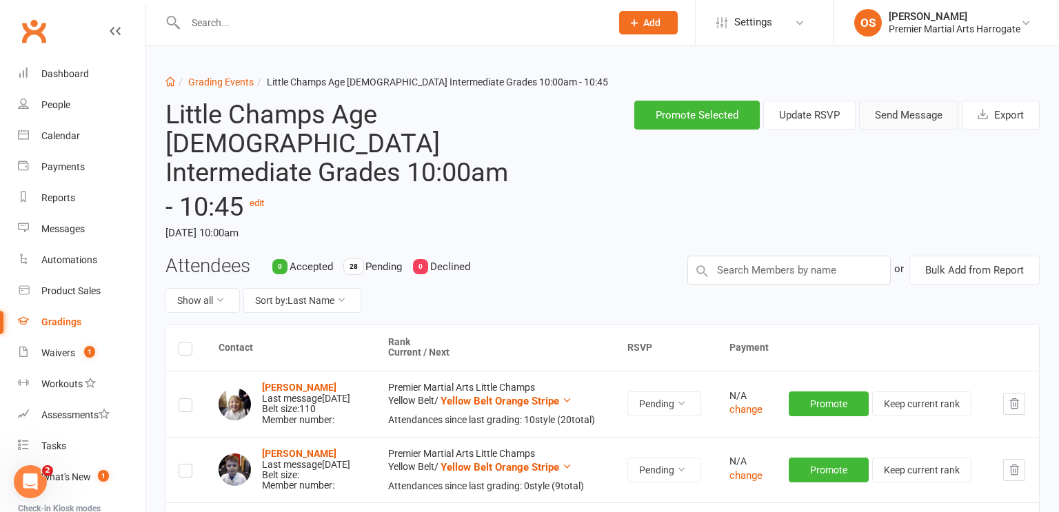
click at [900, 123] on button "Send Message" at bounding box center [908, 115] width 99 height 29
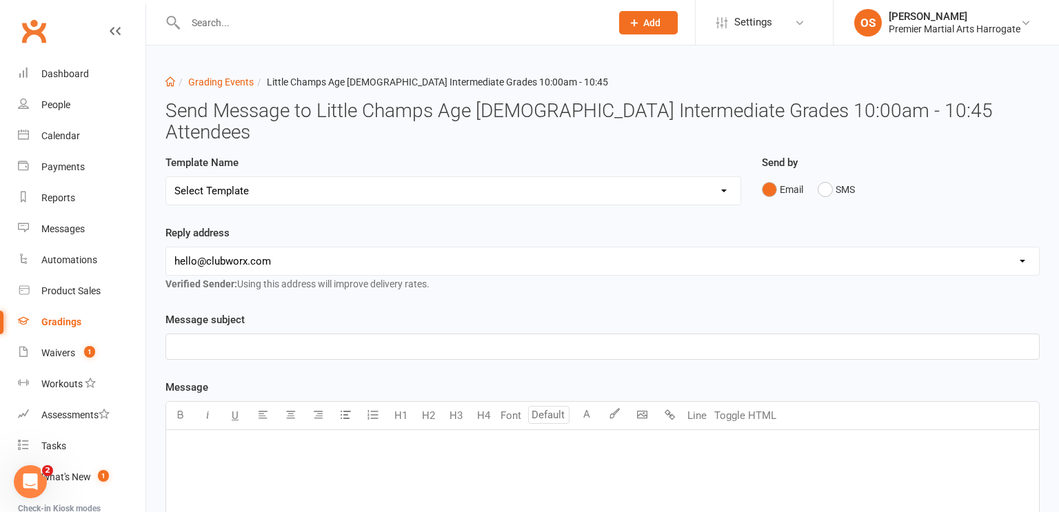
click at [752, 247] on select "hello@clubworx.com info@pmaharrogate.com" at bounding box center [602, 261] width 873 height 28
click at [719, 177] on select "Select Template [Email] Confirmation of Successful Grading [Email] Grading Even…" at bounding box center [453, 191] width 574 height 28
select select "3"
click at [166, 177] on select "Select Template [Email] Confirmation of Successful Grading [Email] Grading Even…" at bounding box center [453, 191] width 574 height 28
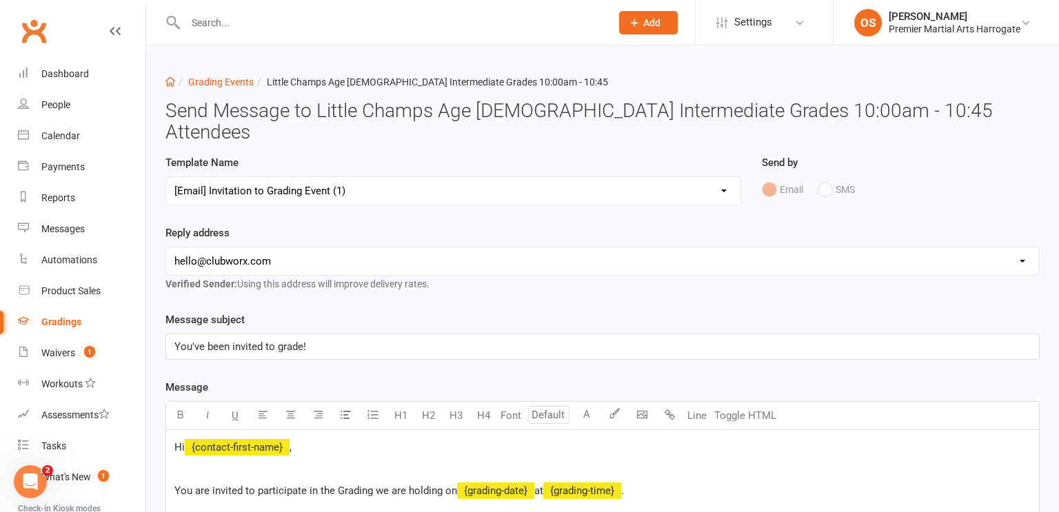
scroll to position [562, 0]
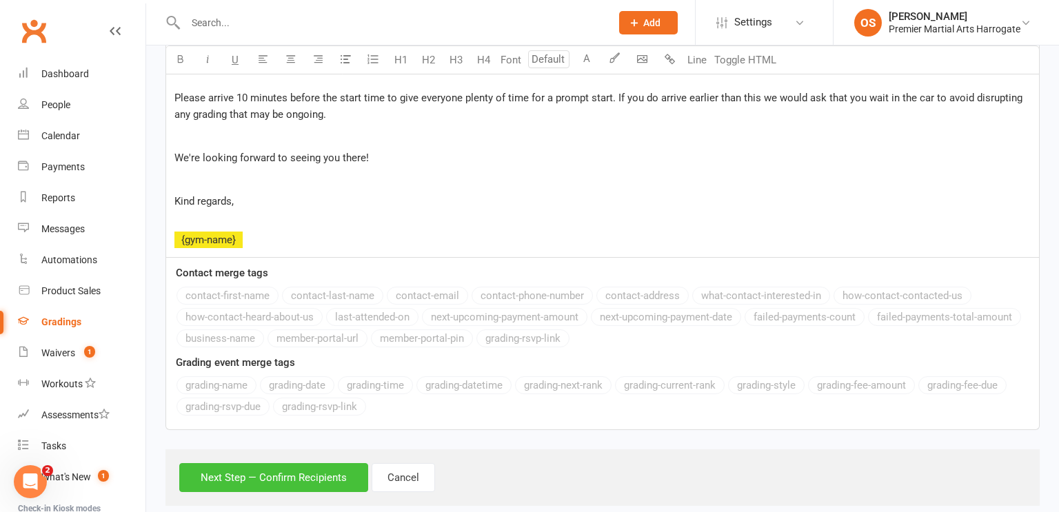
click at [322, 463] on button "Next Step — Confirm Recipients" at bounding box center [273, 477] width 189 height 29
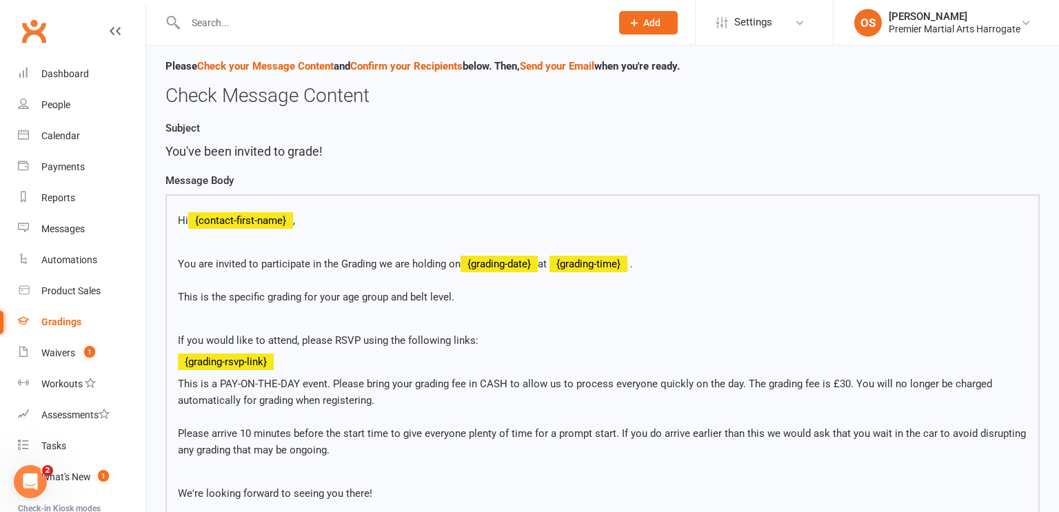
scroll to position [460, 0]
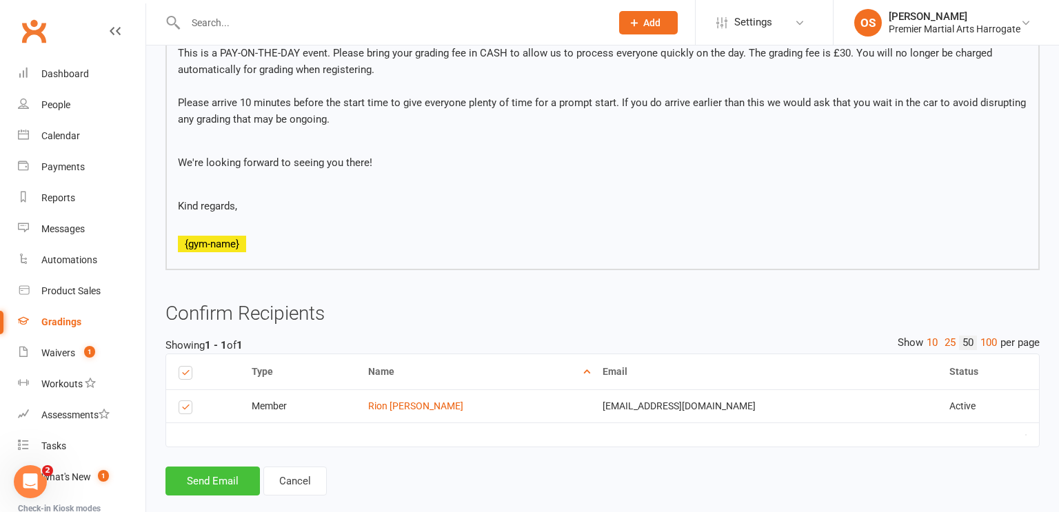
click at [217, 467] on button "Send Email" at bounding box center [212, 481] width 94 height 29
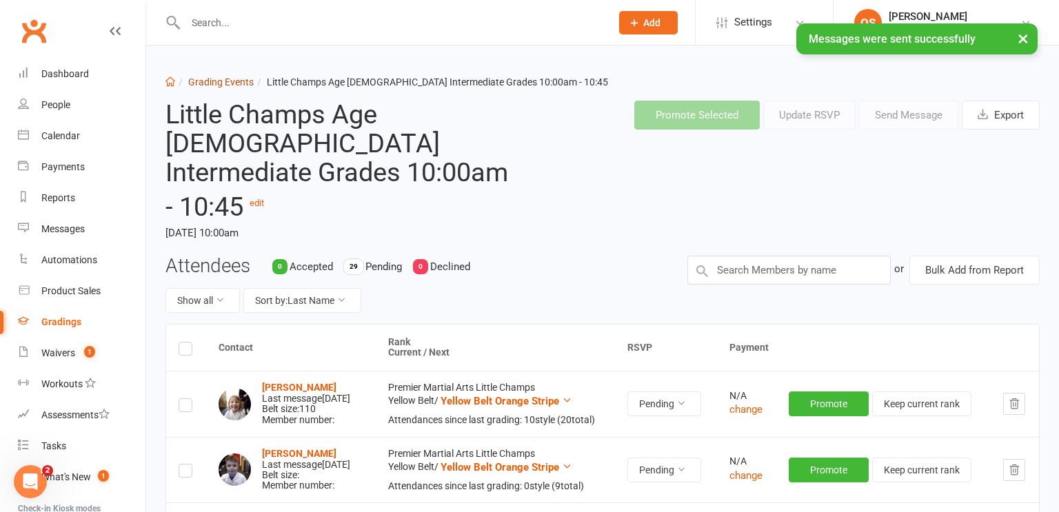
click at [226, 80] on link "Grading Events" at bounding box center [220, 82] width 65 height 11
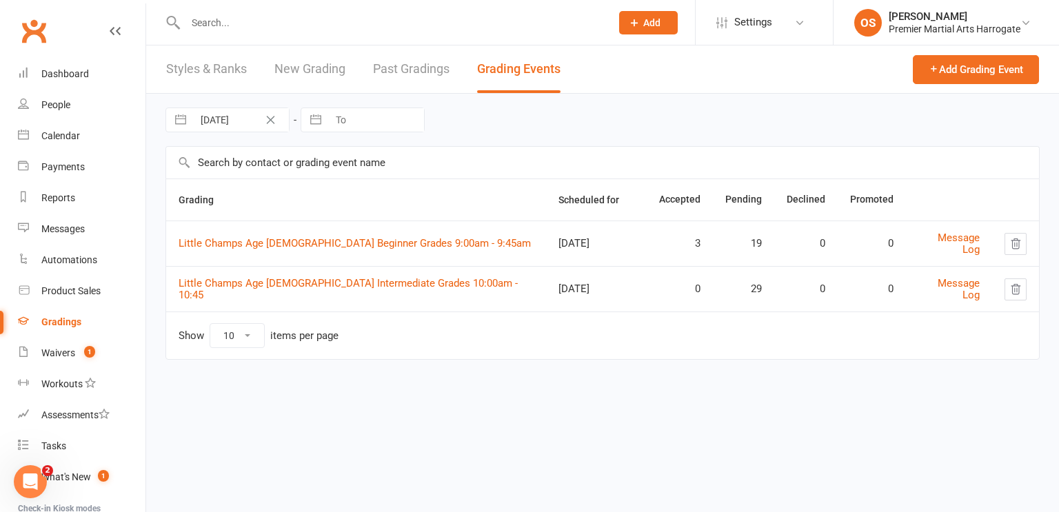
click at [294, 63] on link "New Grading" at bounding box center [309, 69] width 71 height 48
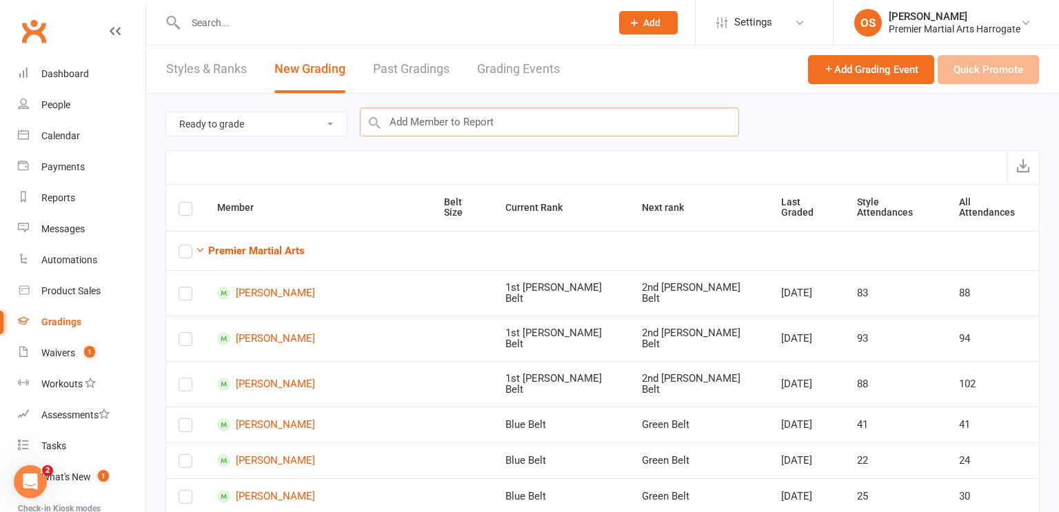
click at [584, 123] on input "text" at bounding box center [549, 122] width 379 height 29
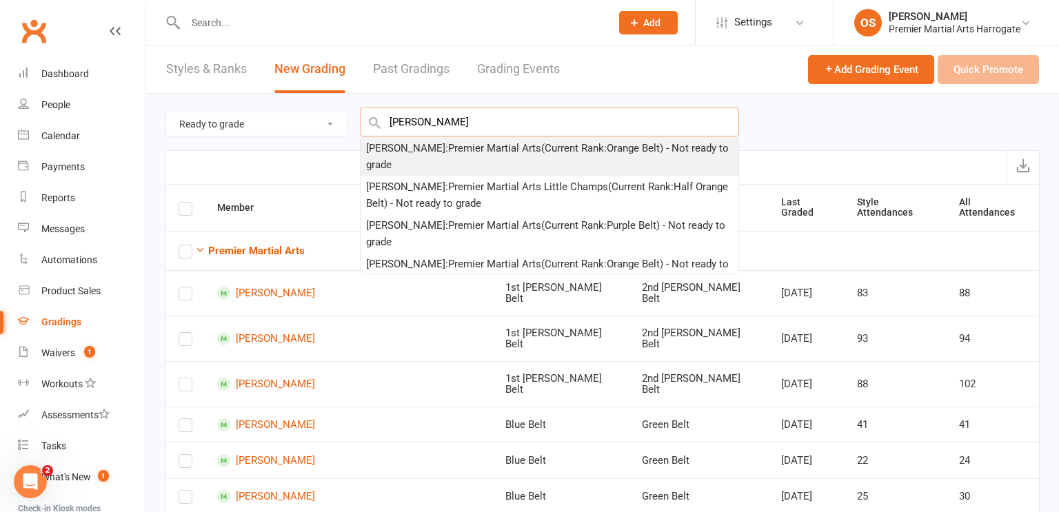
type input "Wyatt"
click at [560, 150] on div "Wyatt Churchill : Premier Martial Arts (Current Rank: Orange Belt ) - Not ready…" at bounding box center [549, 156] width 367 height 33
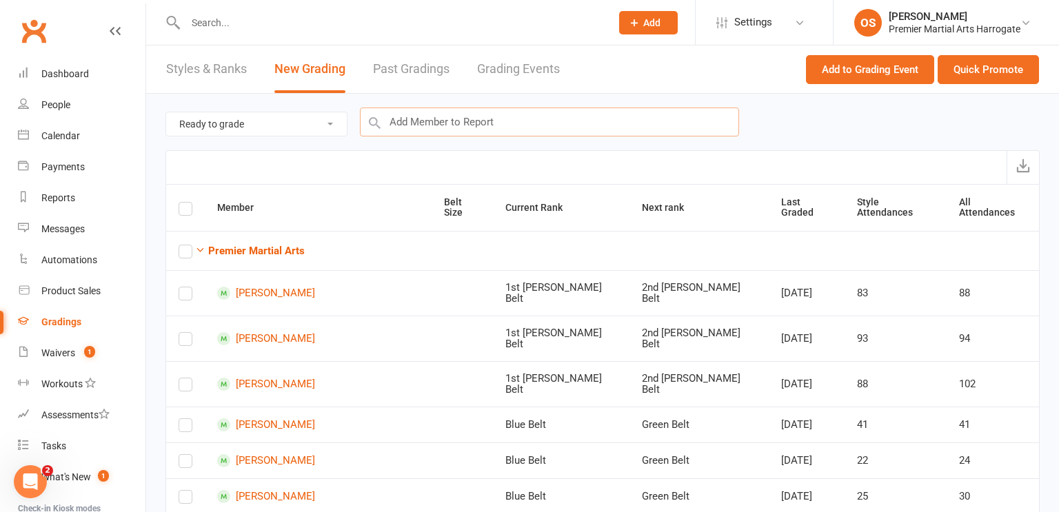
click at [531, 117] on input "text" at bounding box center [549, 122] width 379 height 29
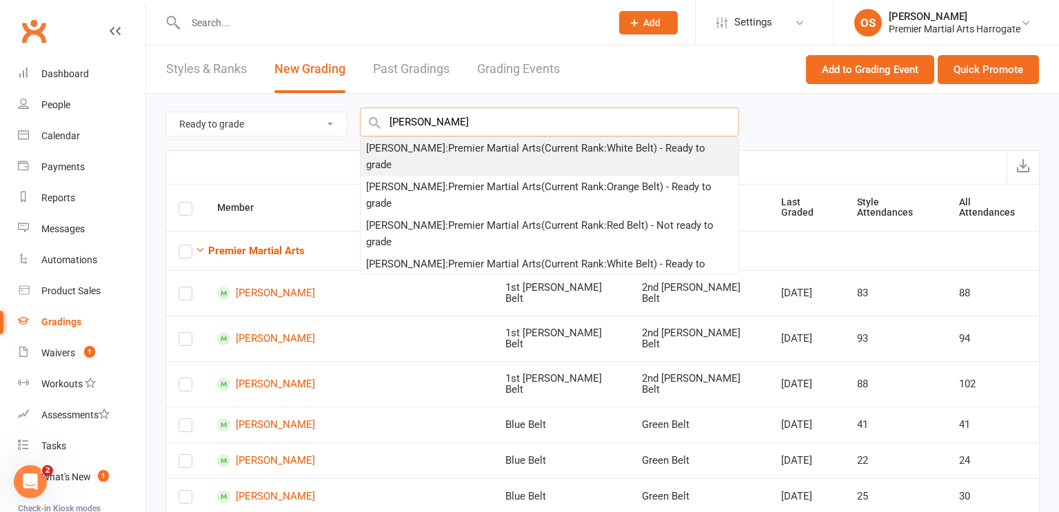
type input "Shay Jenk"
click at [514, 149] on div "Shay Jenkins : Premier Martial Arts (Current Rank: White Belt ) - Ready to grade" at bounding box center [549, 156] width 367 height 33
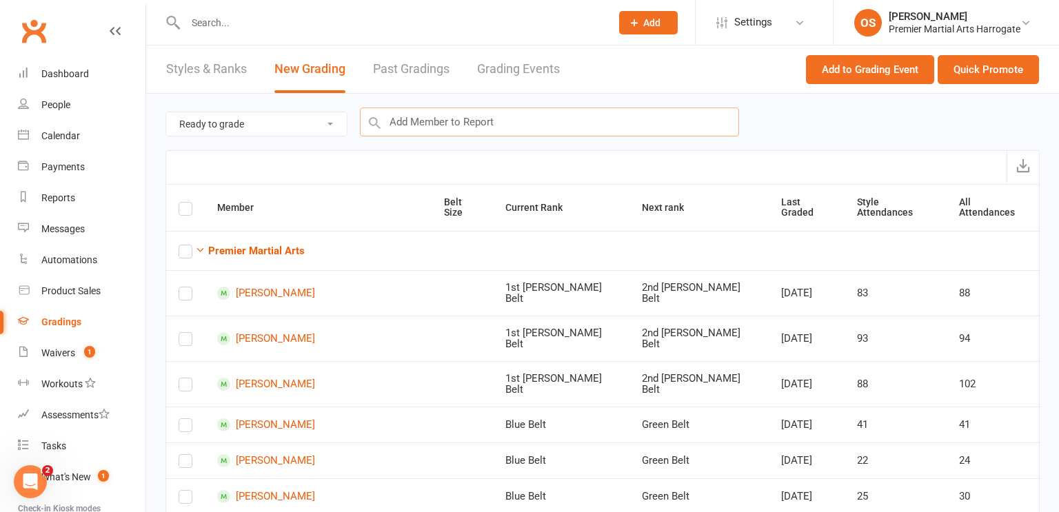
click at [518, 123] on input "text" at bounding box center [549, 122] width 379 height 29
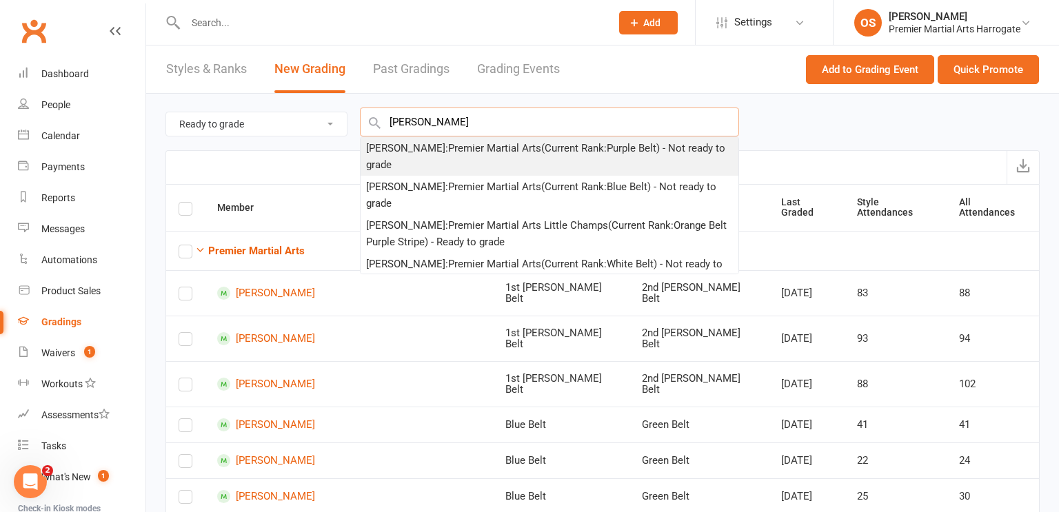
type input "William rolf"
click at [502, 152] on div "William Rolfe : Premier Martial Arts (Current Rank: Purple Belt ) - Not ready t…" at bounding box center [549, 156] width 367 height 33
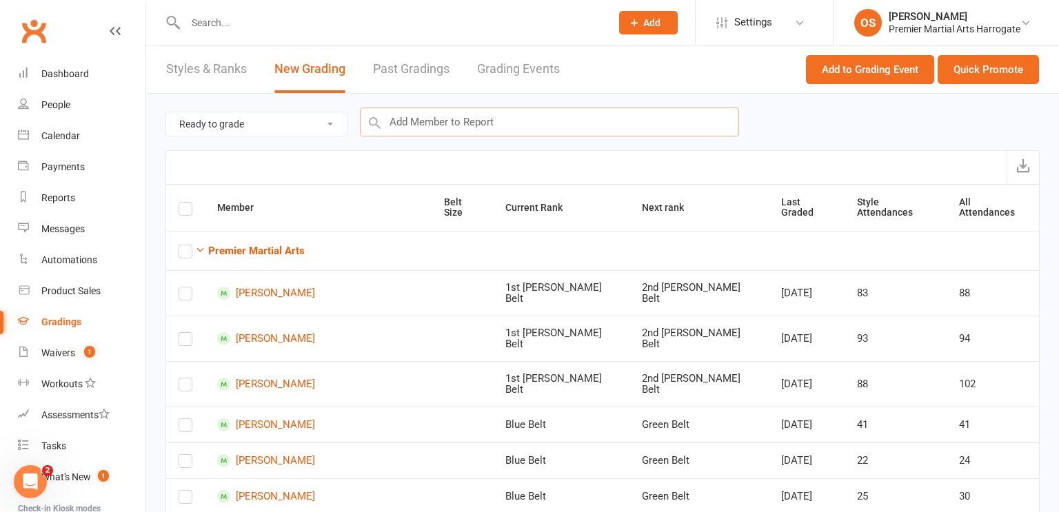
click at [603, 117] on input "text" at bounding box center [549, 122] width 379 height 29
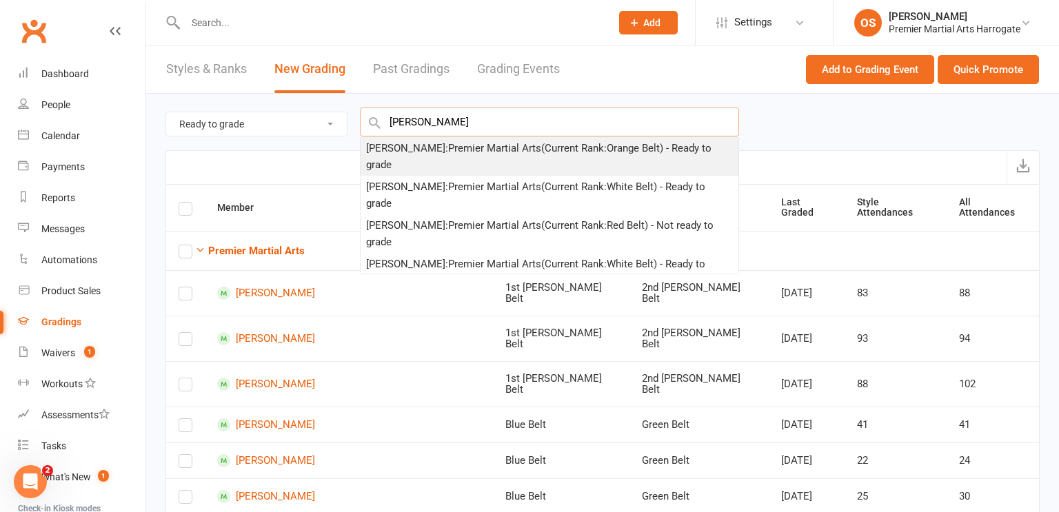
type input "Jada Jenk"
click at [585, 147] on div "Jada Jenkins : Premier Martial Arts (Current Rank: Orange Belt ) - Ready to gra…" at bounding box center [549, 156] width 367 height 33
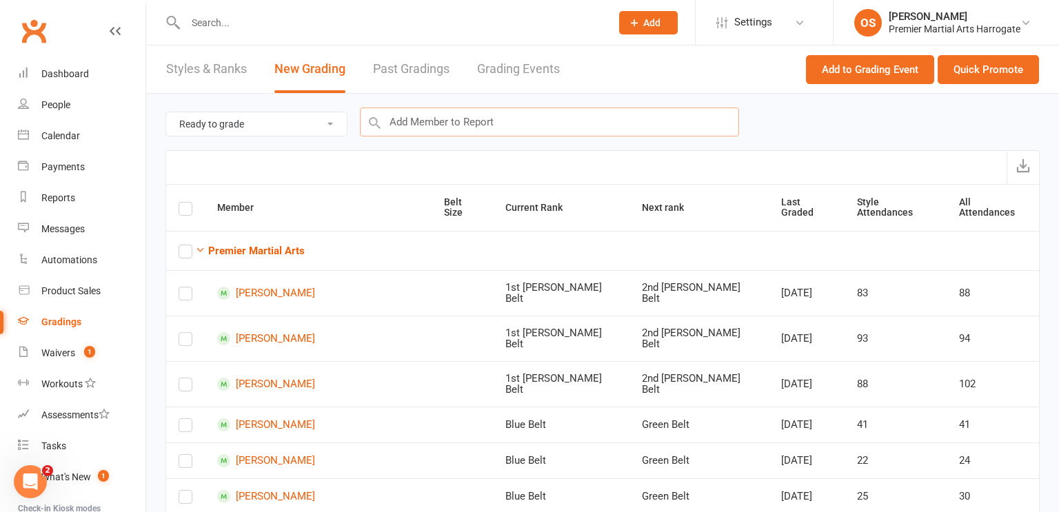
click at [550, 122] on input "text" at bounding box center [549, 122] width 379 height 29
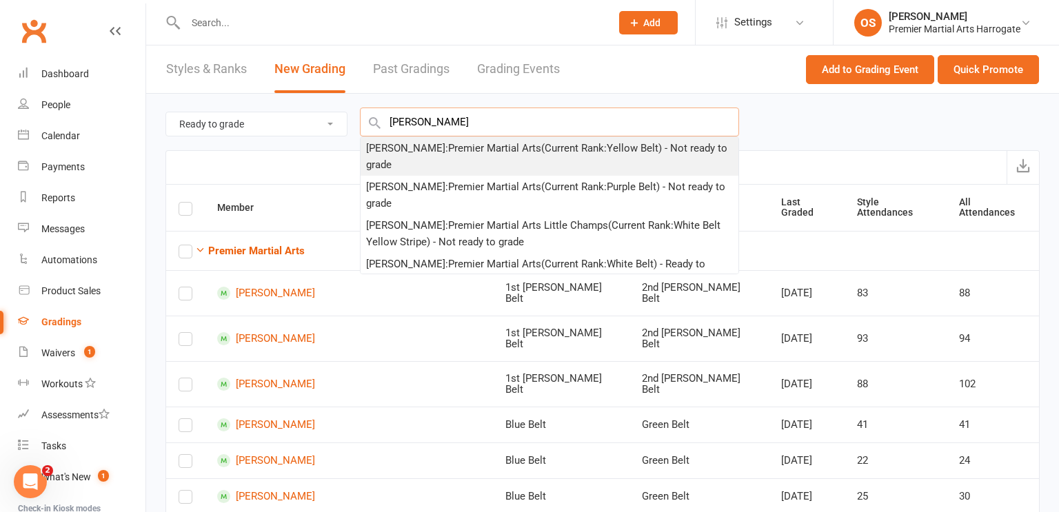
type input "papp"
click at [543, 152] on div "Elizabeth Papp : Premier Martial Arts (Current Rank: Yellow Belt ) - Not ready …" at bounding box center [549, 156] width 367 height 33
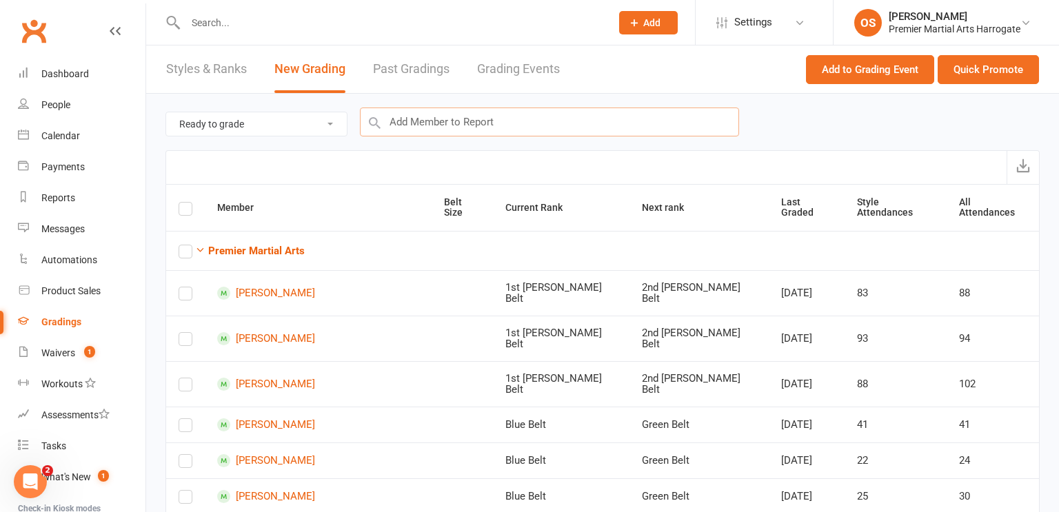
click at [558, 121] on input "text" at bounding box center [549, 122] width 379 height 29
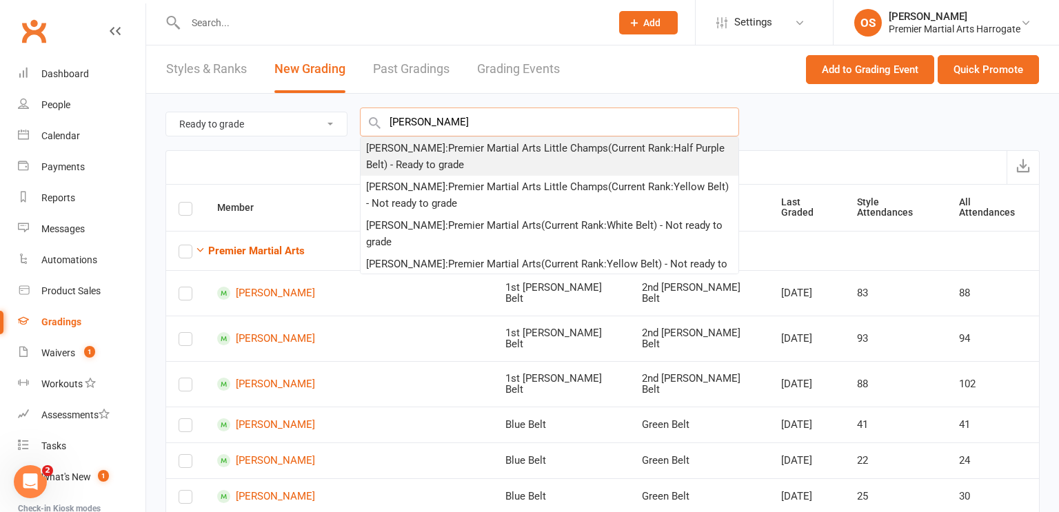
type input "harvey shaw"
click at [543, 159] on div "Harvey Shaw : Premier Martial Arts Little Champs (Current Rank: Half Purple Bel…" at bounding box center [549, 156] width 367 height 33
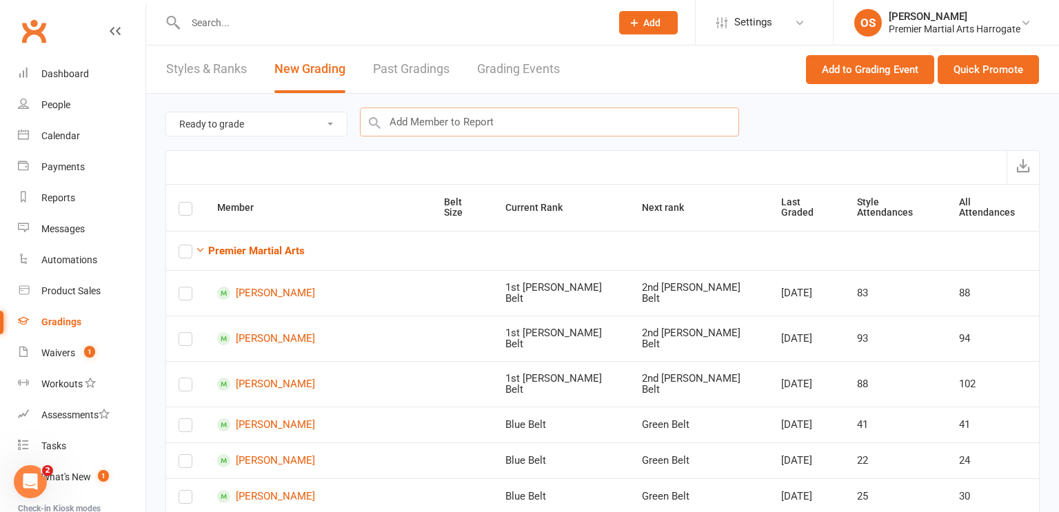
click at [642, 119] on input "text" at bounding box center [549, 122] width 379 height 29
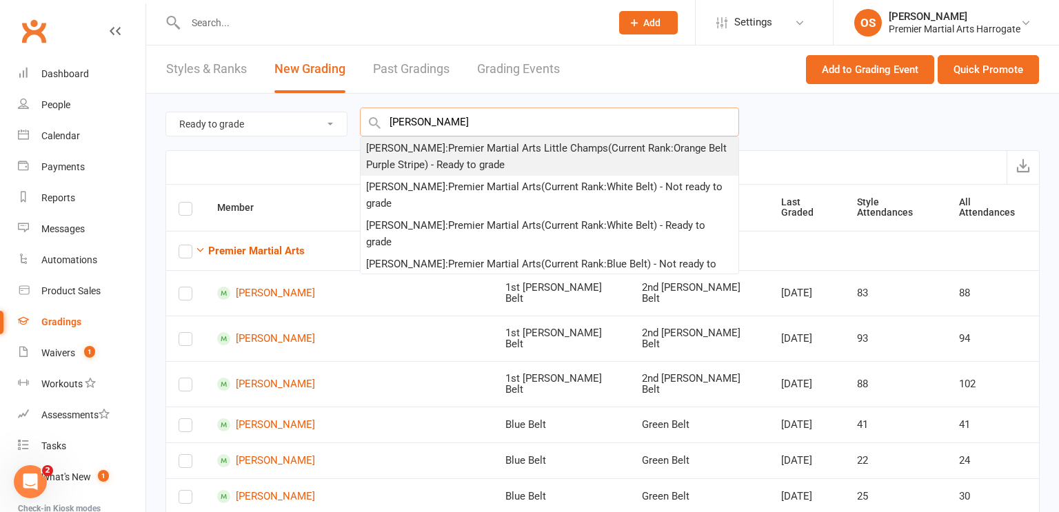
type input "william monks"
click at [605, 153] on div "William Monks : Premier Martial Arts Little Champs (Current Rank: Orange Belt P…" at bounding box center [549, 156] width 367 height 33
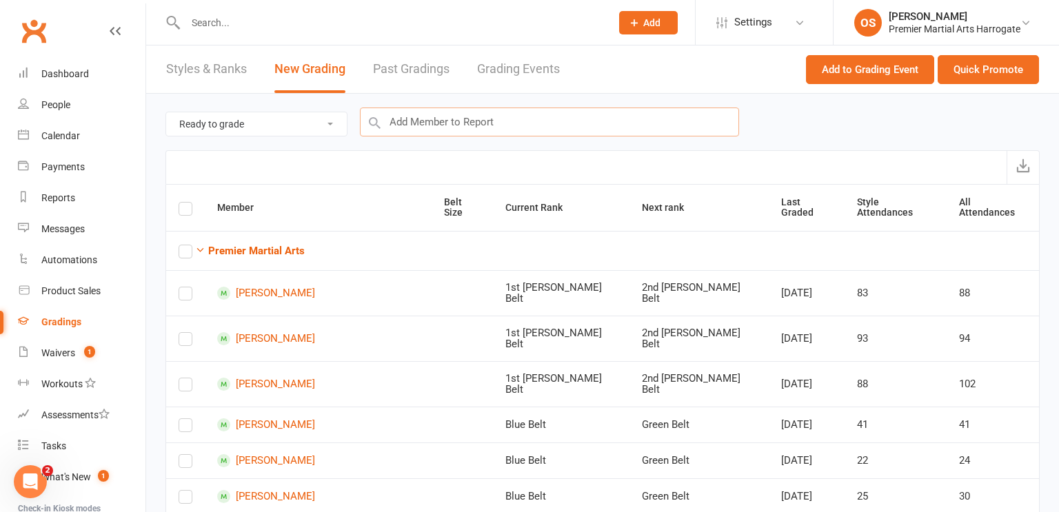
click at [617, 119] on input "text" at bounding box center [549, 122] width 379 height 29
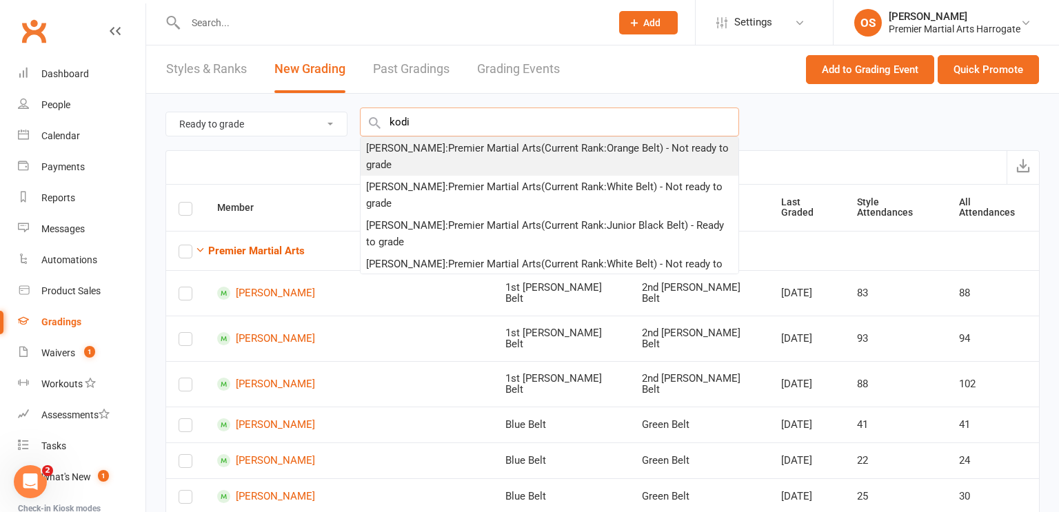
type input "kodi"
click at [602, 152] on div "Kodi I Deighton : Premier Martial Arts (Current Rank: Orange Belt ) - Not ready…" at bounding box center [549, 156] width 367 height 33
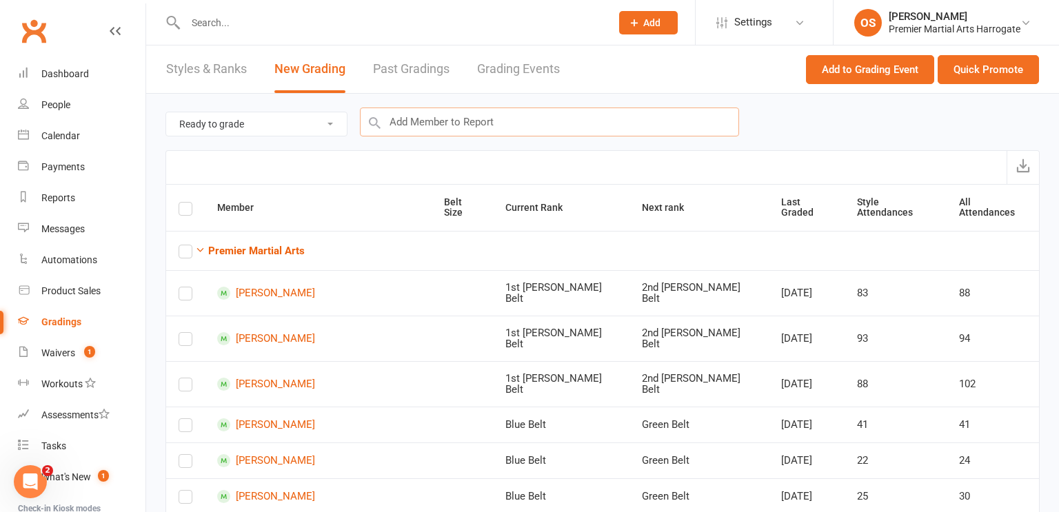
click at [610, 131] on input "text" at bounding box center [549, 122] width 379 height 29
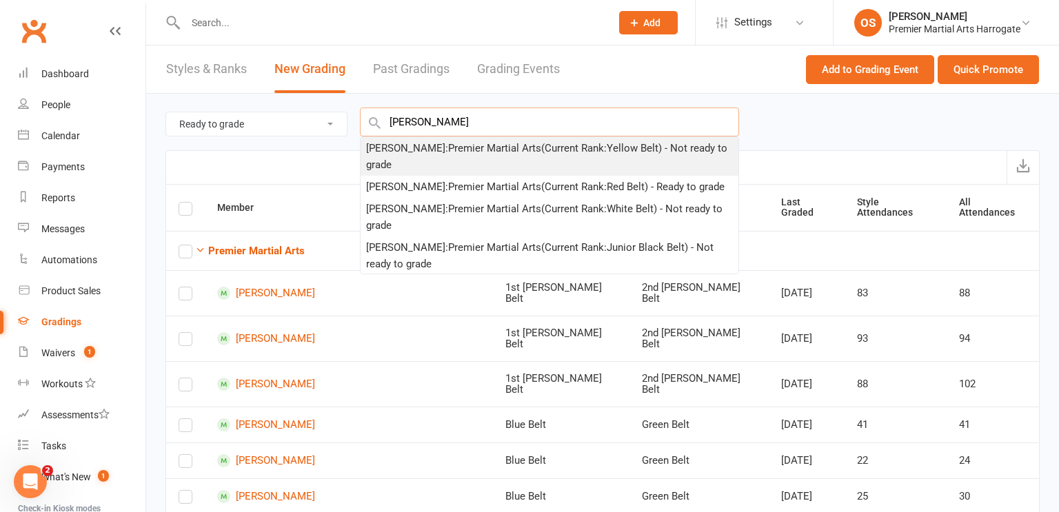
type input "ella"
click at [591, 154] on div "Ella Worden : Premier Martial Arts (Current Rank: Yellow Belt ) - Not ready to …" at bounding box center [549, 156] width 367 height 33
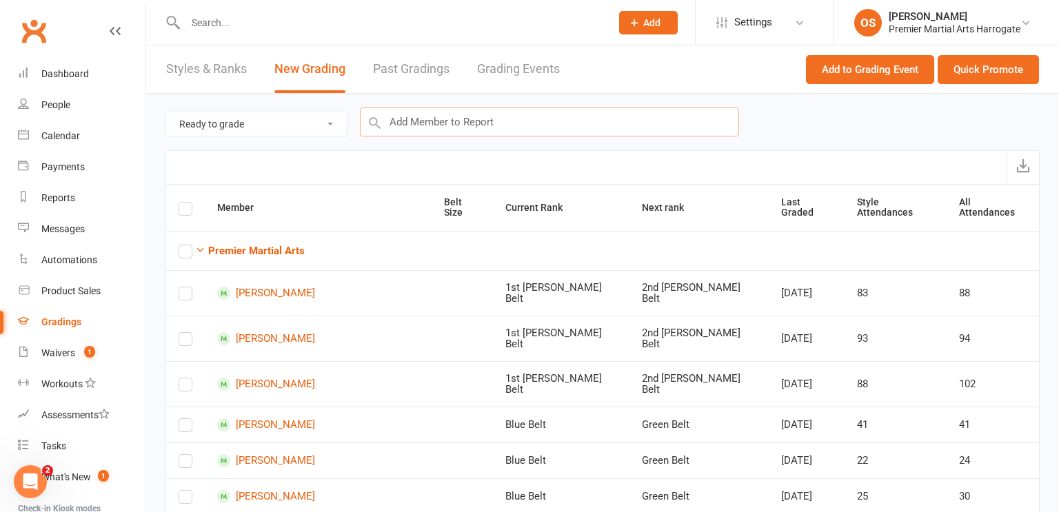
click at [634, 122] on input "text" at bounding box center [549, 122] width 379 height 29
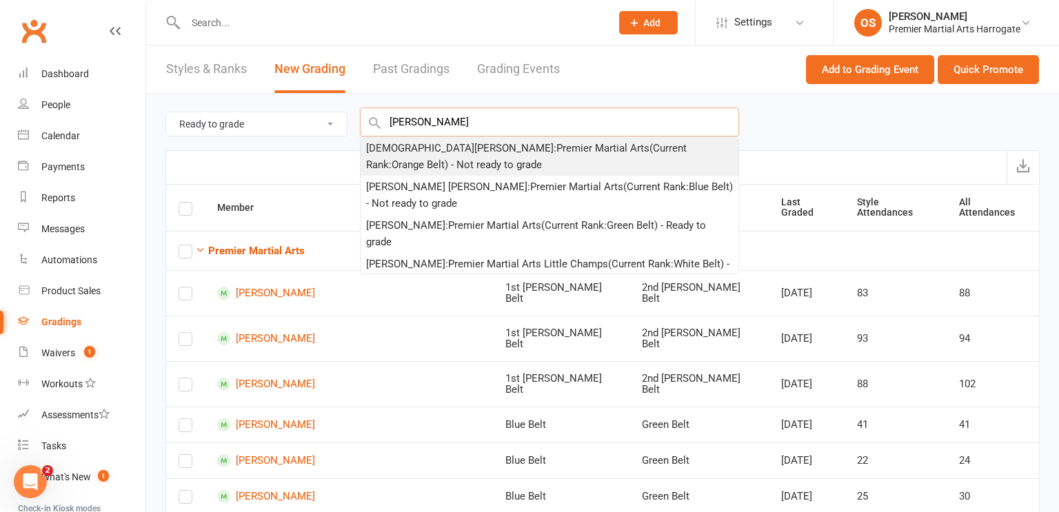
type input "cristian"
click at [611, 155] on div "Cristian Heredea : Premier Martial Arts (Current Rank: Orange Belt ) - Not read…" at bounding box center [549, 156] width 367 height 33
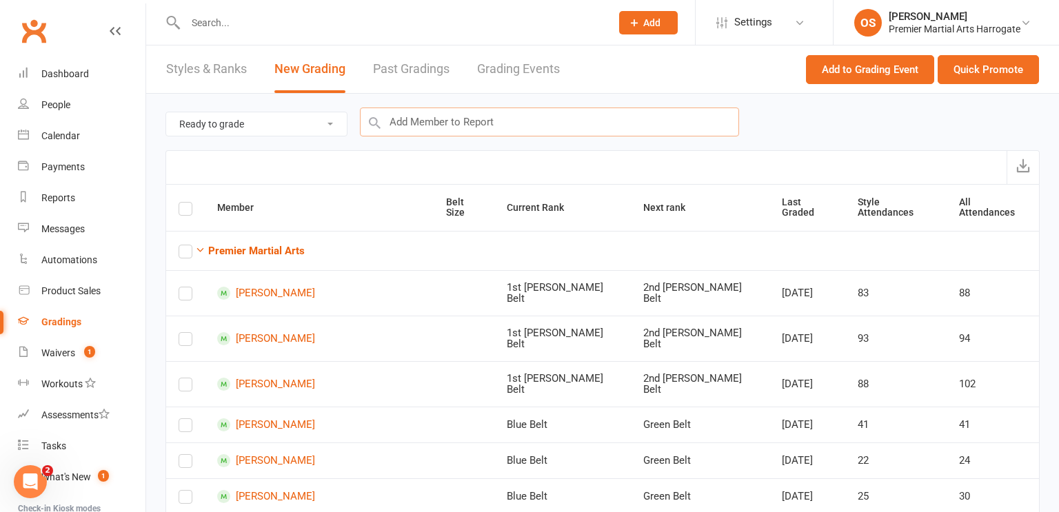
click at [540, 123] on input "text" at bounding box center [549, 122] width 379 height 29
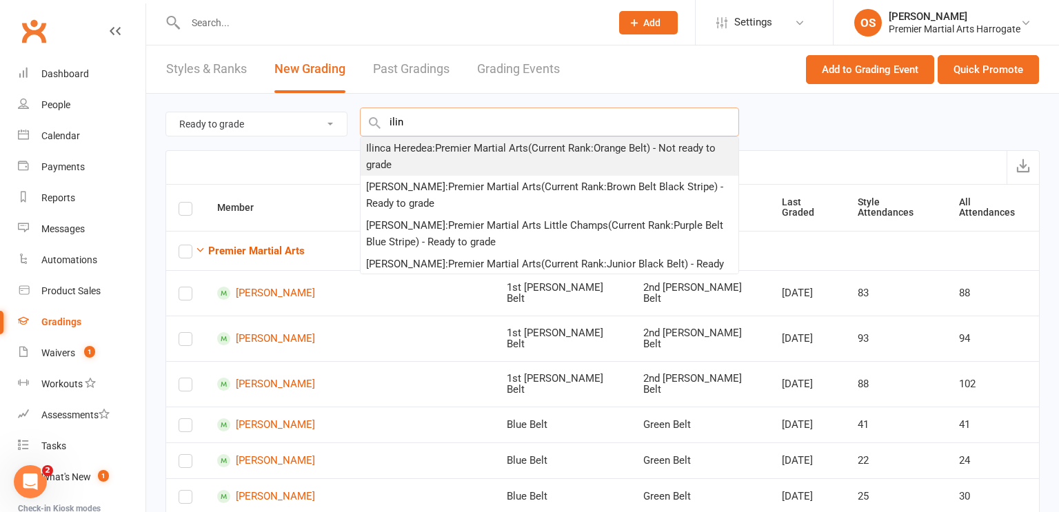
type input "ilin"
click at [531, 150] on div "Ilinca Heredea : Premier Martial Arts (Current Rank: Orange Belt ) - Not ready …" at bounding box center [549, 156] width 367 height 33
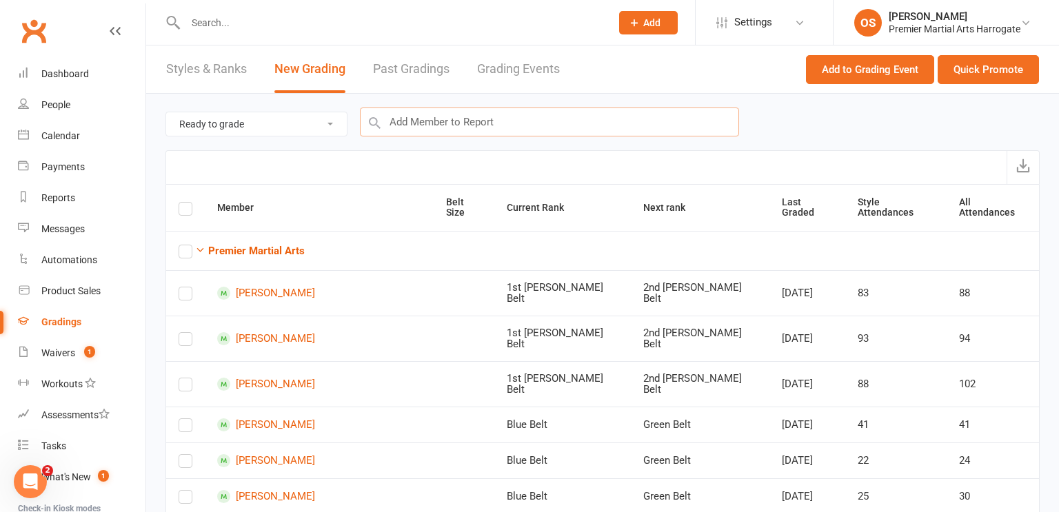
click at [647, 127] on input "text" at bounding box center [549, 122] width 379 height 29
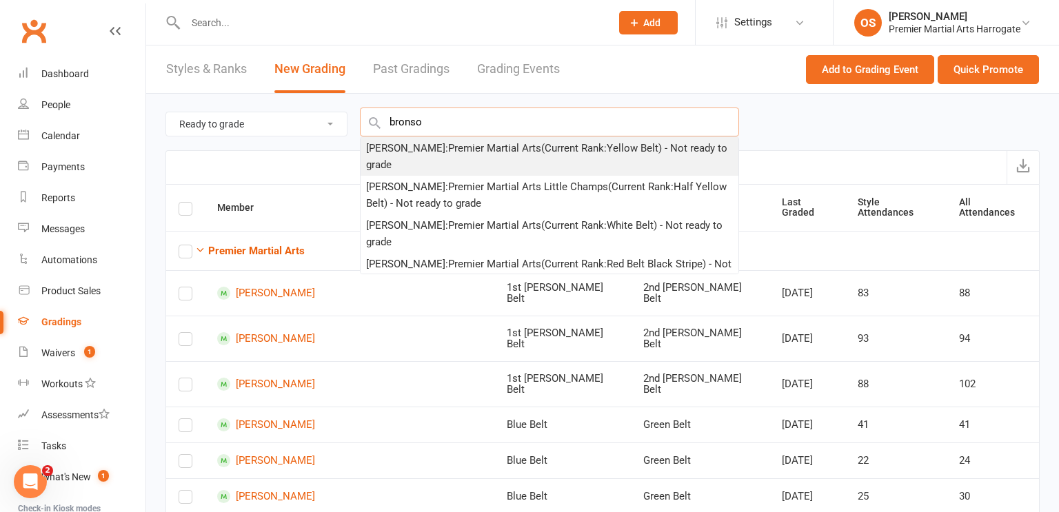
type input "bronso"
click at [657, 168] on div "Bronson Horner : Premier Martial Arts (Current Rank: Yellow Belt ) - Not ready …" at bounding box center [549, 156] width 367 height 33
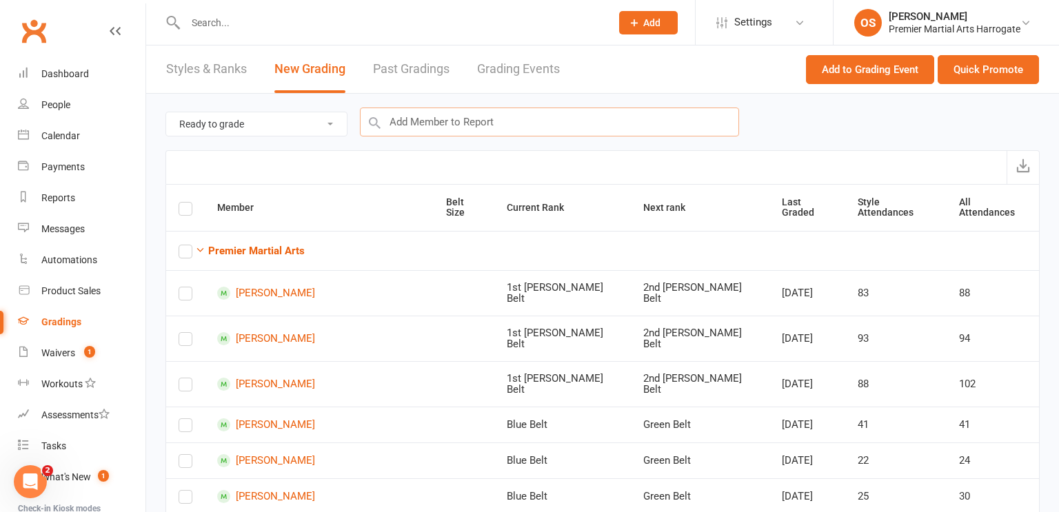
click at [621, 119] on input "text" at bounding box center [549, 122] width 379 height 29
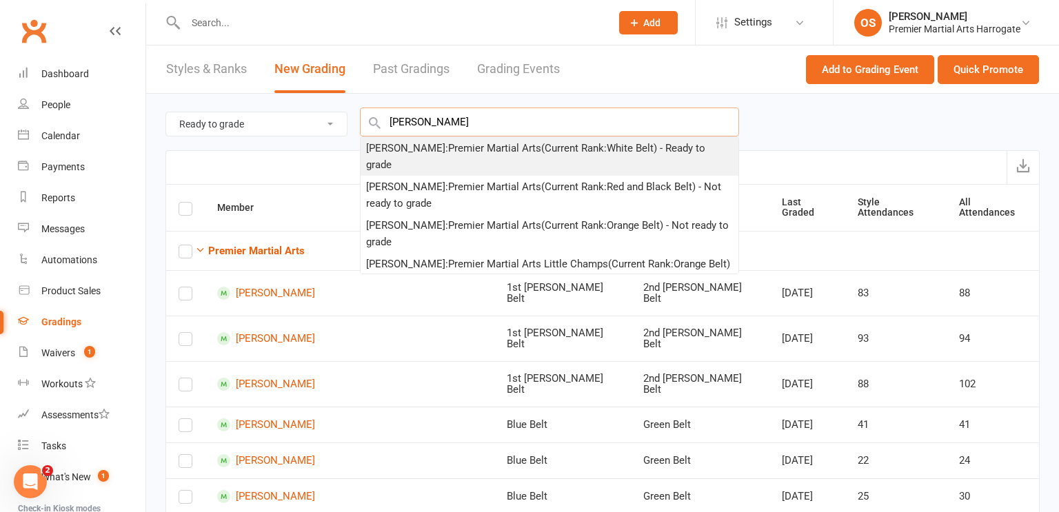
type input "oliver stone"
click at [611, 147] on div "Oliver Stone : Premier Martial Arts (Current Rank: White Belt ) - Ready to grade" at bounding box center [549, 156] width 367 height 33
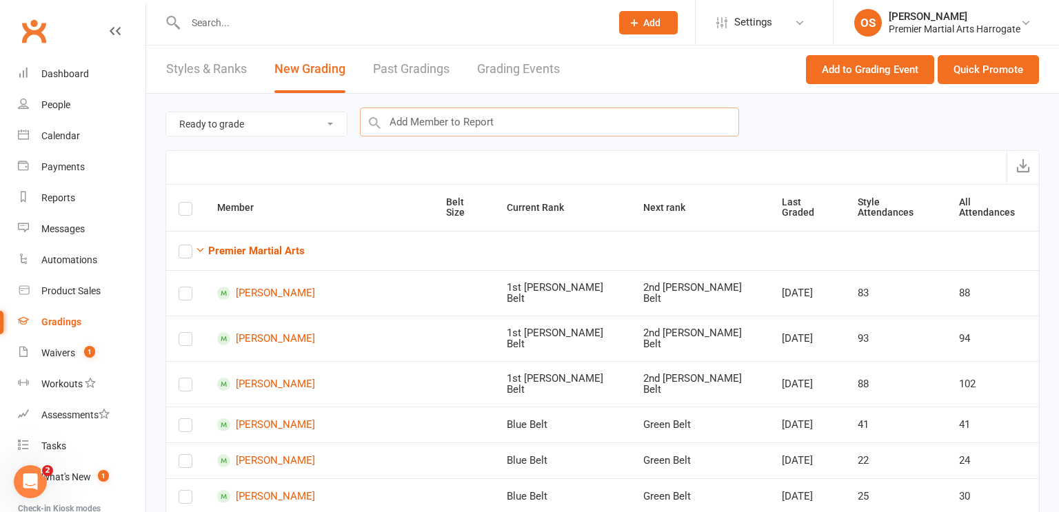
click at [578, 124] on input "text" at bounding box center [549, 122] width 379 height 29
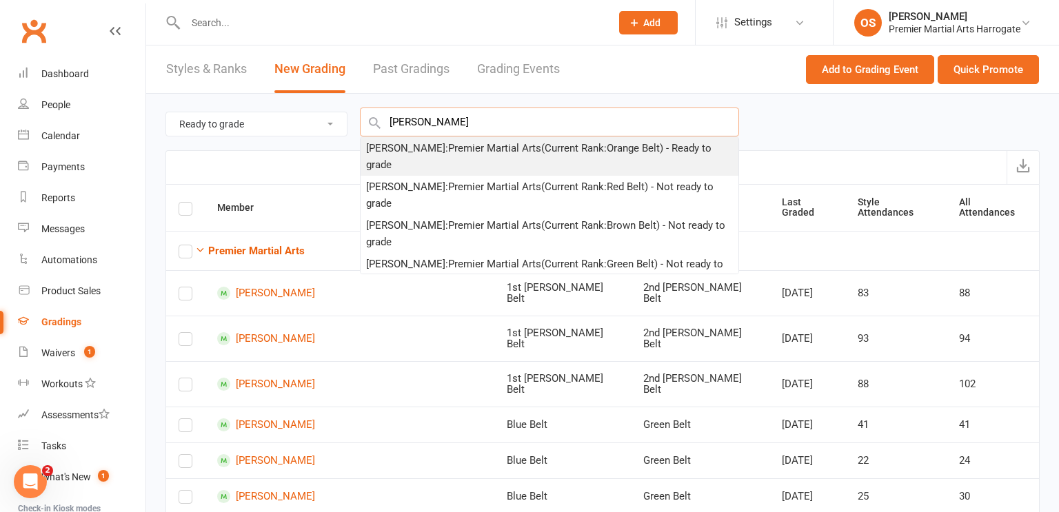
type input "xavier hai"
click at [574, 145] on div "Xavier Hailey : Premier Martial Arts (Current Rank: Orange Belt ) - Ready to gr…" at bounding box center [549, 156] width 367 height 33
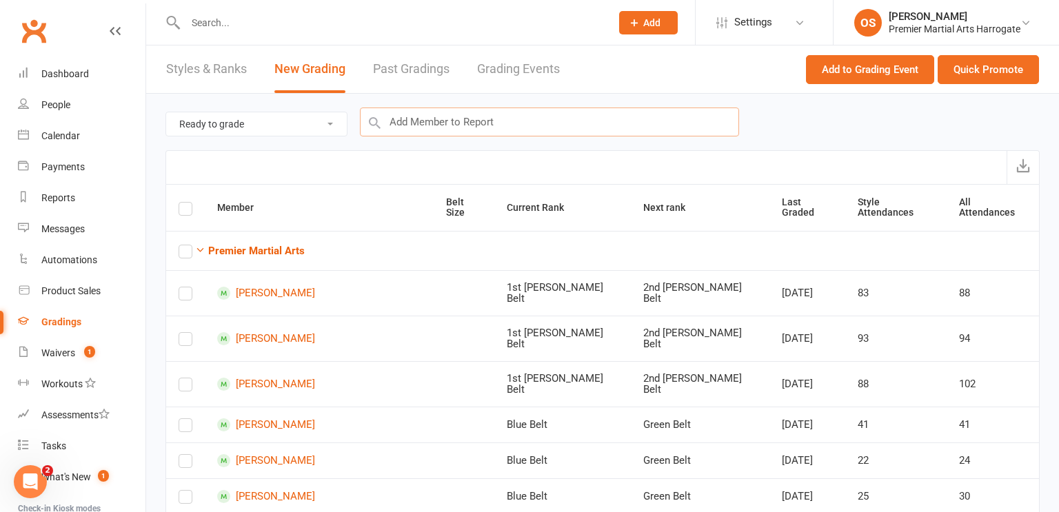
click at [592, 131] on input "text" at bounding box center [549, 122] width 379 height 29
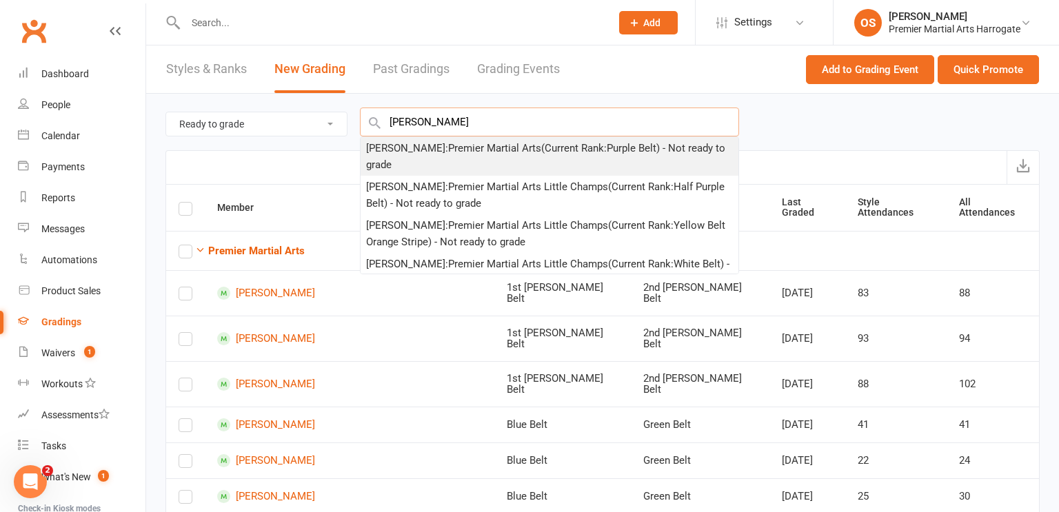
type input "eloise"
click at [583, 152] on div "Eloise Newall : Premier Martial Arts (Current Rank: Purple Belt ) - Not ready t…" at bounding box center [549, 156] width 367 height 33
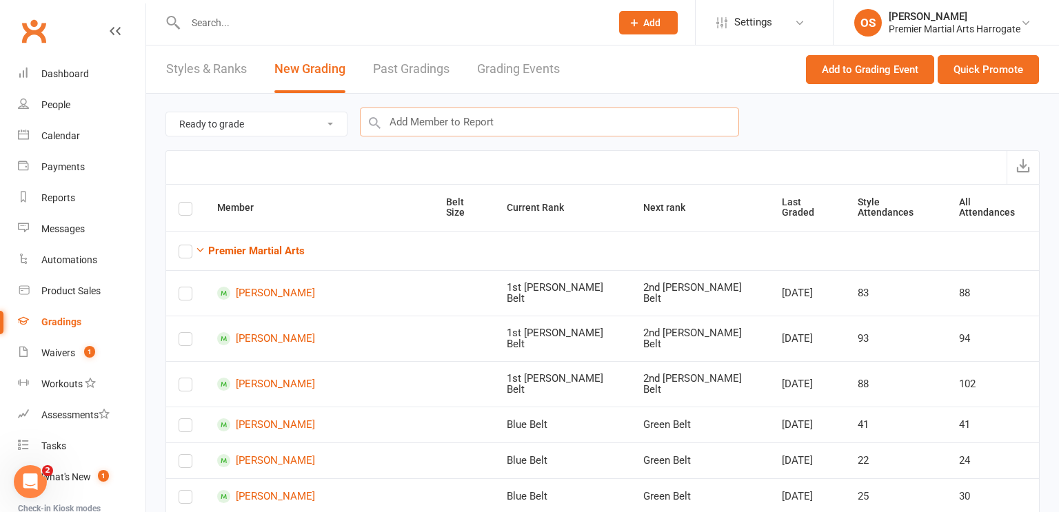
click at [666, 125] on input "text" at bounding box center [549, 122] width 379 height 29
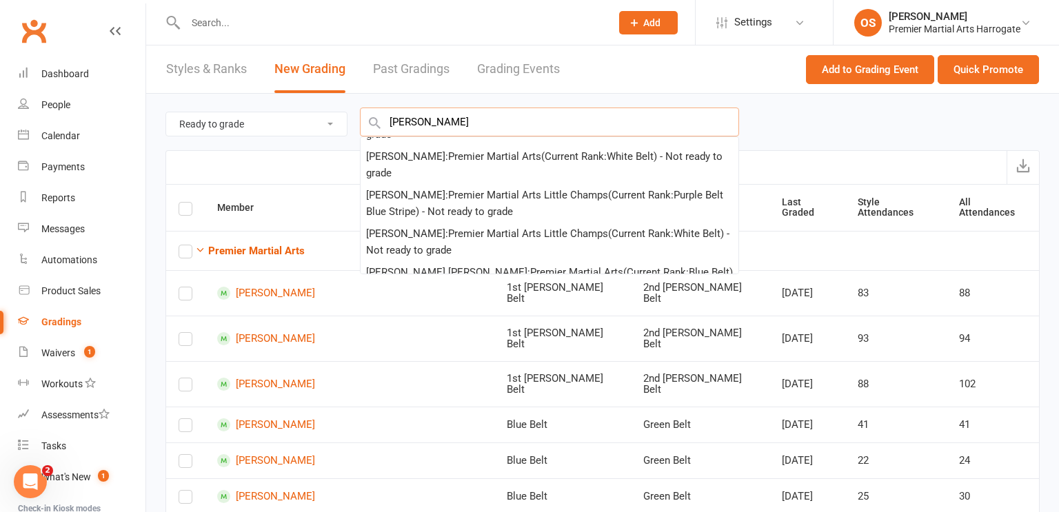
scroll to position [110, 0]
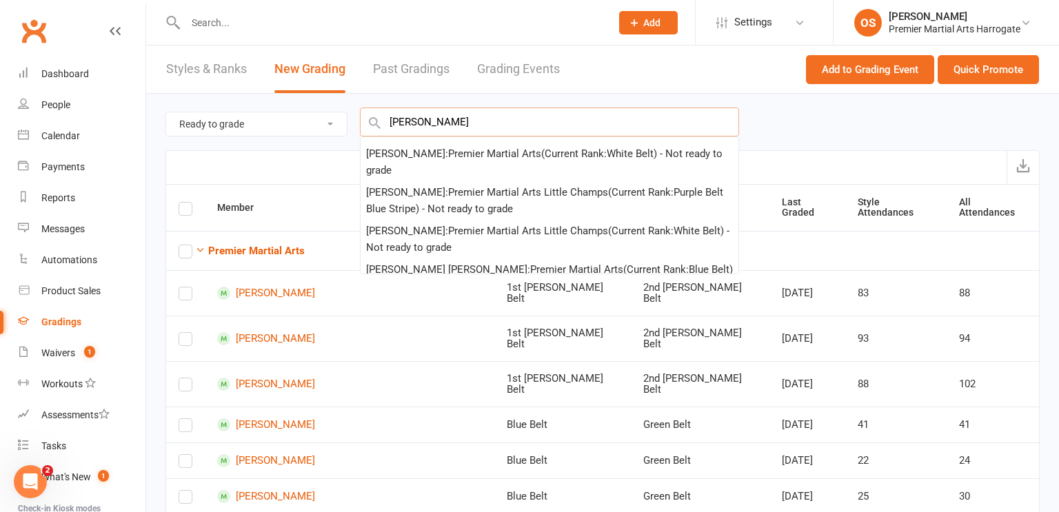
type input "James"
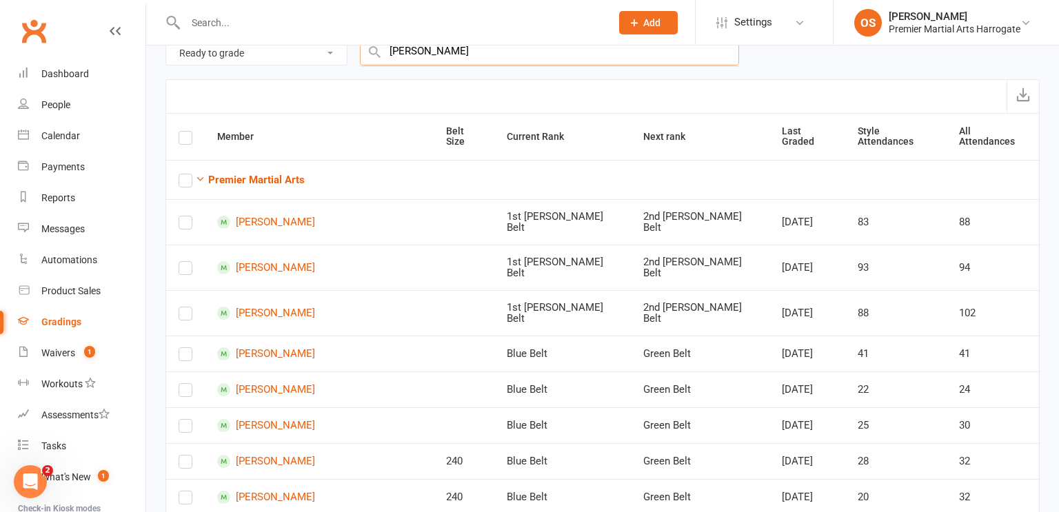
scroll to position [0, 0]
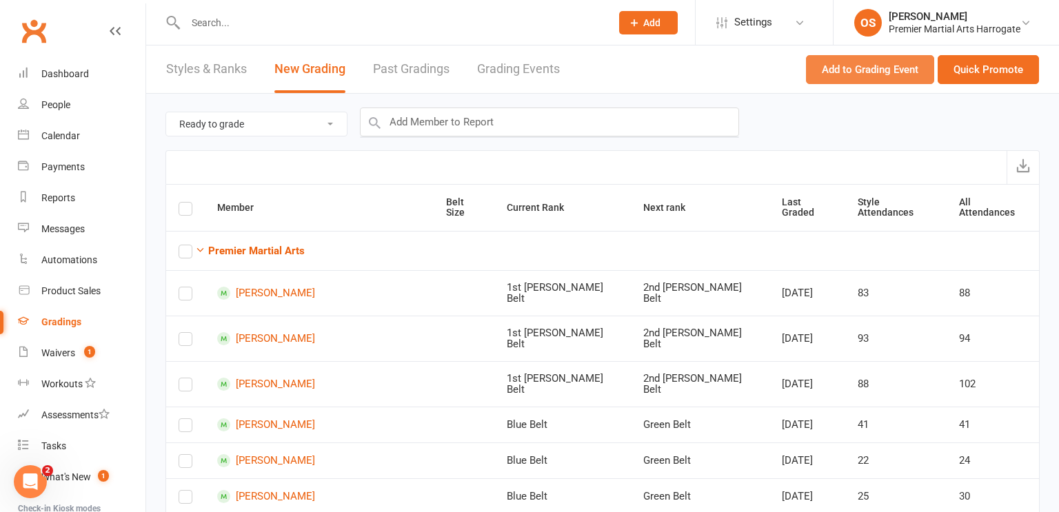
click at [857, 74] on button "Add to Grading Event" at bounding box center [870, 69] width 128 height 29
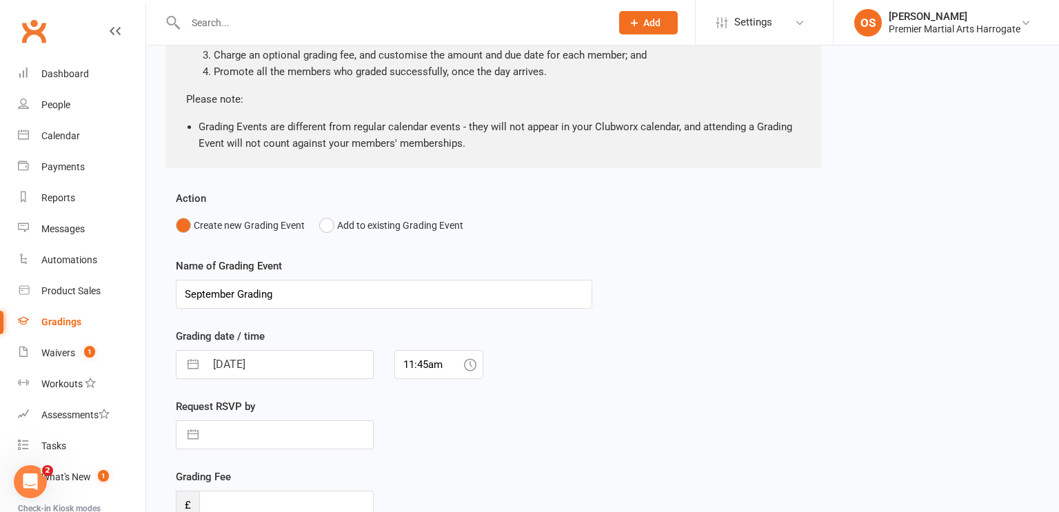
scroll to position [179, 0]
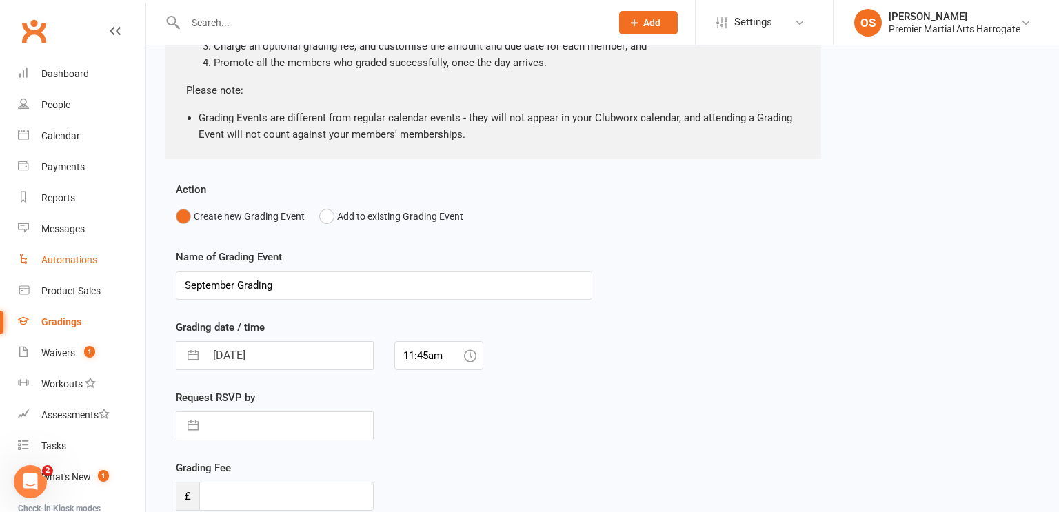
drag, startPoint x: 290, startPoint y: 292, endPoint x: 102, endPoint y: 274, distance: 188.4
click at [102, 274] on ui-view "Prospect Member Non-attending contact Class / event Appointment Grading event T…" at bounding box center [529, 221] width 1059 height 795
type input "Juniors age 8-12 Novice Grades 11:15am - 12:30pm"
click at [285, 361] on input "[DATE]" at bounding box center [289, 356] width 168 height 28
select select "7"
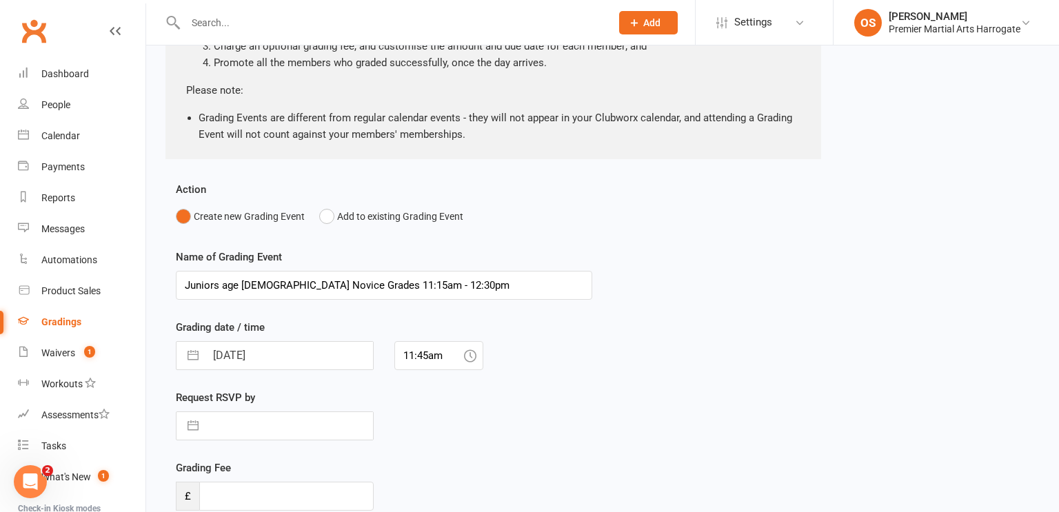
select select "2025"
select select "8"
select select "2025"
select select "9"
select select "2025"
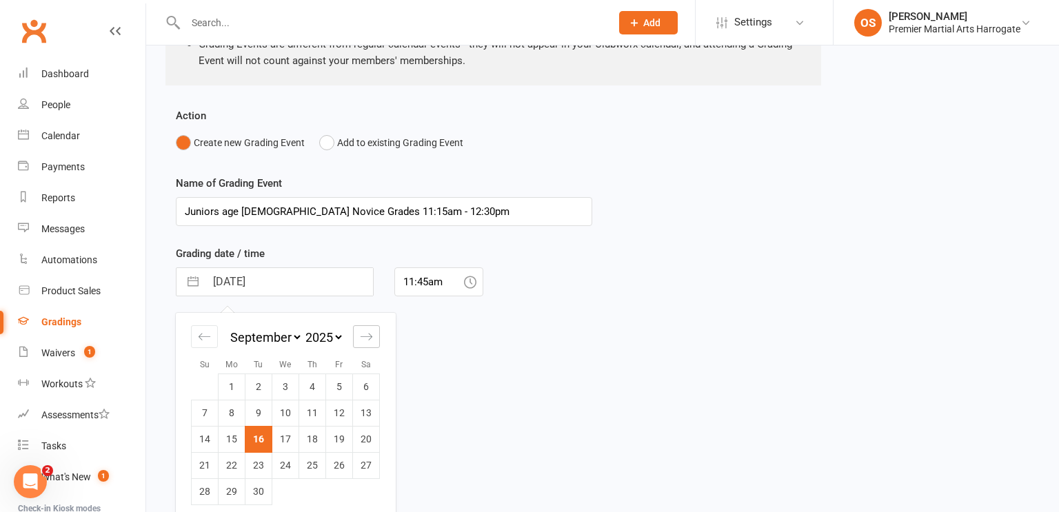
scroll to position [261, 0]
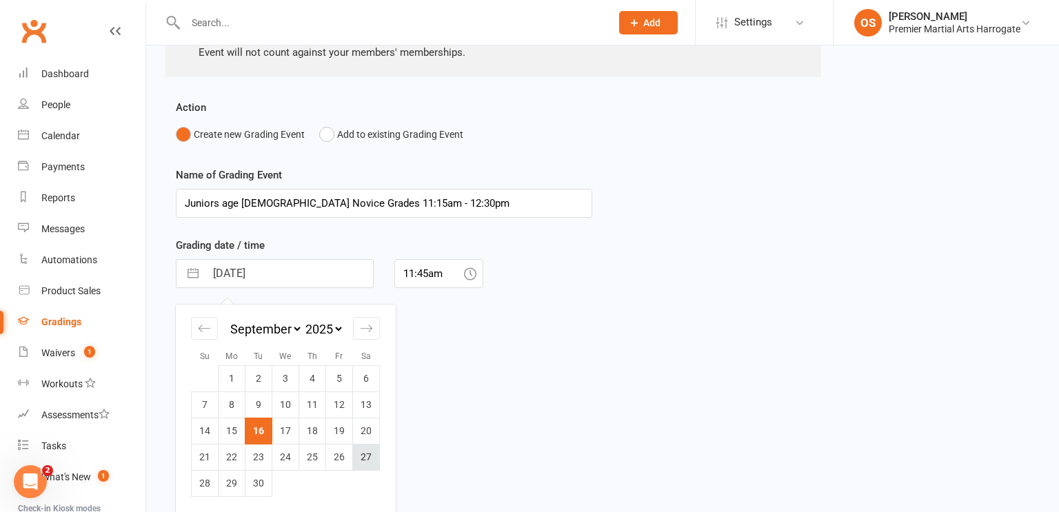
click at [367, 456] on td "27" at bounding box center [366, 457] width 27 height 26
type input "27 Sep 2025"
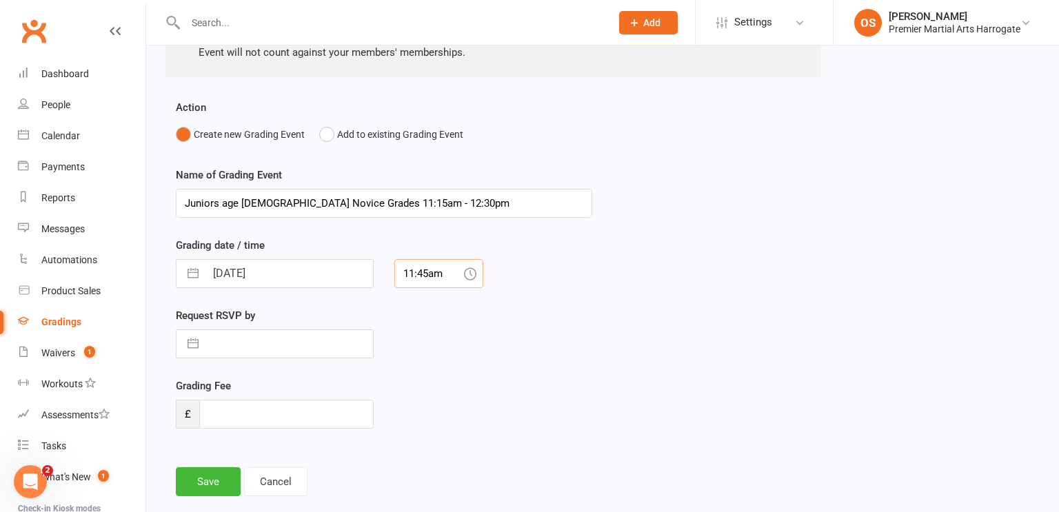
click at [444, 274] on input "11:45am" at bounding box center [438, 273] width 89 height 29
click at [432, 338] on div "11:15am" at bounding box center [439, 342] width 88 height 22
type input "11:15am"
click at [292, 340] on input "text" at bounding box center [289, 344] width 168 height 28
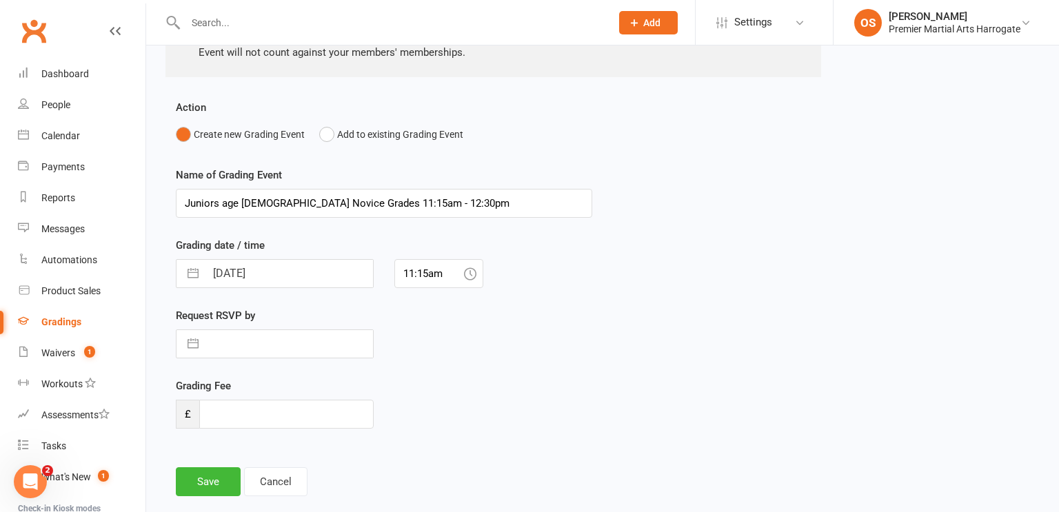
select select "7"
select select "2025"
select select "8"
select select "2025"
select select "9"
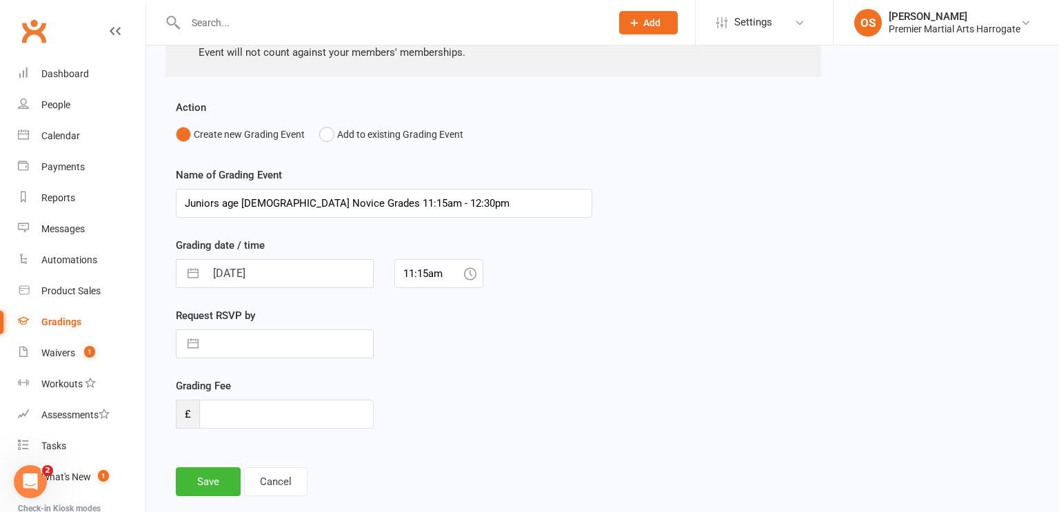
select select "2025"
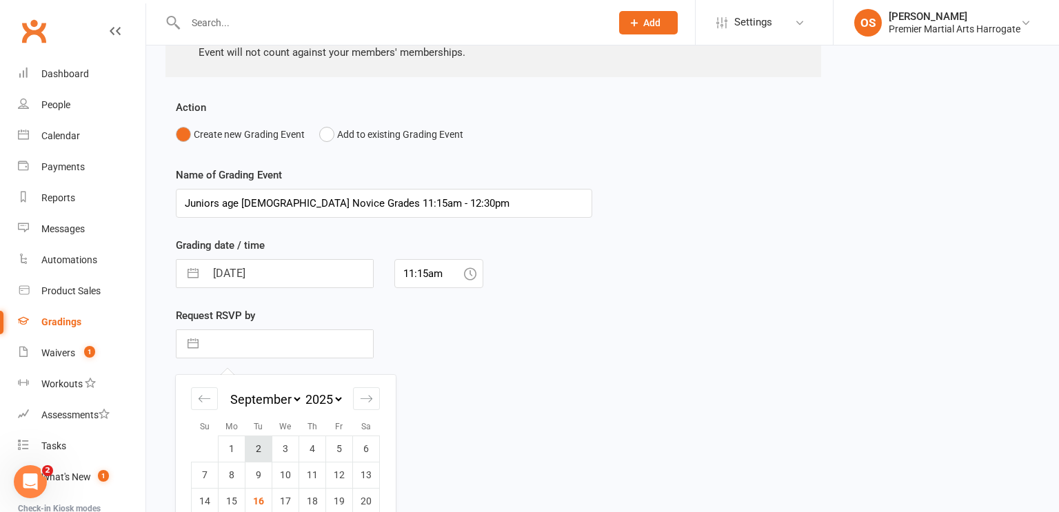
scroll to position [332, 0]
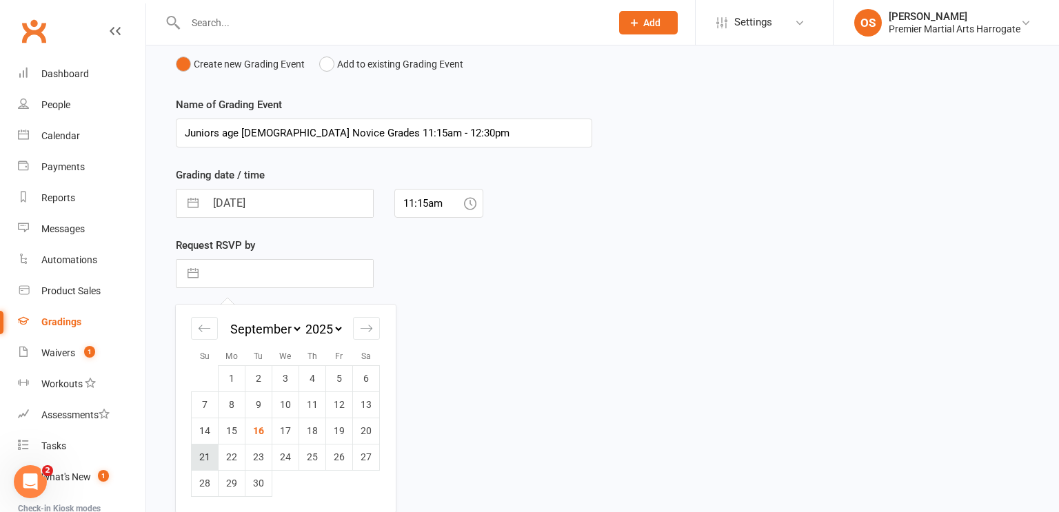
click at [205, 467] on td "21" at bounding box center [205, 457] width 27 height 26
type input "21 Sep 2025"
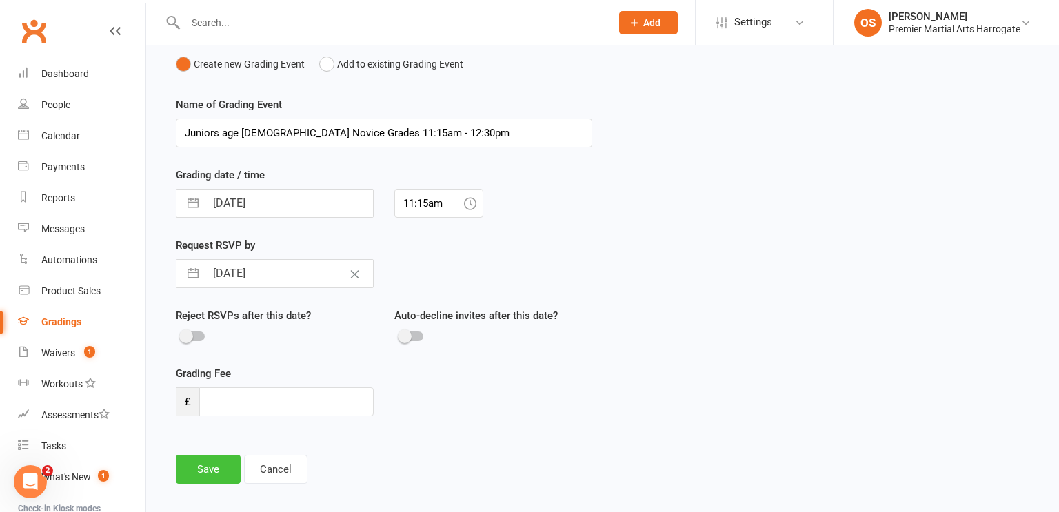
click at [220, 470] on button "Save" at bounding box center [208, 469] width 65 height 29
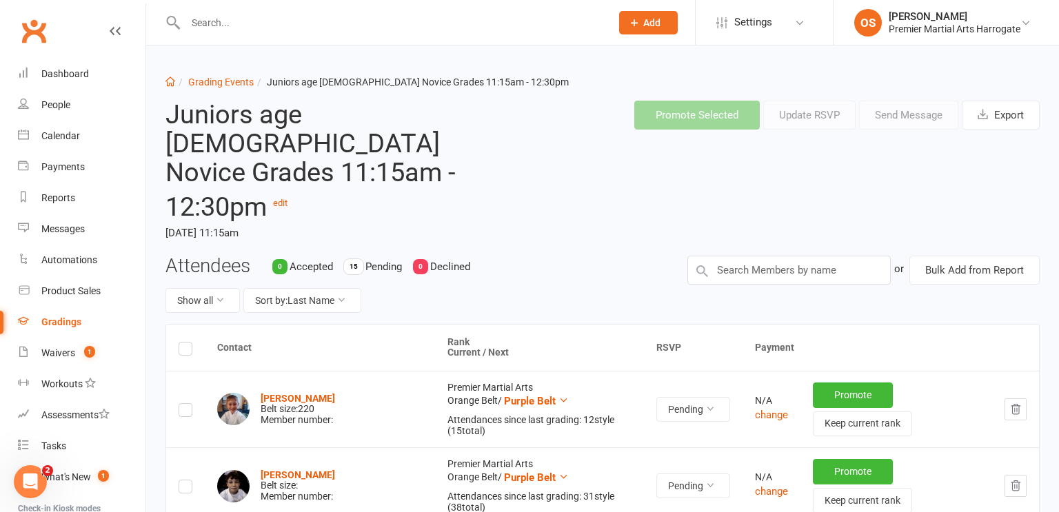
click at [185, 351] on label at bounding box center [186, 351] width 14 height 0
click at [185, 343] on input "checkbox" at bounding box center [186, 343] width 14 height 0
click at [886, 115] on button "Send Message" at bounding box center [908, 115] width 99 height 29
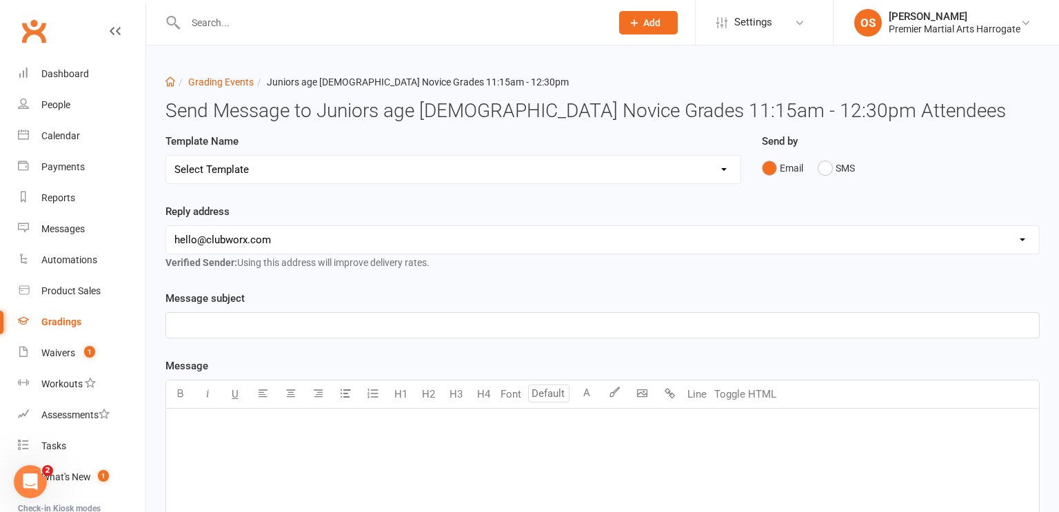
click at [719, 172] on select "Select Template [Email] Confirmation of Successful Grading [Email] Grading Even…" at bounding box center [453, 170] width 574 height 28
select select "3"
click at [166, 156] on select "Select Template [Email] Confirmation of Successful Grading [Email] Grading Even…" at bounding box center [453, 170] width 574 height 28
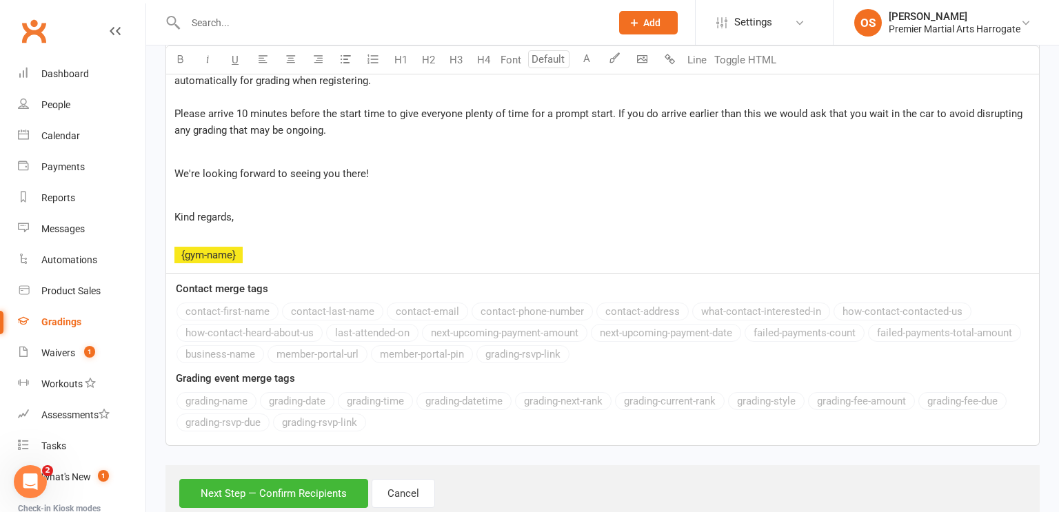
scroll to position [562, 0]
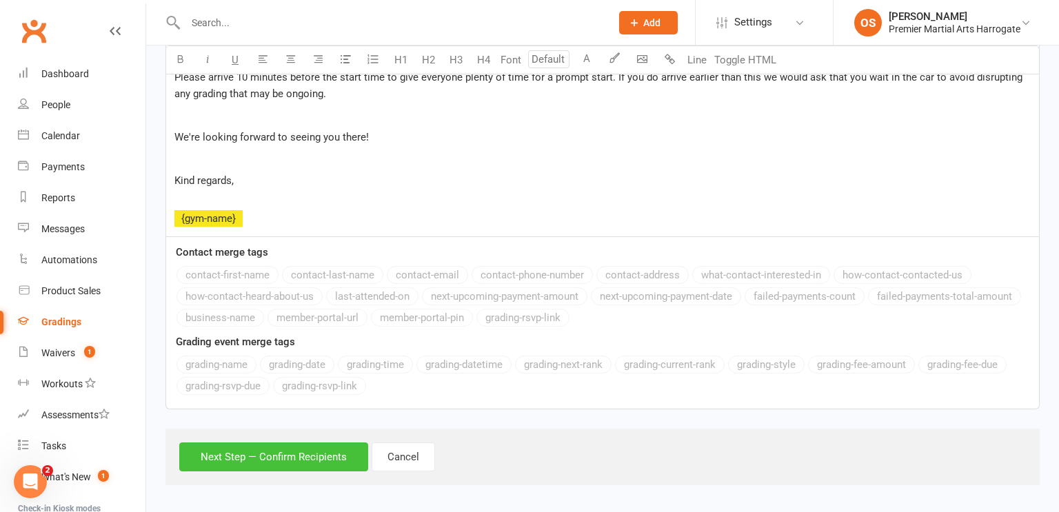
click at [298, 458] on button "Next Step — Confirm Recipients" at bounding box center [273, 457] width 189 height 29
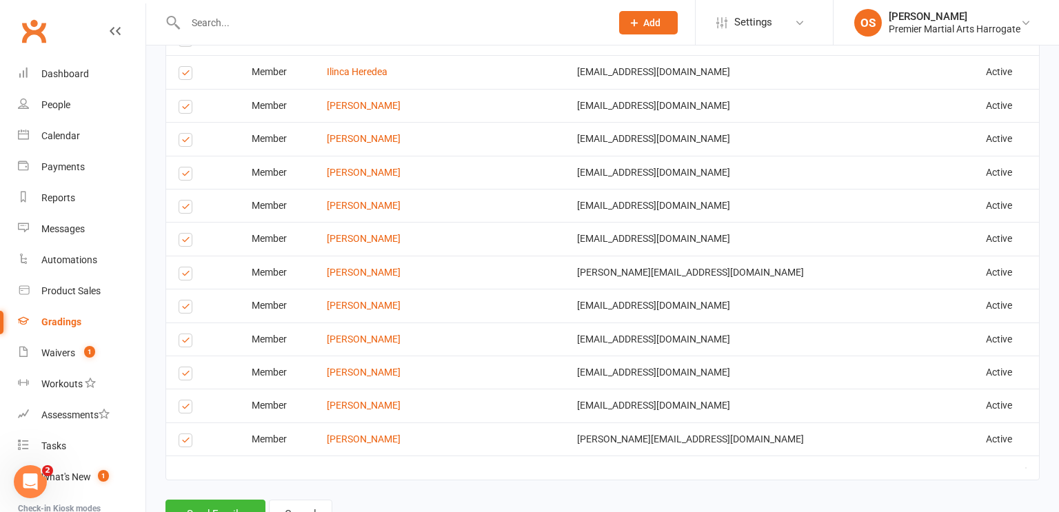
scroll to position [925, 0]
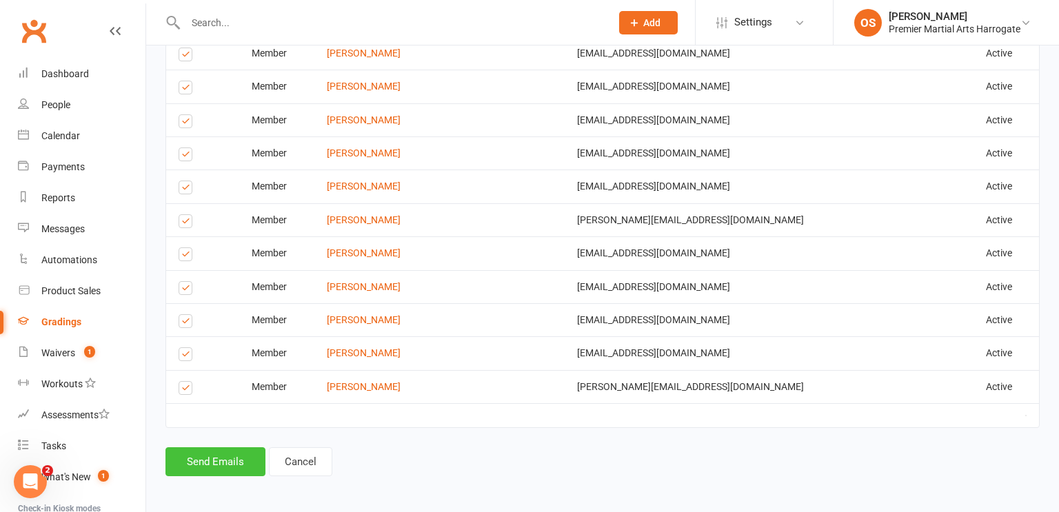
click at [211, 466] on button "Send Emails" at bounding box center [215, 461] width 100 height 29
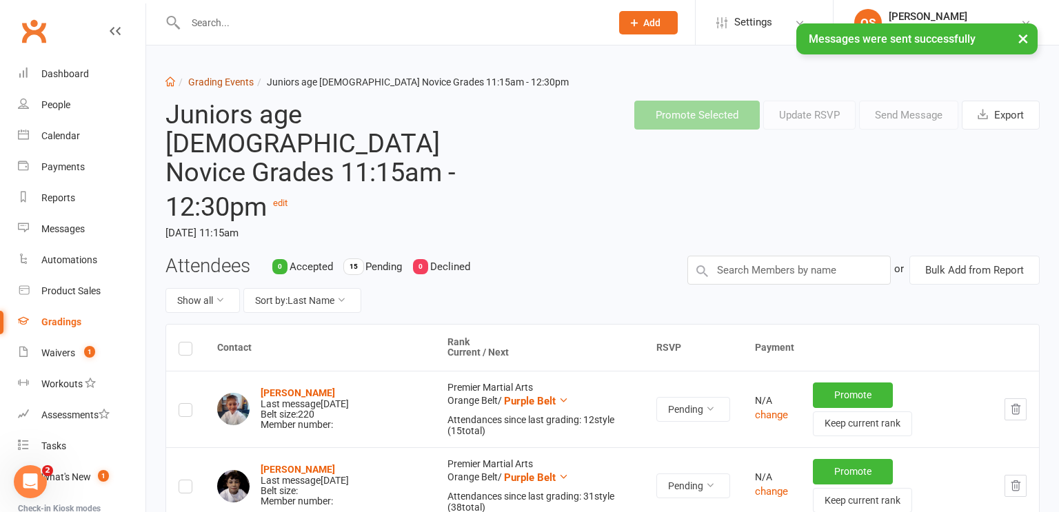
click at [199, 83] on link "Grading Events" at bounding box center [220, 82] width 65 height 11
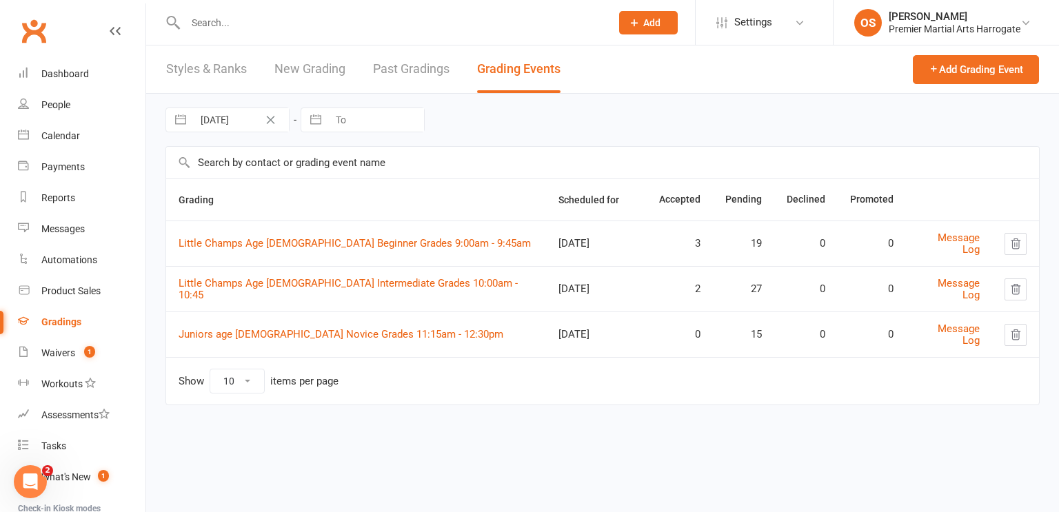
click at [327, 65] on link "New Grading" at bounding box center [309, 69] width 71 height 48
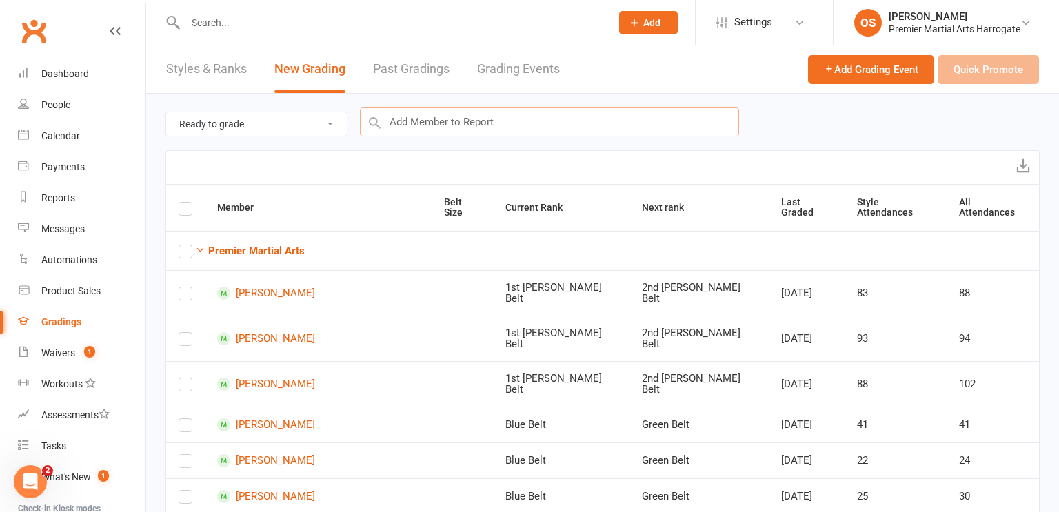
click at [559, 119] on input "text" at bounding box center [549, 122] width 379 height 29
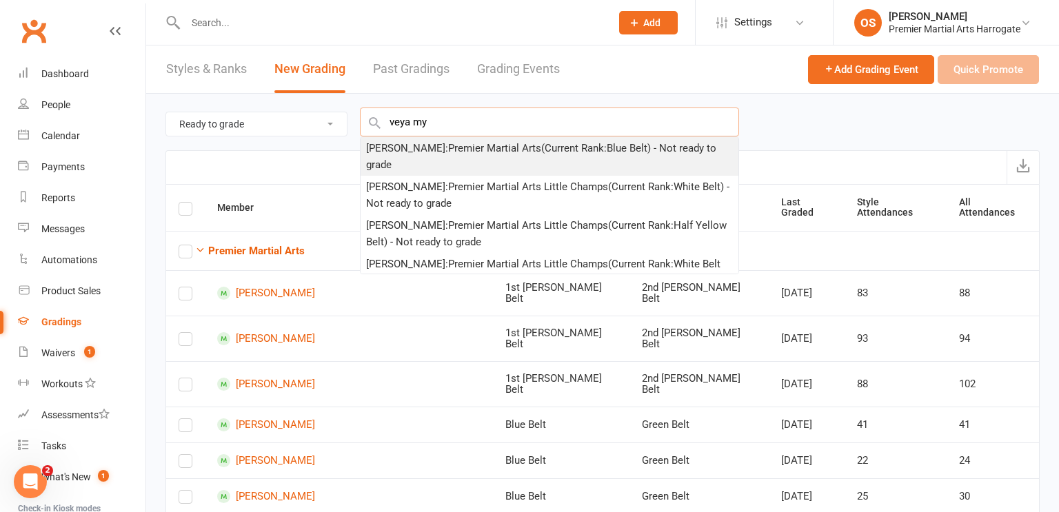
type input "veya my"
click at [564, 145] on div "Veya Myers : Premier Martial Arts (Current Rank: Blue Belt ) - Not ready to gra…" at bounding box center [549, 156] width 367 height 33
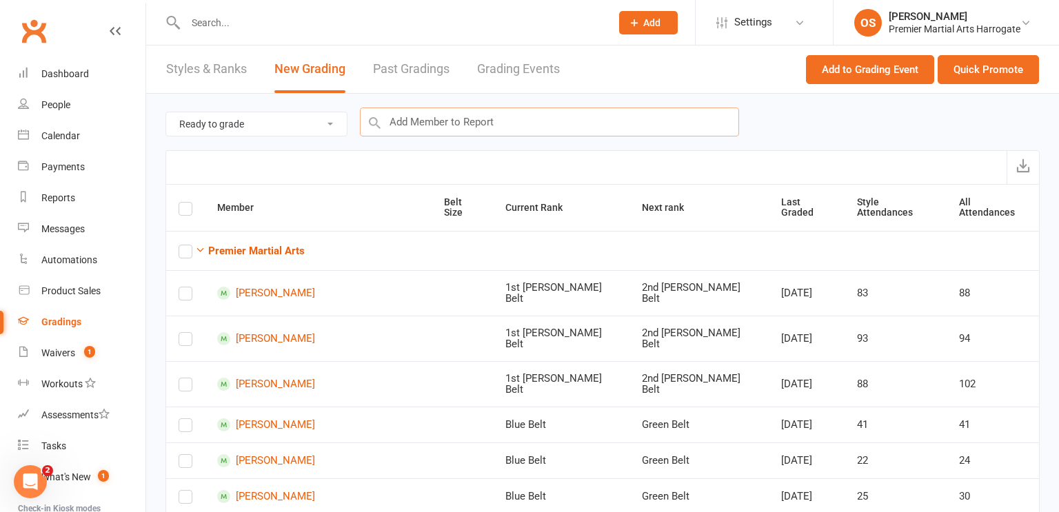
click at [560, 123] on input "text" at bounding box center [549, 122] width 379 height 29
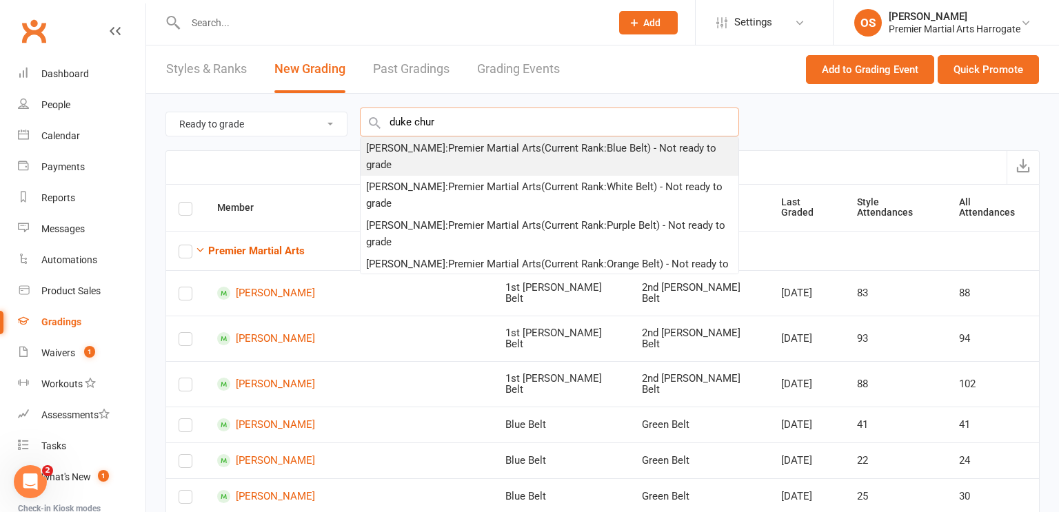
type input "duke chur"
click at [551, 144] on div "Duke Churchill : Premier Martial Arts (Current Rank: Blue Belt ) - Not ready to…" at bounding box center [549, 156] width 367 height 33
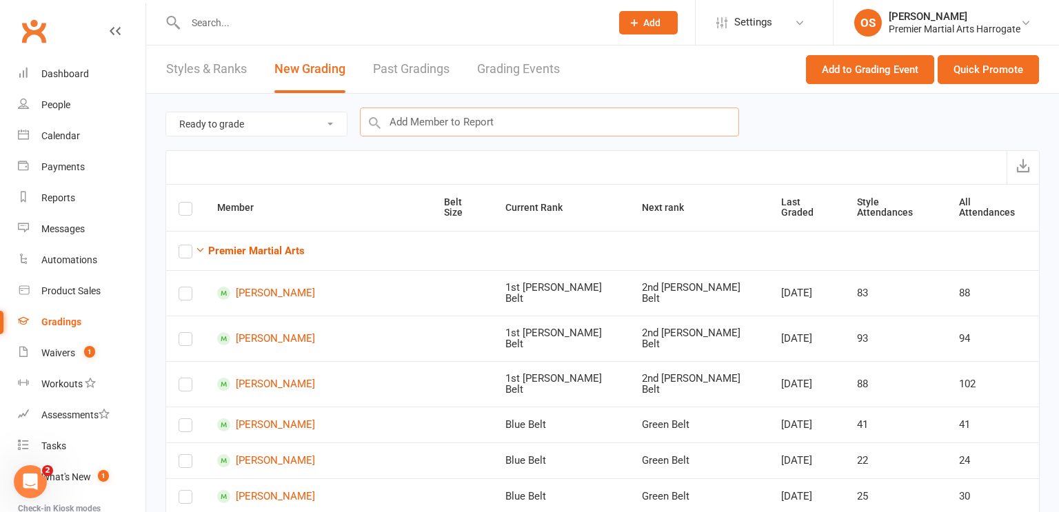
click at [626, 125] on input "text" at bounding box center [549, 122] width 379 height 29
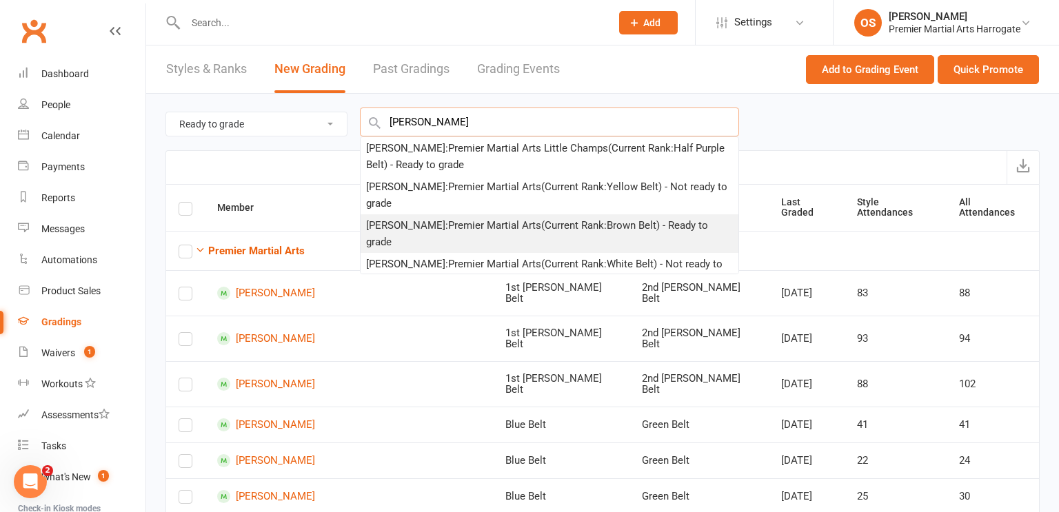
type input "harvey"
click at [598, 220] on div "Harvey Russell : Premier Martial Arts (Current Rank: Brown Belt ) - Ready to gr…" at bounding box center [549, 233] width 367 height 33
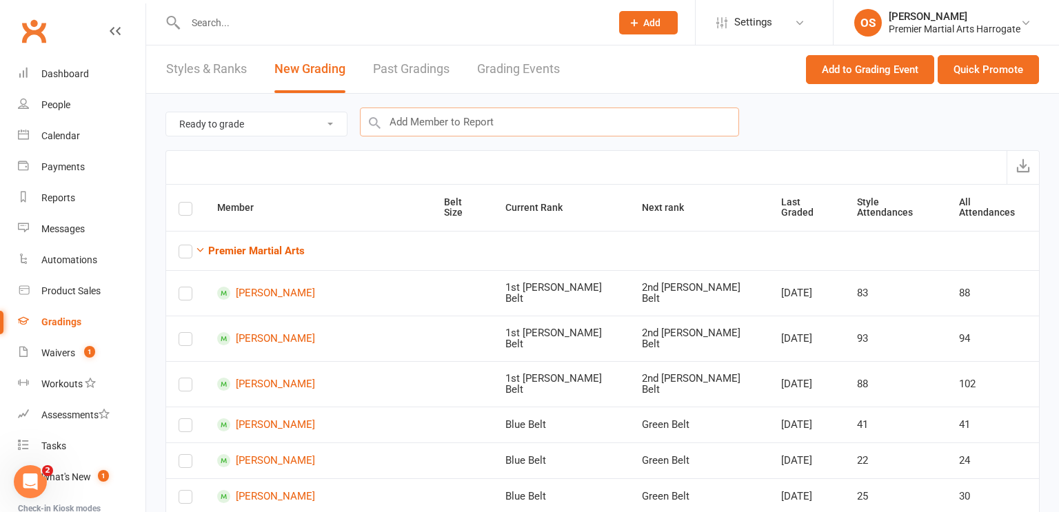
click at [622, 128] on input "text" at bounding box center [549, 122] width 379 height 29
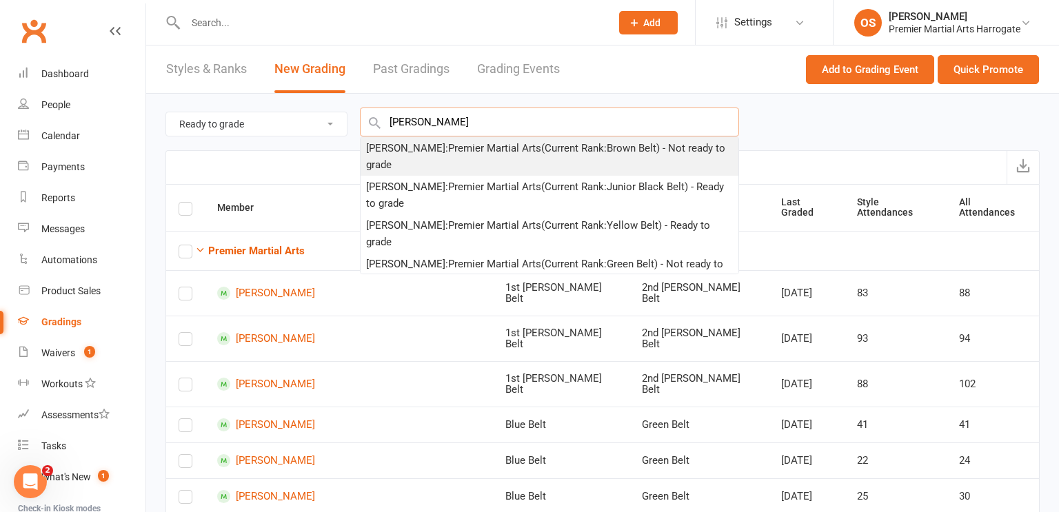
type input "harry baker"
click at [565, 162] on div "Harry Baker : Premier Martial Arts (Current Rank: Brown Belt ) - Not ready to g…" at bounding box center [549, 156] width 367 height 33
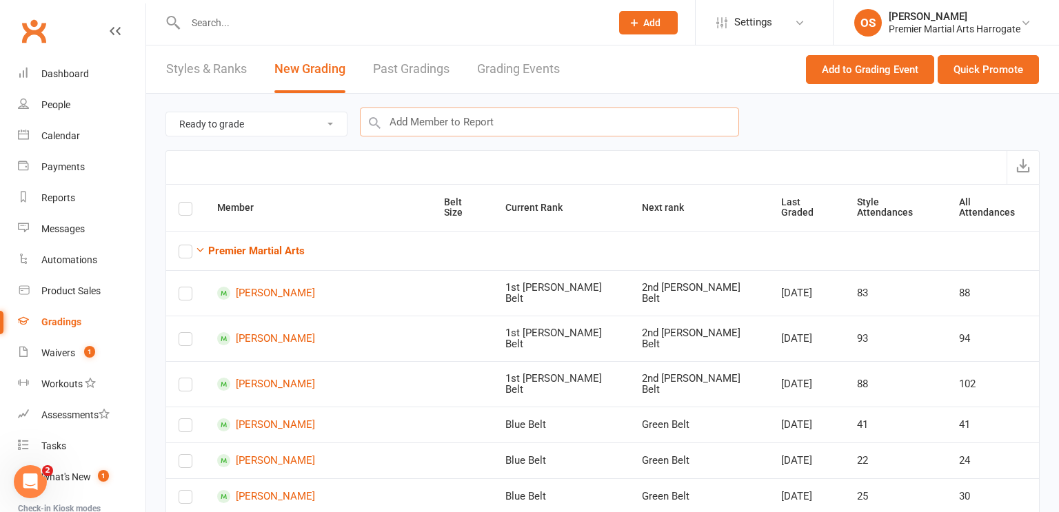
click at [584, 130] on input "text" at bounding box center [549, 122] width 379 height 29
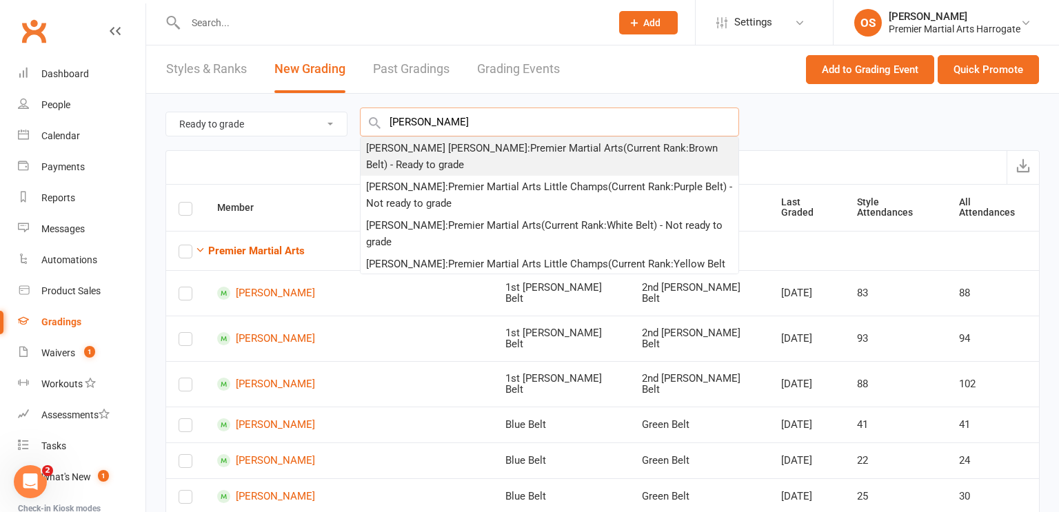
type input "arthur wild"
click at [539, 156] on div "Arthur Wild Broadbent : Premier Martial Arts (Current Rank: Brown Belt ) - Read…" at bounding box center [549, 156] width 367 height 33
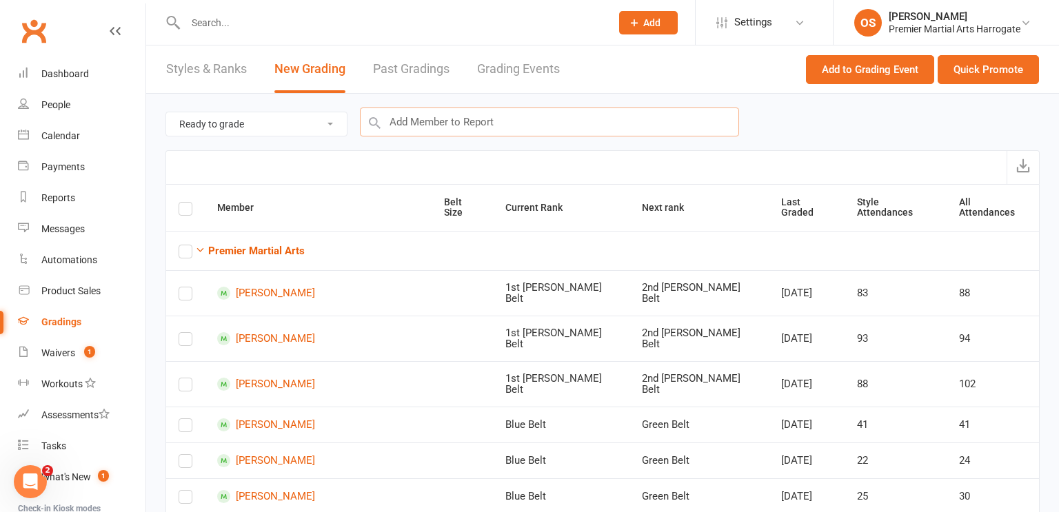
click at [609, 118] on input "text" at bounding box center [549, 122] width 379 height 29
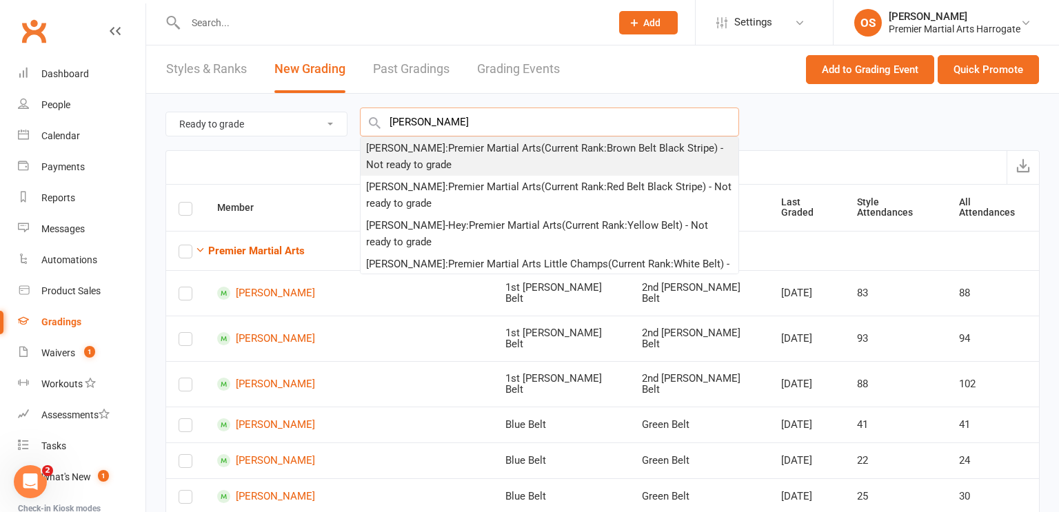
type input "amy zarbo"
click at [506, 157] on div "Amy Zarbo : Premier Martial Arts (Current Rank: Brown Belt Black Stripe ) - Not…" at bounding box center [549, 156] width 367 height 33
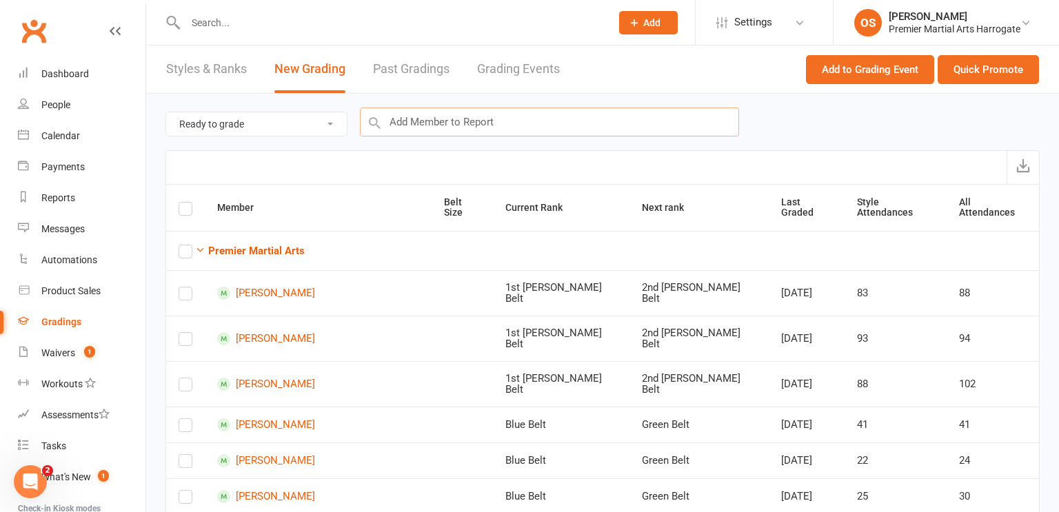
click at [574, 125] on input "text" at bounding box center [549, 122] width 379 height 29
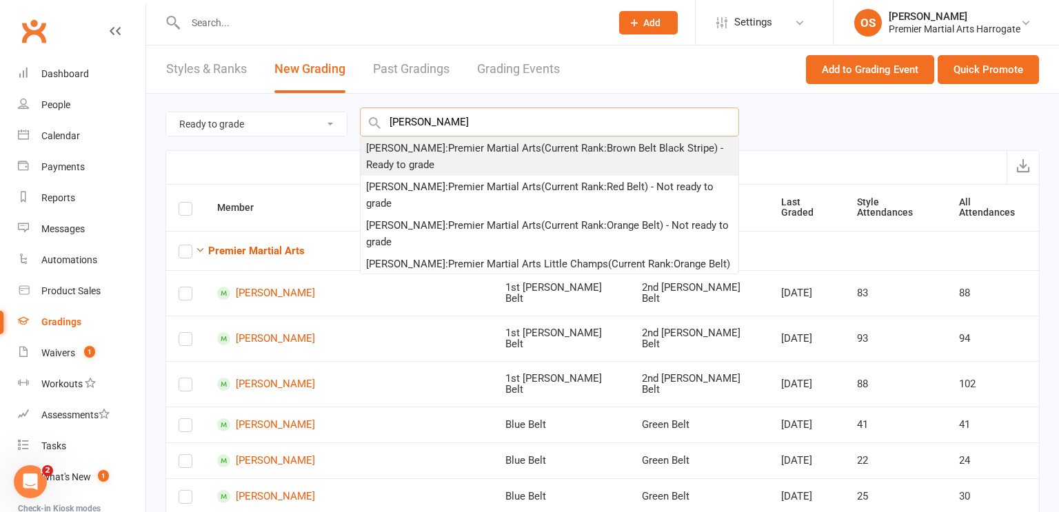
type input "navaneeth"
click at [560, 152] on div "Navaneeth Rakesh : Premier Martial Arts (Current Rank: Brown Belt Black Stripe …" at bounding box center [549, 156] width 367 height 33
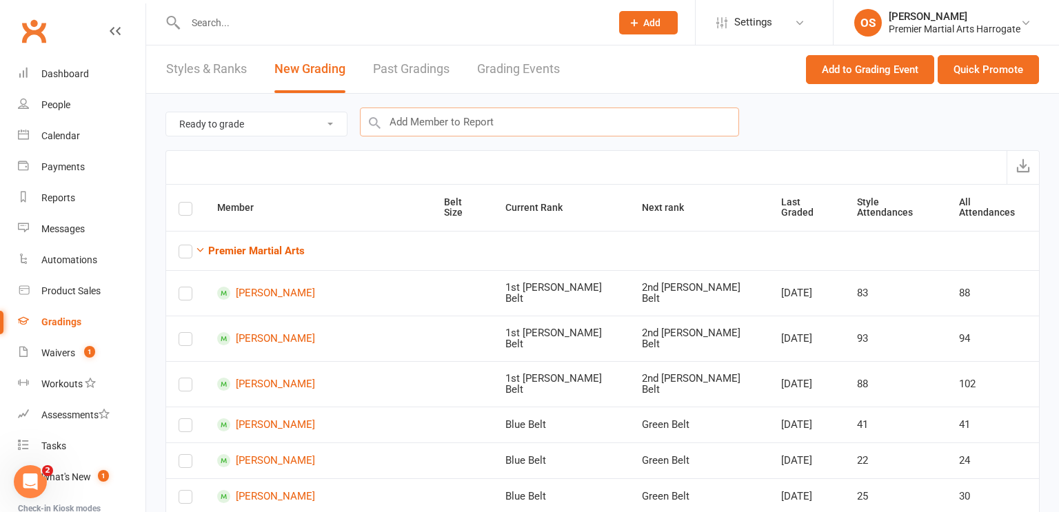
click at [605, 121] on input "text" at bounding box center [549, 122] width 379 height 29
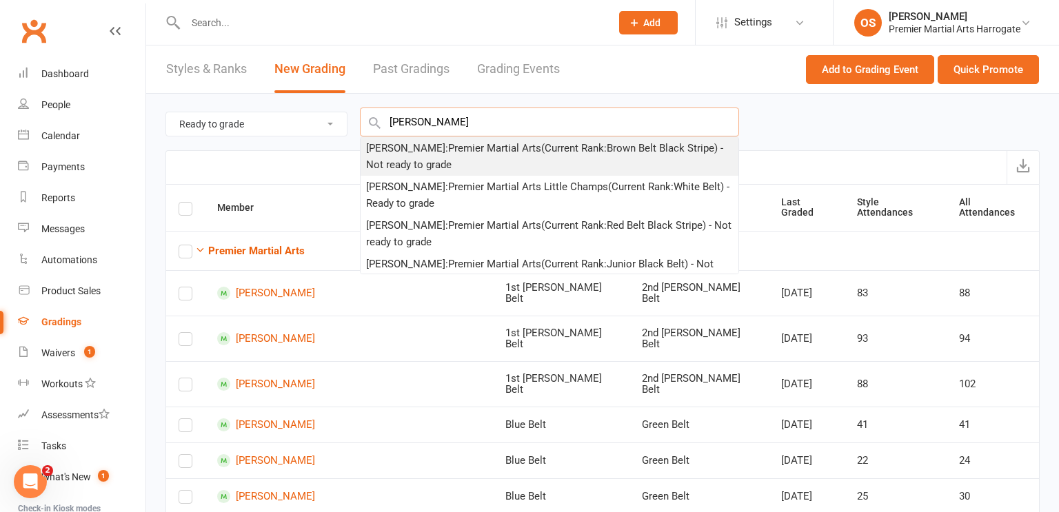
type input "thomas rober"
click at [554, 152] on div "Thomas Roberts : Premier Martial Arts (Current Rank: Brown Belt Black Stripe ) …" at bounding box center [549, 156] width 367 height 33
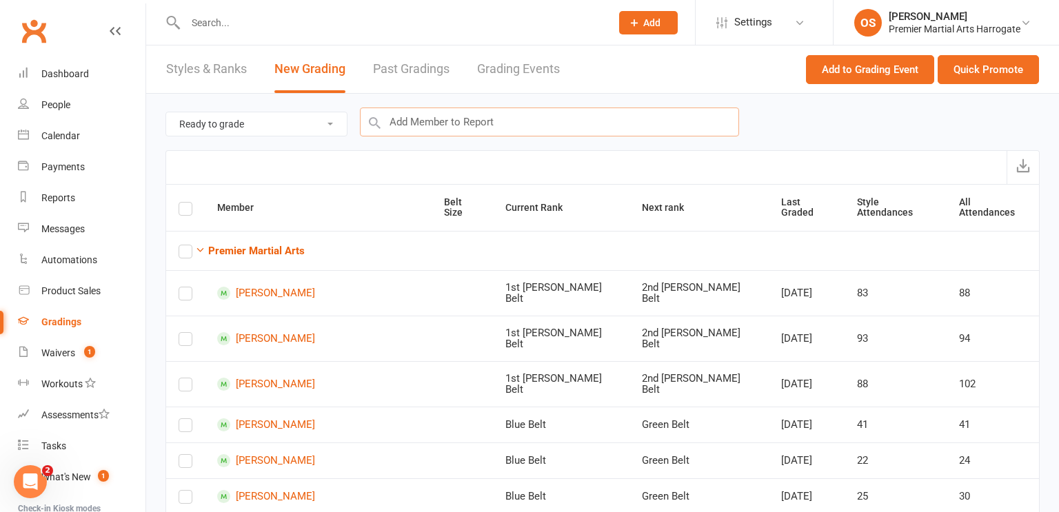
click at [667, 128] on input "text" at bounding box center [549, 122] width 379 height 29
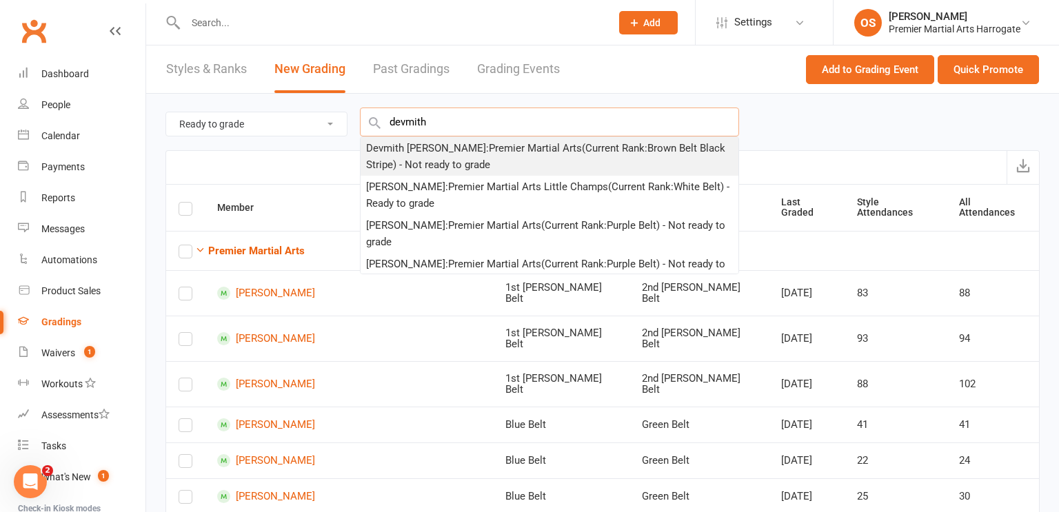
type input "devmith"
click at [617, 152] on div "Devmith Fernando : Premier Martial Arts (Current Rank: Brown Belt Black Stripe …" at bounding box center [549, 156] width 367 height 33
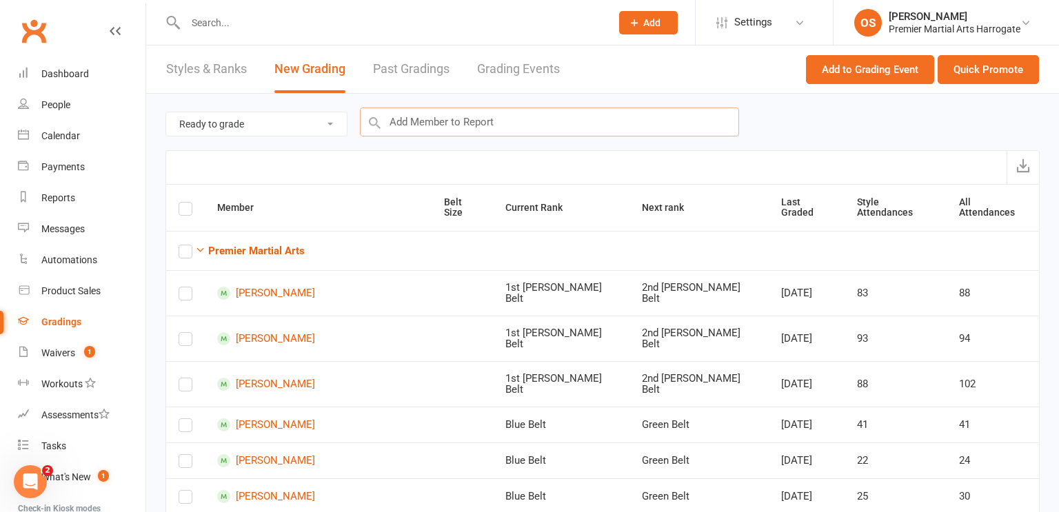
click at [590, 121] on input "text" at bounding box center [549, 122] width 379 height 29
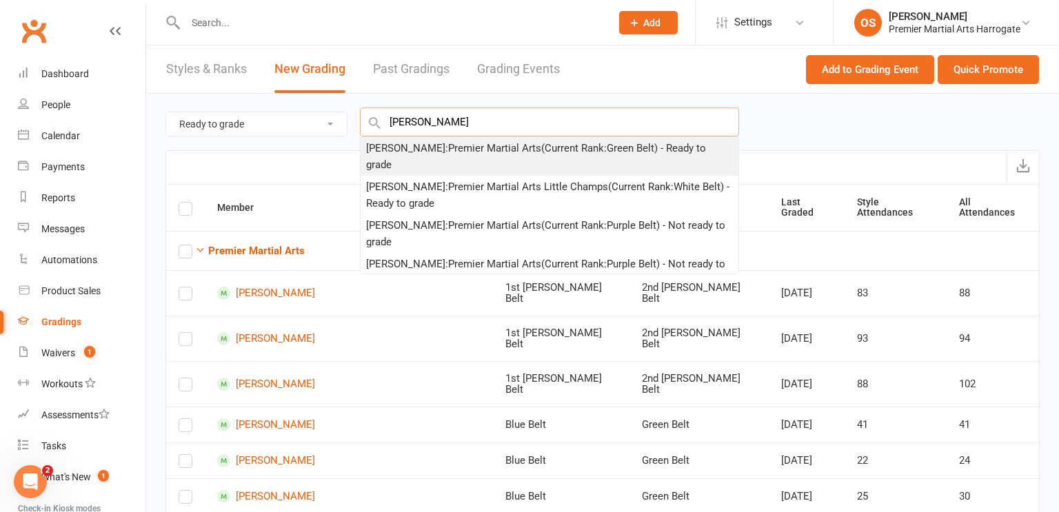
type input "walter smith"
click at [580, 150] on div "Walter Smith : Premier Martial Arts (Current Rank: Green Belt ) - Ready to grade" at bounding box center [549, 156] width 367 height 33
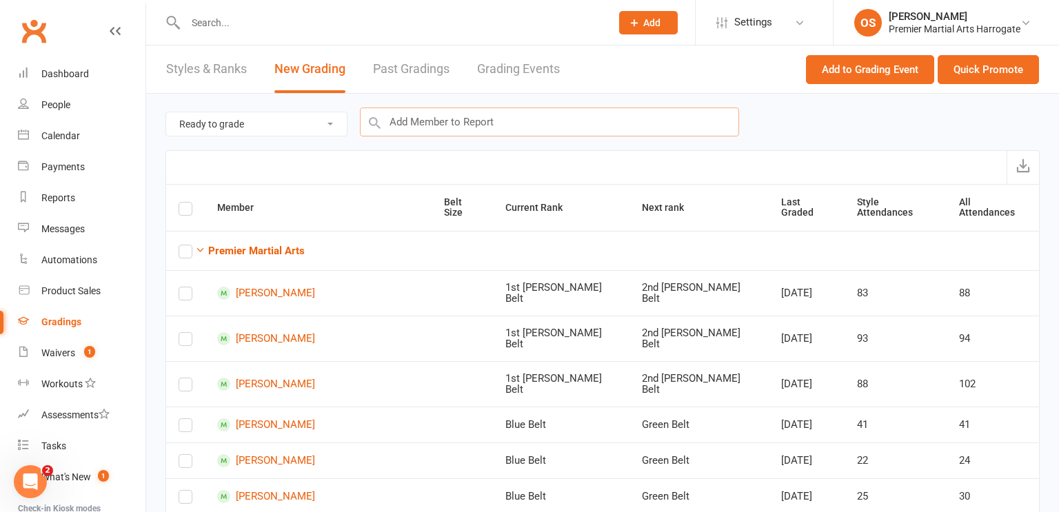
click at [644, 121] on input "text" at bounding box center [549, 122] width 379 height 29
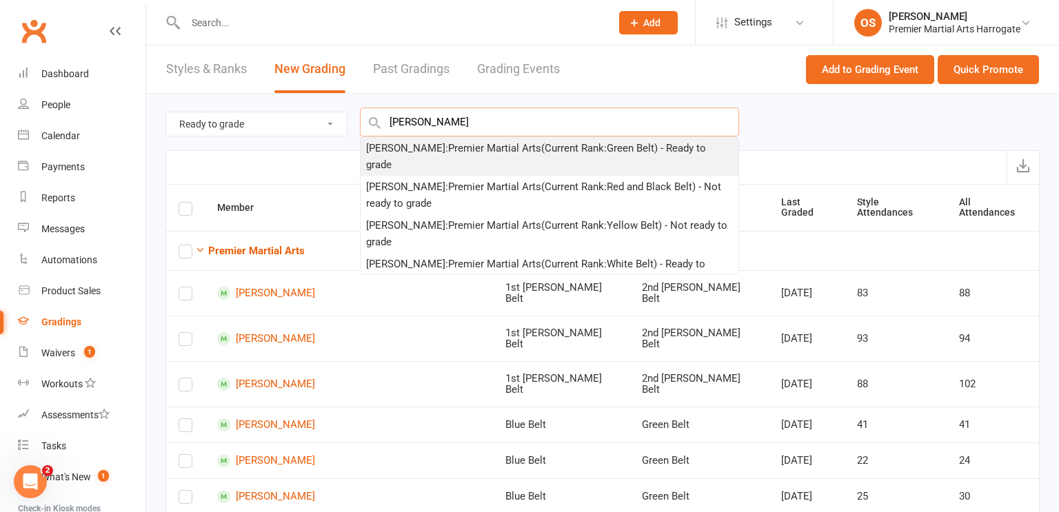
type input "jake loughra"
click at [614, 150] on div "Jake Loughray : Premier Martial Arts (Current Rank: Green Belt ) - Ready to gra…" at bounding box center [549, 156] width 367 height 33
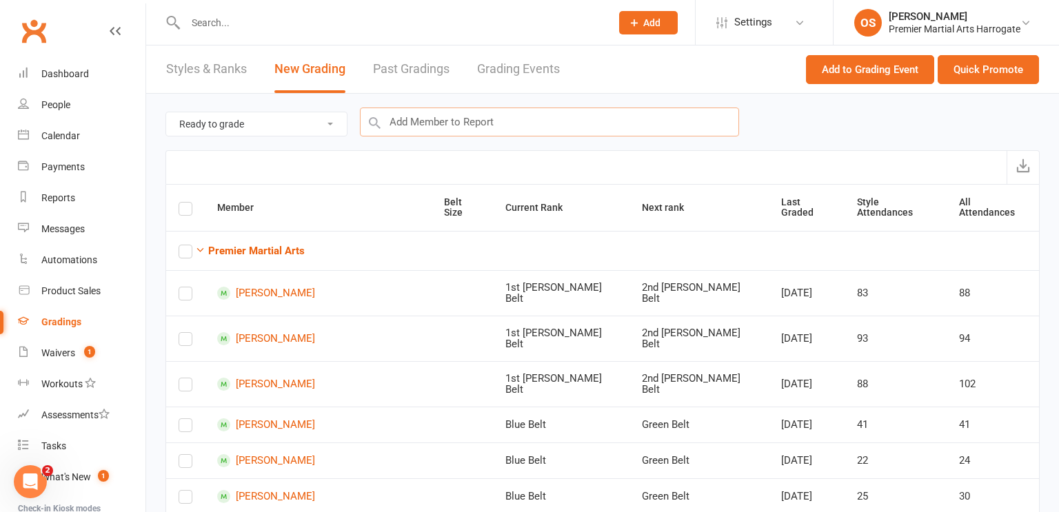
click at [558, 127] on input "text" at bounding box center [549, 122] width 379 height 29
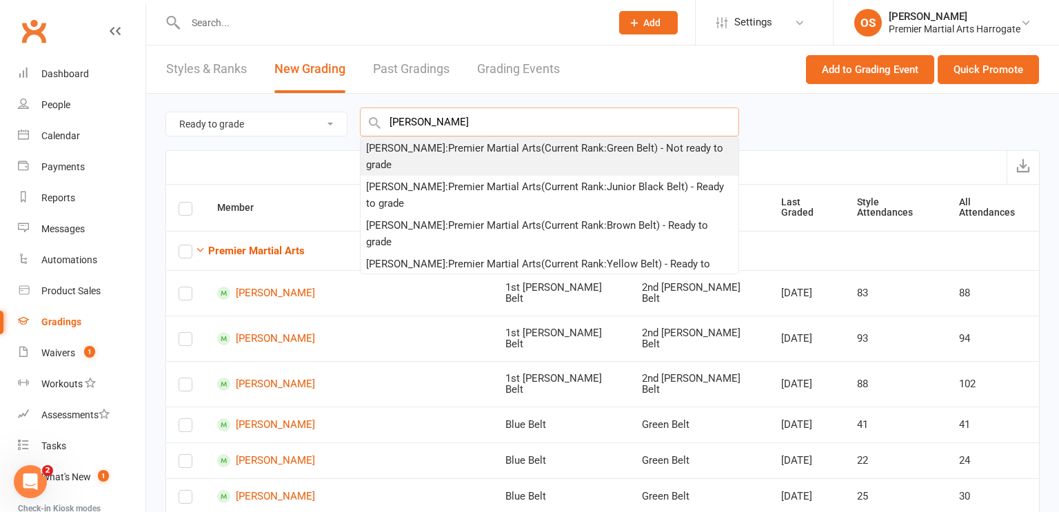
type input "[PERSON_NAME]"
click at [514, 148] on div "Harry Lewis : Premier Martial Arts (Current Rank: Green Belt ) - Not ready to g…" at bounding box center [549, 156] width 367 height 33
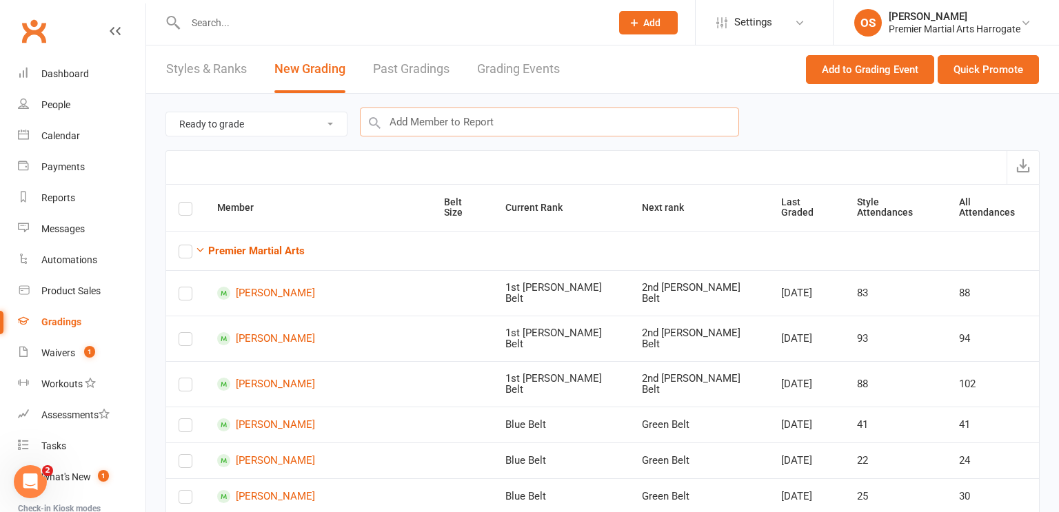
click at [600, 116] on input "text" at bounding box center [549, 122] width 379 height 29
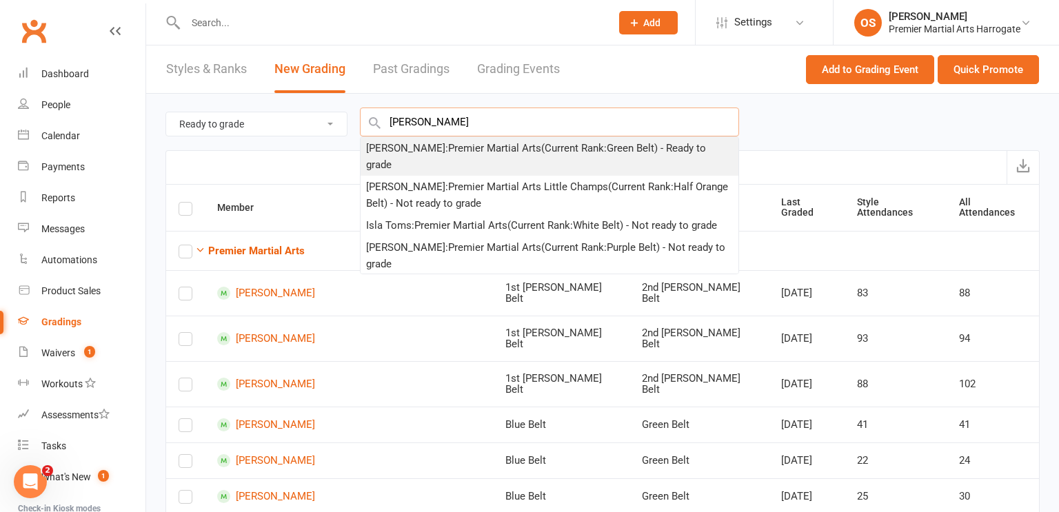
type input "tom ock"
click at [582, 146] on div "Tom Ockenden : Premier Martial Arts (Current Rank: Green Belt ) - Ready to grade" at bounding box center [549, 156] width 367 height 33
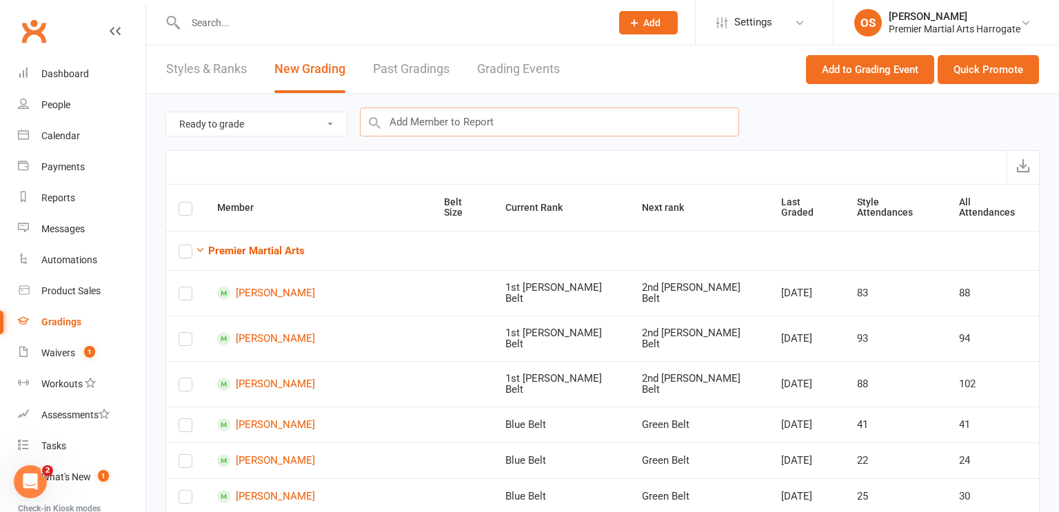
click at [658, 115] on input "text" at bounding box center [549, 122] width 379 height 29
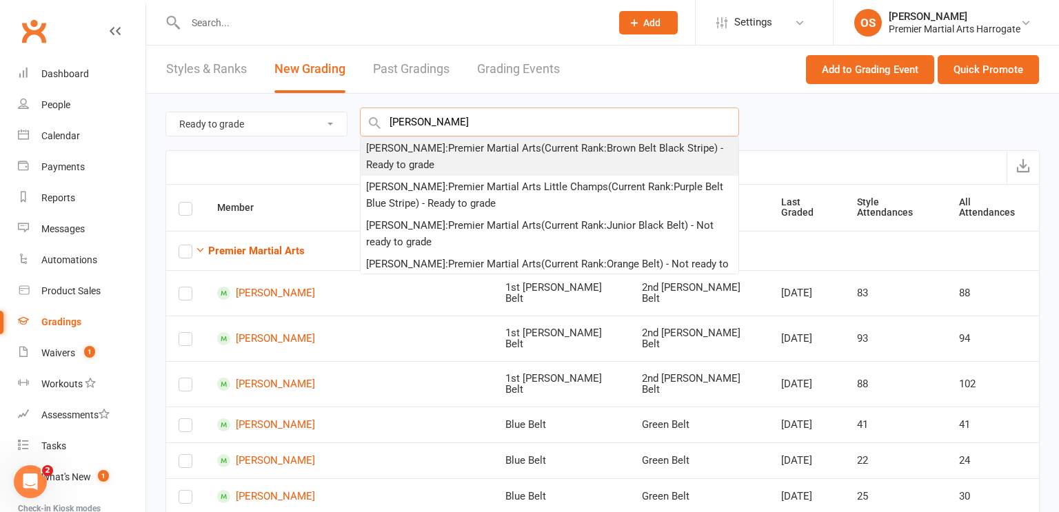
type input "colinb rehul"
click at [603, 152] on div "Colin Rehulka : Premier Martial Arts (Current Rank: Brown Belt Black Stripe ) -…" at bounding box center [549, 156] width 367 height 33
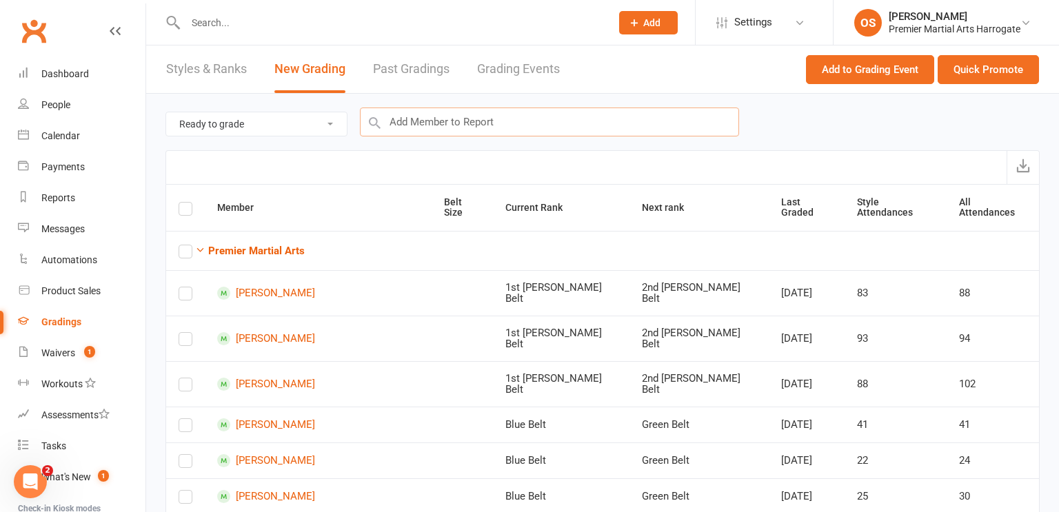
click at [609, 127] on input "text" at bounding box center [549, 122] width 379 height 29
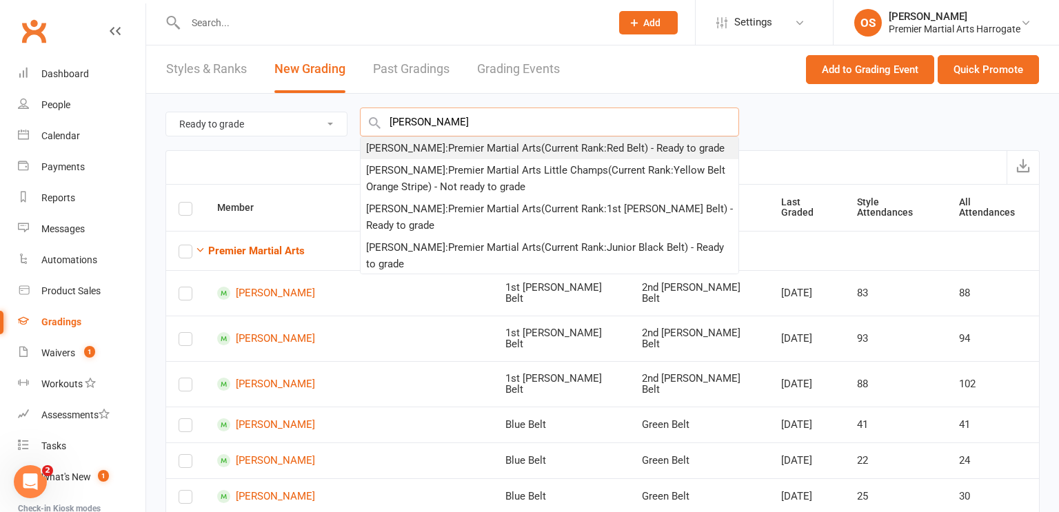
type input "jack langle"
click at [555, 154] on div "Jack Langley : Premier Martial Arts (Current Rank: Red Belt ) - Ready to grade" at bounding box center [545, 148] width 358 height 17
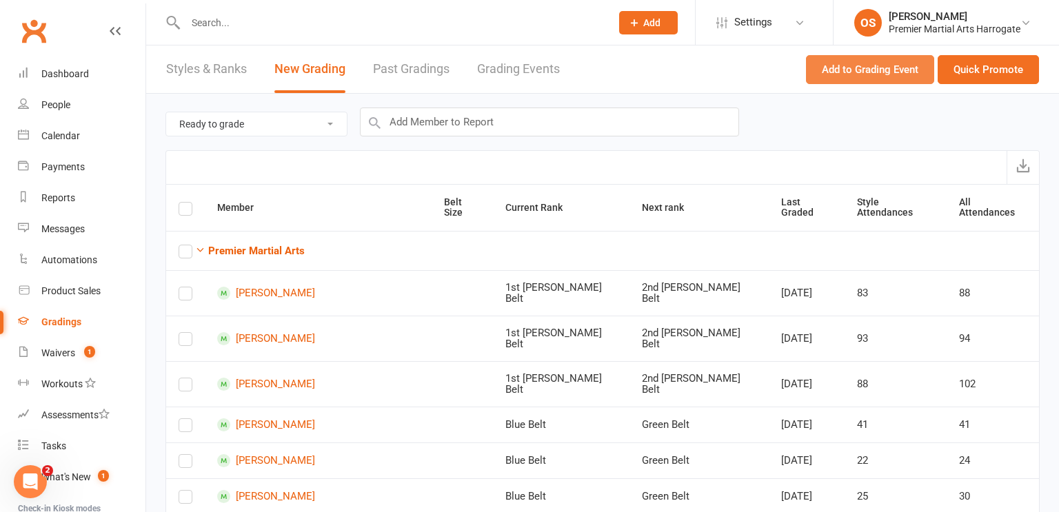
click at [860, 74] on button "Add to Grading Event" at bounding box center [870, 69] width 128 height 29
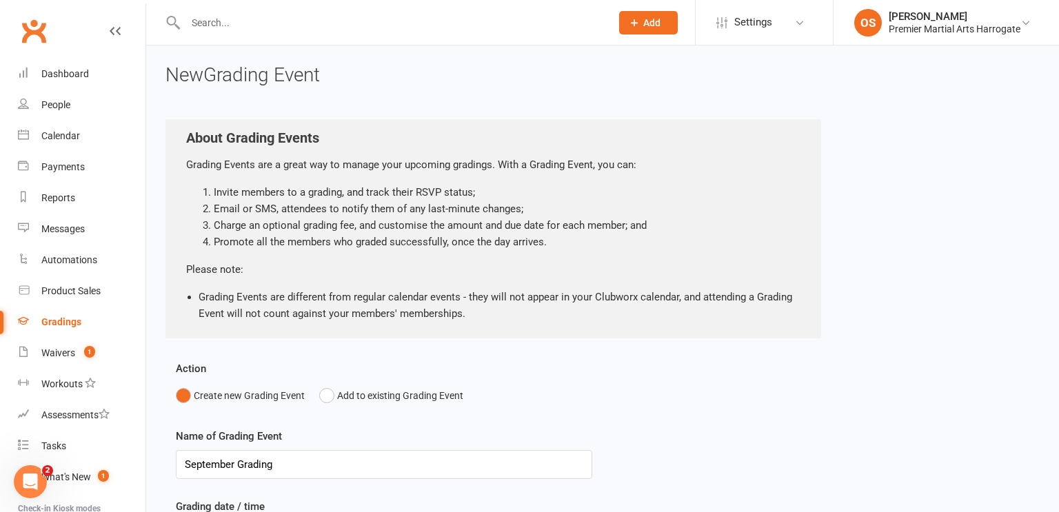
scroll to position [305, 0]
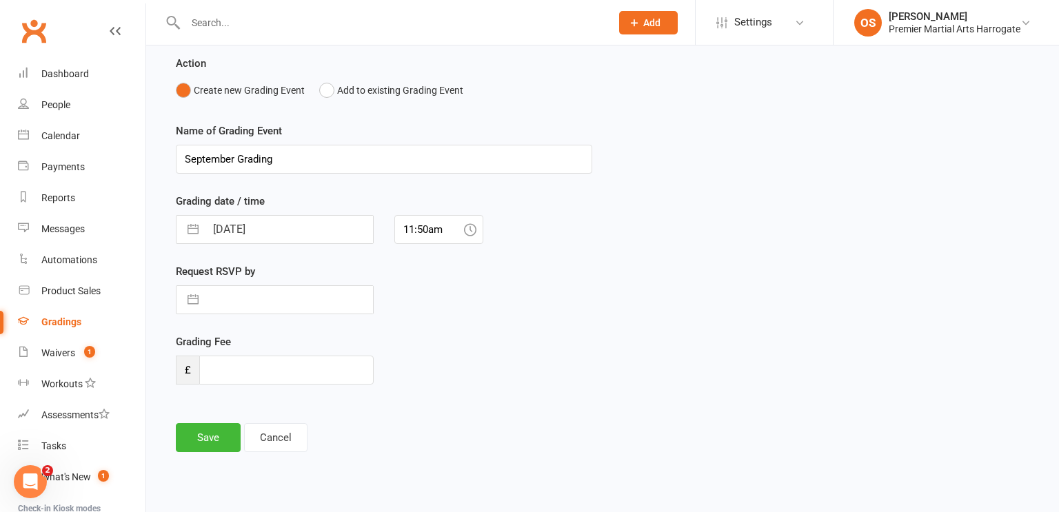
click at [287, 231] on input "[DATE]" at bounding box center [289, 230] width 168 height 28
select select "7"
select select "2025"
select select "8"
select select "2025"
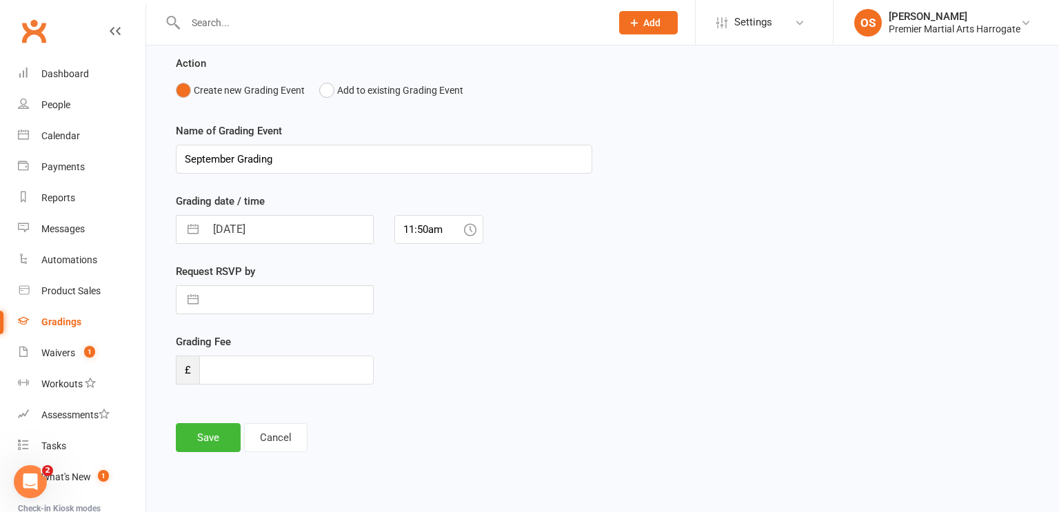
select select "9"
select select "2025"
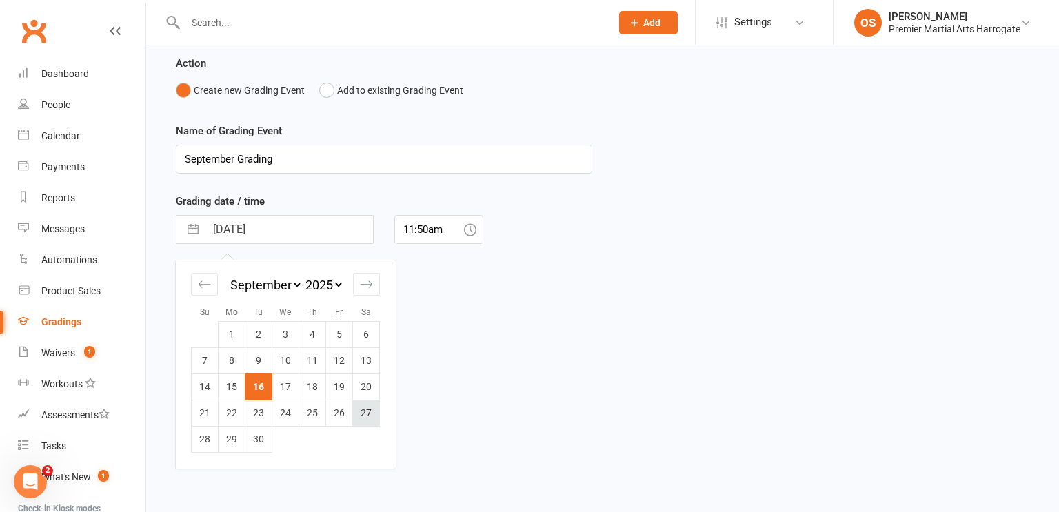
click at [369, 416] on td "27" at bounding box center [366, 413] width 27 height 26
type input "27 Sep 2025"
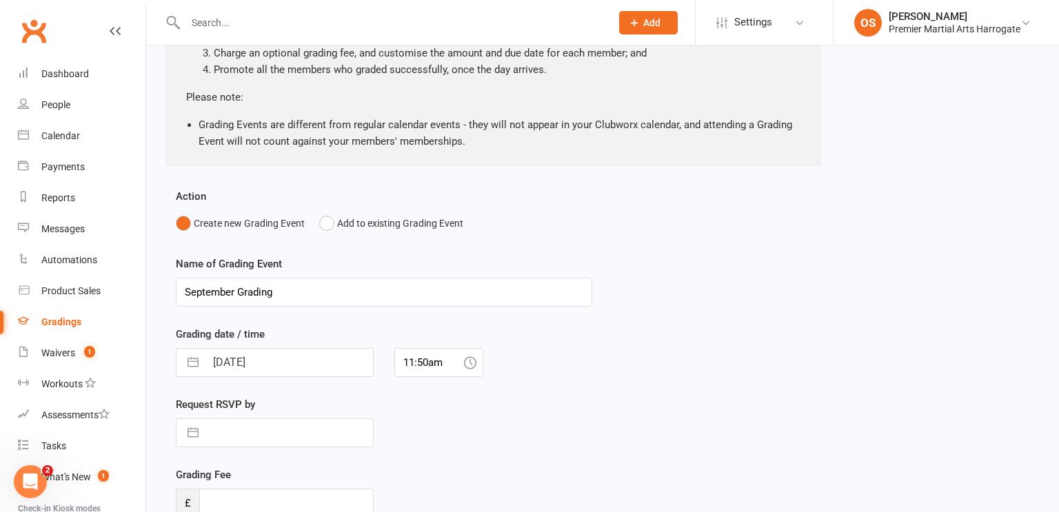
scroll to position [204, 0]
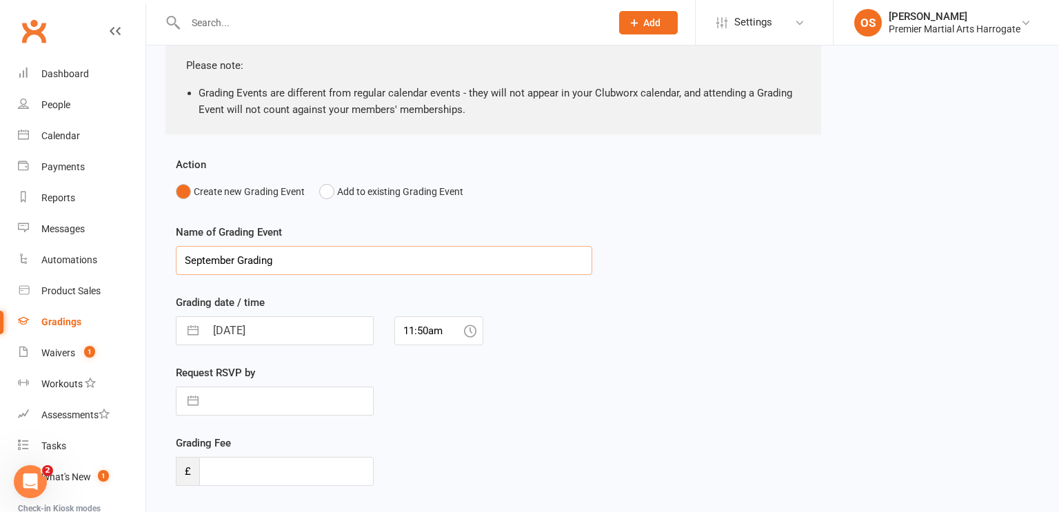
drag, startPoint x: 365, startPoint y: 254, endPoint x: 159, endPoint y: 248, distance: 206.9
click at [159, 248] on div "New Grading Event About Grading Events Grading Events are a great way to manage…" at bounding box center [602, 217] width 913 height 753
type input "Juniors Intermediate and Advanced Grades 1:00pm - 2:15pm"
click at [276, 395] on input "text" at bounding box center [289, 401] width 168 height 28
select select "7"
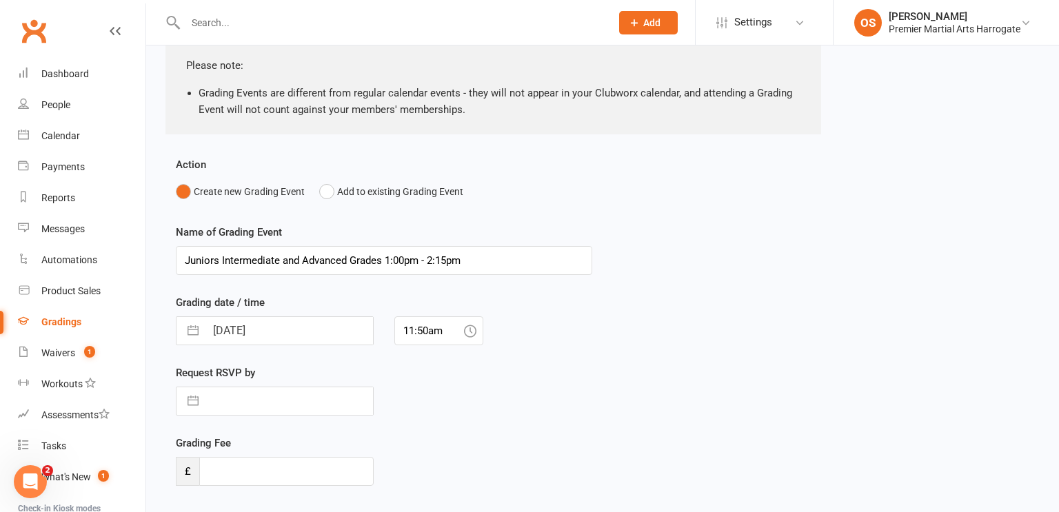
select select "2025"
select select "8"
select select "2025"
select select "9"
select select "2025"
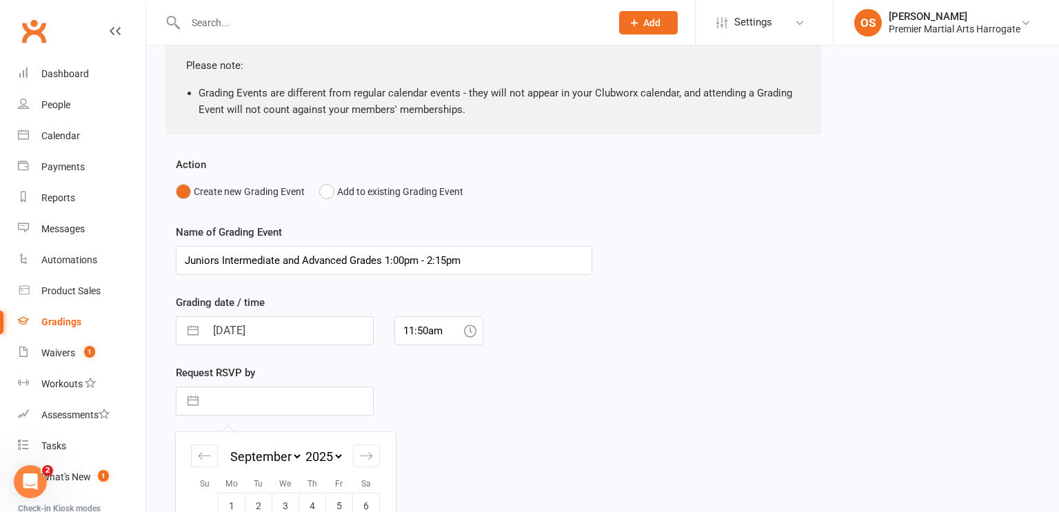
scroll to position [332, 0]
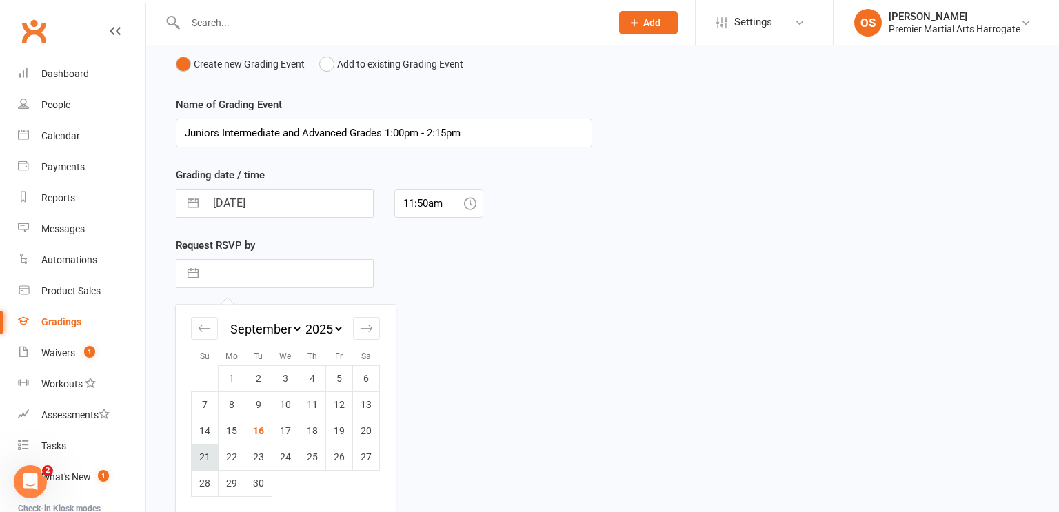
click at [207, 461] on td "21" at bounding box center [205, 457] width 27 height 26
type input "21 Sep 2025"
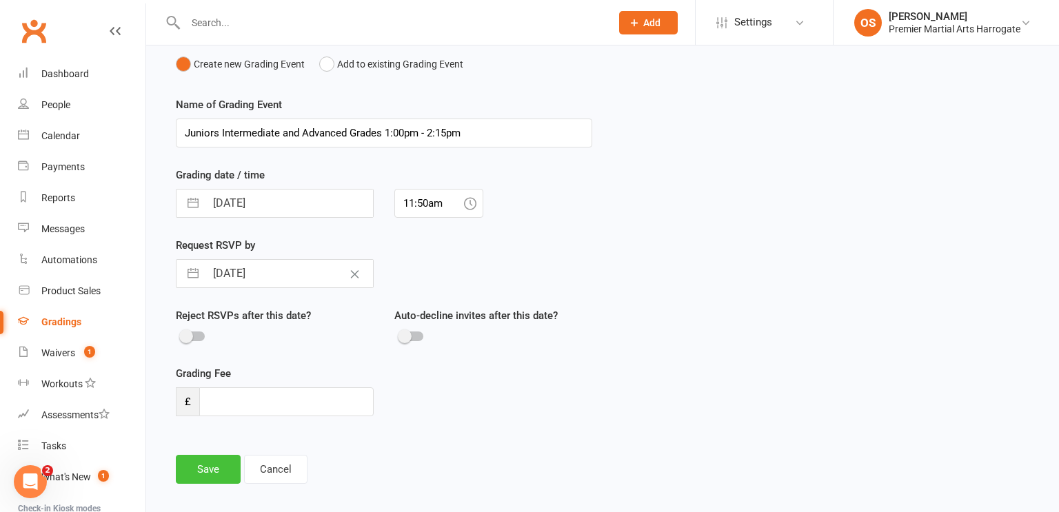
click at [225, 471] on button "Save" at bounding box center [208, 469] width 65 height 29
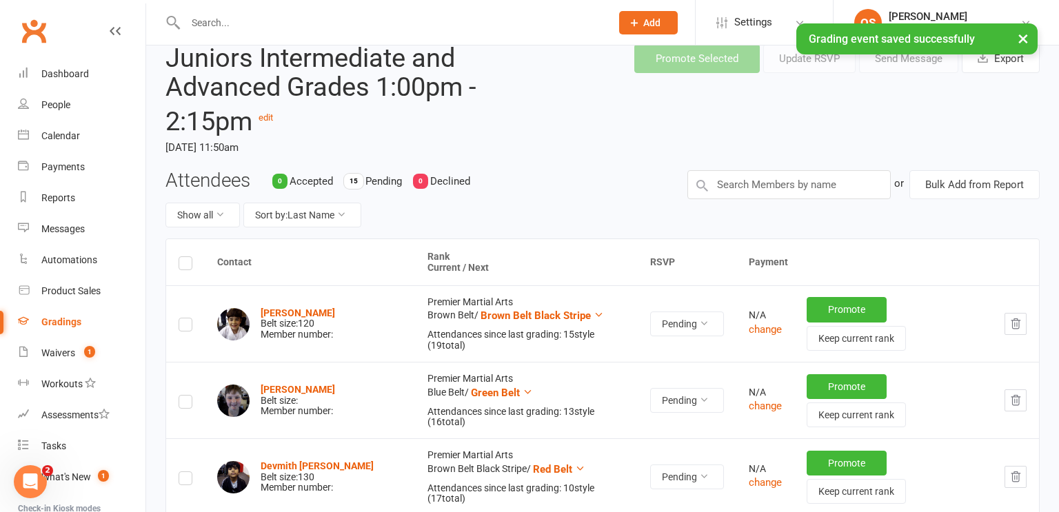
scroll to position [58, 0]
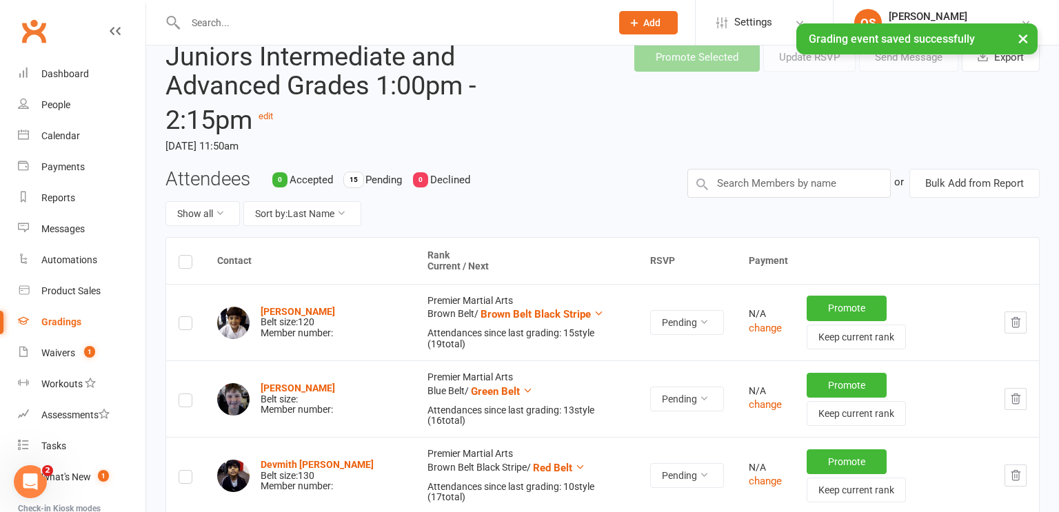
click at [187, 264] on label at bounding box center [186, 264] width 14 height 0
click at [187, 256] on input "checkbox" at bounding box center [186, 256] width 14 height 0
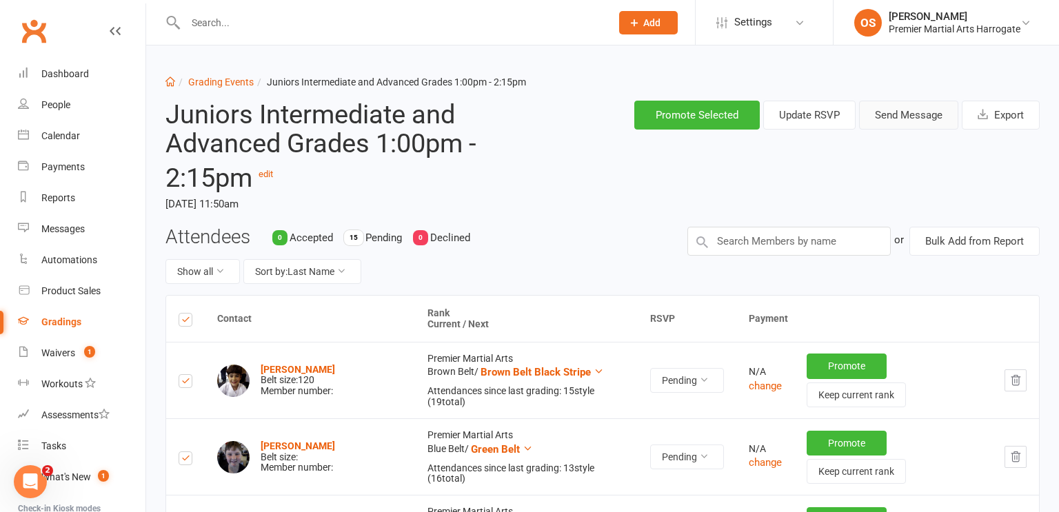
click at [931, 114] on button "Send Message" at bounding box center [908, 115] width 99 height 29
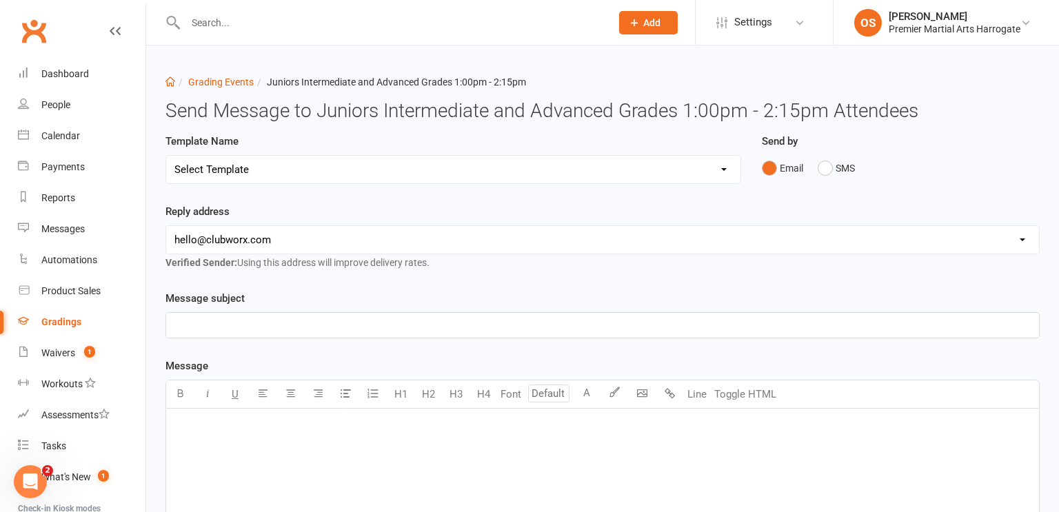
click at [610, 172] on select "Select Template [Email] Confirmation of Successful Grading [Email] Grading Even…" at bounding box center [453, 170] width 574 height 28
select select "3"
click at [166, 156] on select "Select Template [Email] Confirmation of Successful Grading [Email] Grading Even…" at bounding box center [453, 170] width 574 height 28
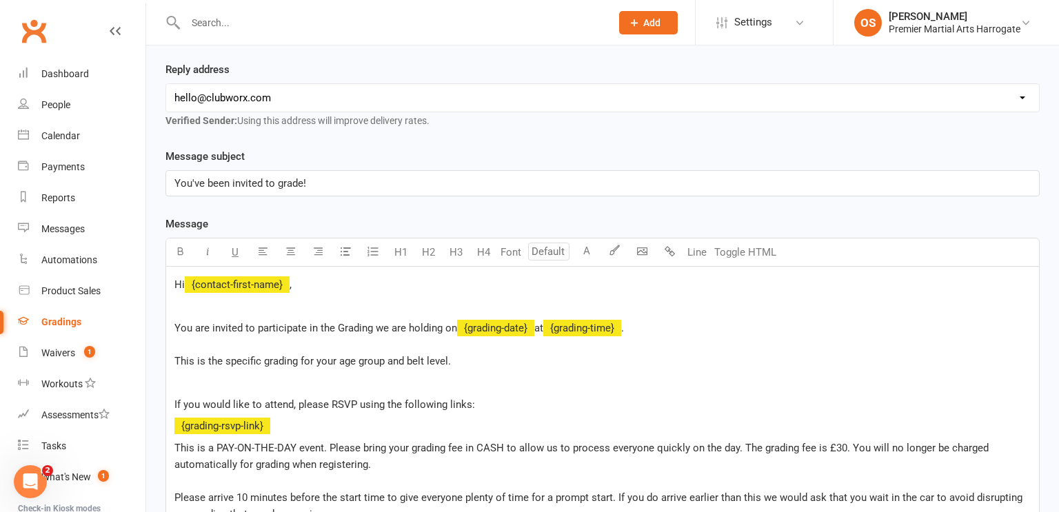
scroll to position [562, 0]
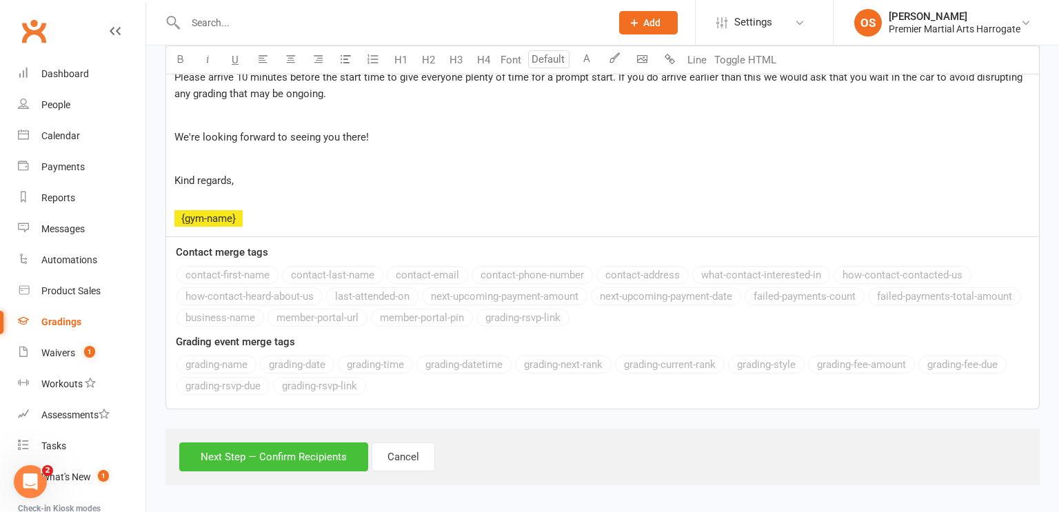
click at [277, 458] on button "Next Step — Confirm Recipients" at bounding box center [273, 457] width 189 height 29
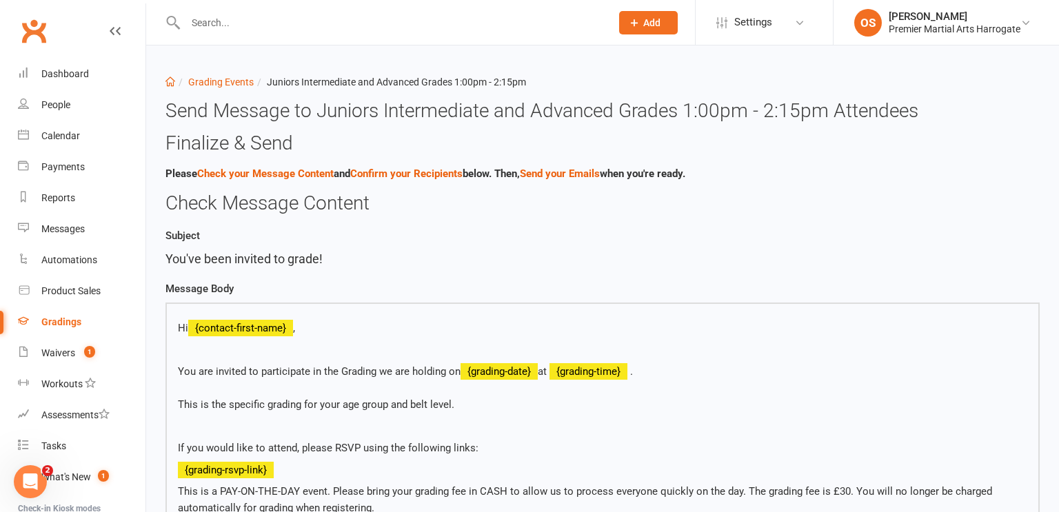
scroll to position [925, 0]
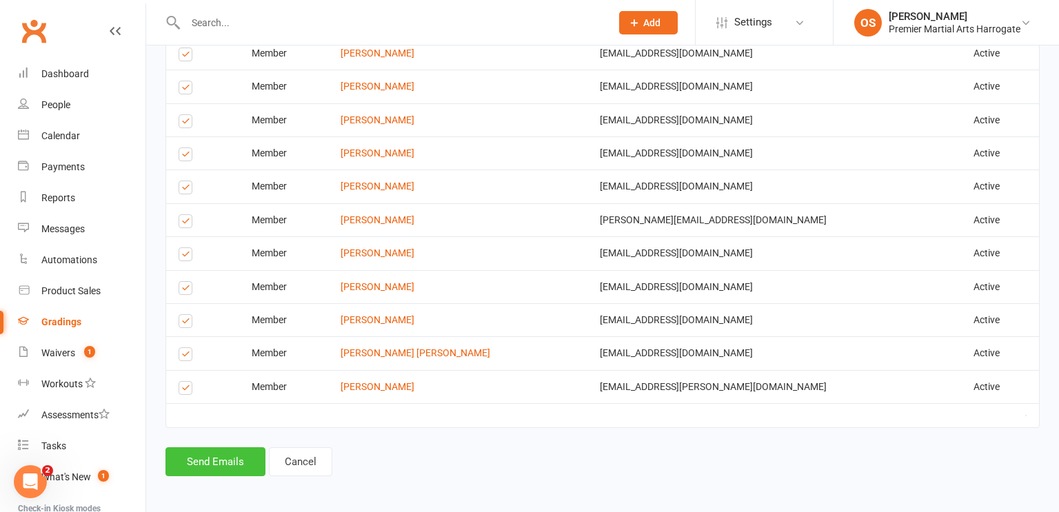
click at [237, 461] on button "Send Emails" at bounding box center [215, 461] width 100 height 29
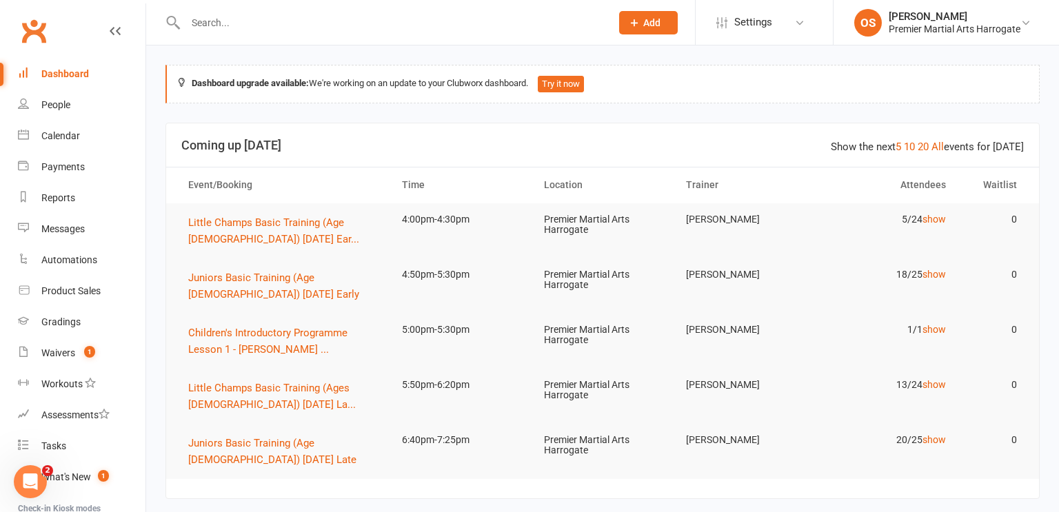
click at [534, 37] on div at bounding box center [383, 22] width 436 height 45
click at [522, 28] on input "text" at bounding box center [391, 22] width 420 height 19
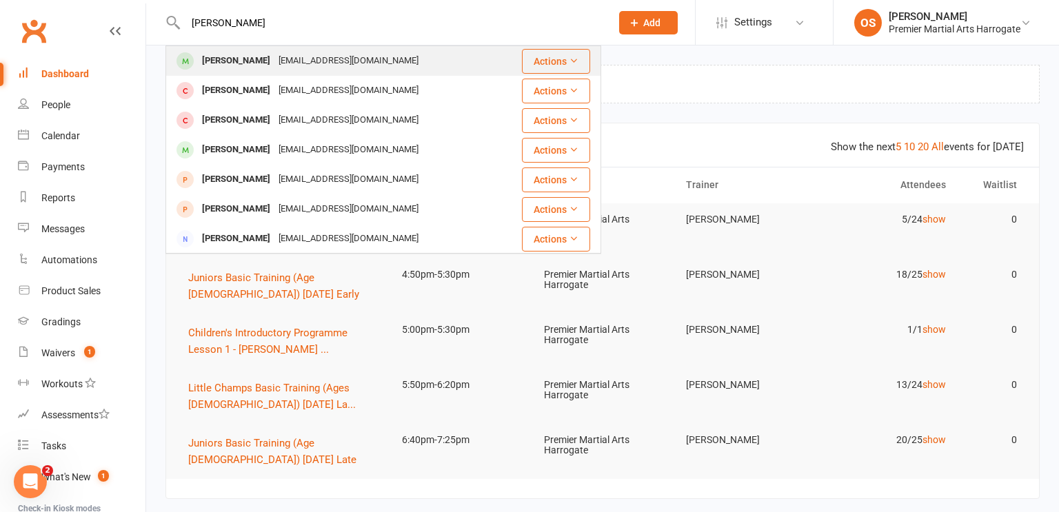
type input "[PERSON_NAME]"
click at [474, 60] on div "[PERSON_NAME] [EMAIL_ADDRESS][DOMAIN_NAME]" at bounding box center [341, 61] width 349 height 28
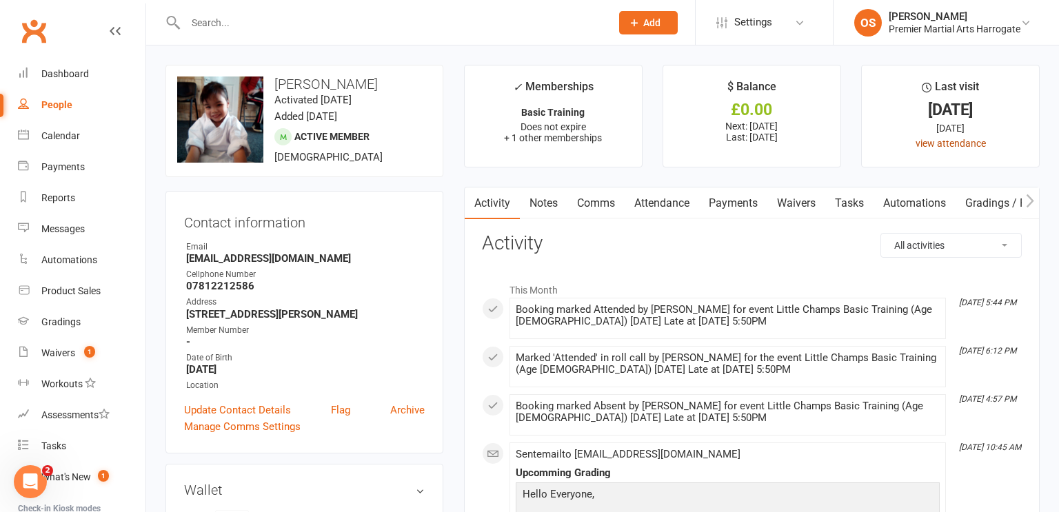
click at [931, 146] on link "view attendance" at bounding box center [950, 143] width 70 height 11
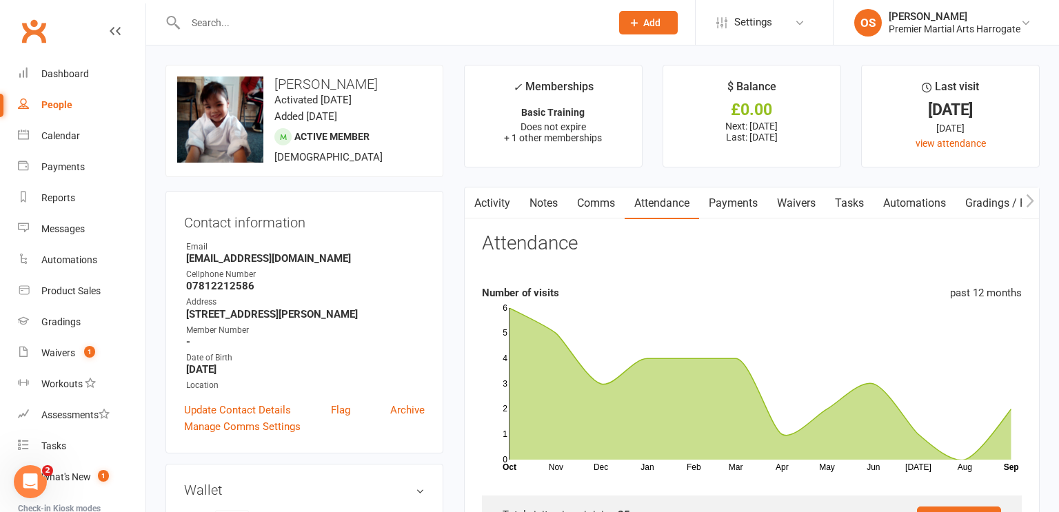
click at [456, 17] on input "text" at bounding box center [391, 22] width 420 height 19
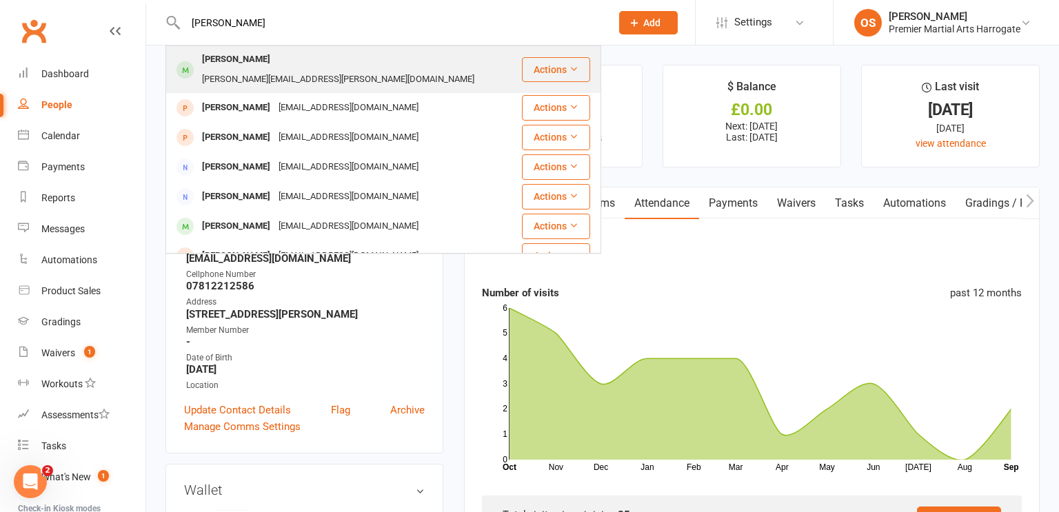
type input "[PERSON_NAME]"
click at [409, 70] on div "[PERSON_NAME][EMAIL_ADDRESS][PERSON_NAME][DOMAIN_NAME]" at bounding box center [338, 80] width 281 height 20
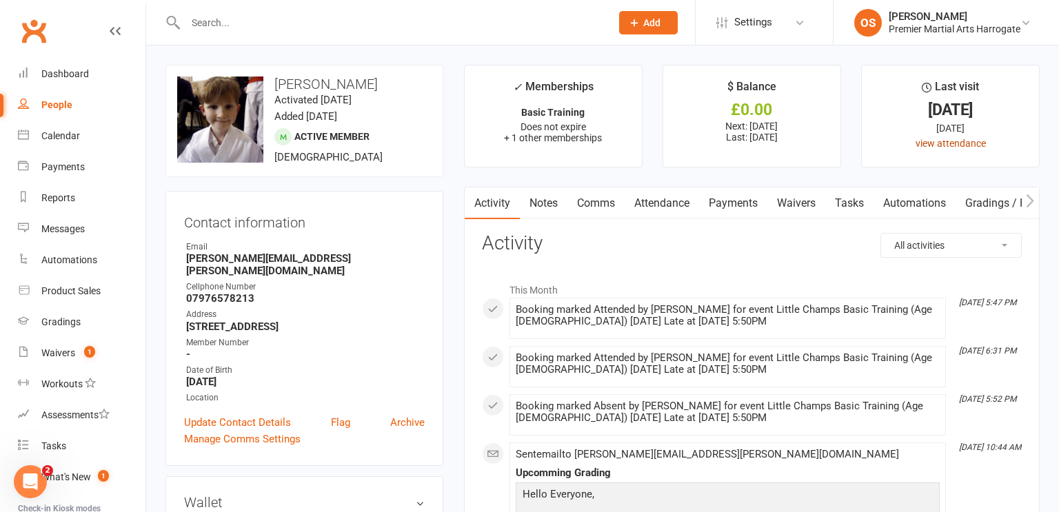
click at [962, 144] on link "view attendance" at bounding box center [950, 143] width 70 height 11
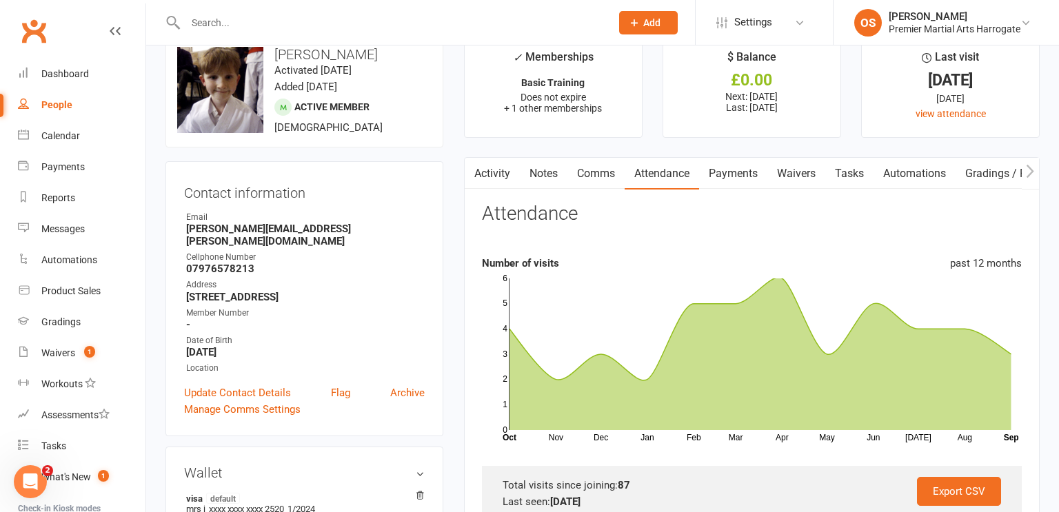
scroll to position [37, 0]
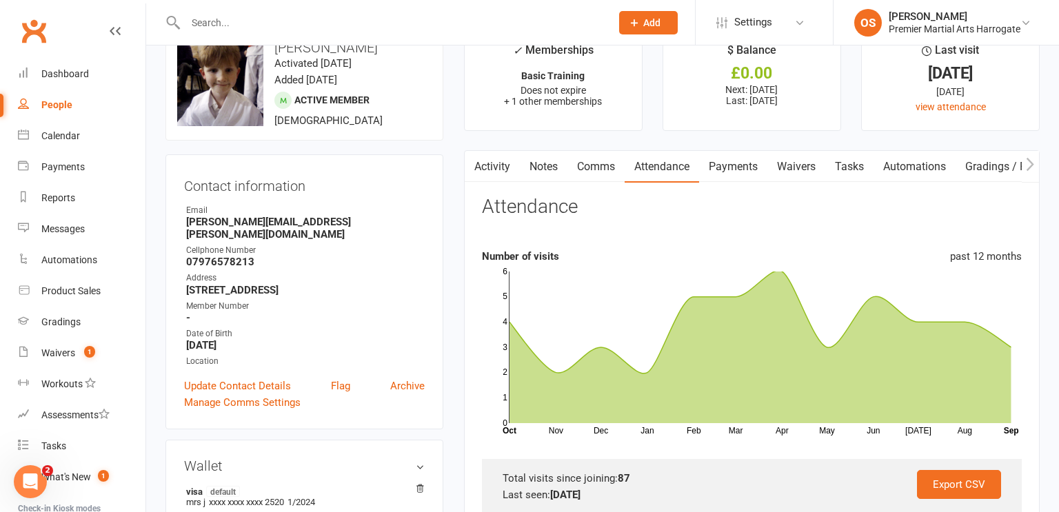
click at [442, 20] on input "text" at bounding box center [391, 22] width 420 height 19
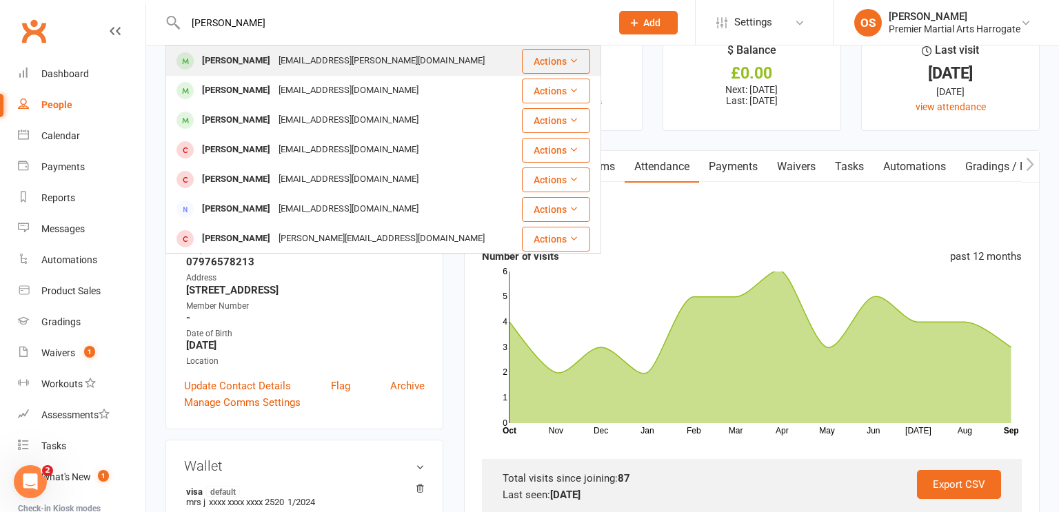
type input "[PERSON_NAME]"
click at [413, 58] on div "[PERSON_NAME] [PERSON_NAME][EMAIL_ADDRESS][PERSON_NAME][DOMAIN_NAME]" at bounding box center [344, 61] width 354 height 28
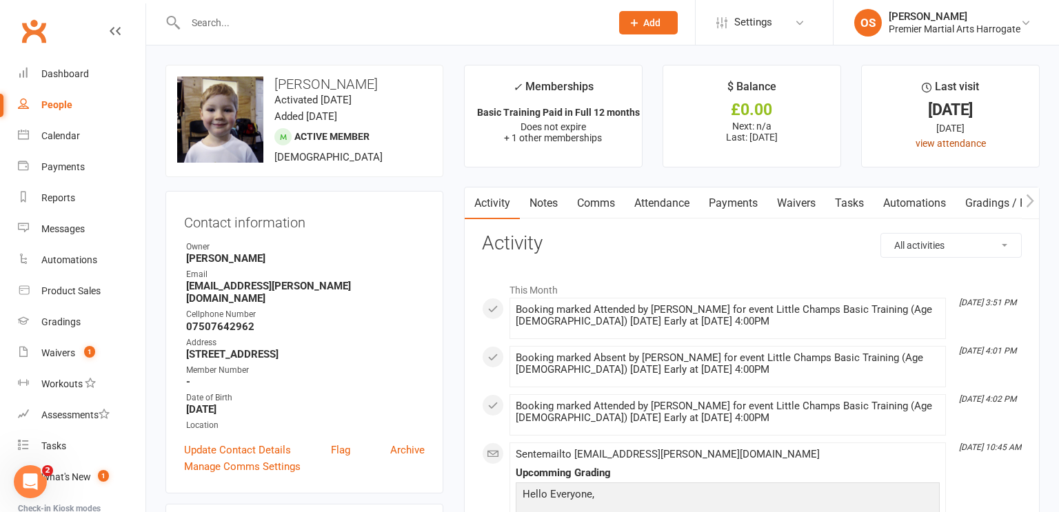
click at [931, 145] on link "view attendance" at bounding box center [950, 143] width 70 height 11
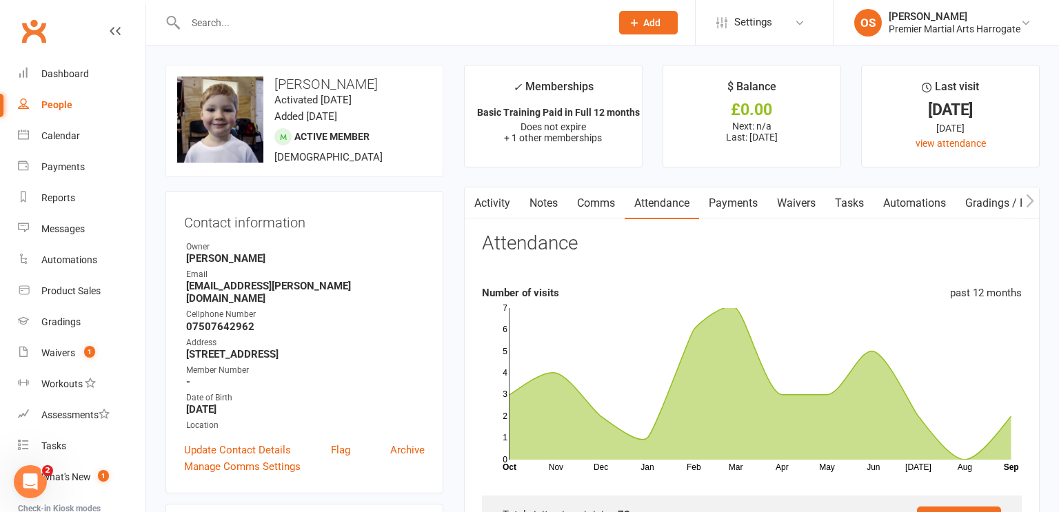
click at [523, 28] on input "text" at bounding box center [391, 22] width 420 height 19
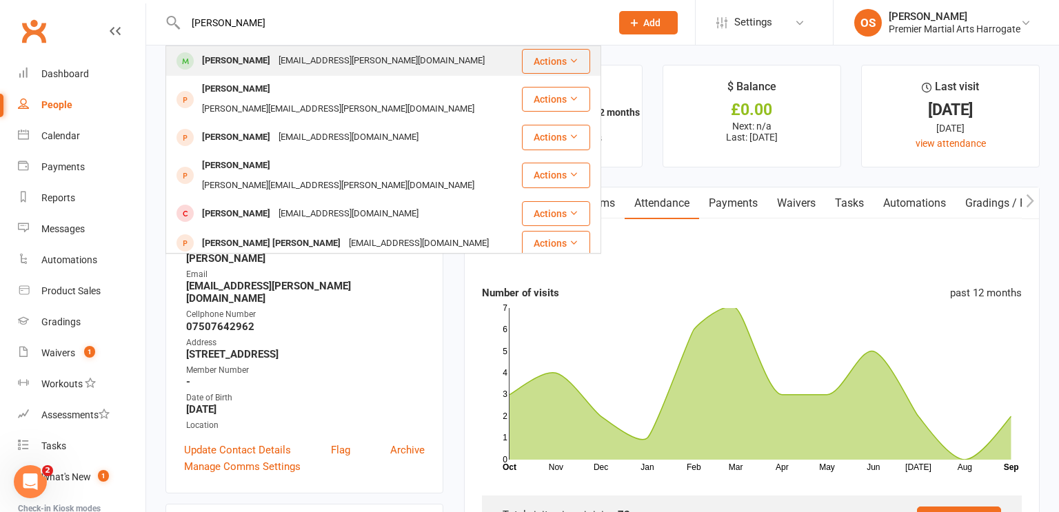
type input "[PERSON_NAME]"
click at [394, 59] on div "[EMAIL_ADDRESS][PERSON_NAME][DOMAIN_NAME]" at bounding box center [381, 61] width 214 height 20
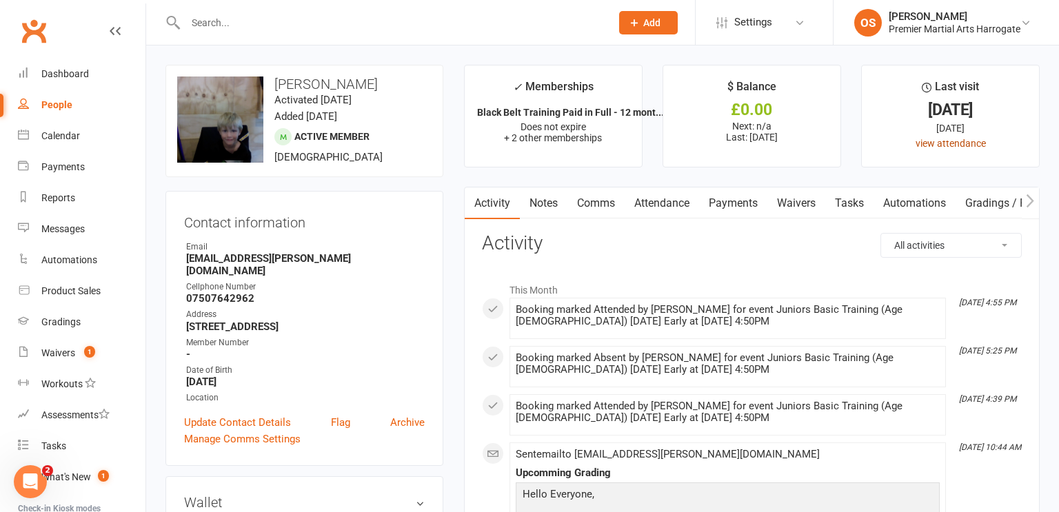
click at [959, 139] on link "view attendance" at bounding box center [950, 143] width 70 height 11
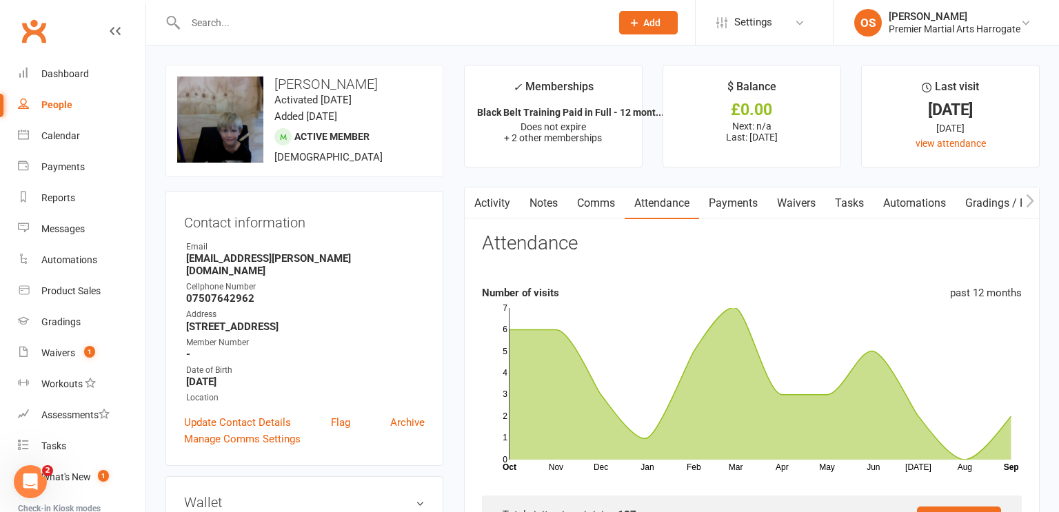
click at [432, 14] on input "text" at bounding box center [391, 22] width 420 height 19
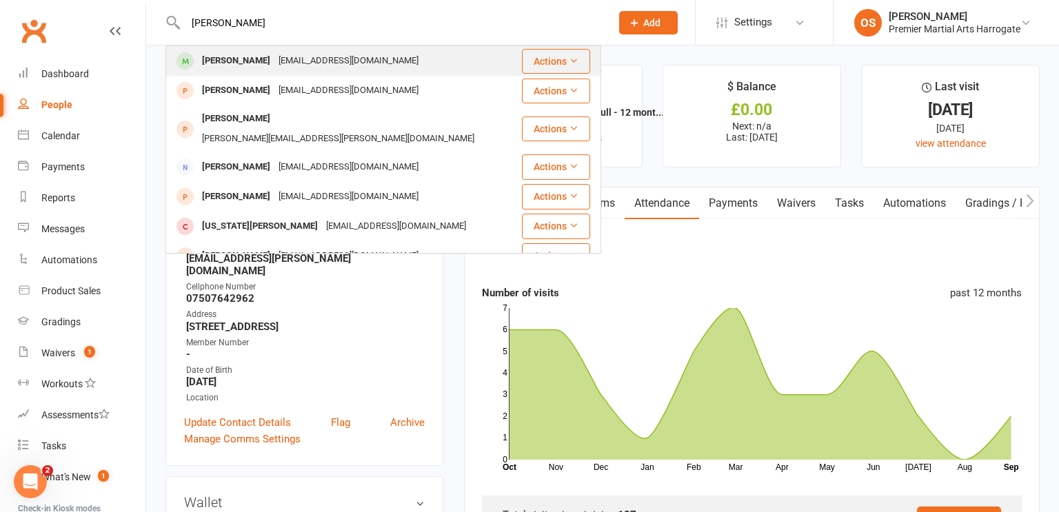
type input "[PERSON_NAME]"
click at [397, 57] on div "[PERSON_NAME] [EMAIL_ADDRESS][DOMAIN_NAME]" at bounding box center [344, 61] width 354 height 28
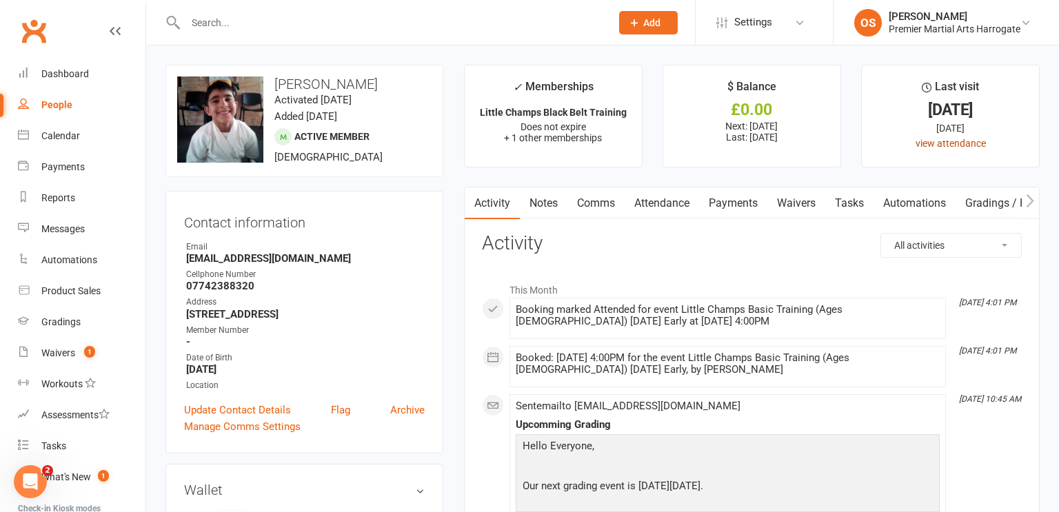
click at [960, 144] on link "view attendance" at bounding box center [950, 143] width 70 height 11
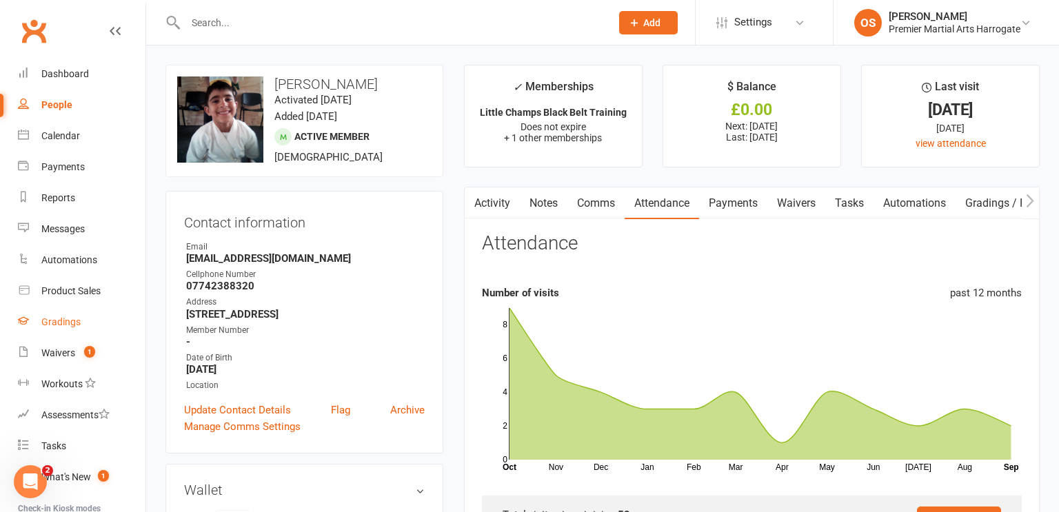
click at [65, 323] on div "Gradings" at bounding box center [60, 321] width 39 height 11
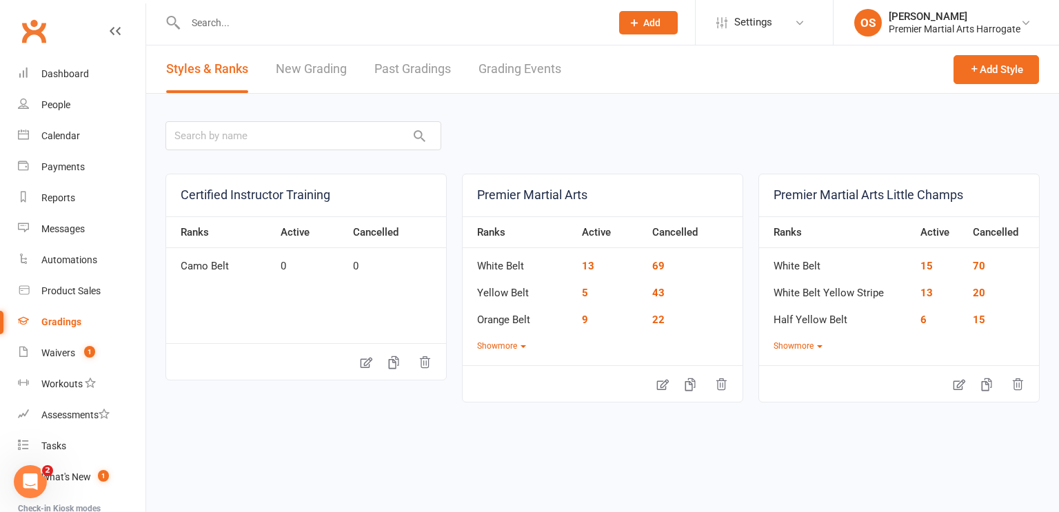
click at [525, 67] on link "Grading Events" at bounding box center [519, 69] width 83 height 48
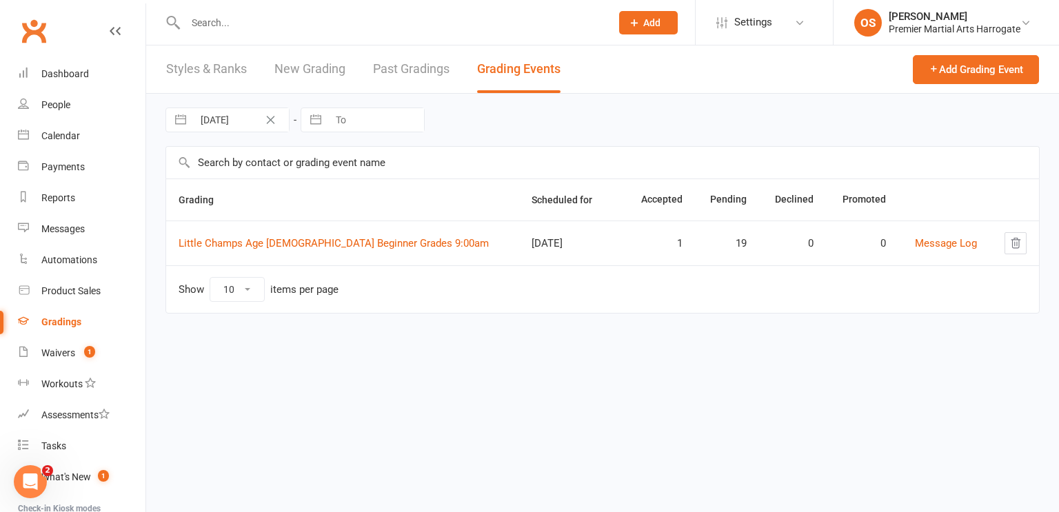
click at [403, 66] on link "Past Gradings" at bounding box center [411, 69] width 77 height 48
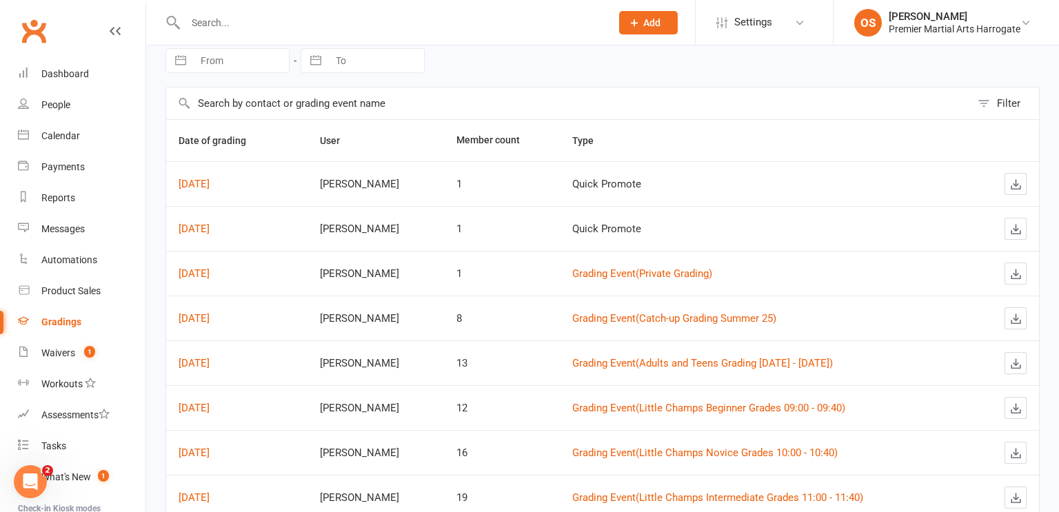
scroll to position [57, 0]
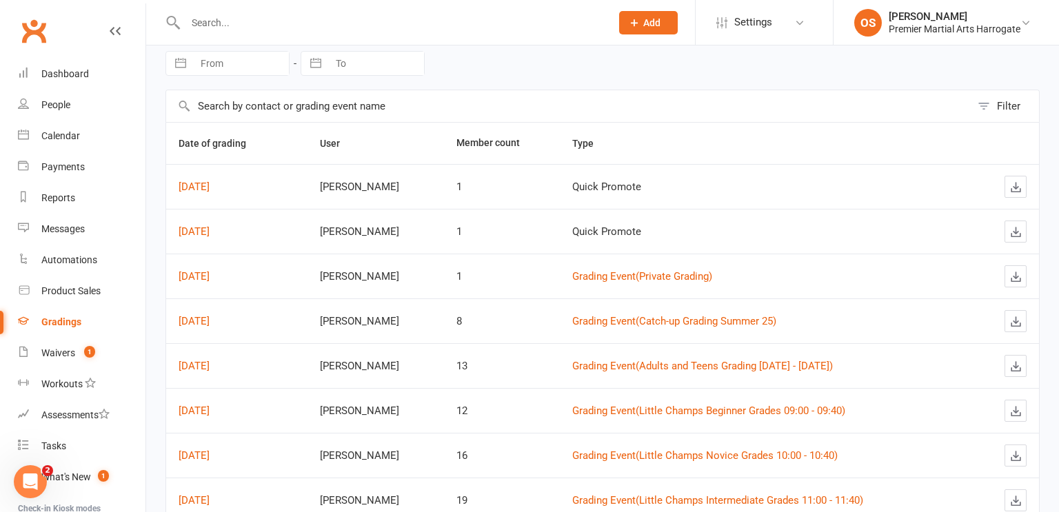
click at [474, 30] on input "text" at bounding box center [391, 22] width 420 height 19
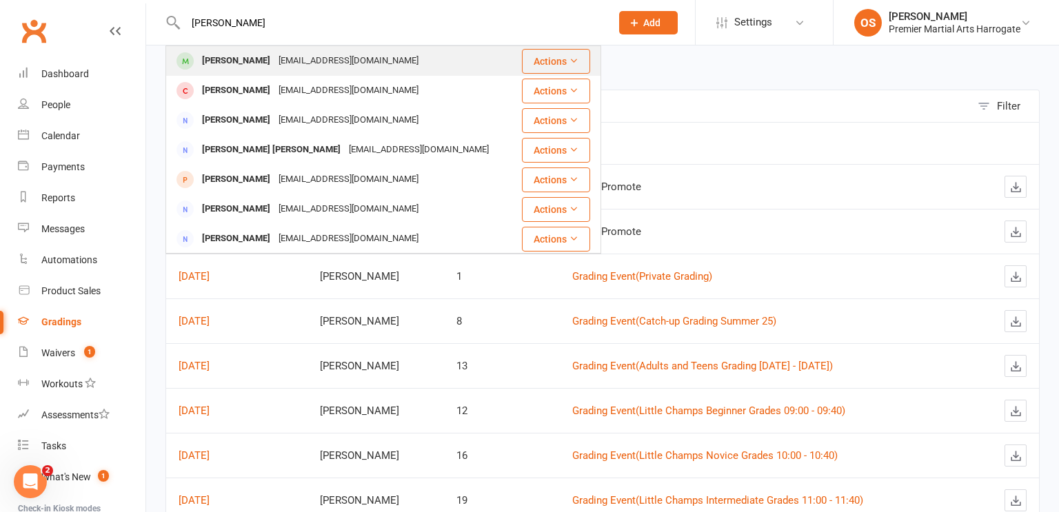
type input "[PERSON_NAME]"
click at [469, 62] on div "[PERSON_NAME] [EMAIL_ADDRESS][DOMAIN_NAME]" at bounding box center [341, 61] width 349 height 28
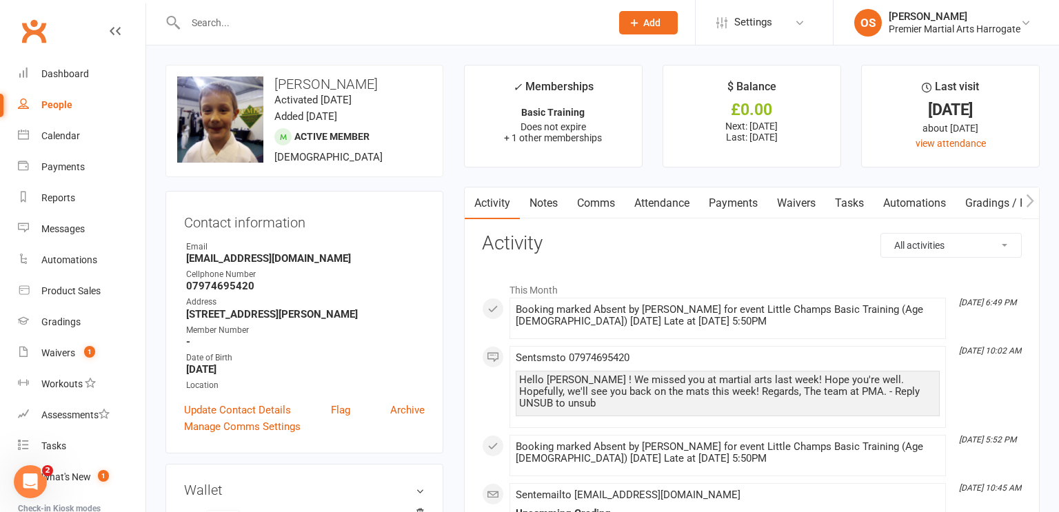
click at [728, 208] on link "Payments" at bounding box center [733, 203] width 68 height 32
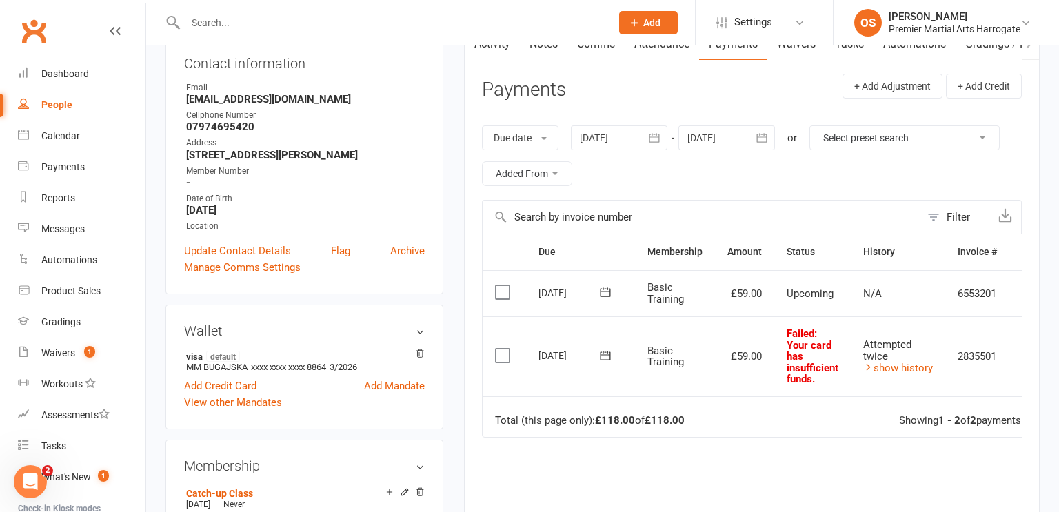
scroll to position [154, 0]
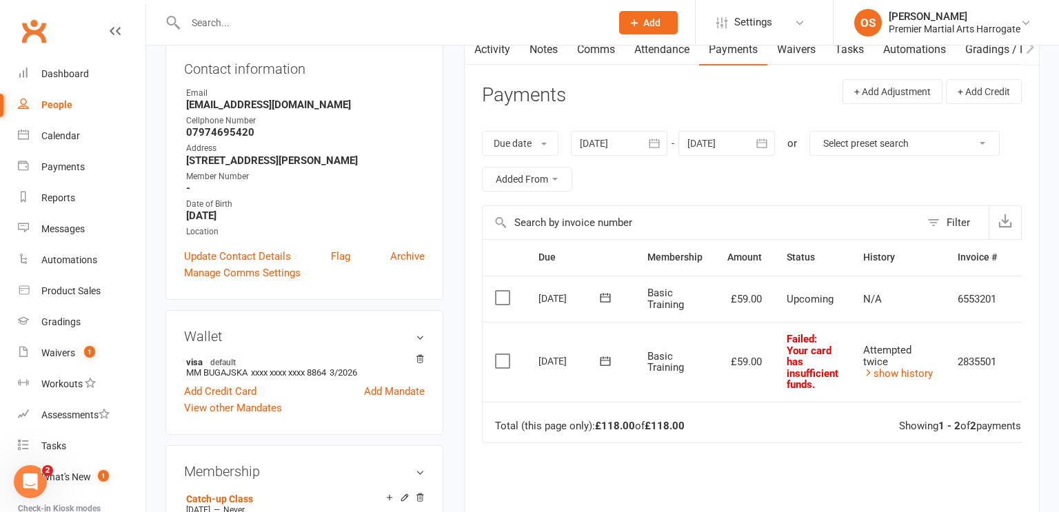
click at [637, 143] on div at bounding box center [619, 143] width 97 height 25
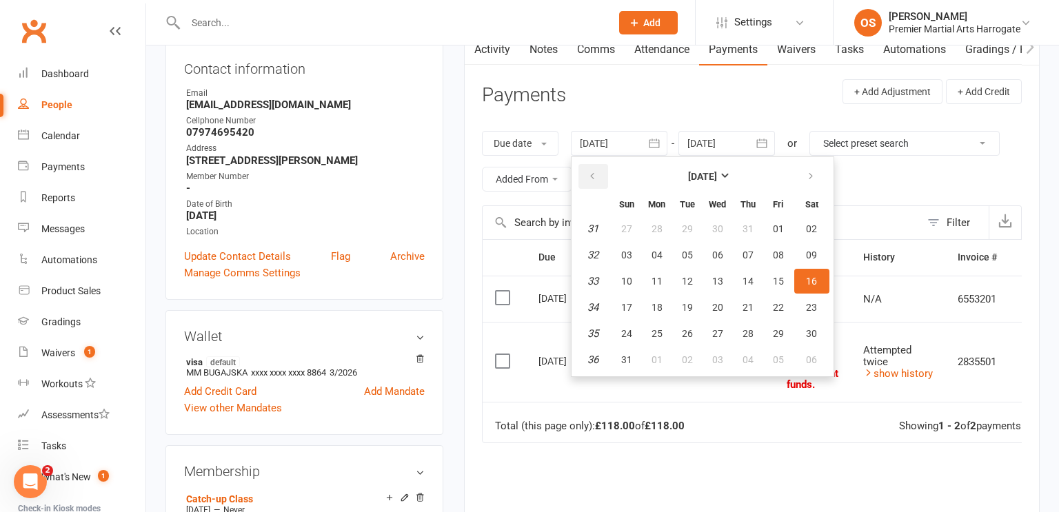
click at [592, 179] on icon "button" at bounding box center [592, 176] width 10 height 11
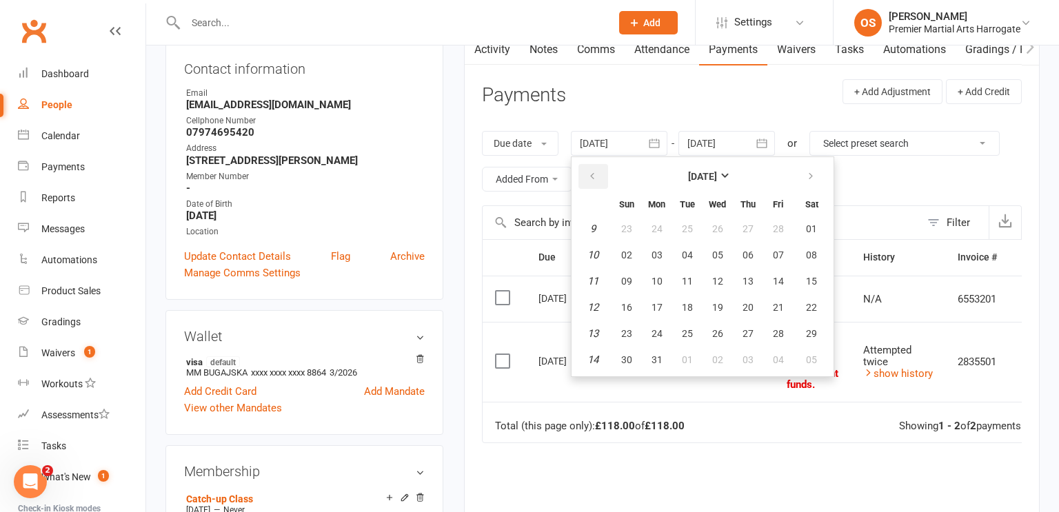
click at [592, 179] on icon "button" at bounding box center [592, 176] width 10 height 11
click at [647, 256] on button "03" at bounding box center [656, 255] width 29 height 25
type input "[DATE]"
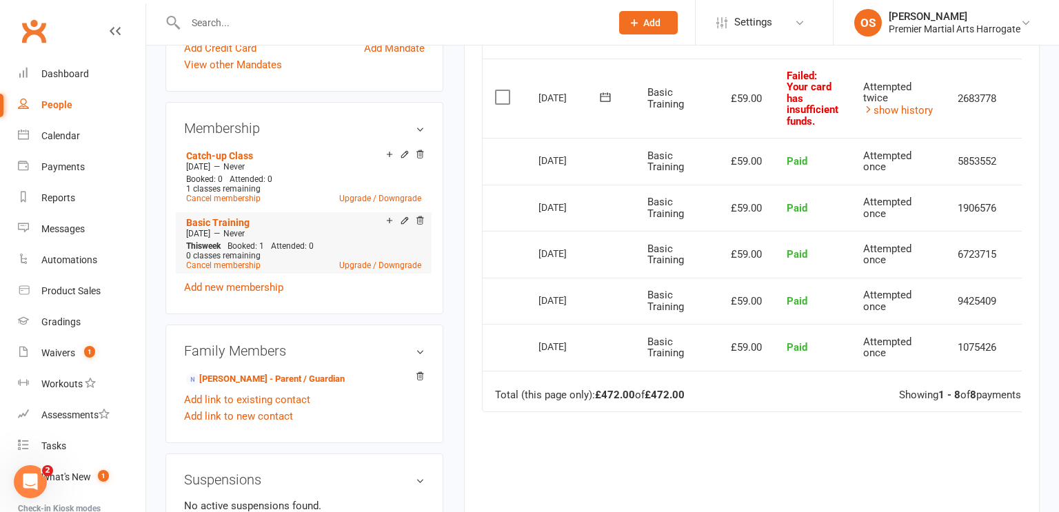
scroll to position [498, 0]
click at [237, 270] on link "Cancel membership" at bounding box center [223, 265] width 74 height 10
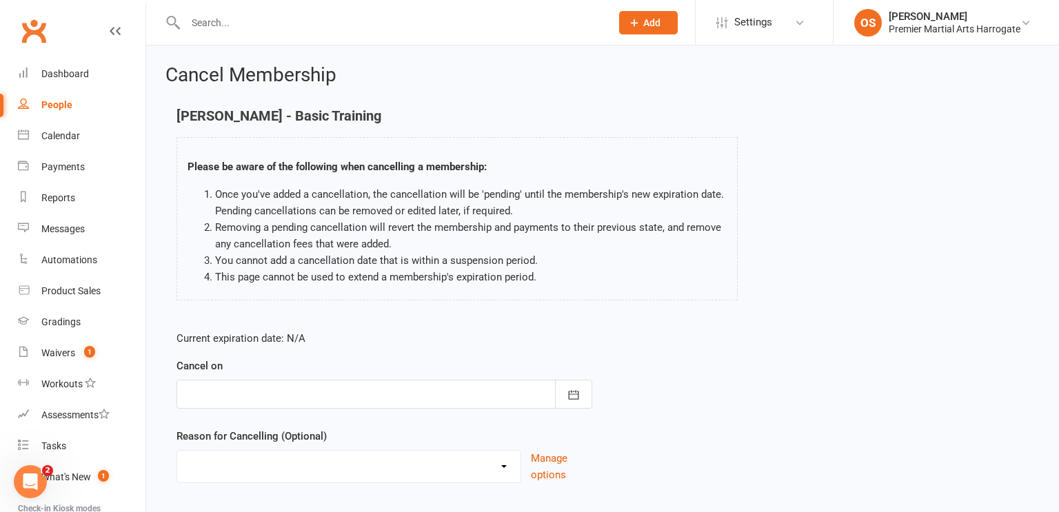
click at [400, 398] on div at bounding box center [384, 394] width 416 height 29
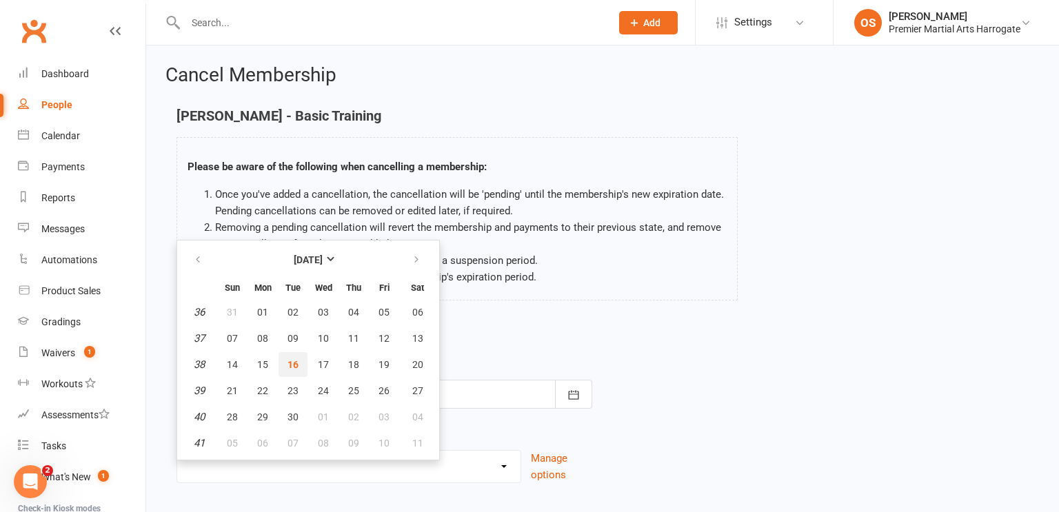
click at [294, 363] on span "16" at bounding box center [292, 364] width 11 height 11
type input "[DATE]"
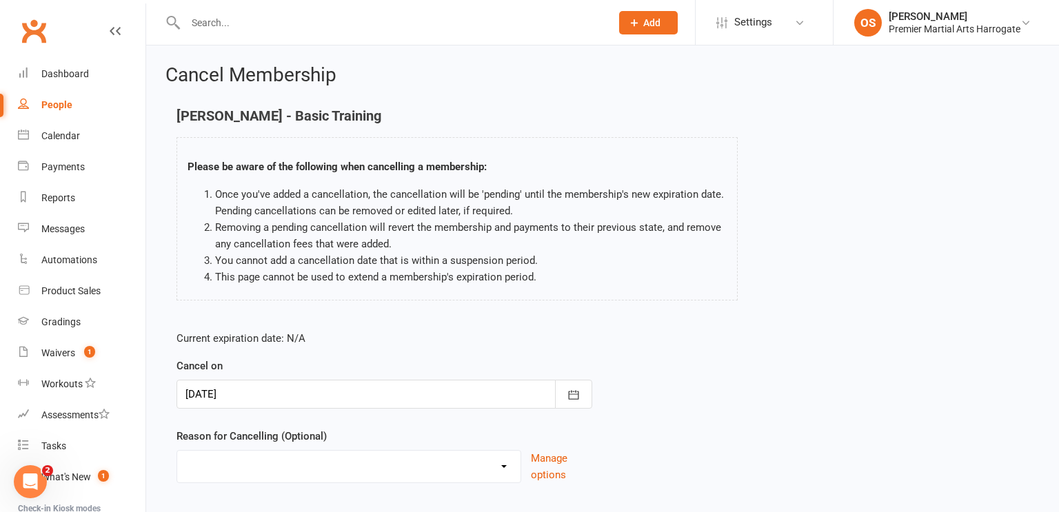
click at [374, 471] on select "Holiday Injury Other reason" at bounding box center [348, 465] width 343 height 28
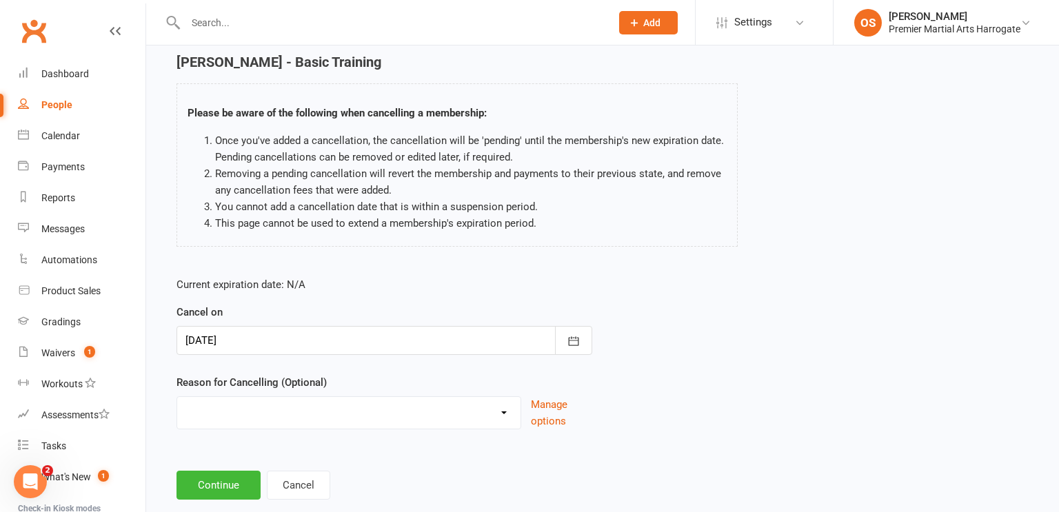
scroll to position [82, 0]
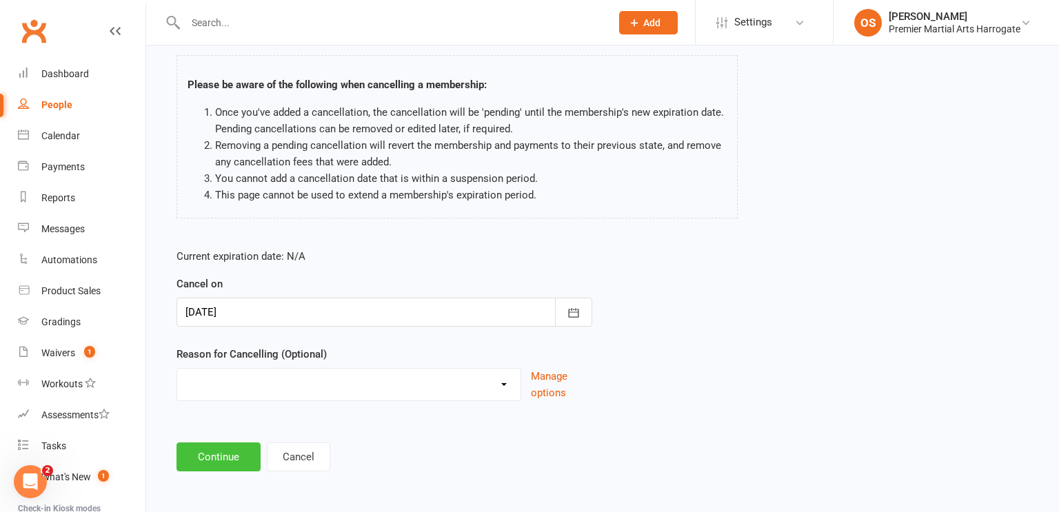
click at [219, 460] on button "Continue" at bounding box center [218, 457] width 84 height 29
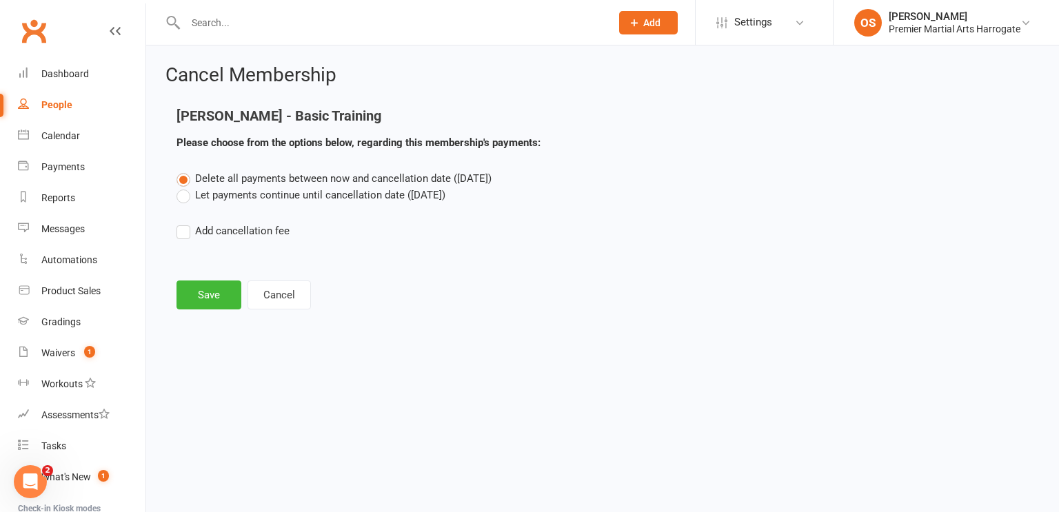
scroll to position [0, 0]
click at [214, 298] on button "Save" at bounding box center [208, 295] width 65 height 29
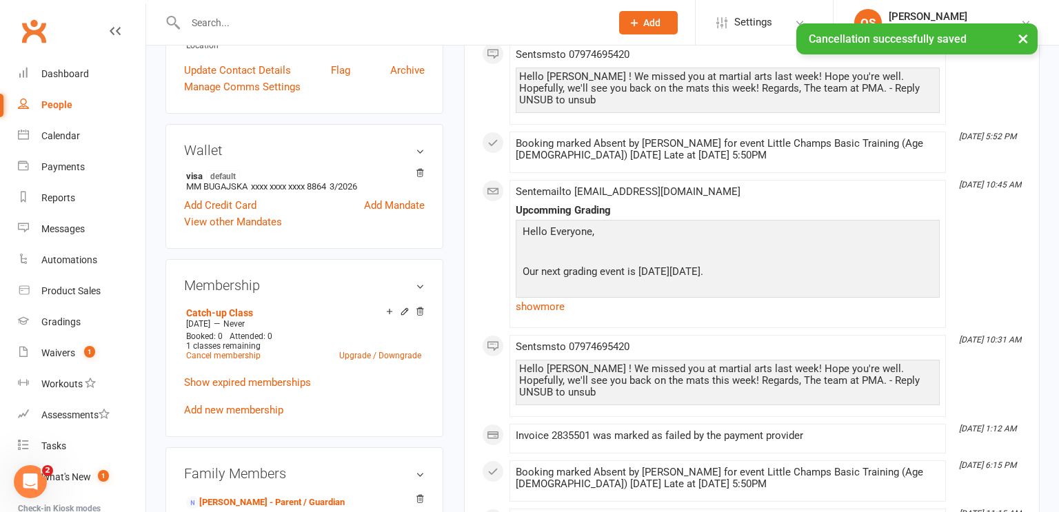
scroll to position [342, 0]
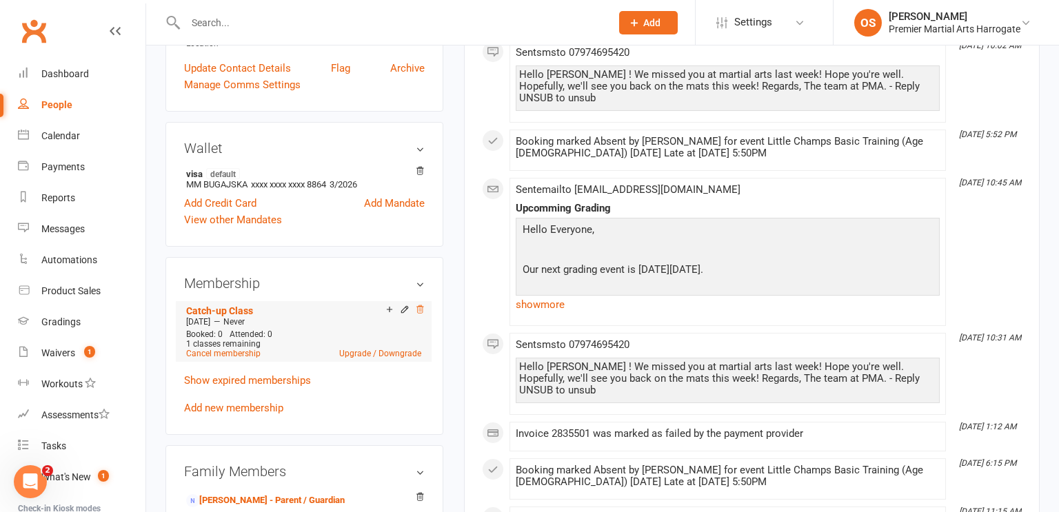
click at [420, 313] on icon at bounding box center [419, 309] width 7 height 8
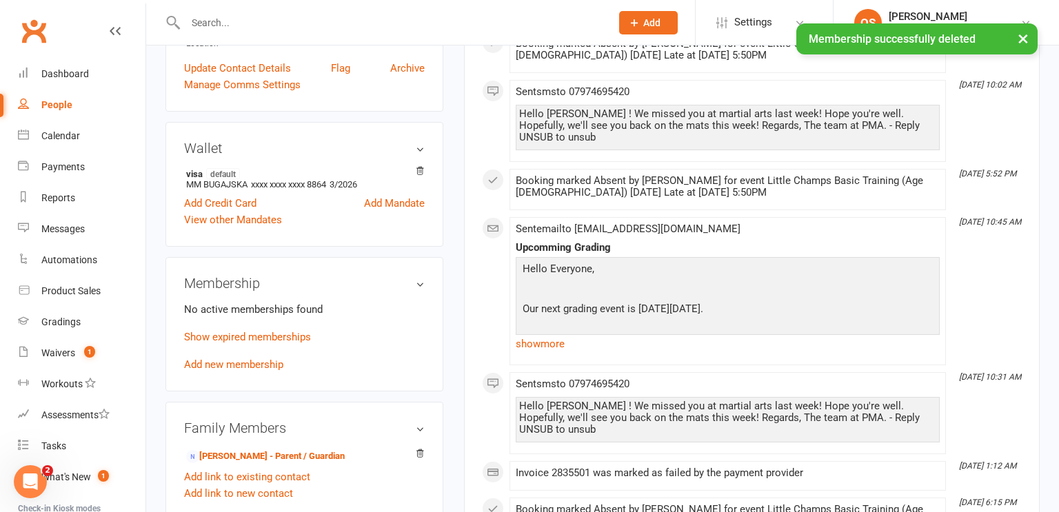
scroll to position [0, 0]
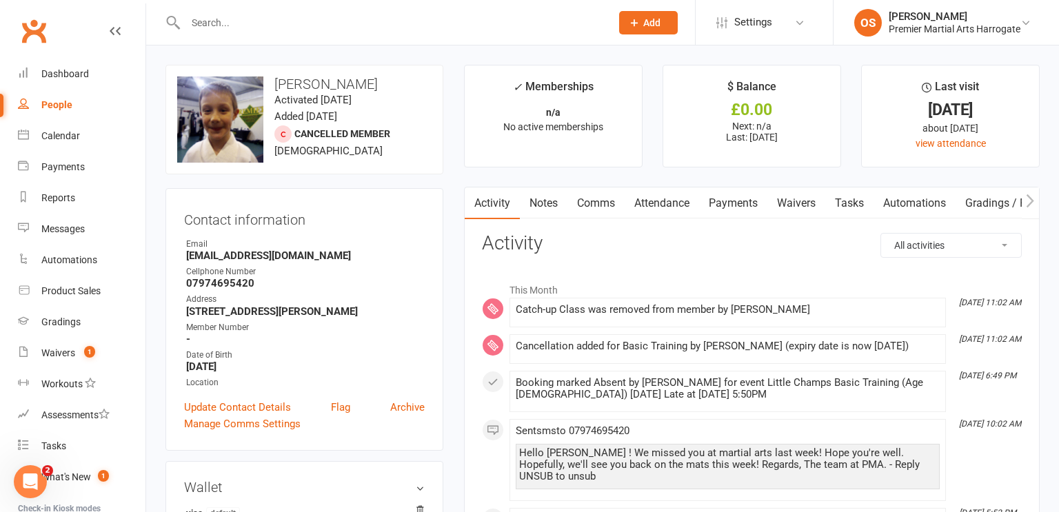
click at [536, 22] on input "text" at bounding box center [391, 22] width 420 height 19
type input "r"
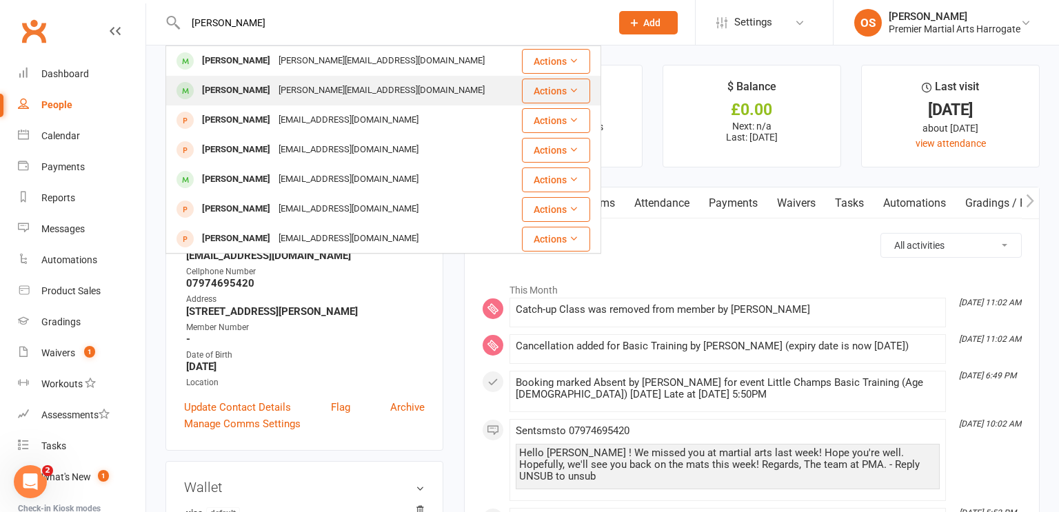
type input "[PERSON_NAME]"
click at [250, 93] on div "[PERSON_NAME]" at bounding box center [236, 91] width 77 height 20
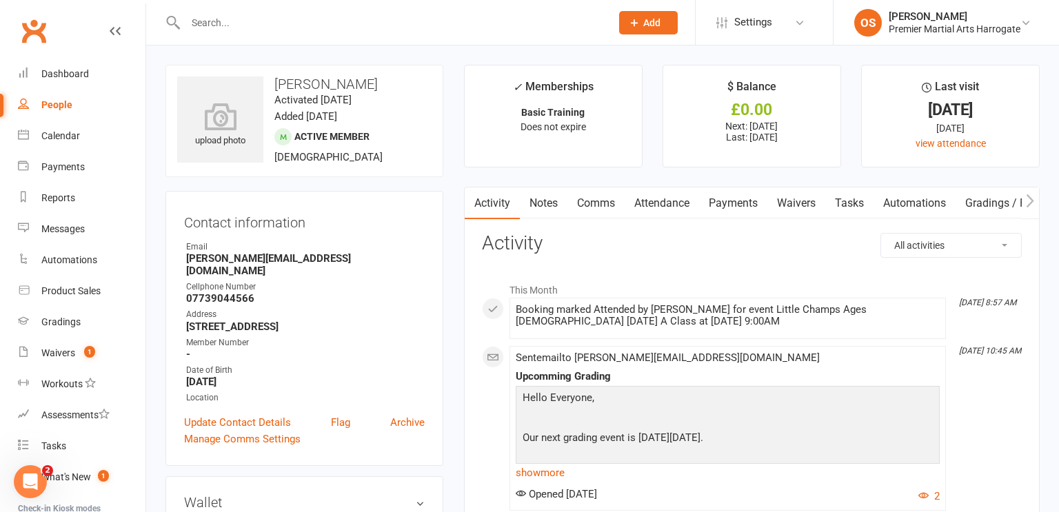
click at [409, 17] on input "text" at bounding box center [391, 22] width 420 height 19
type input "[PERSON_NAME]"
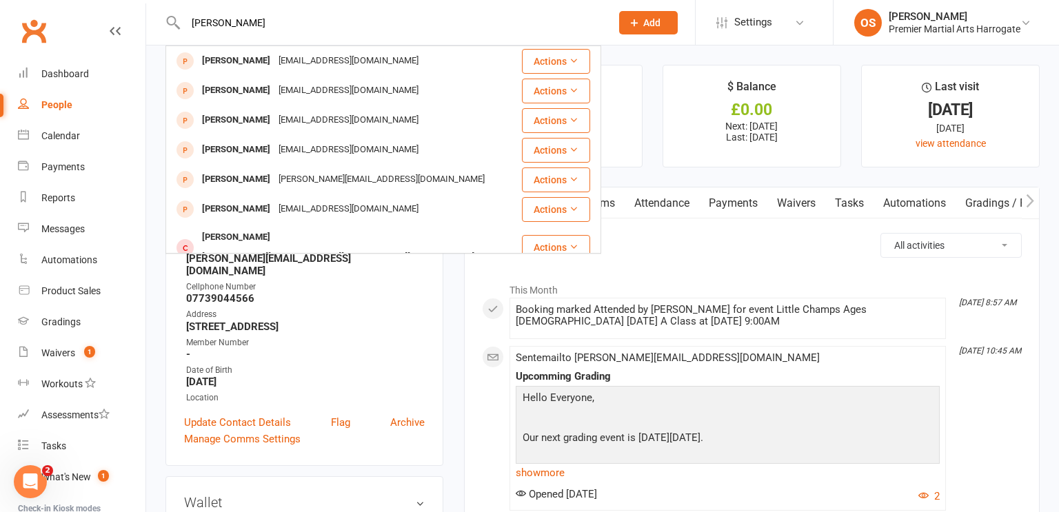
click at [749, 211] on link "Payments" at bounding box center [733, 203] width 68 height 32
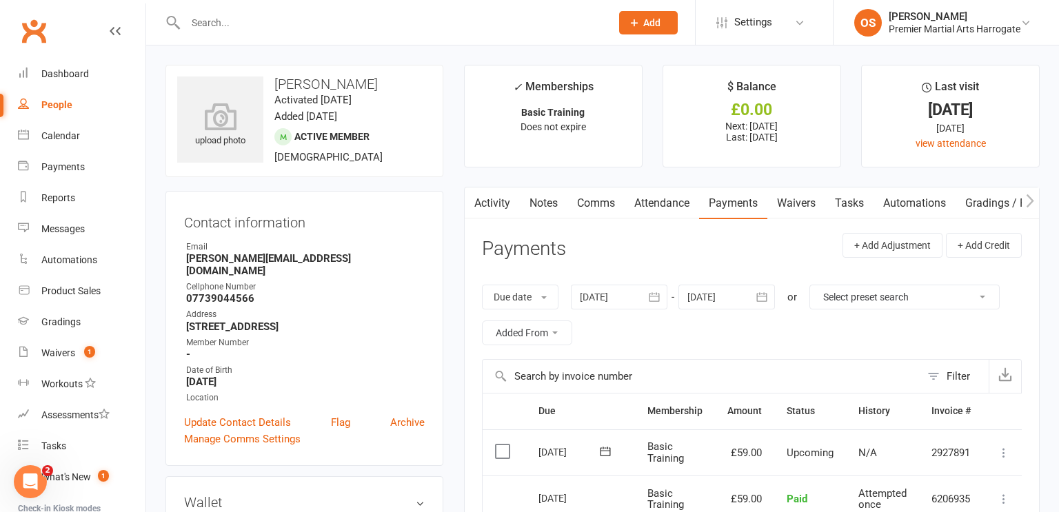
click at [308, 21] on input "text" at bounding box center [391, 22] width 420 height 19
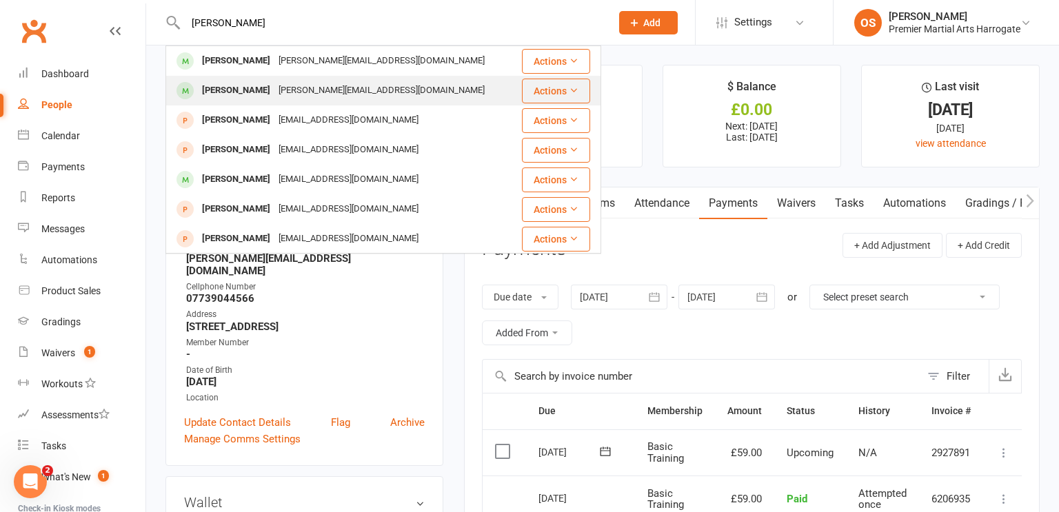
type input "[PERSON_NAME]"
click at [281, 87] on div "[PERSON_NAME][EMAIL_ADDRESS][DOMAIN_NAME]" at bounding box center [381, 91] width 214 height 20
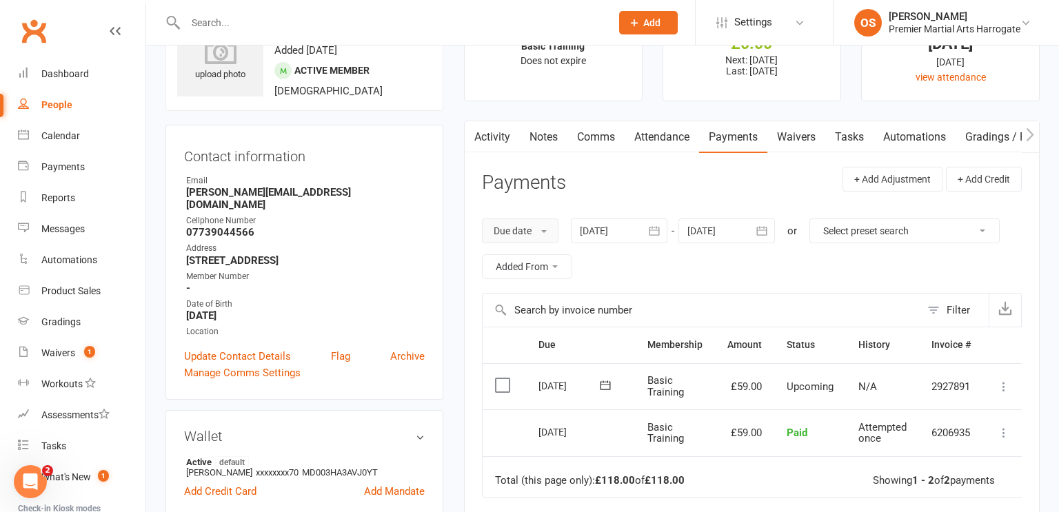
scroll to position [66, 0]
click at [498, 136] on link "Activity" at bounding box center [492, 137] width 55 height 32
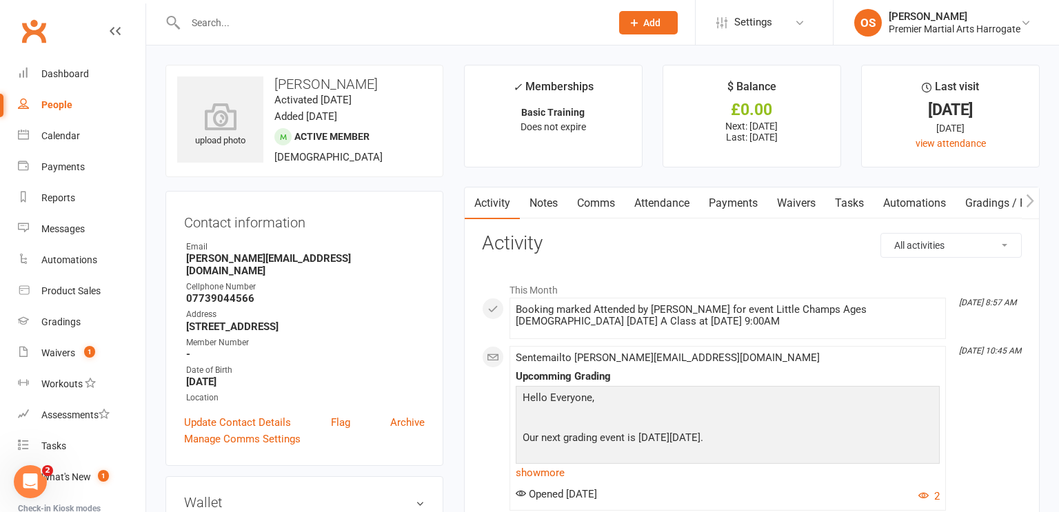
click at [314, 25] on input "text" at bounding box center [391, 22] width 420 height 19
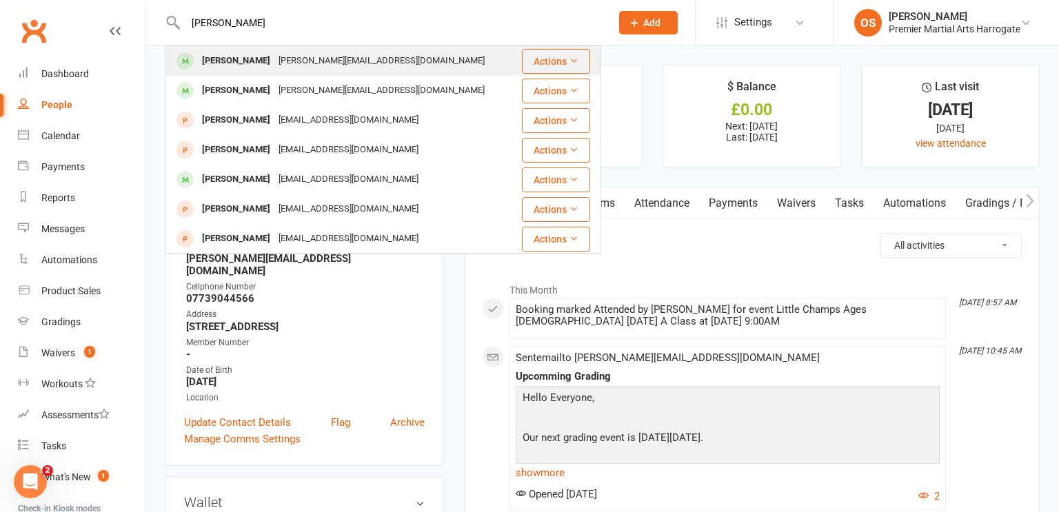
type input "[PERSON_NAME]"
click at [306, 54] on div "[PERSON_NAME][EMAIL_ADDRESS][DOMAIN_NAME]" at bounding box center [381, 61] width 214 height 20
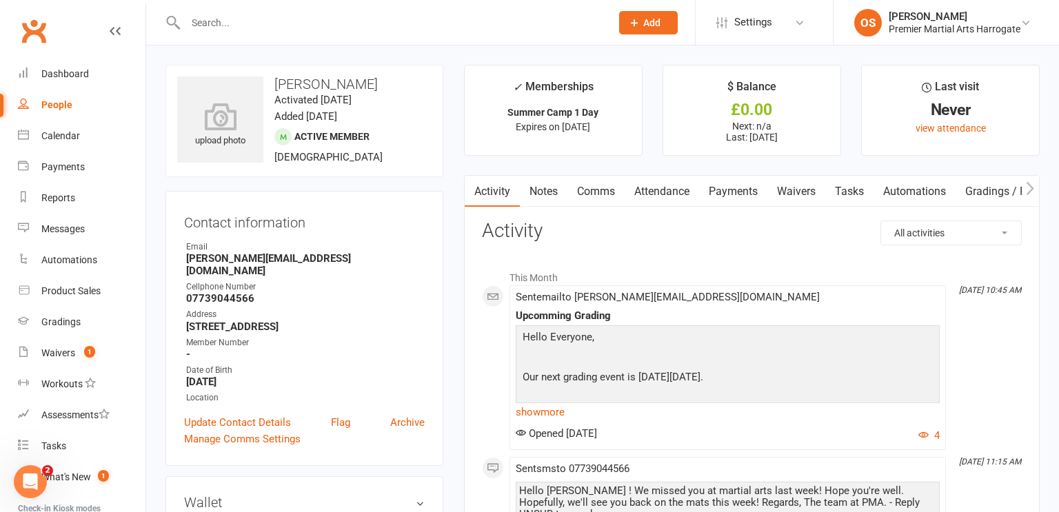
click at [723, 194] on link "Payments" at bounding box center [733, 192] width 68 height 32
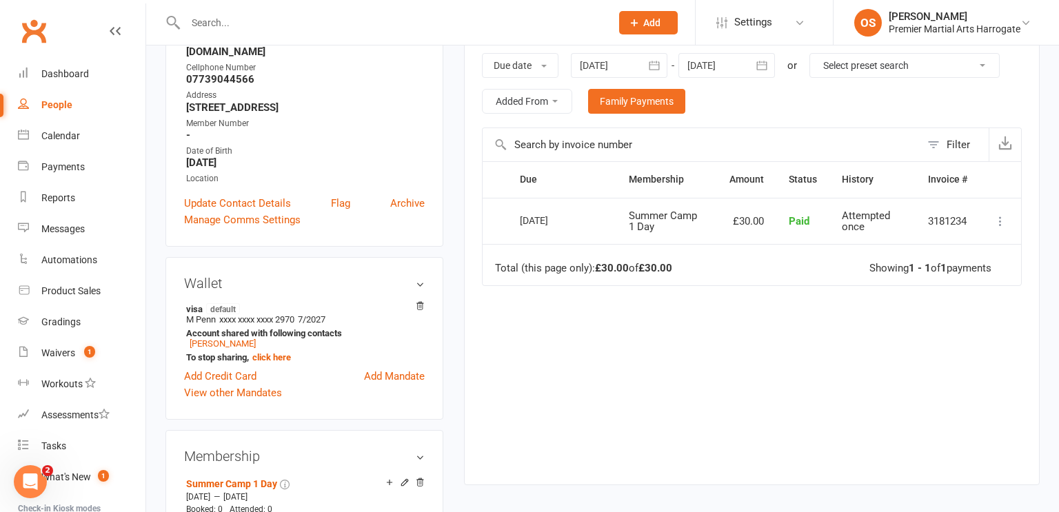
scroll to position [224, 0]
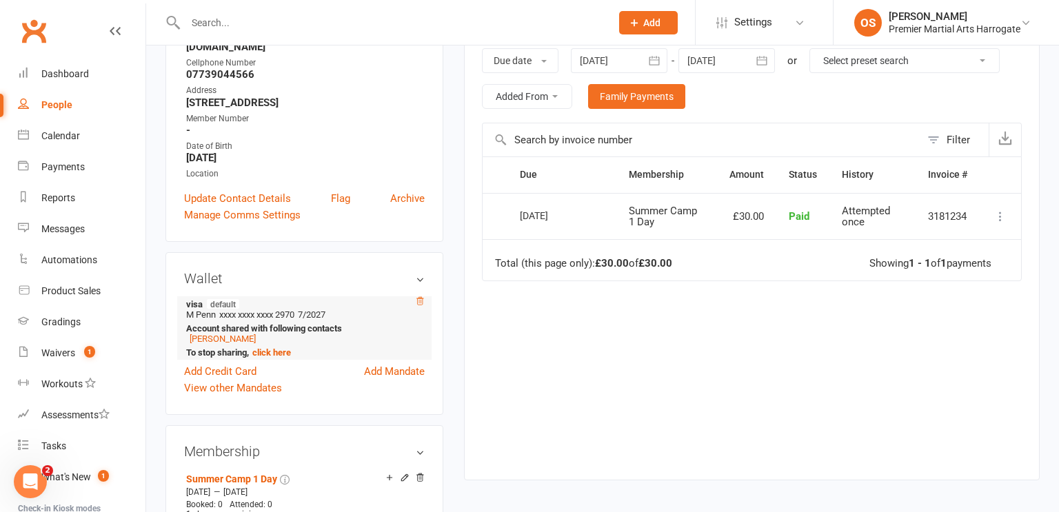
click at [420, 296] on icon at bounding box center [420, 301] width 10 height 10
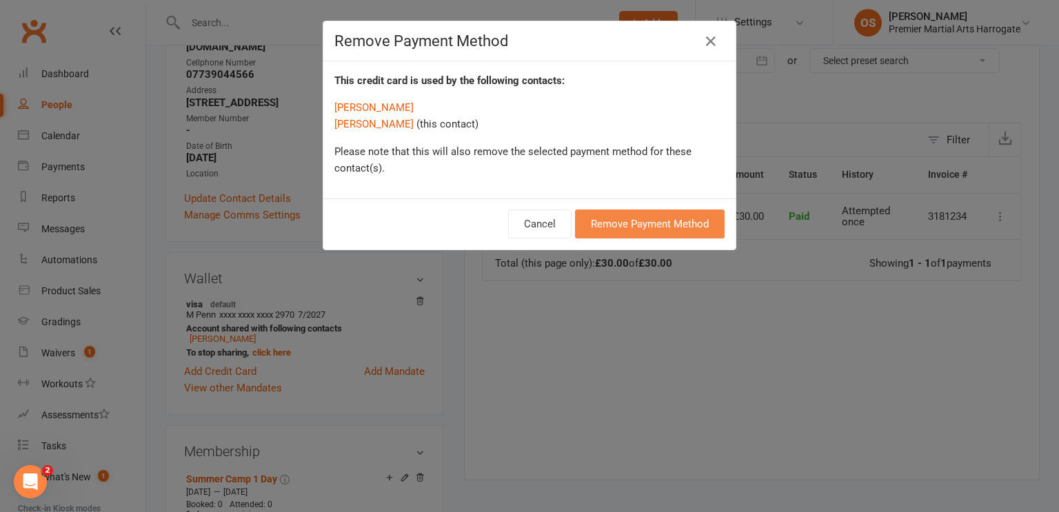
click at [629, 215] on button "Remove Payment Method" at bounding box center [650, 224] width 150 height 29
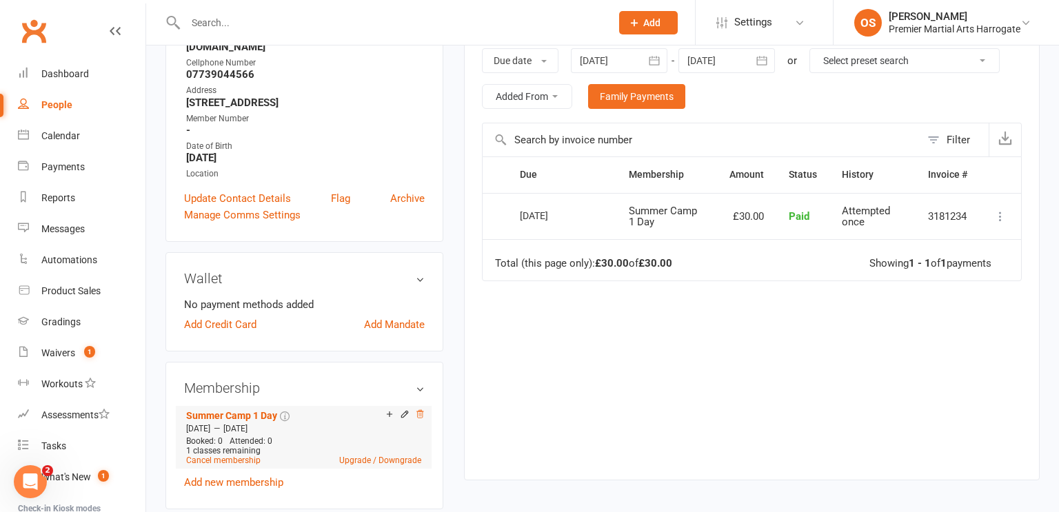
click at [420, 409] on icon at bounding box center [420, 414] width 10 height 10
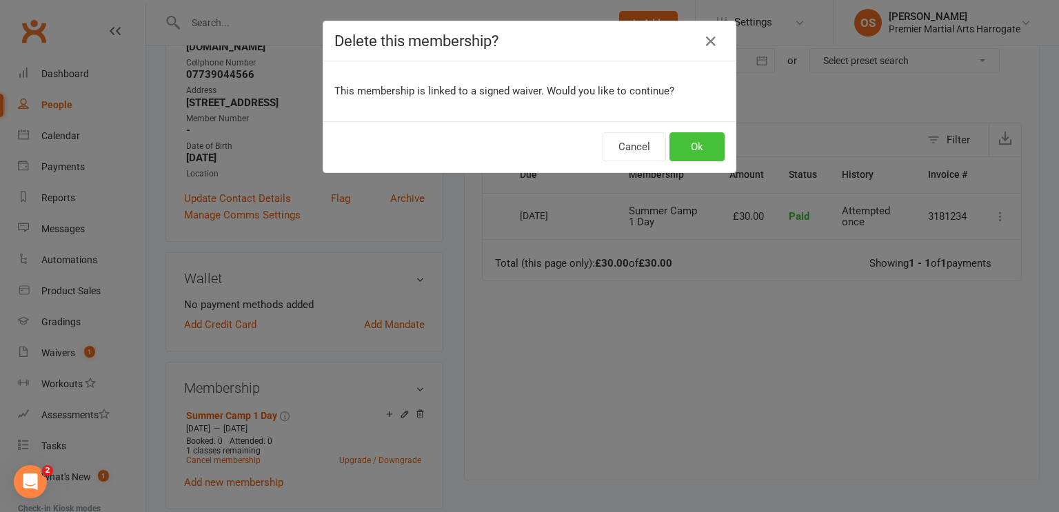
click at [705, 145] on button "Ok" at bounding box center [696, 146] width 55 height 29
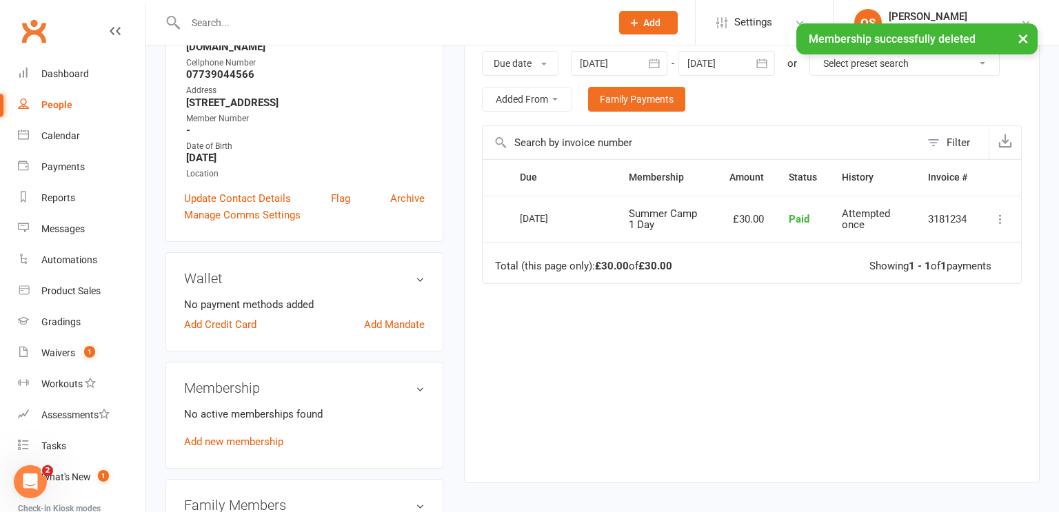
scroll to position [0, 0]
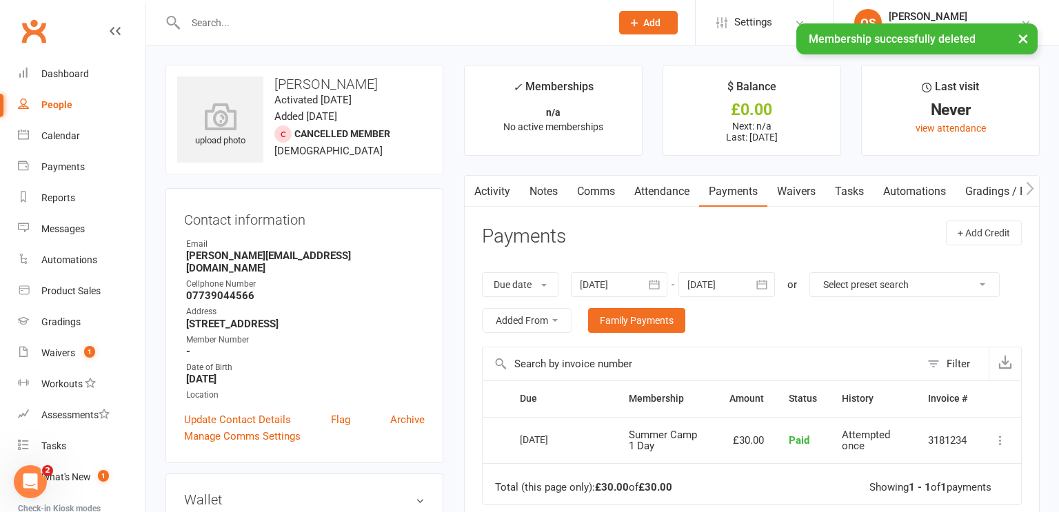
click at [303, 23] on div "× Membership successfully deleted" at bounding box center [520, 23] width 1041 height 0
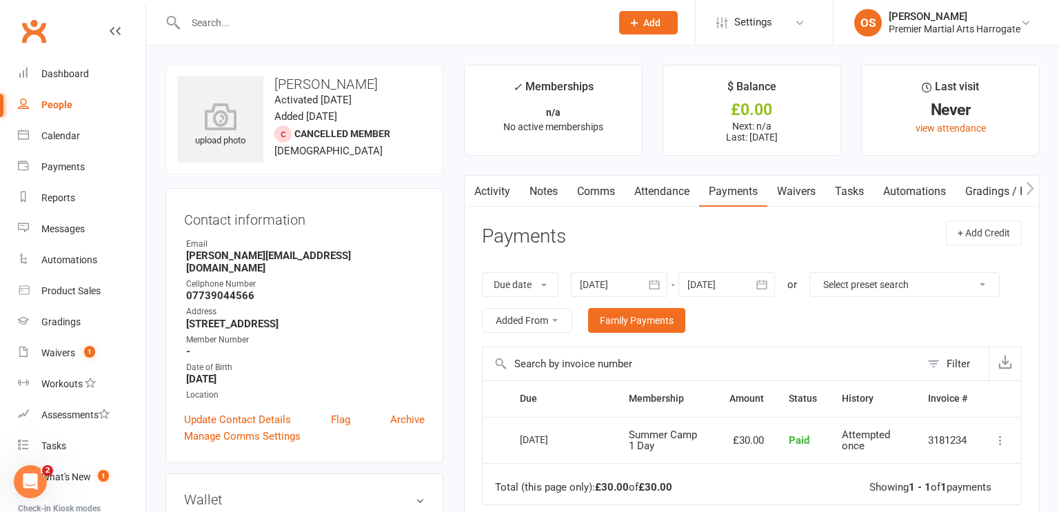
click at [226, 23] on input "text" at bounding box center [391, 22] width 420 height 19
click at [305, 27] on input "text" at bounding box center [391, 22] width 420 height 19
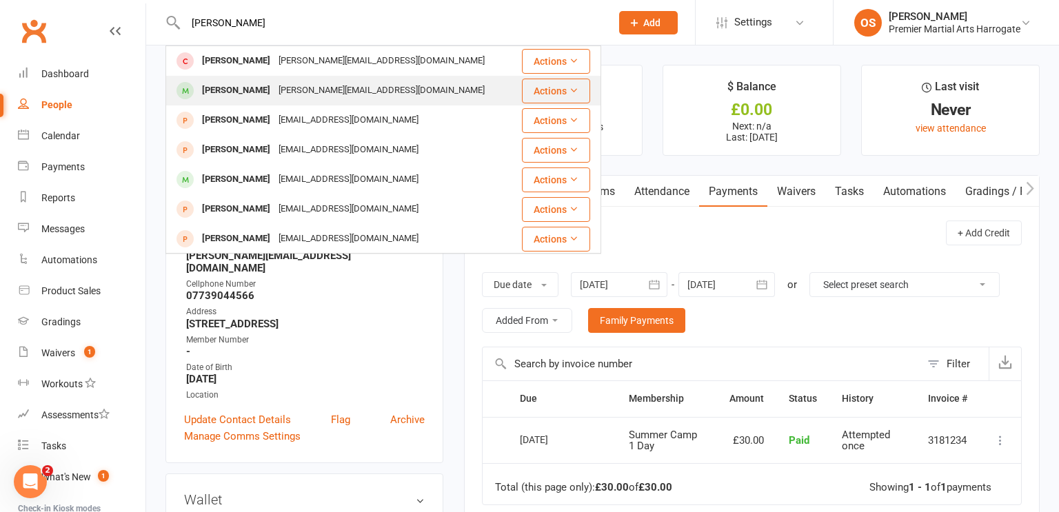
type input "[PERSON_NAME]"
click at [253, 91] on div "[PERSON_NAME]" at bounding box center [236, 91] width 77 height 20
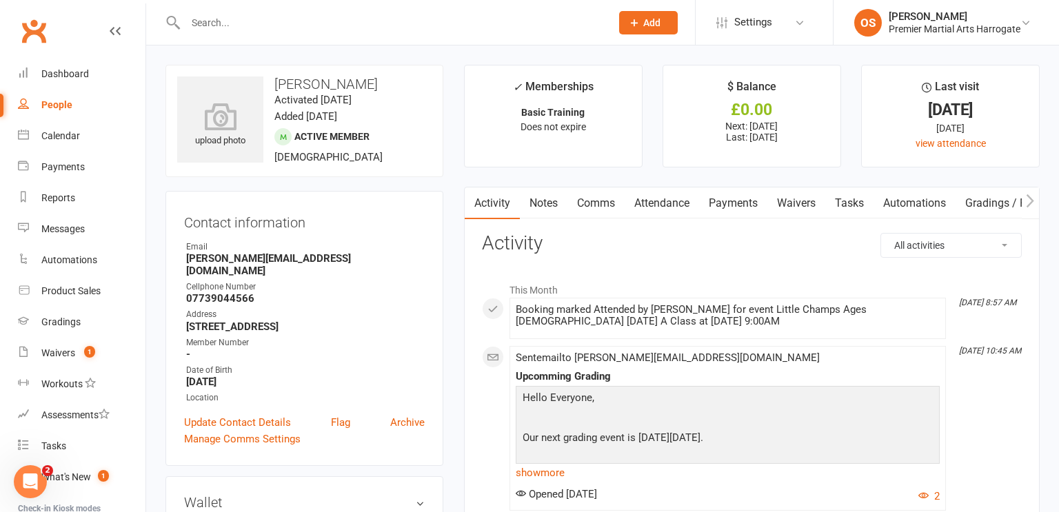
click at [533, 30] on input "text" at bounding box center [391, 22] width 420 height 19
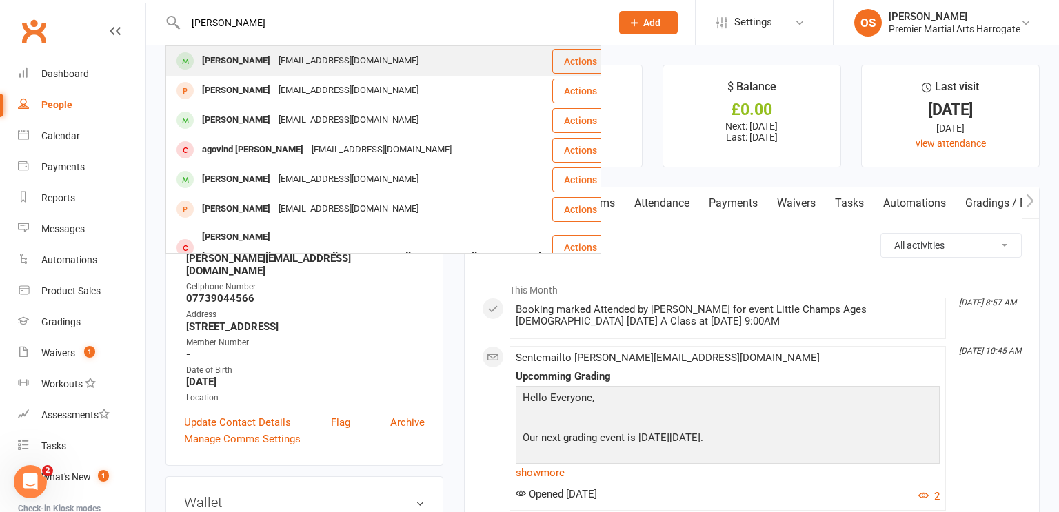
type input "[PERSON_NAME]"
click at [376, 73] on div "Hari Govind [EMAIL_ADDRESS][DOMAIN_NAME]" at bounding box center [359, 61] width 384 height 28
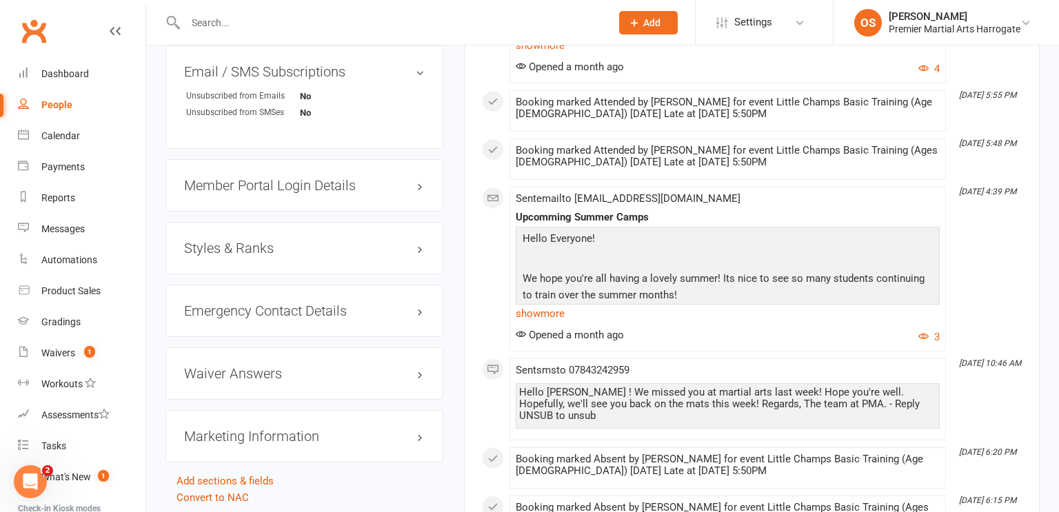
scroll to position [1121, 0]
click at [261, 254] on h3 "Styles & Ranks" at bounding box center [304, 246] width 241 height 15
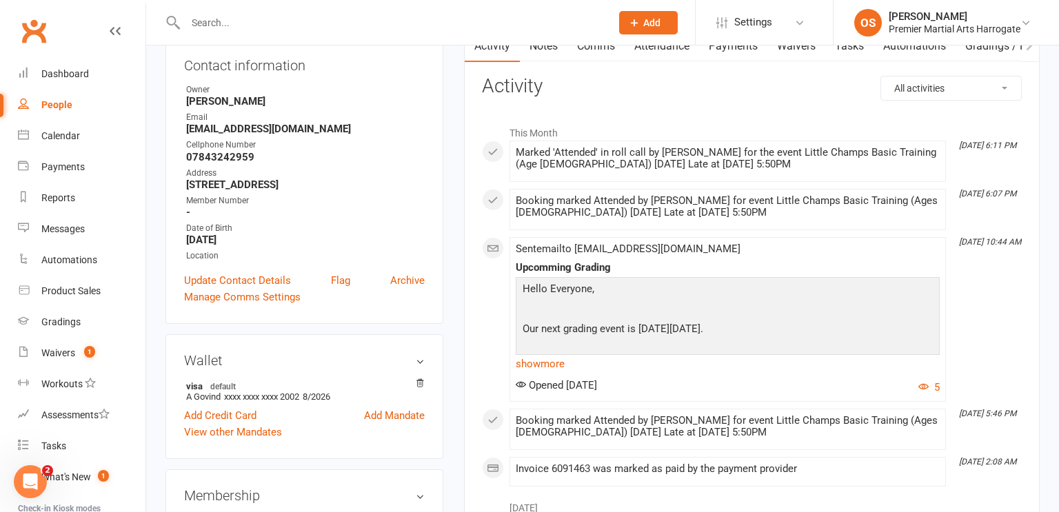
scroll to position [0, 0]
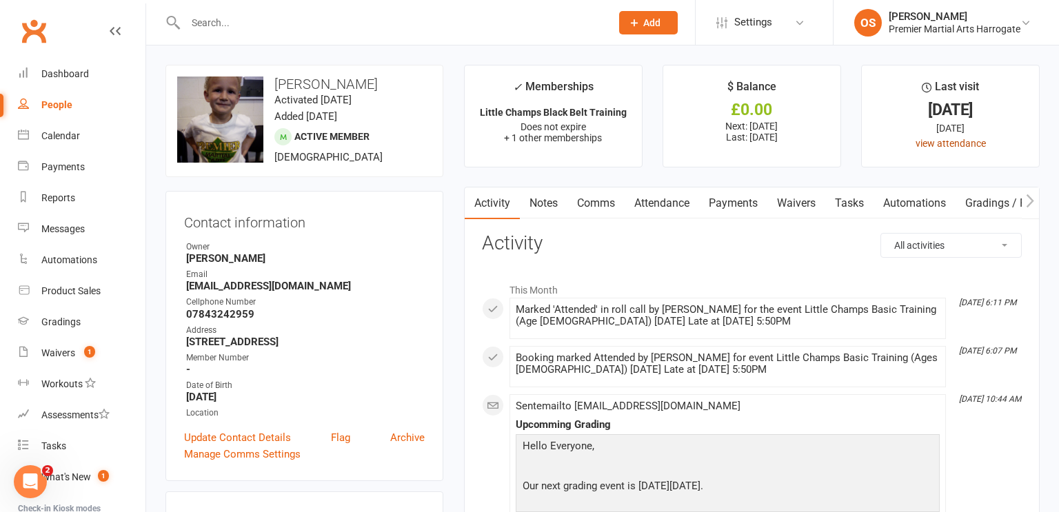
click at [953, 143] on link "view attendance" at bounding box center [950, 143] width 70 height 11
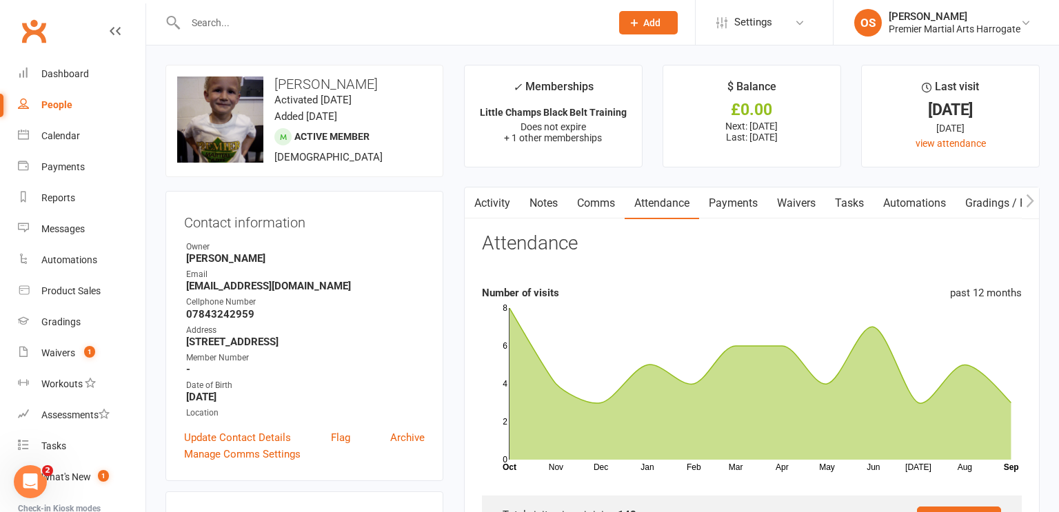
click at [505, 27] on input "text" at bounding box center [391, 22] width 420 height 19
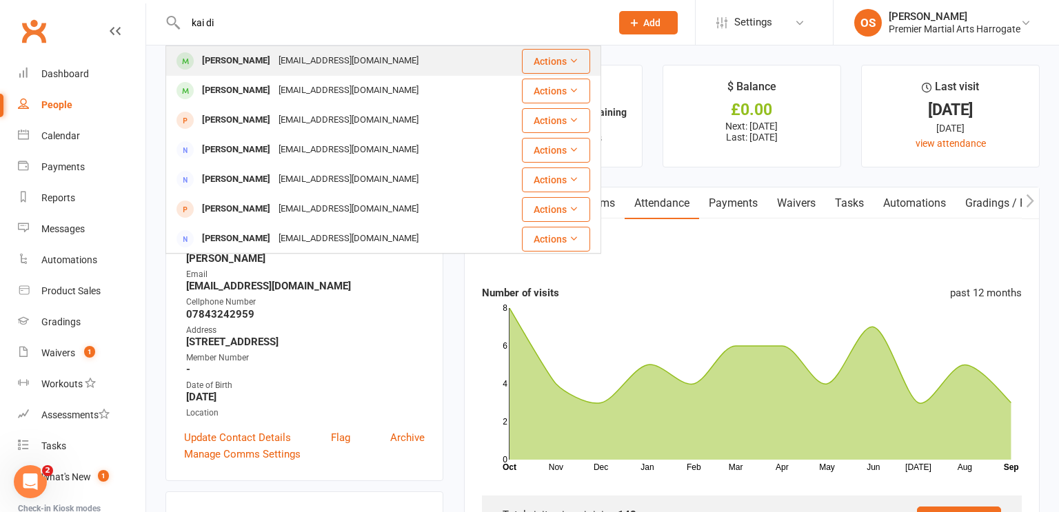
type input "kai di"
click at [472, 62] on div "[PERSON_NAME] [EMAIL_ADDRESS][DOMAIN_NAME]" at bounding box center [334, 61] width 334 height 28
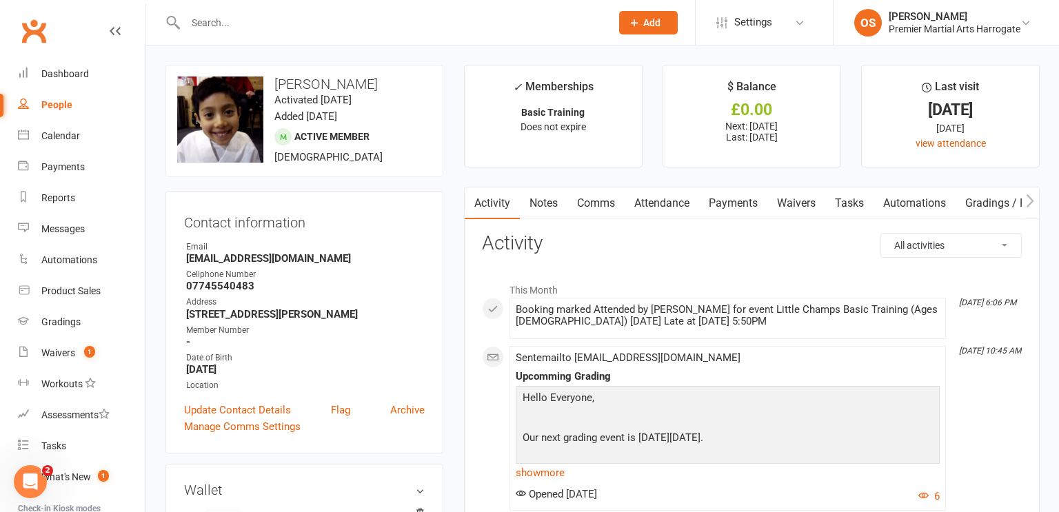
click at [560, 18] on input "text" at bounding box center [391, 22] width 420 height 19
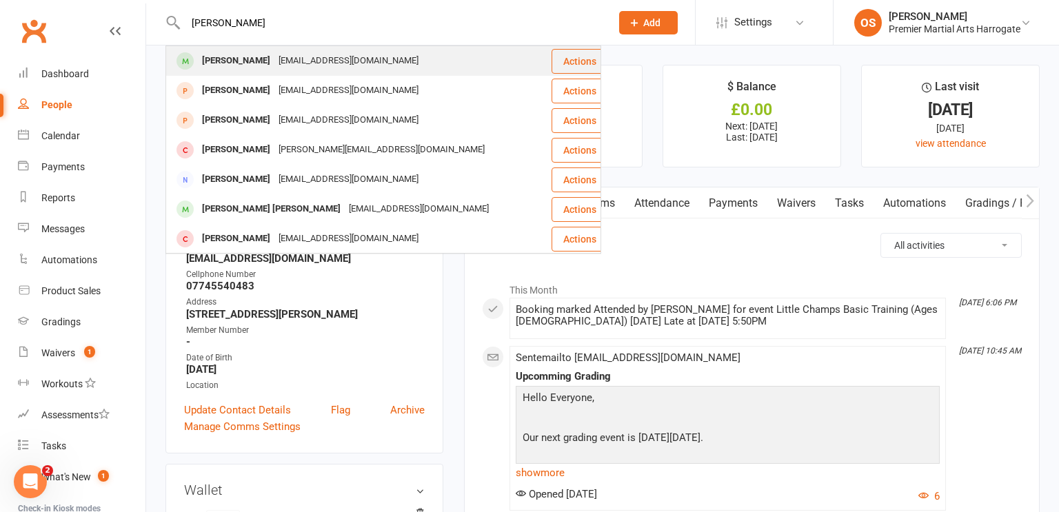
type input "[PERSON_NAME]"
click at [500, 57] on div "[PERSON_NAME] [PERSON_NAME][EMAIL_ADDRESS][DOMAIN_NAME]" at bounding box center [358, 61] width 383 height 28
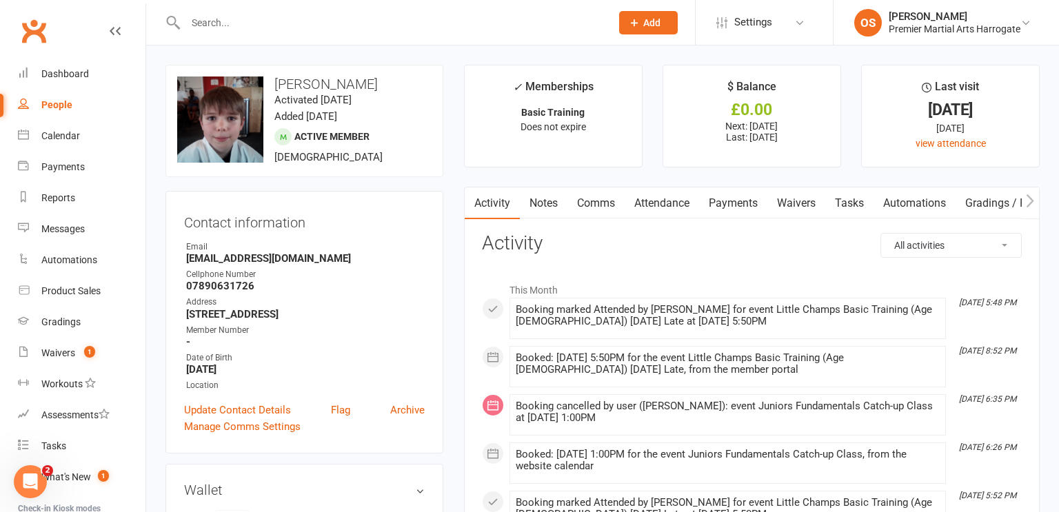
click at [585, 27] on input "text" at bounding box center [391, 22] width 420 height 19
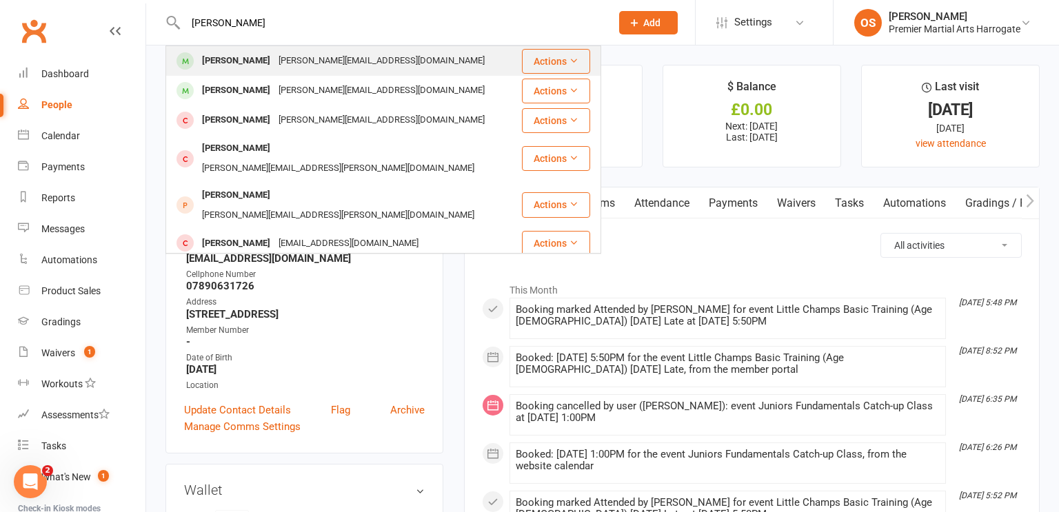
type input "[PERSON_NAME]"
click at [486, 65] on div "[PERSON_NAME] [EMAIL_ADDRESS][DOMAIN_NAME]" at bounding box center [344, 61] width 354 height 28
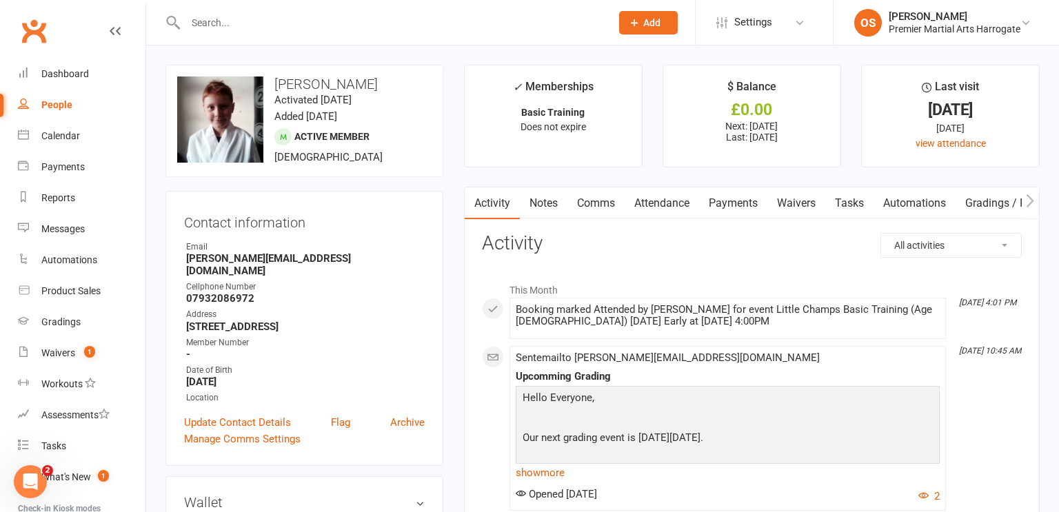
click at [402, 21] on input "text" at bounding box center [391, 22] width 420 height 19
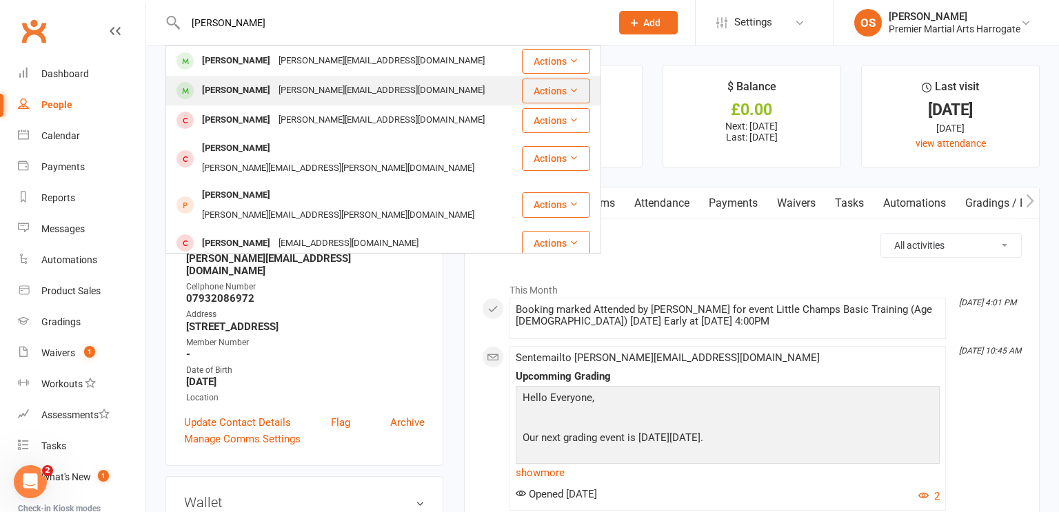
type input "[PERSON_NAME]"
click at [361, 93] on div "[PERSON_NAME][EMAIL_ADDRESS][DOMAIN_NAME]" at bounding box center [381, 91] width 214 height 20
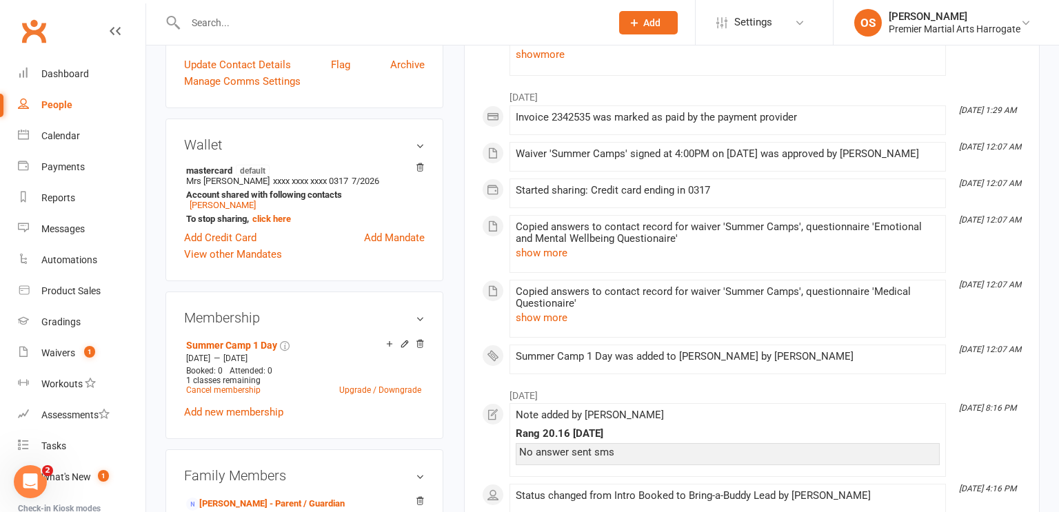
scroll to position [376, 0]
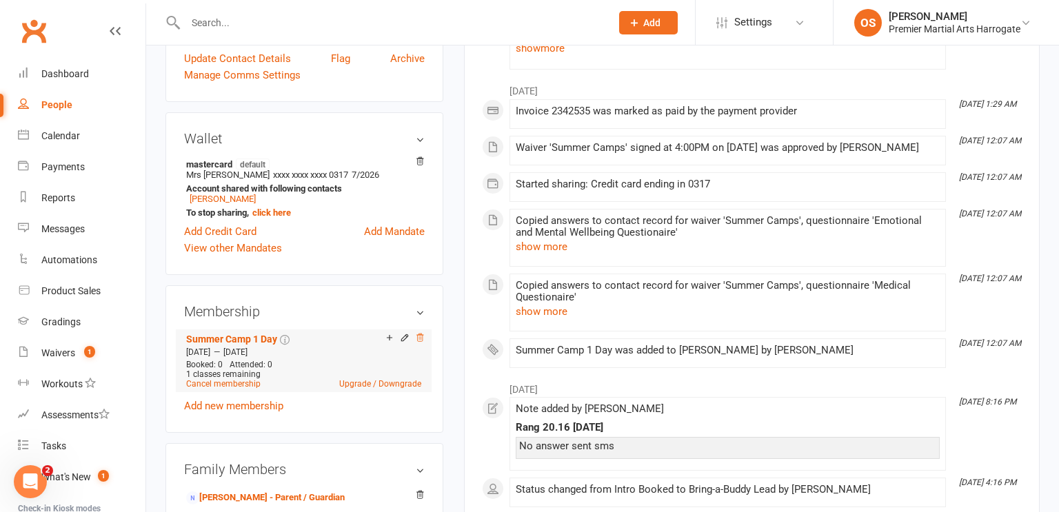
click at [420, 333] on icon at bounding box center [420, 338] width 10 height 10
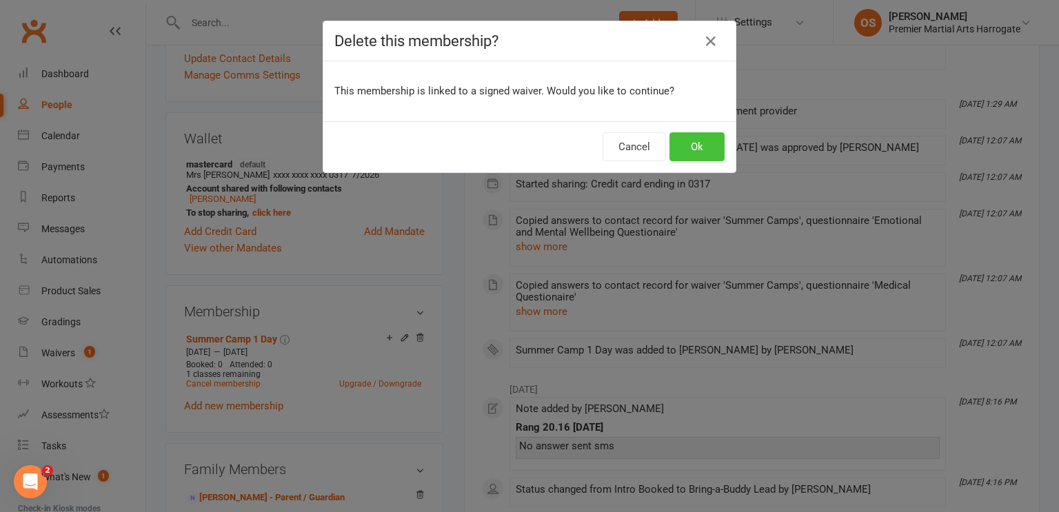
click at [680, 148] on button "Ok" at bounding box center [696, 146] width 55 height 29
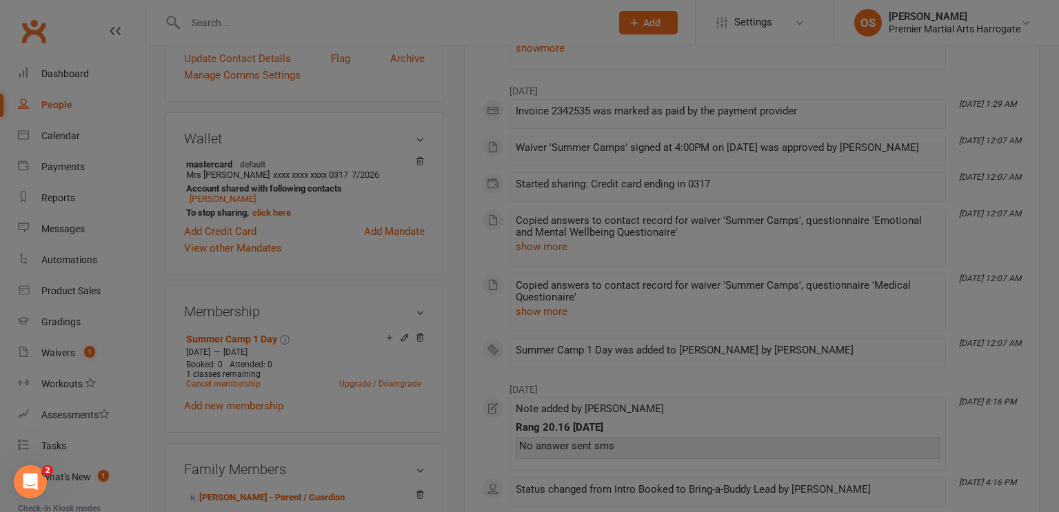
scroll to position [374, 0]
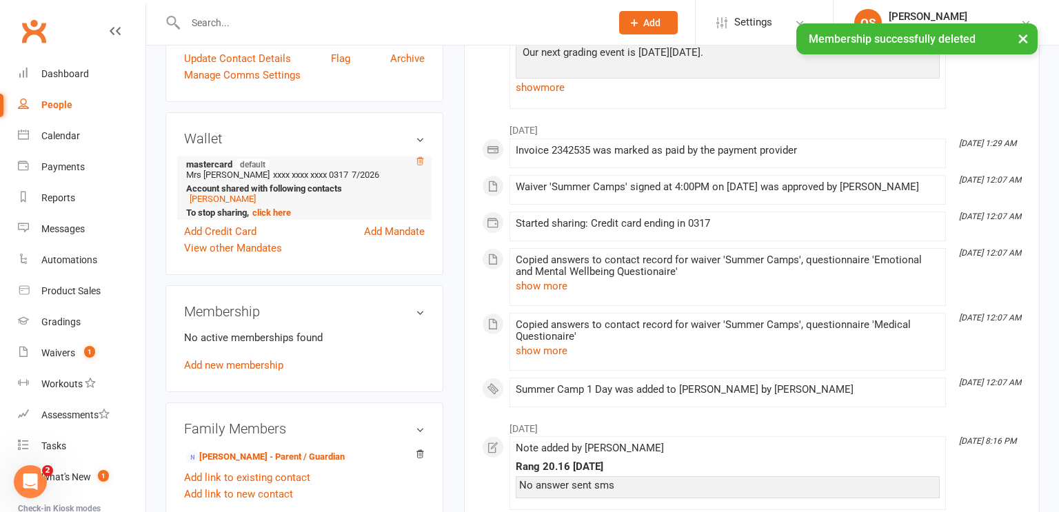
click at [418, 156] on icon at bounding box center [420, 161] width 10 height 10
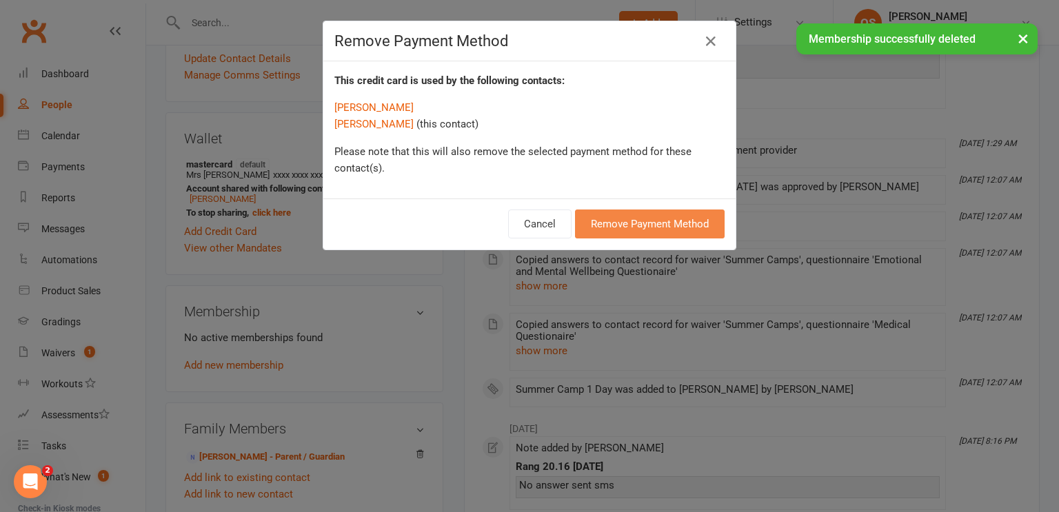
click at [674, 231] on button "Remove Payment Method" at bounding box center [650, 224] width 150 height 29
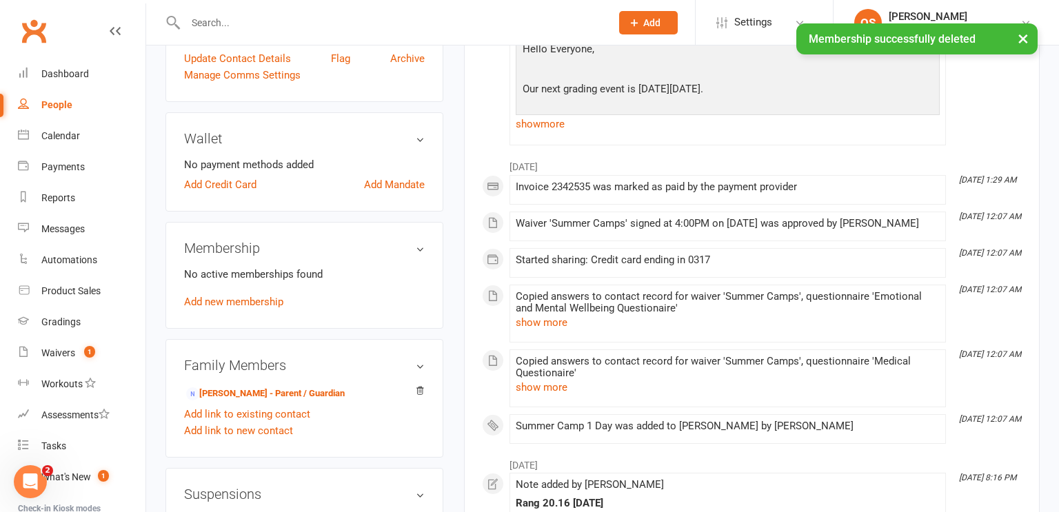
scroll to position [0, 0]
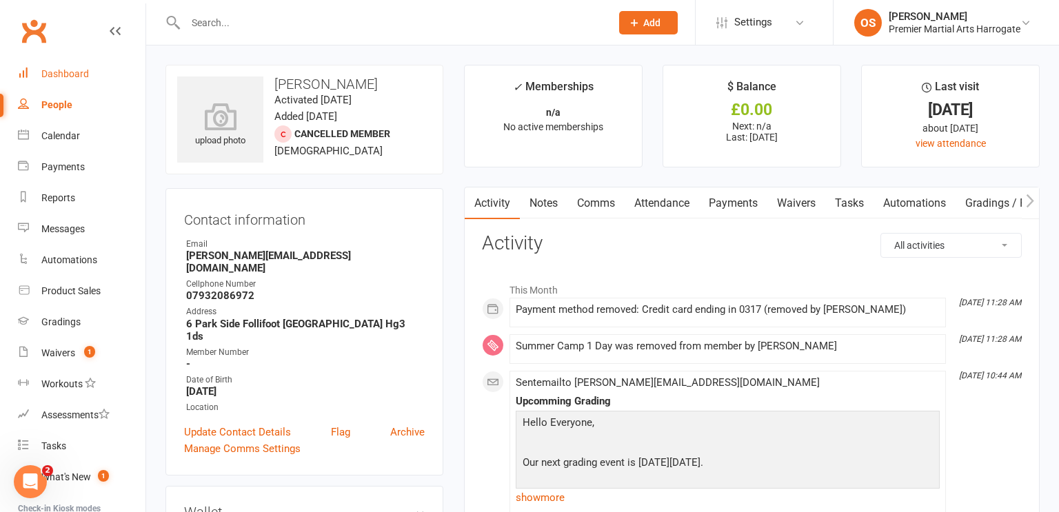
click at [72, 72] on div "Dashboard" at bounding box center [65, 73] width 48 height 11
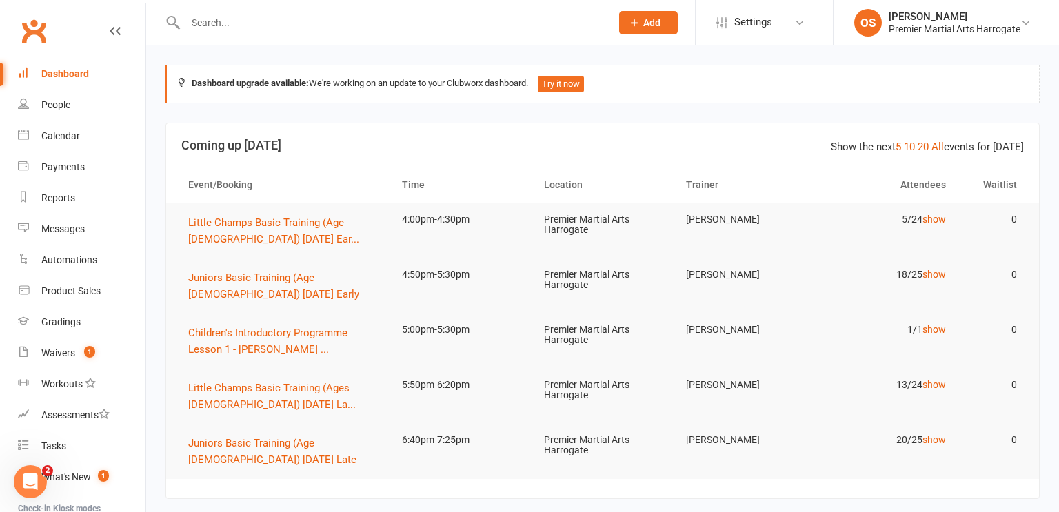
click at [573, 11] on div at bounding box center [383, 22] width 436 height 45
click at [515, 21] on input "text" at bounding box center [391, 22] width 420 height 19
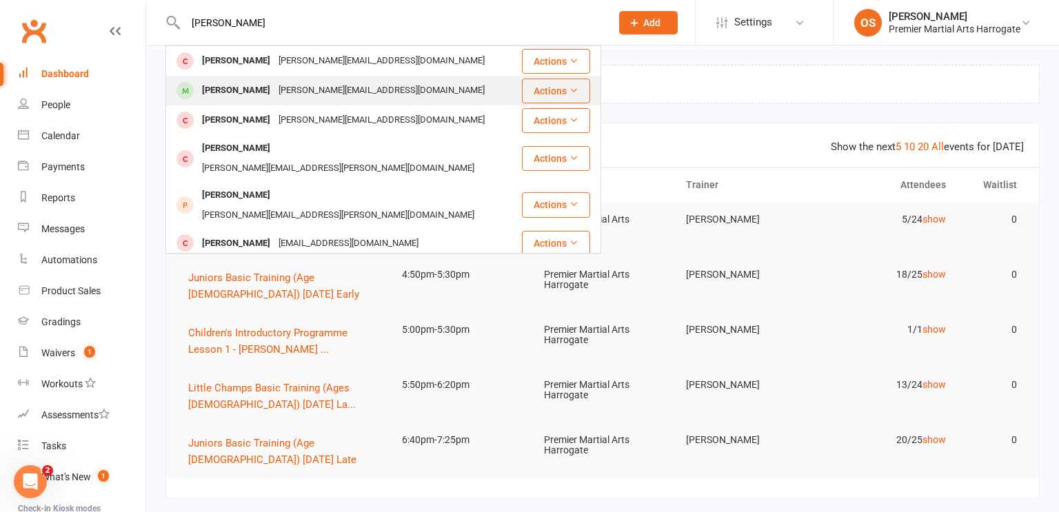
type input "[PERSON_NAME]"
click at [423, 87] on div "[PERSON_NAME] [EMAIL_ADDRESS][DOMAIN_NAME]" at bounding box center [344, 91] width 354 height 28
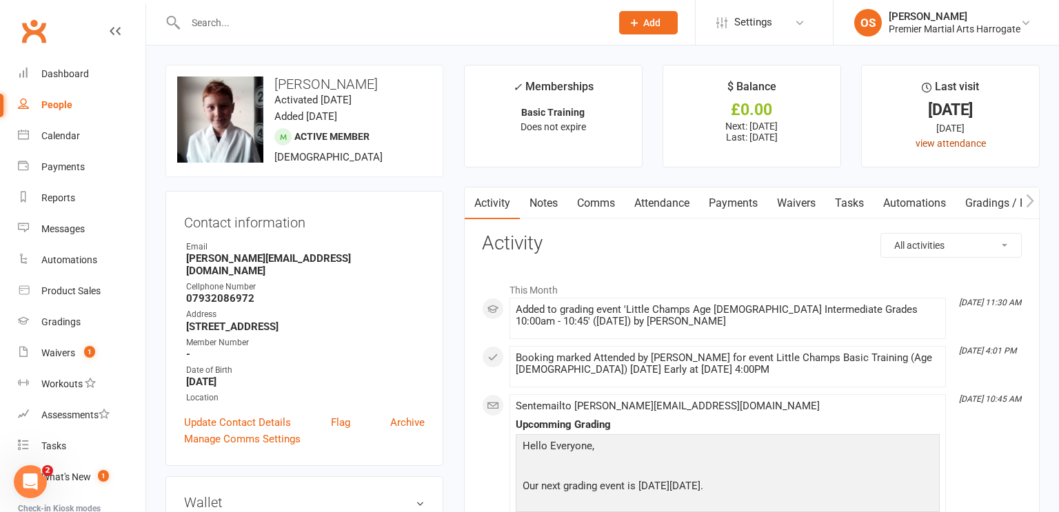
click at [963, 145] on link "view attendance" at bounding box center [950, 143] width 70 height 11
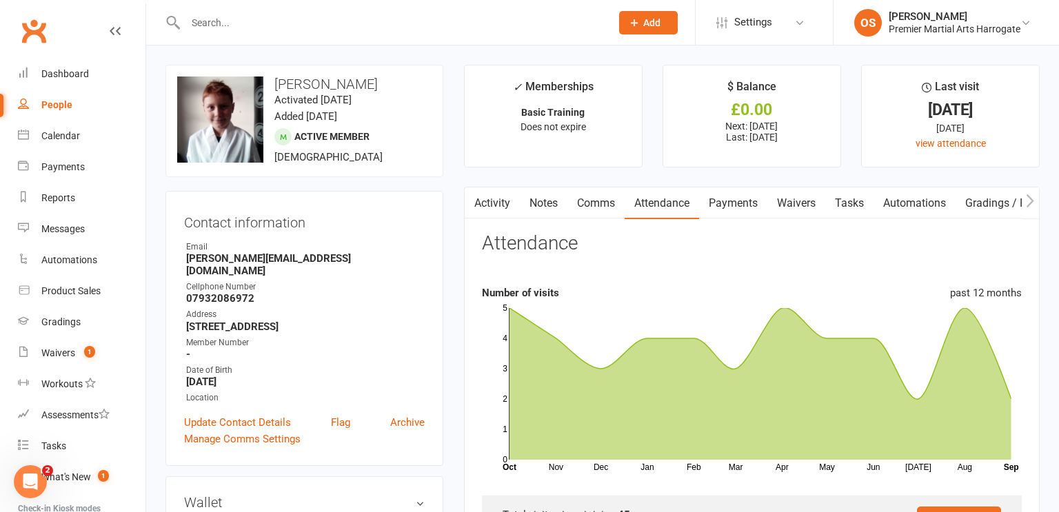
click at [536, 26] on input "text" at bounding box center [391, 22] width 420 height 19
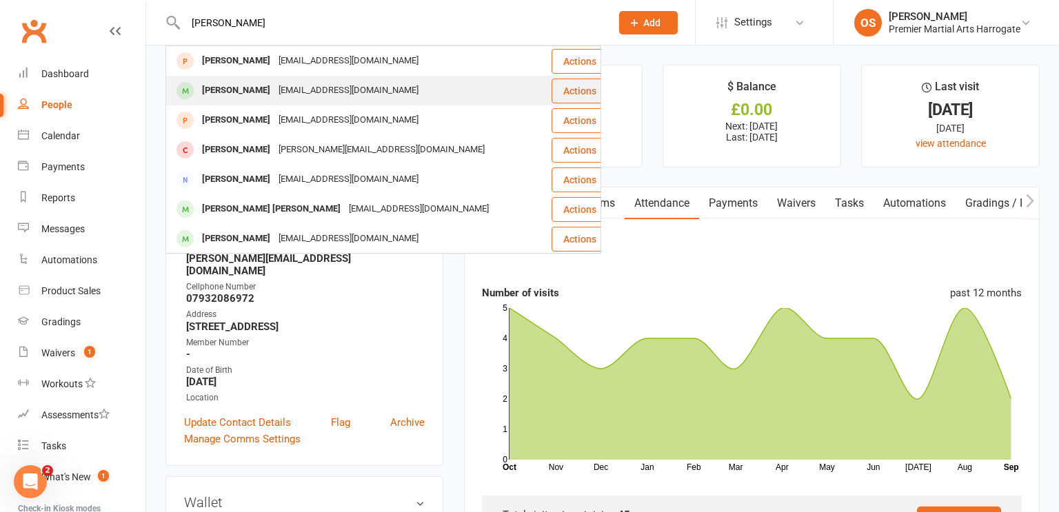
type input "[PERSON_NAME]"
click at [551, 87] on div "Actions" at bounding box center [585, 91] width 68 height 25
click at [226, 96] on div "[PERSON_NAME]" at bounding box center [236, 91] width 77 height 20
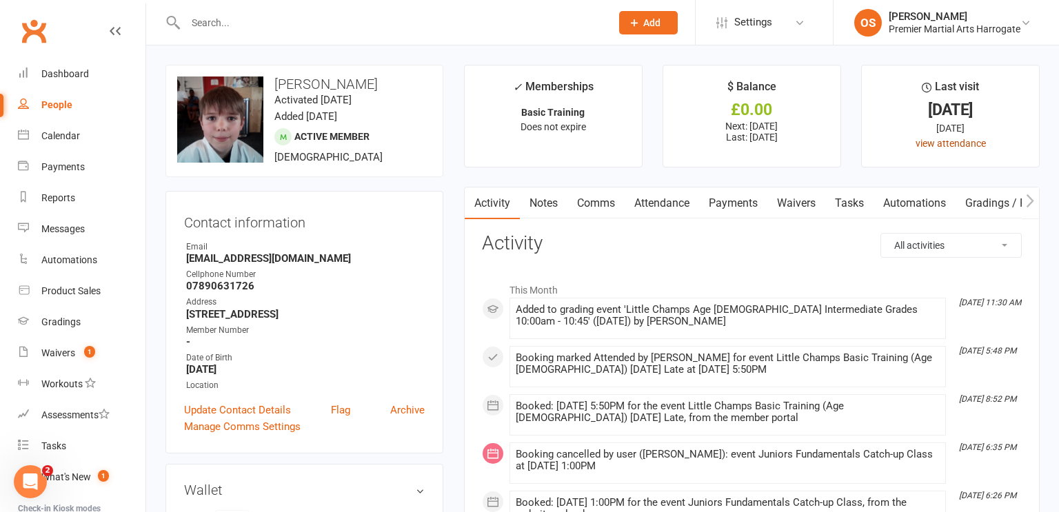
click at [940, 144] on link "view attendance" at bounding box center [950, 143] width 70 height 11
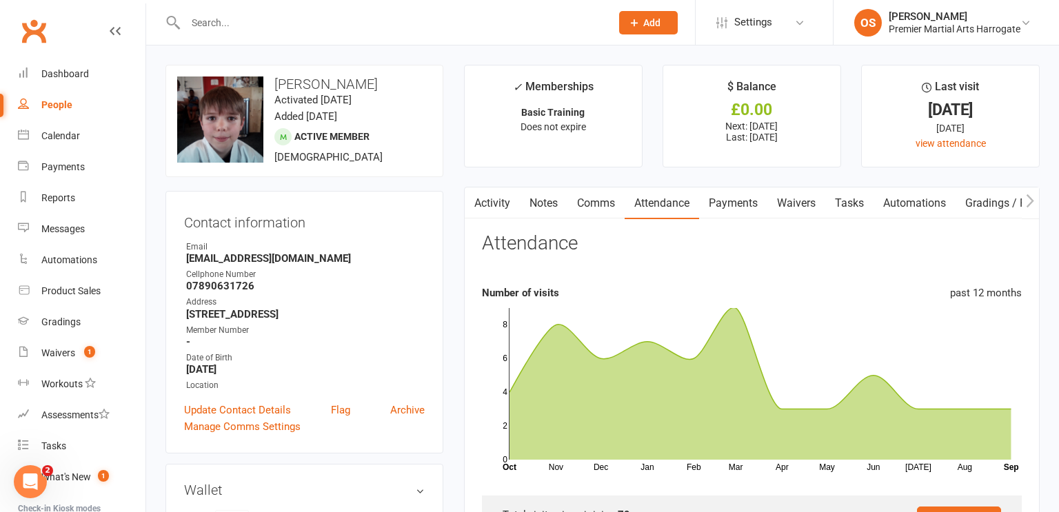
click at [443, 20] on input "text" at bounding box center [391, 22] width 420 height 19
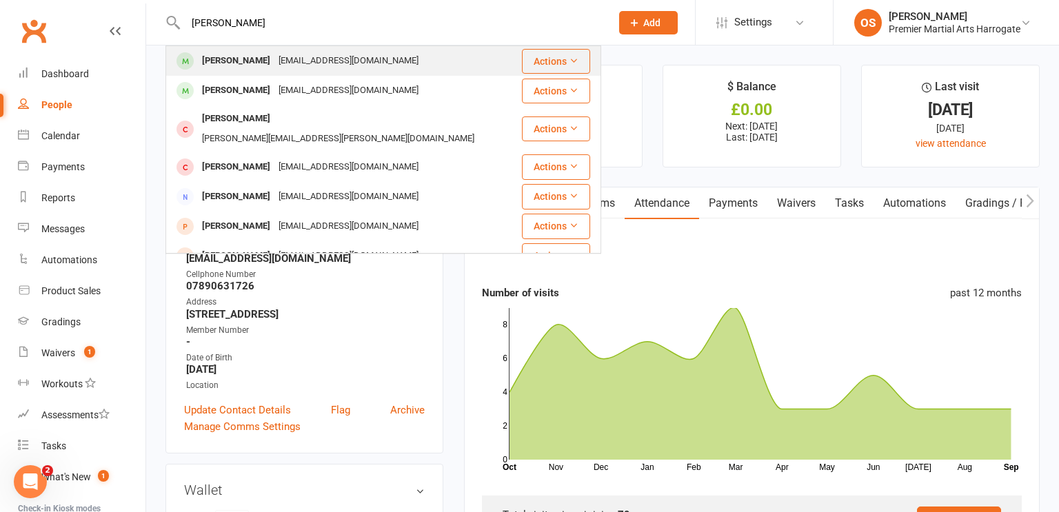
type input "[PERSON_NAME]"
click at [277, 61] on div "[EMAIL_ADDRESS][DOMAIN_NAME]" at bounding box center [348, 61] width 148 height 20
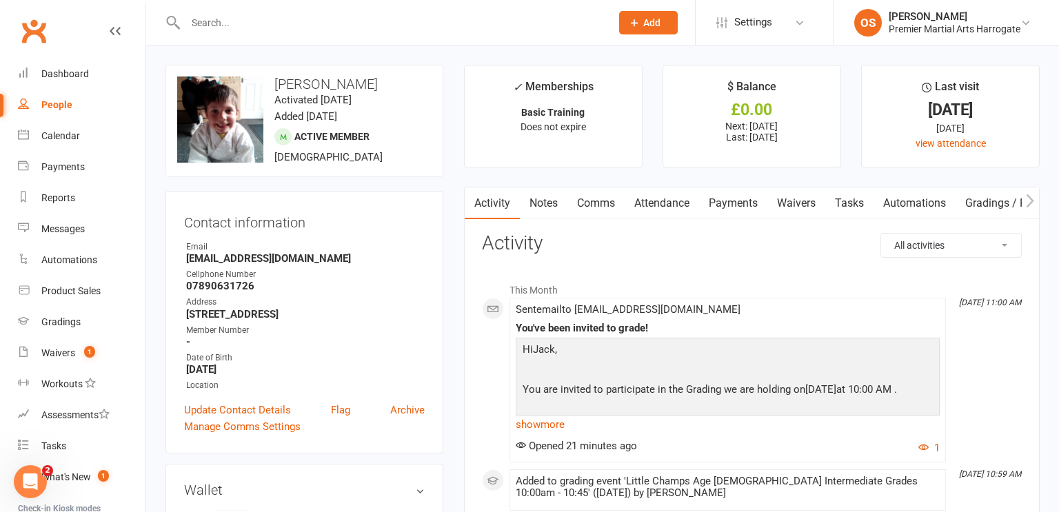
click at [491, 26] on input "text" at bounding box center [391, 22] width 420 height 19
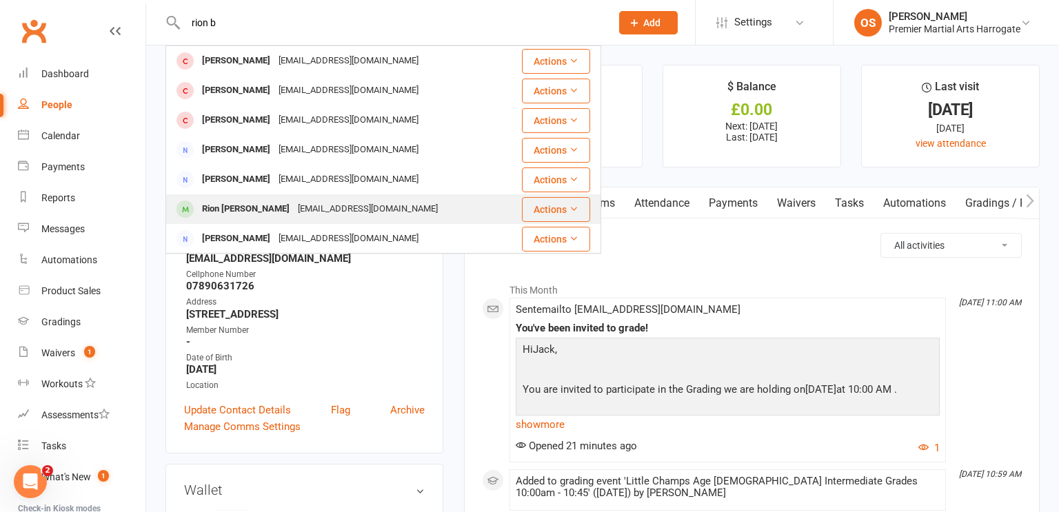
type input "rion b"
click at [418, 209] on div "[EMAIL_ADDRESS][DOMAIN_NAME]" at bounding box center [368, 209] width 148 height 20
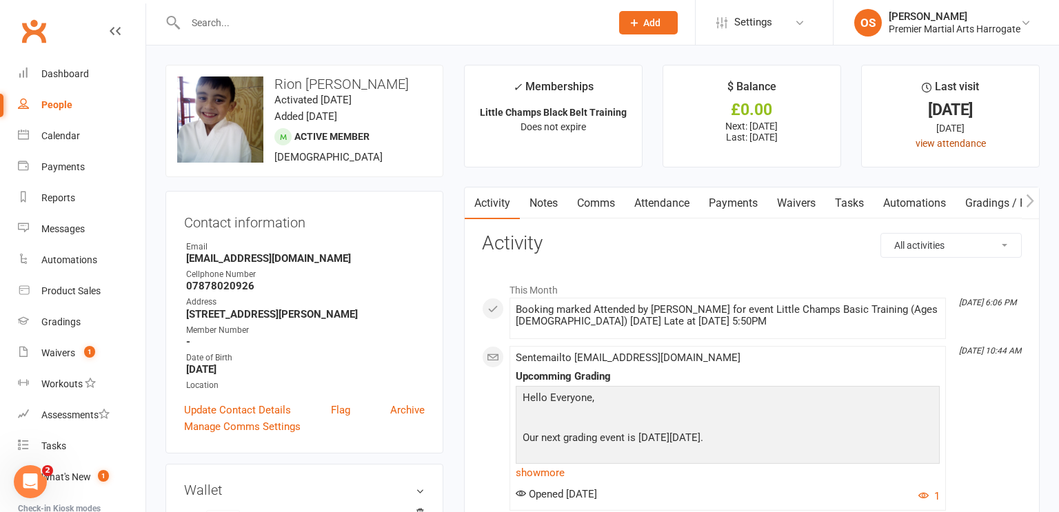
click at [935, 145] on link "view attendance" at bounding box center [950, 143] width 70 height 11
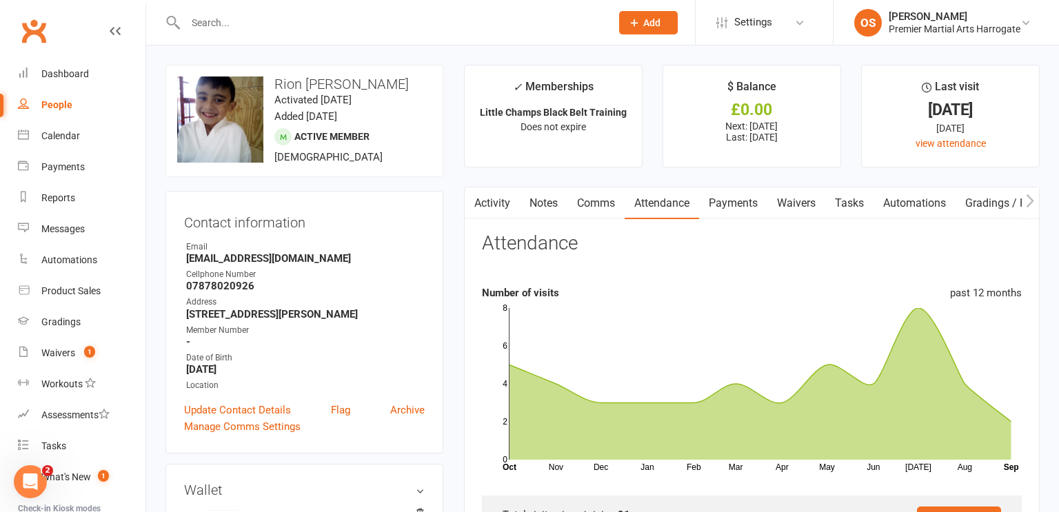
click at [494, 199] on link "Activity" at bounding box center [492, 203] width 55 height 32
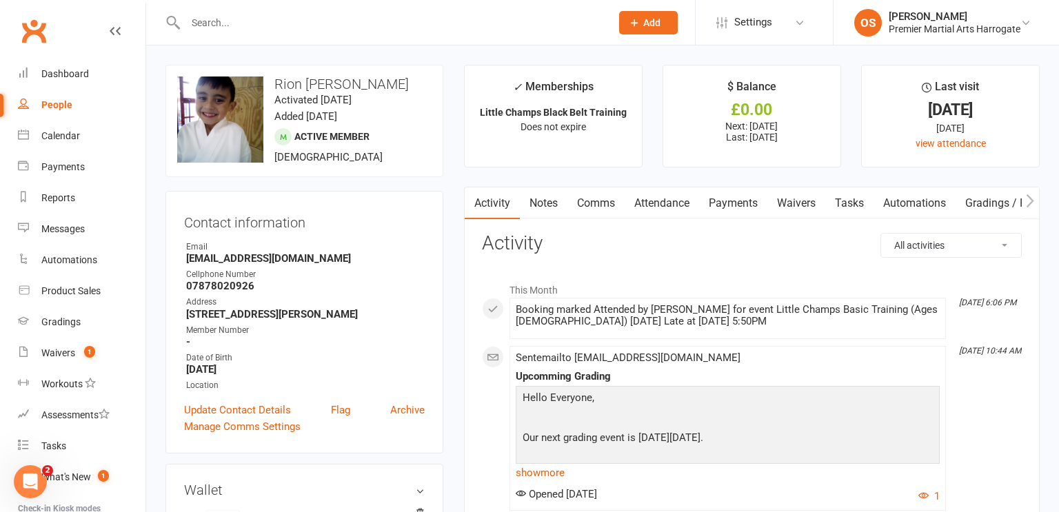
click at [540, 21] on input "text" at bounding box center [391, 22] width 420 height 19
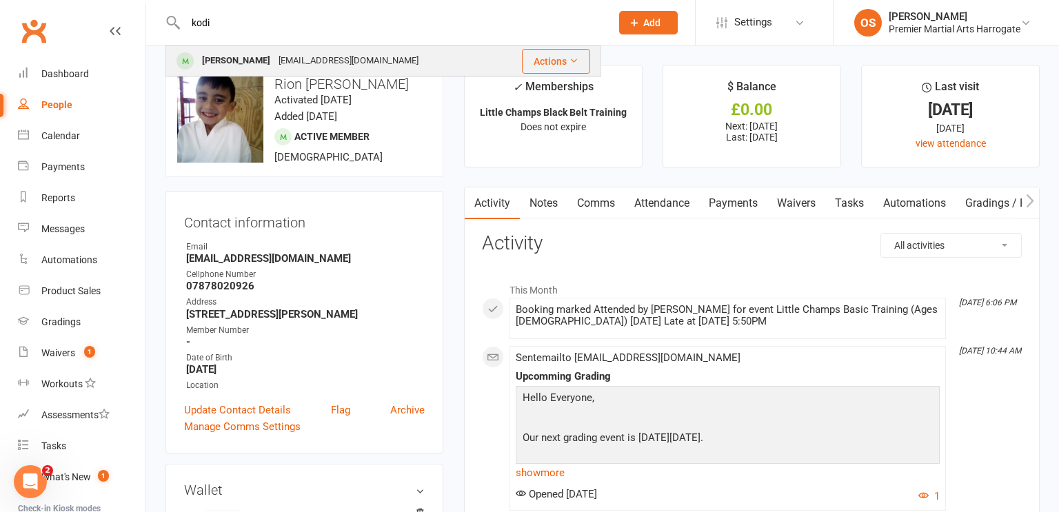
type input "kodi"
click at [409, 57] on div "[PERSON_NAME] [PERSON_NAME][EMAIL_ADDRESS][DOMAIN_NAME]" at bounding box center [333, 61] width 332 height 28
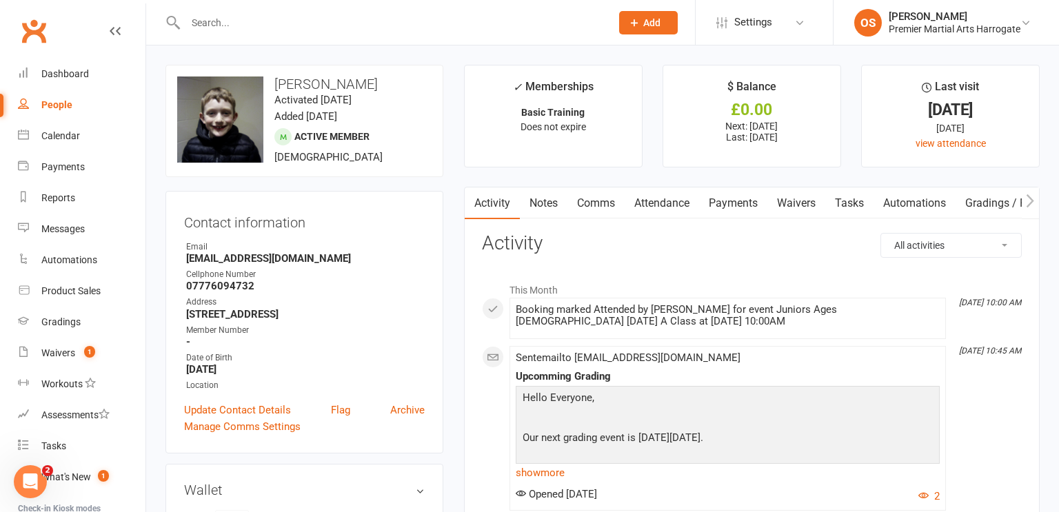
click at [491, 30] on input "text" at bounding box center [391, 22] width 420 height 19
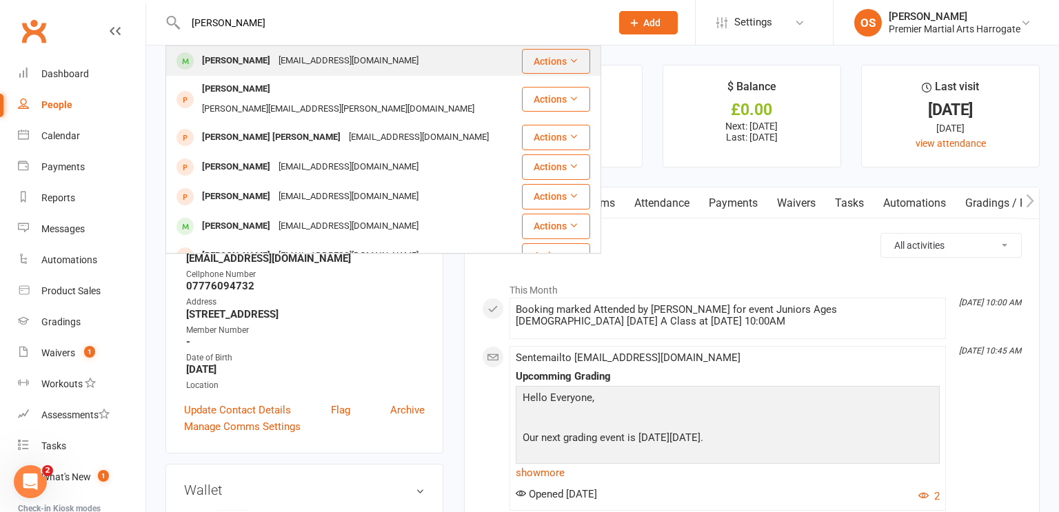
type input "[PERSON_NAME]"
click at [485, 54] on div "[PERSON_NAME] [EMAIL_ADDRESS][DOMAIN_NAME]" at bounding box center [344, 61] width 354 height 28
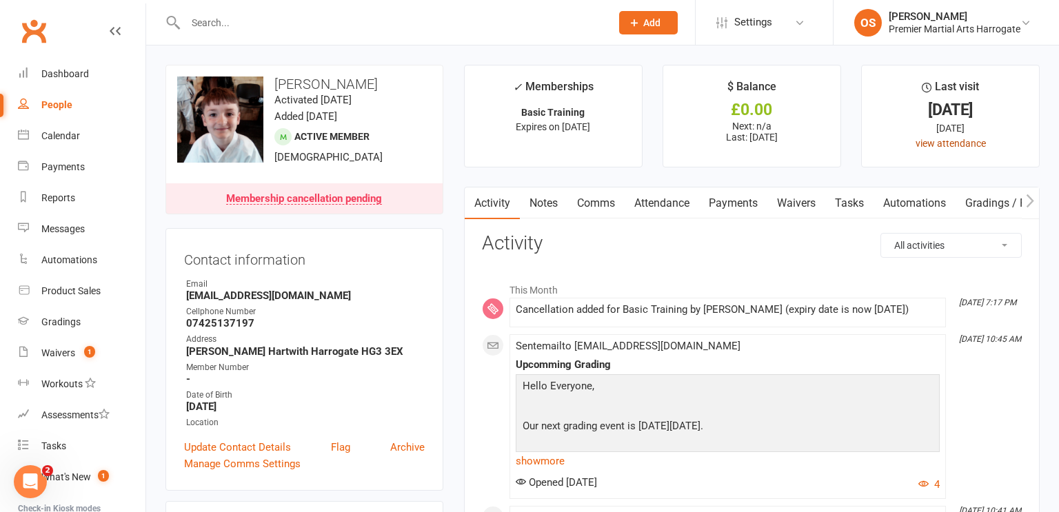
click at [964, 146] on link "view attendance" at bounding box center [950, 143] width 70 height 11
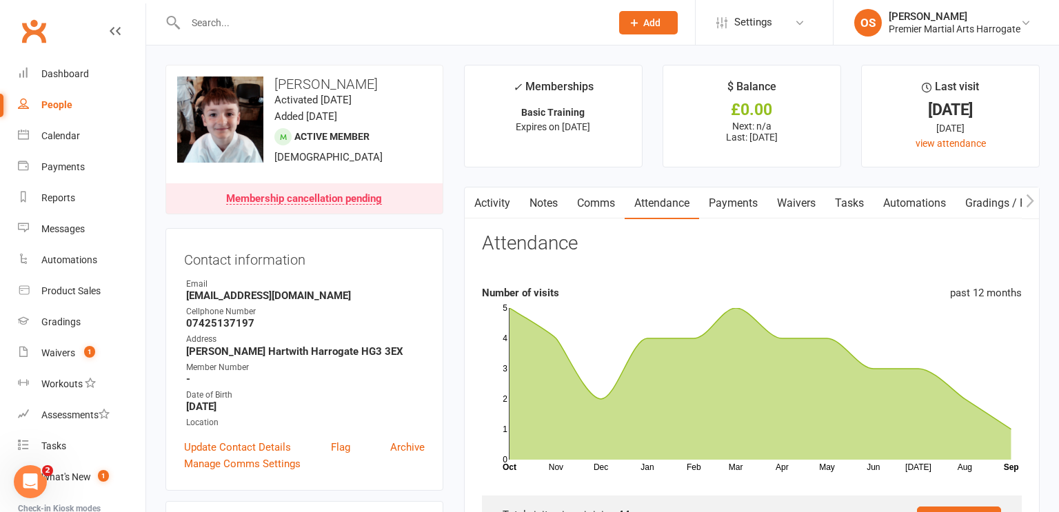
click at [499, 21] on input "text" at bounding box center [391, 22] width 420 height 19
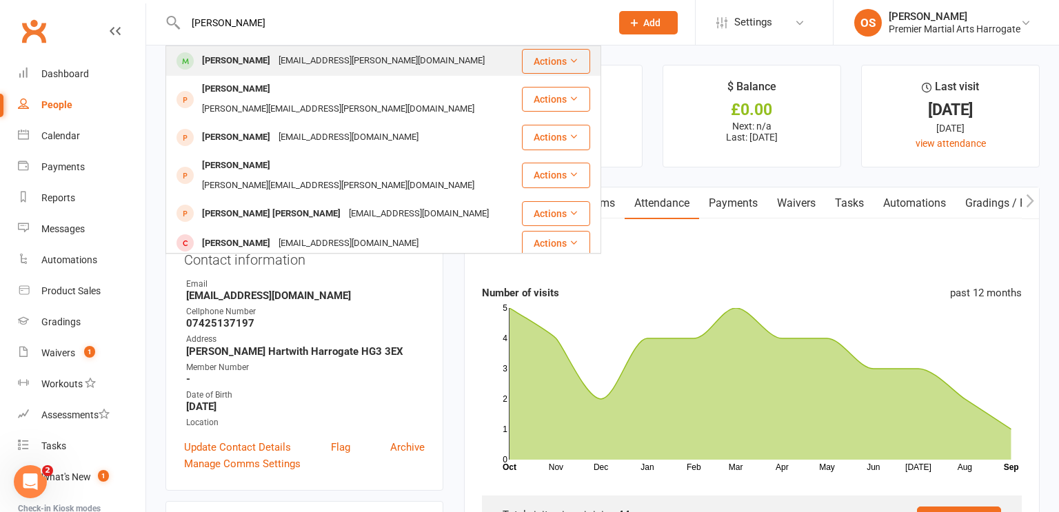
type input "[PERSON_NAME]"
click at [412, 69] on div "[PERSON_NAME] [PERSON_NAME][EMAIL_ADDRESS][PERSON_NAME][DOMAIN_NAME]" at bounding box center [344, 61] width 354 height 28
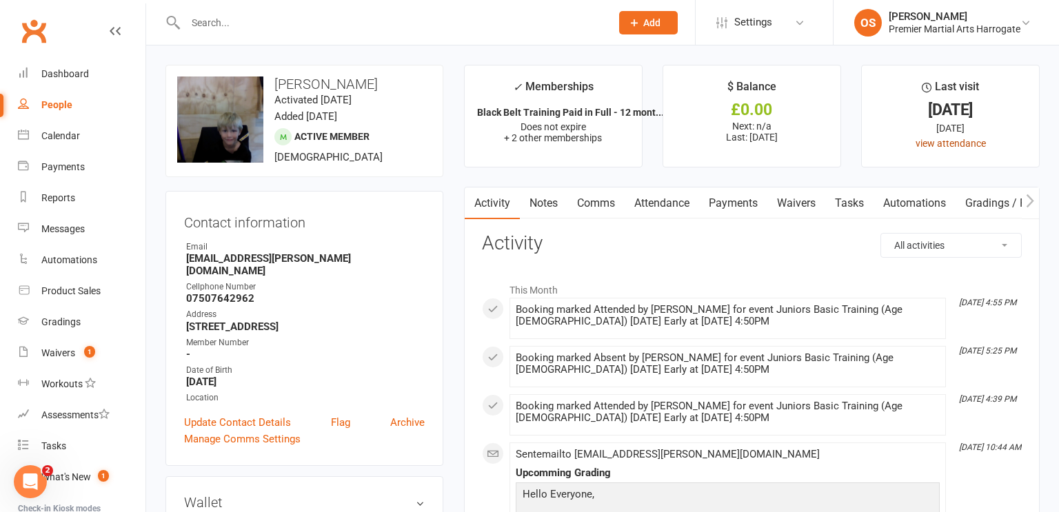
click at [924, 146] on link "view attendance" at bounding box center [950, 143] width 70 height 11
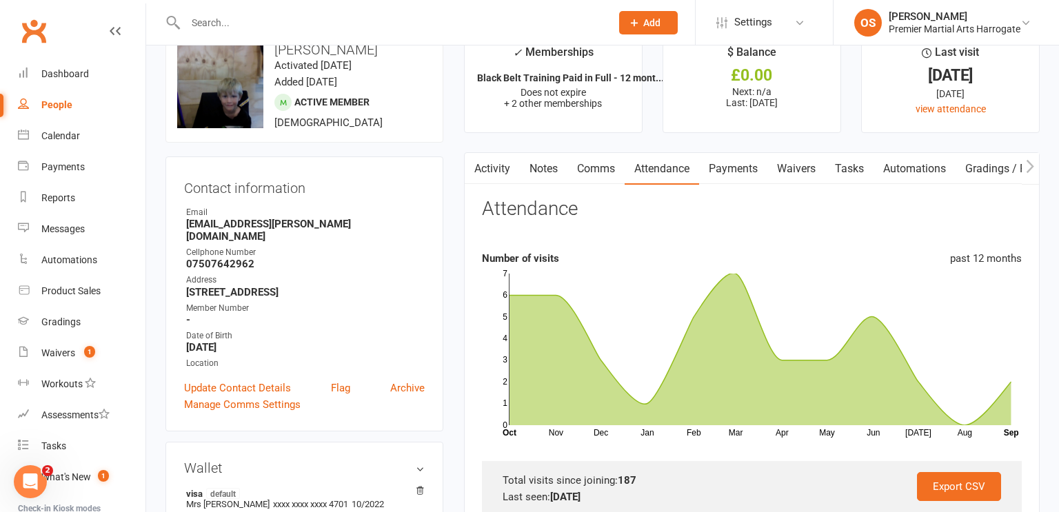
scroll to position [36, 0]
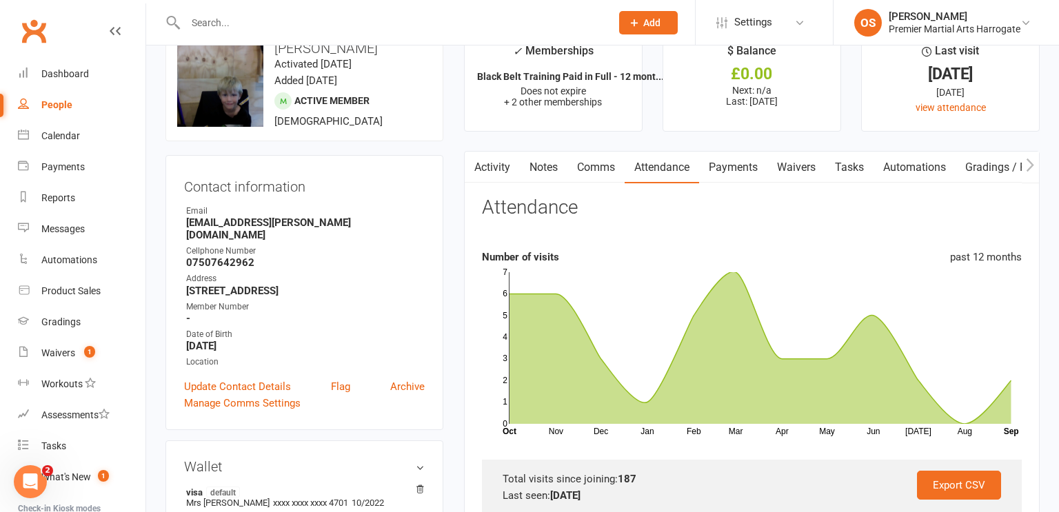
click at [477, 31] on input "text" at bounding box center [391, 22] width 420 height 19
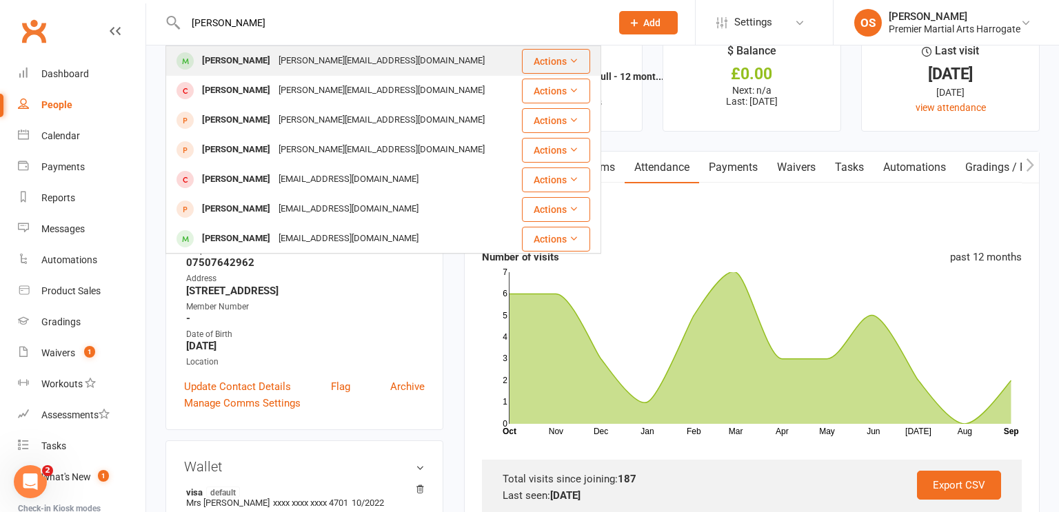
type input "[PERSON_NAME]"
click at [283, 63] on div "[PERSON_NAME][EMAIL_ADDRESS][DOMAIN_NAME]" at bounding box center [381, 61] width 214 height 20
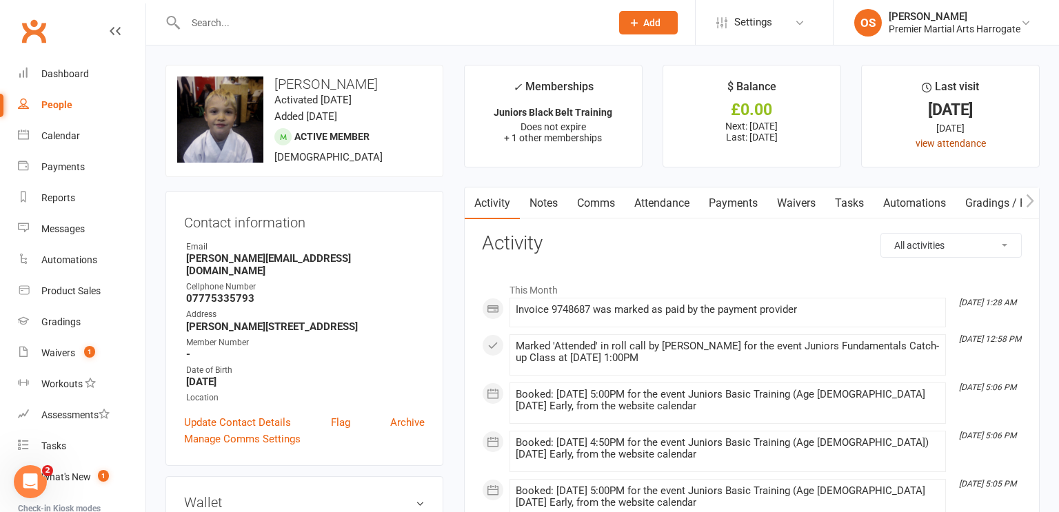
click at [924, 146] on link "view attendance" at bounding box center [950, 143] width 70 height 11
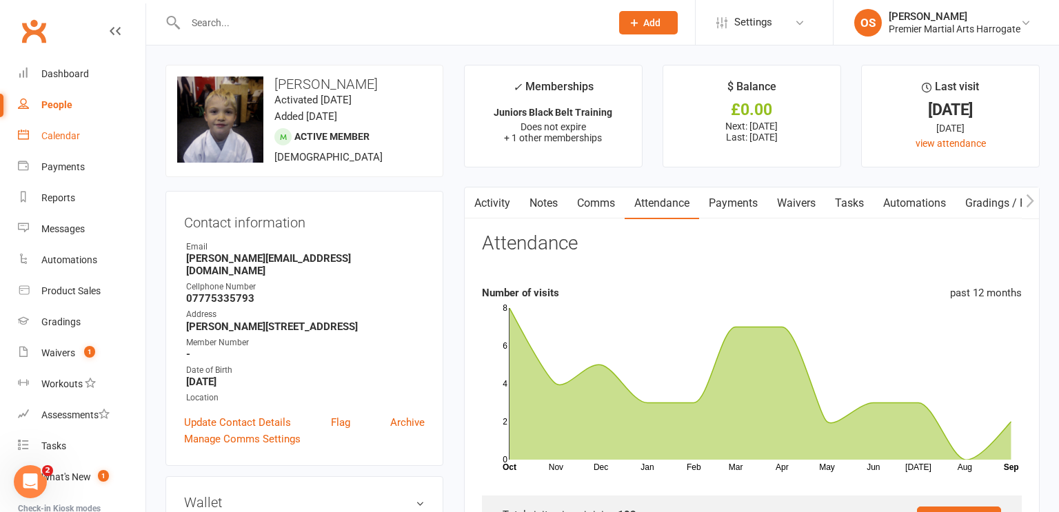
click at [61, 131] on div "Calendar" at bounding box center [60, 135] width 39 height 11
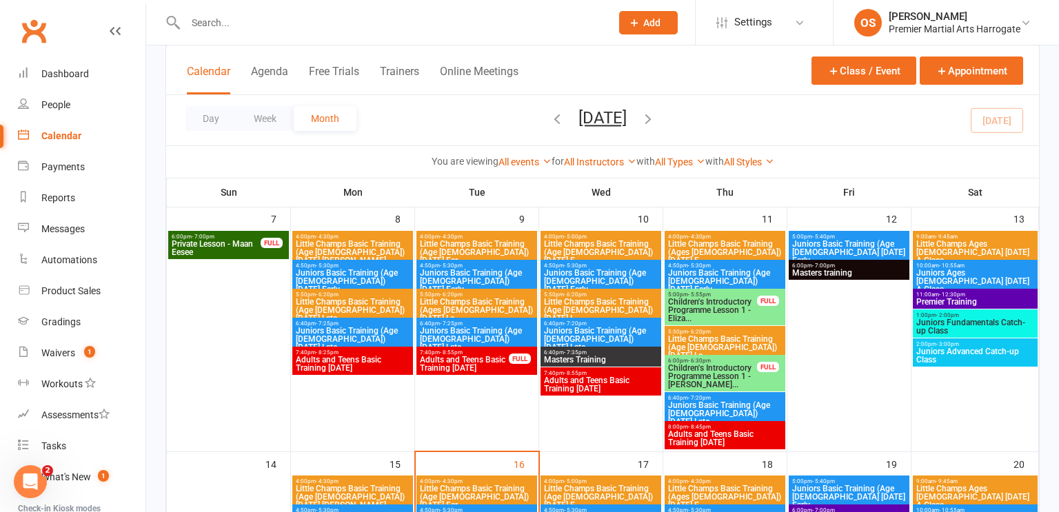
scroll to position [295, 0]
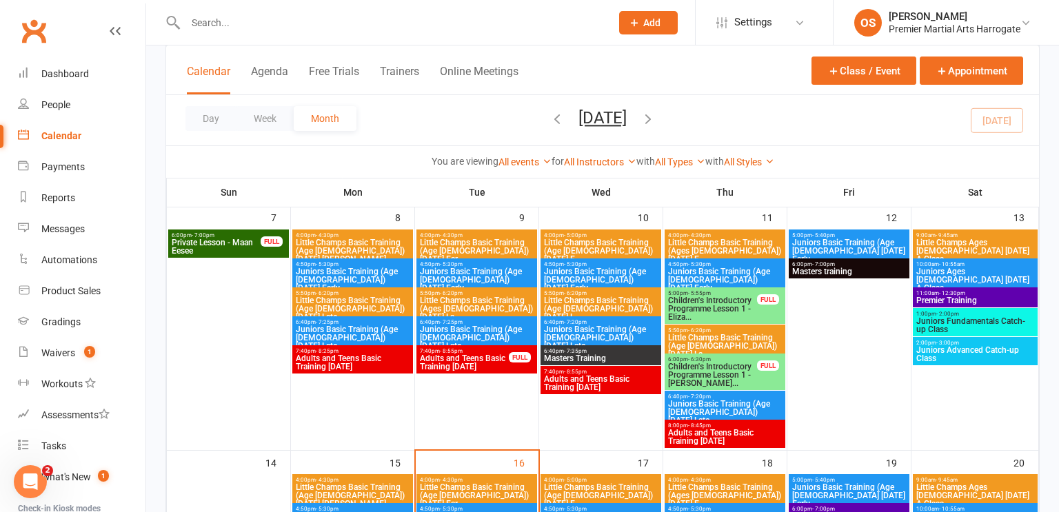
click at [963, 325] on span "Juniors Fundamentals Catch-up Class" at bounding box center [974, 325] width 119 height 17
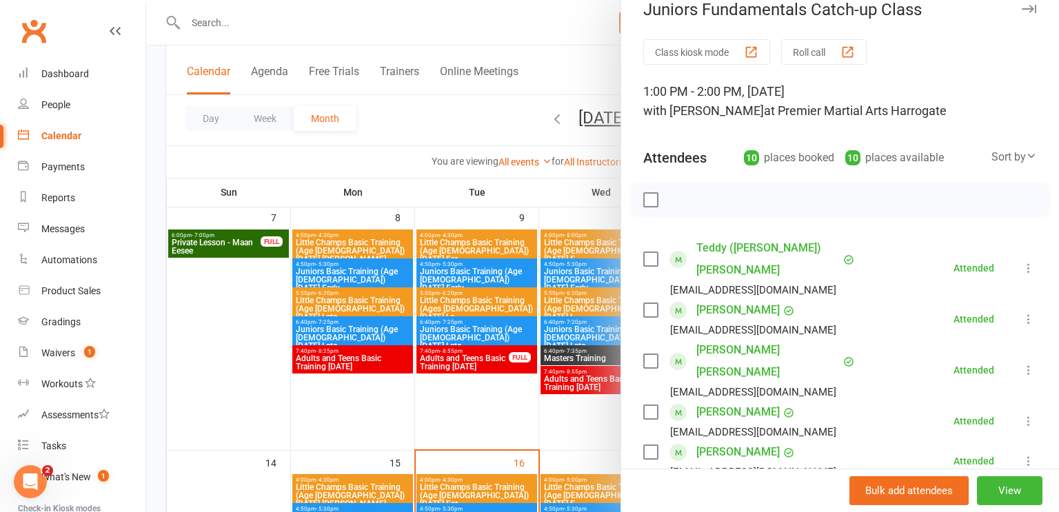
scroll to position [0, 0]
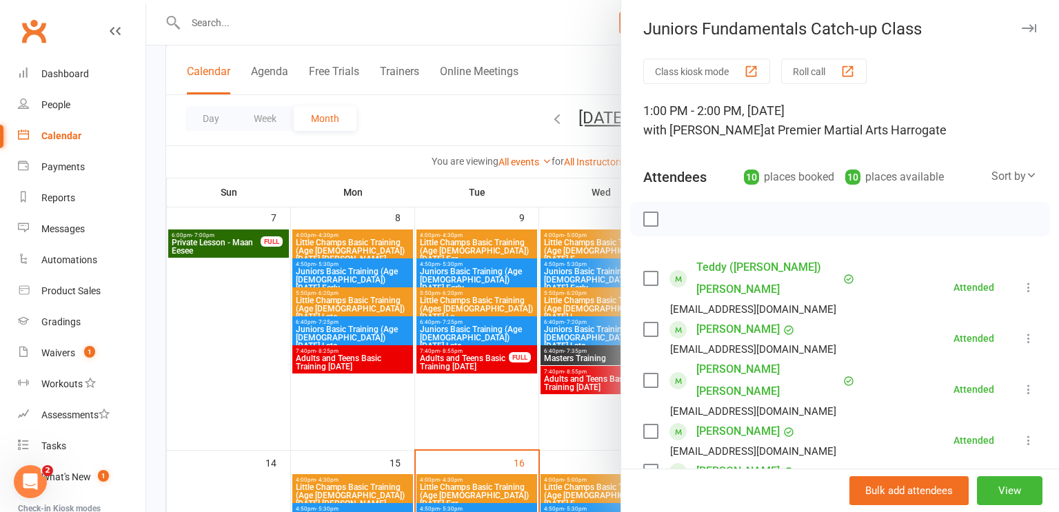
click at [263, 339] on div at bounding box center [602, 256] width 913 height 512
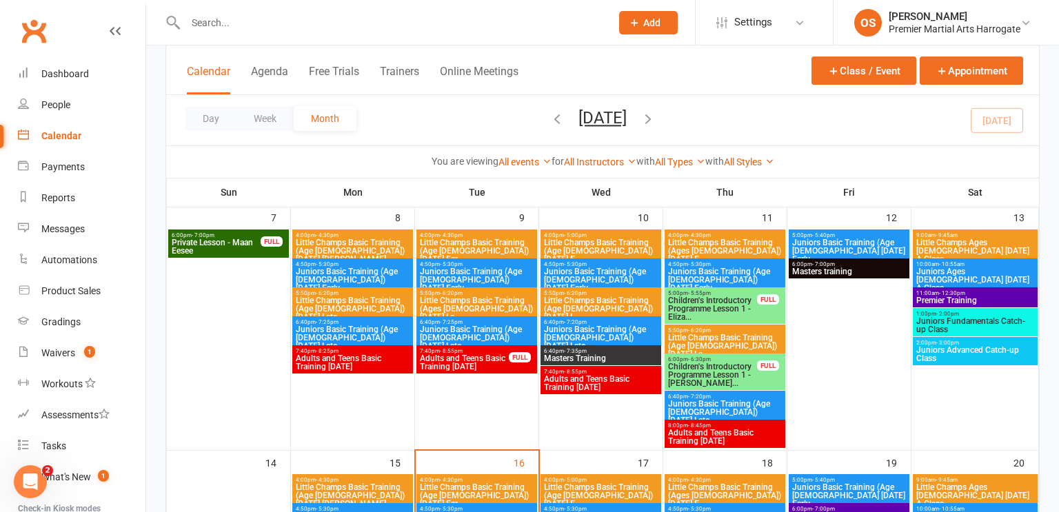
click at [977, 352] on span "Juniors Advanced Catch-up Class" at bounding box center [974, 354] width 119 height 17
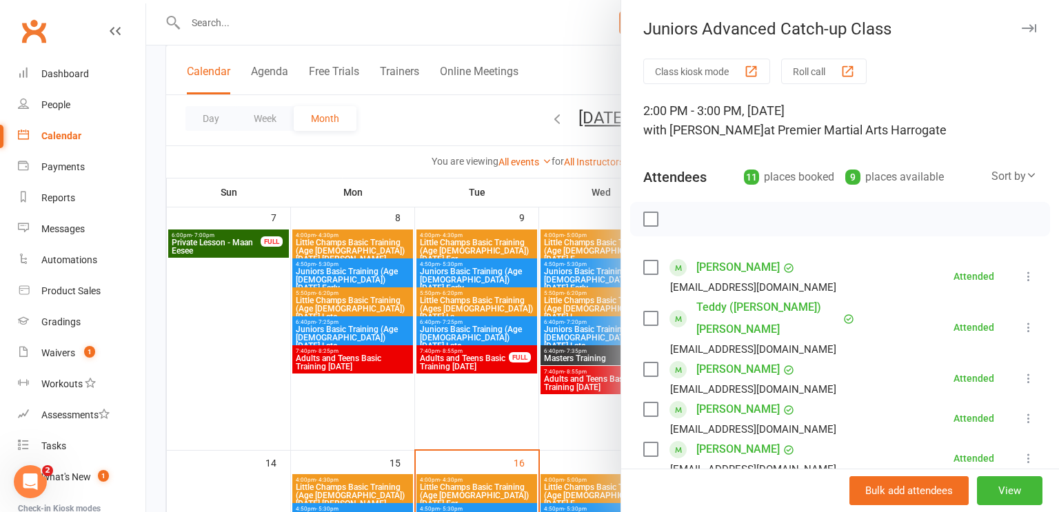
click at [250, 352] on div at bounding box center [602, 256] width 913 height 512
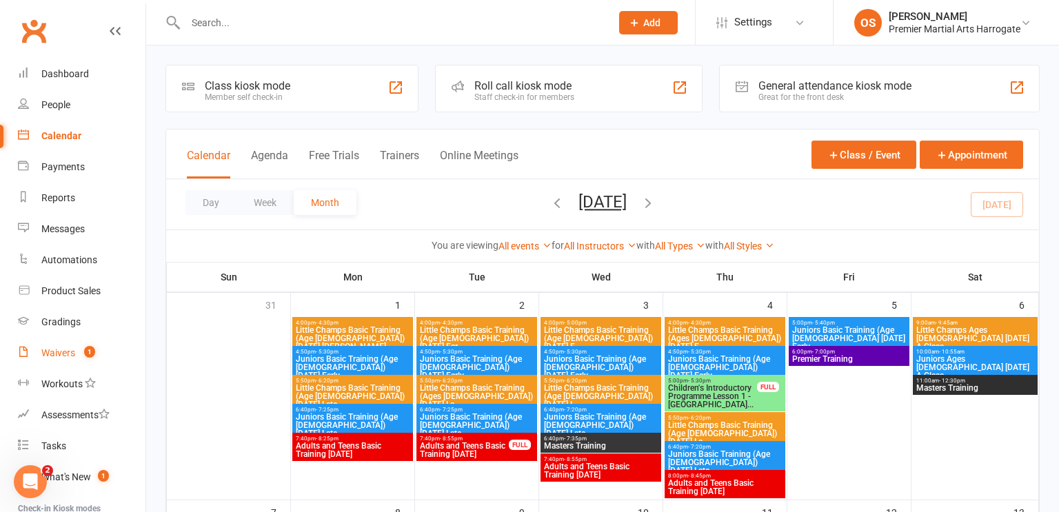
click at [64, 354] on div "Waivers" at bounding box center [58, 352] width 34 height 11
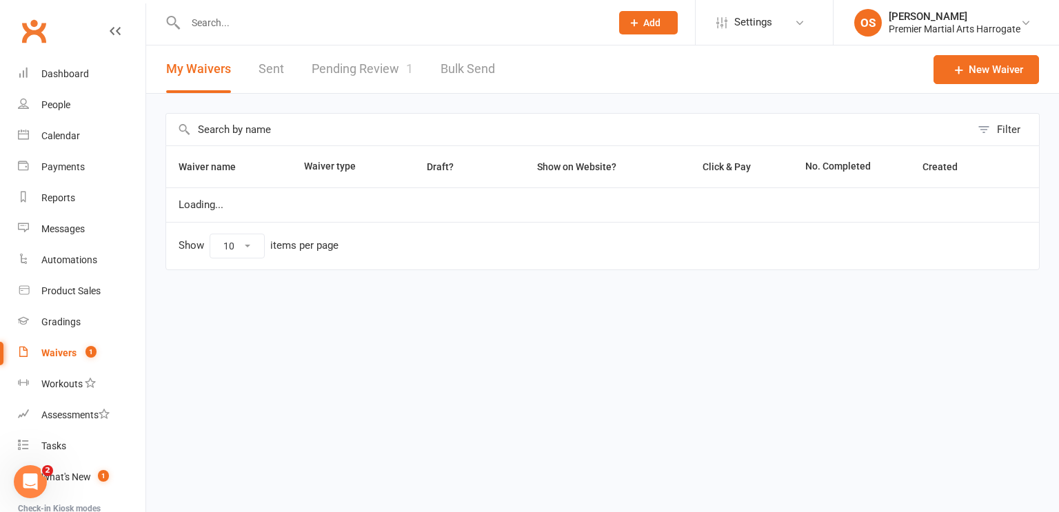
select select "100"
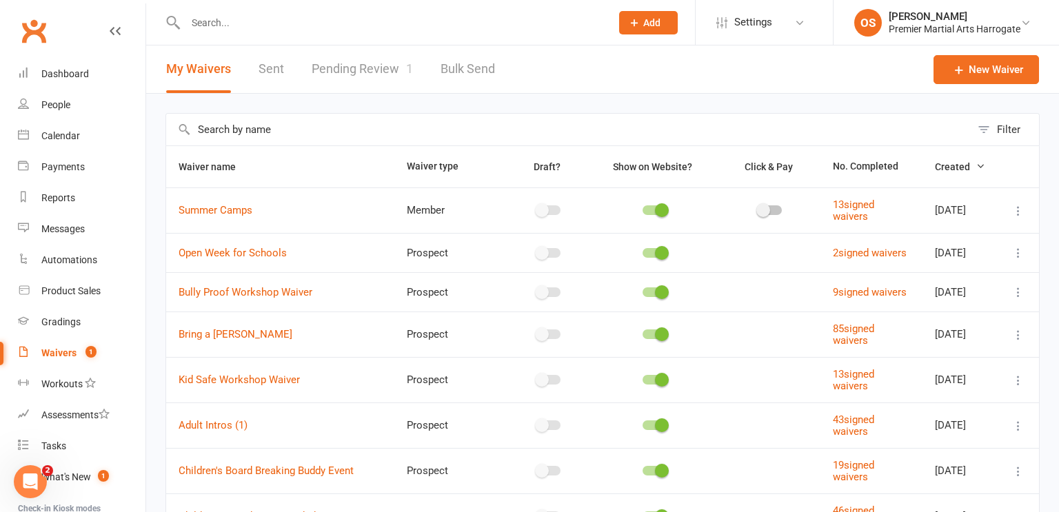
click at [386, 70] on link "Pending Review 1" at bounding box center [362, 69] width 101 height 48
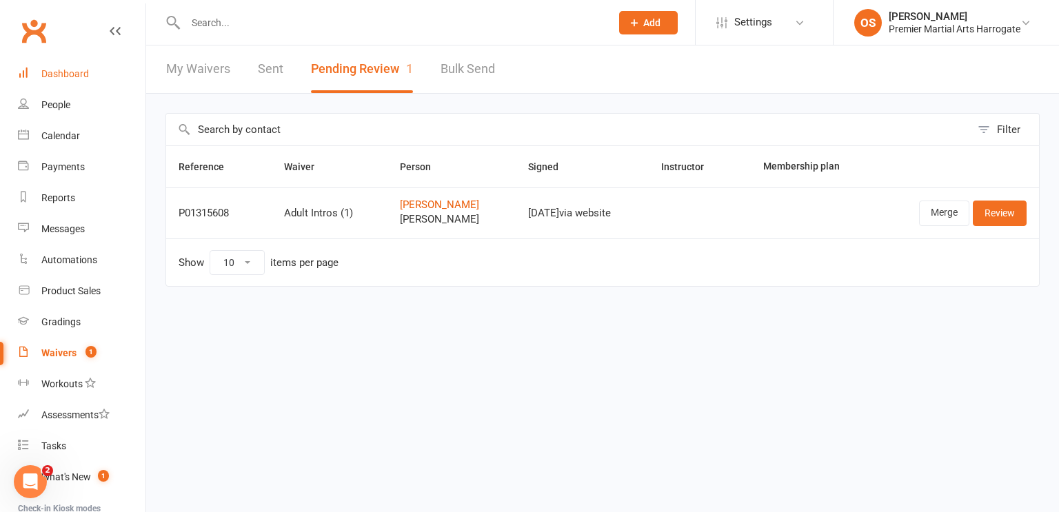
click at [72, 74] on div "Dashboard" at bounding box center [65, 73] width 48 height 11
